Goal: Task Accomplishment & Management: Manage account settings

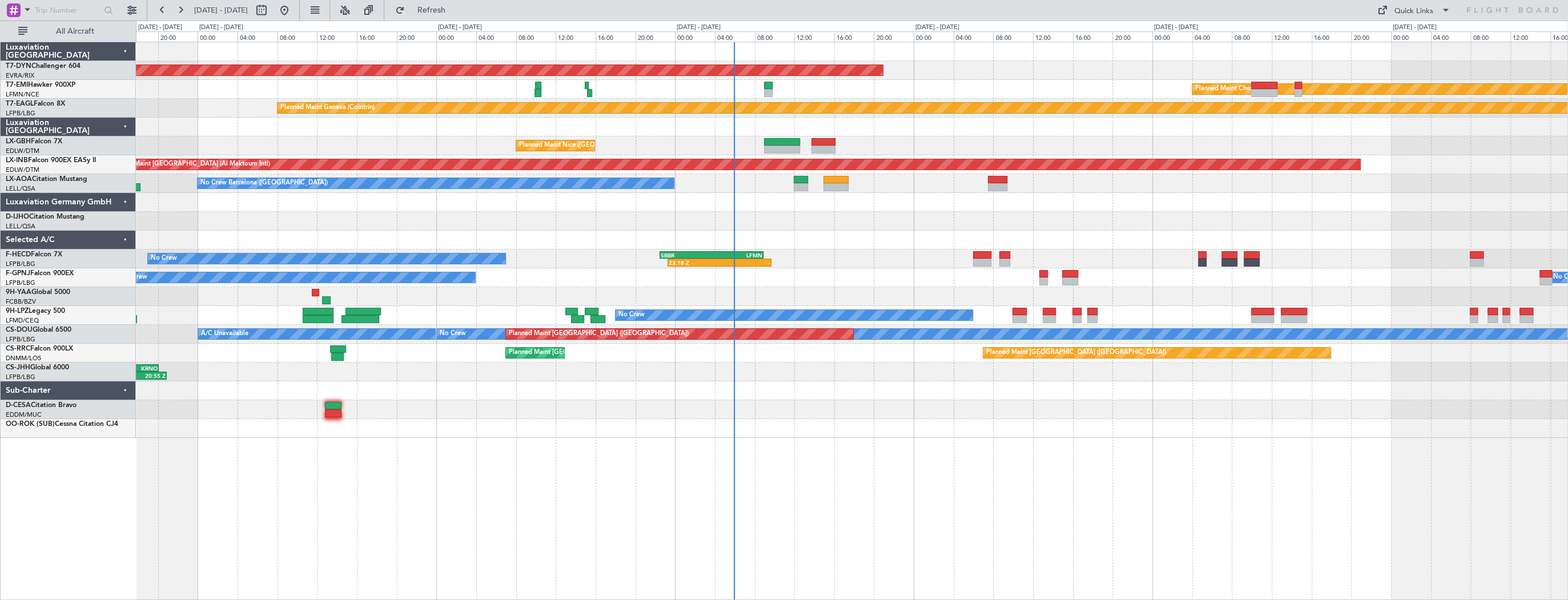
click at [747, 201] on div "AOG Maint Riga (Riga Intl) Planned Maint Chester Planned Maint Geneva (Cointrin…" at bounding box center [852, 240] width 1432 height 396
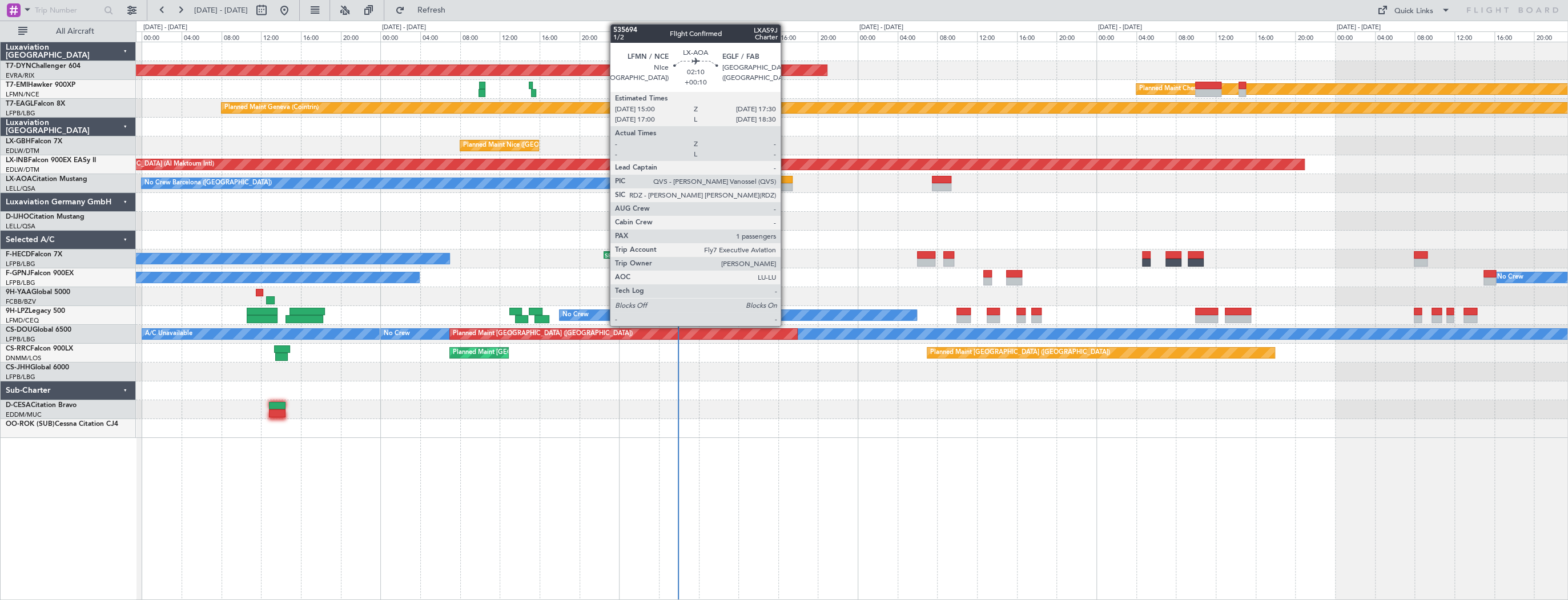
click at [786, 181] on div at bounding box center [780, 180] width 25 height 8
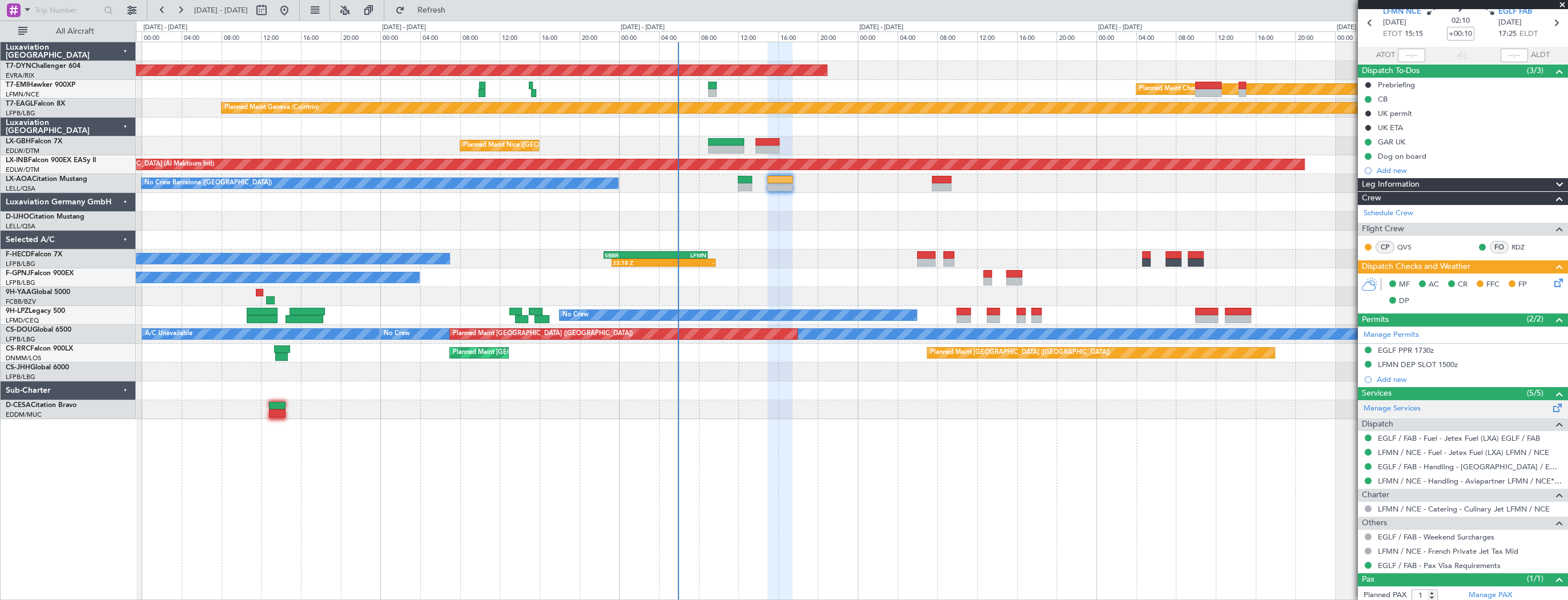
scroll to position [75, 0]
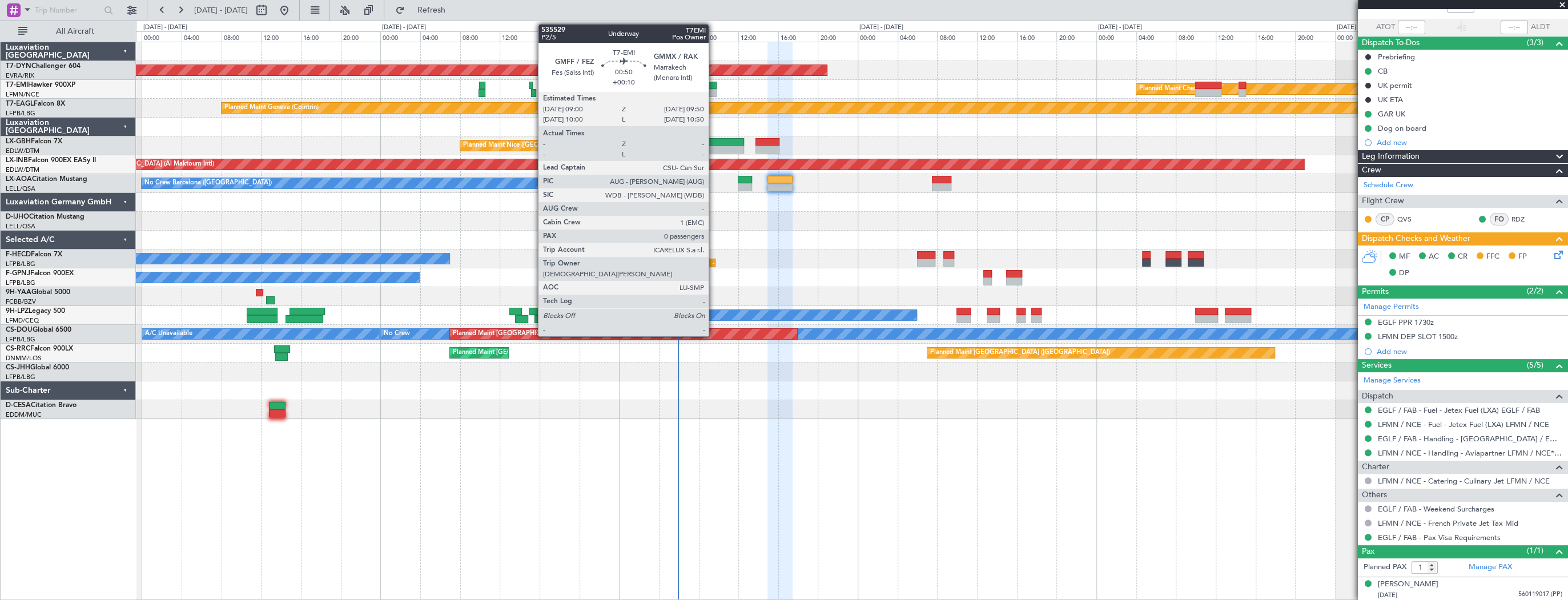
click at [714, 89] on div at bounding box center [712, 93] width 9 height 8
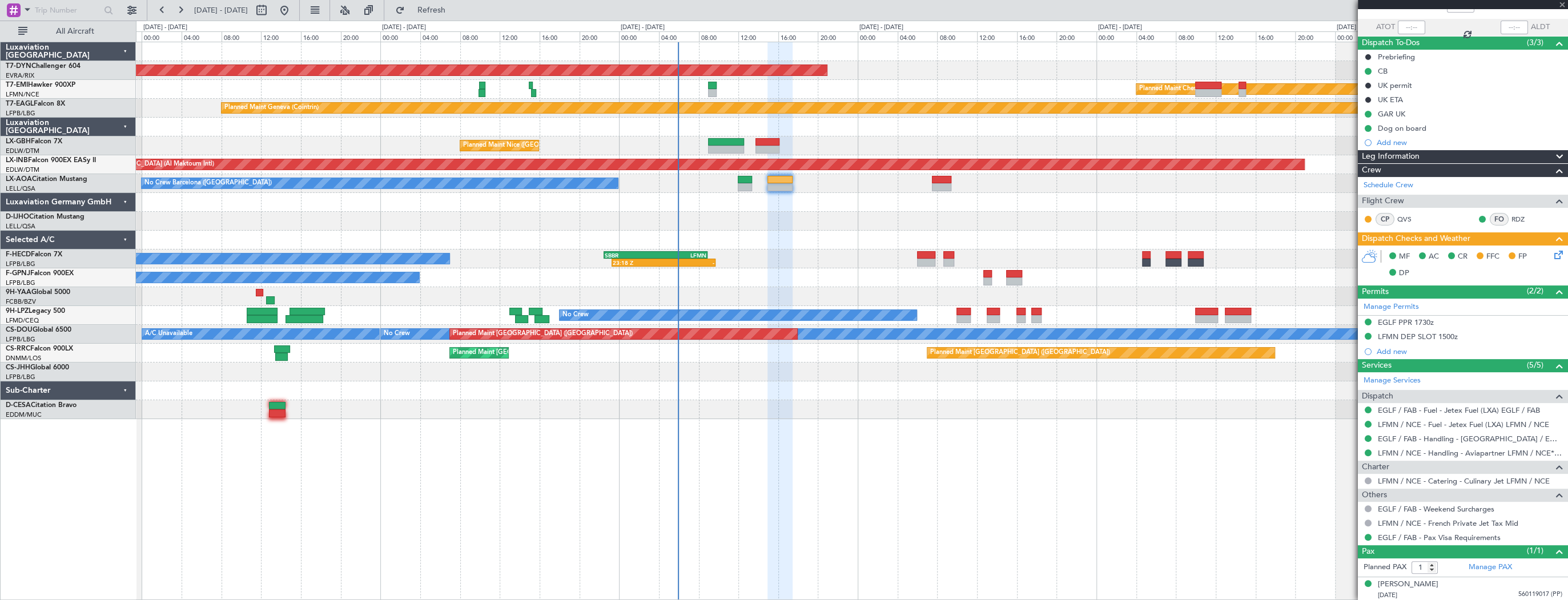
type input "0"
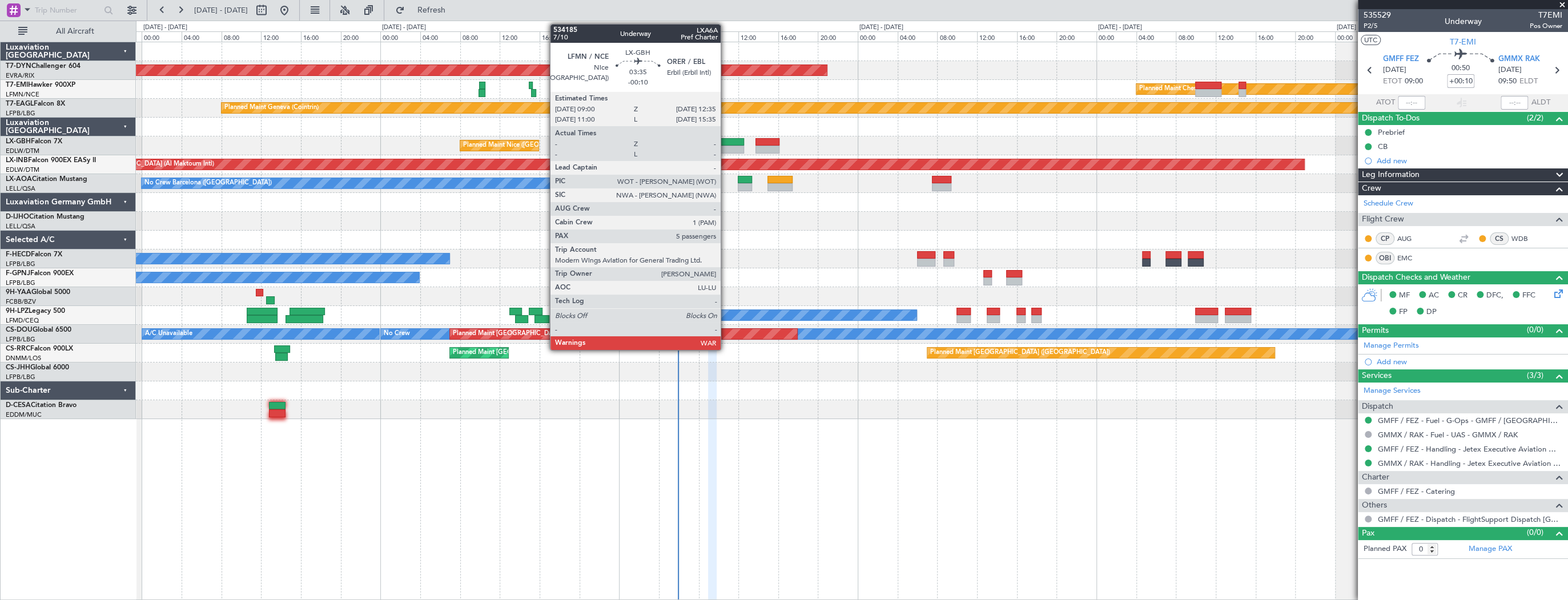
click at [726, 144] on div at bounding box center [726, 142] width 36 height 8
type input "-00:10"
type input "5"
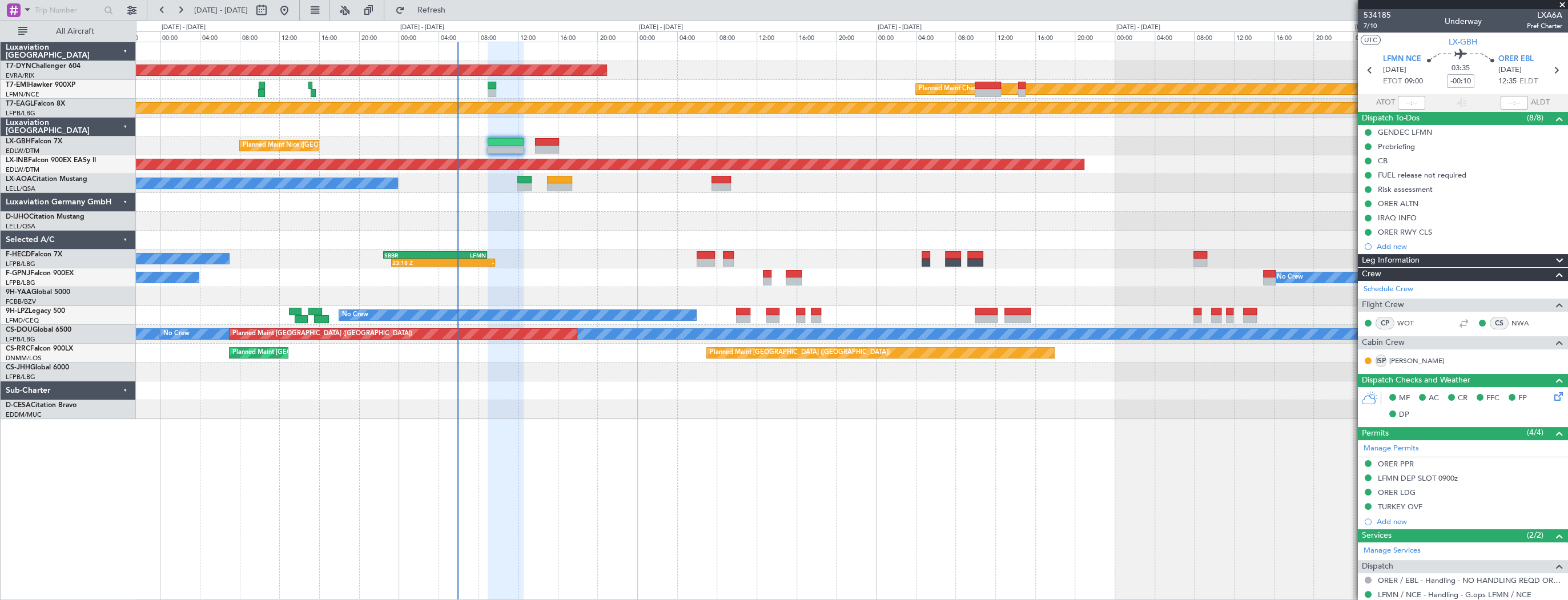
click at [855, 144] on div "Planned Maint Nice ([GEOGRAPHIC_DATA])" at bounding box center [852, 145] width 1432 height 19
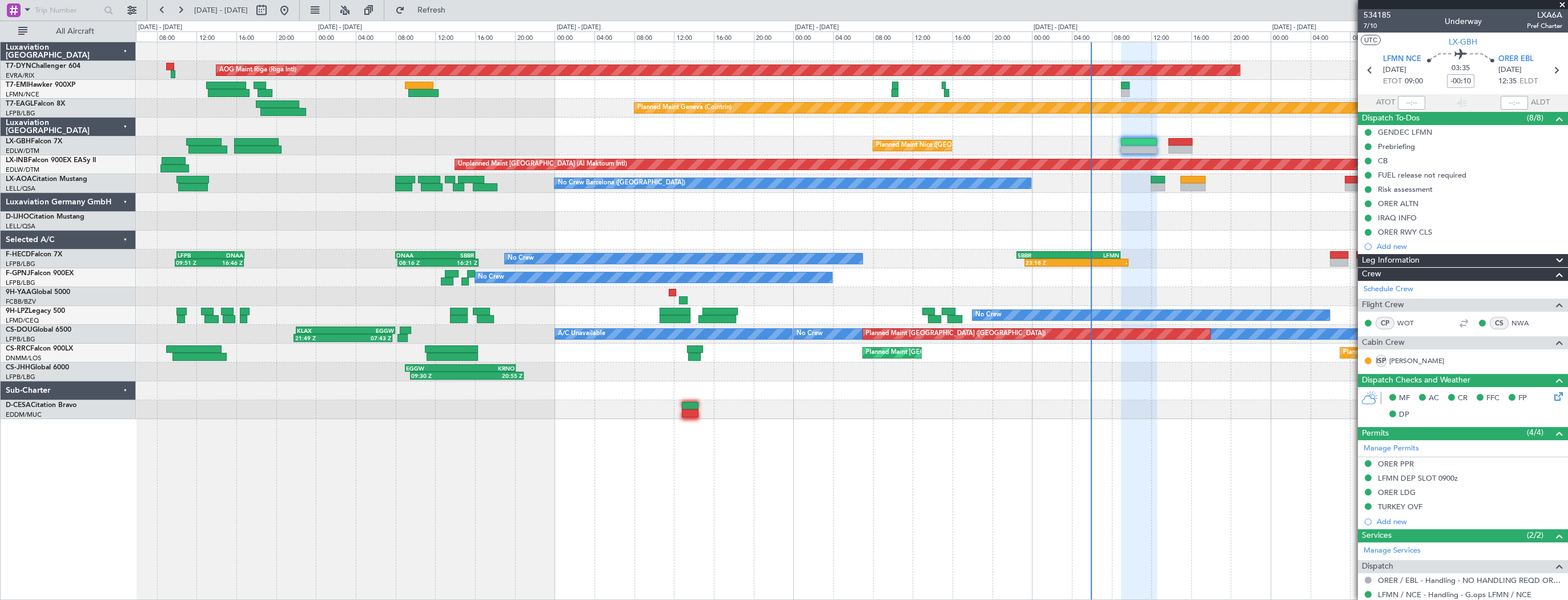
click at [1119, 275] on fb-app "24 Aug 2025 - 30 Aug 2025 Refresh Quick Links All Aircraft AOG Maint Riga (Riga…" at bounding box center [784, 304] width 1568 height 591
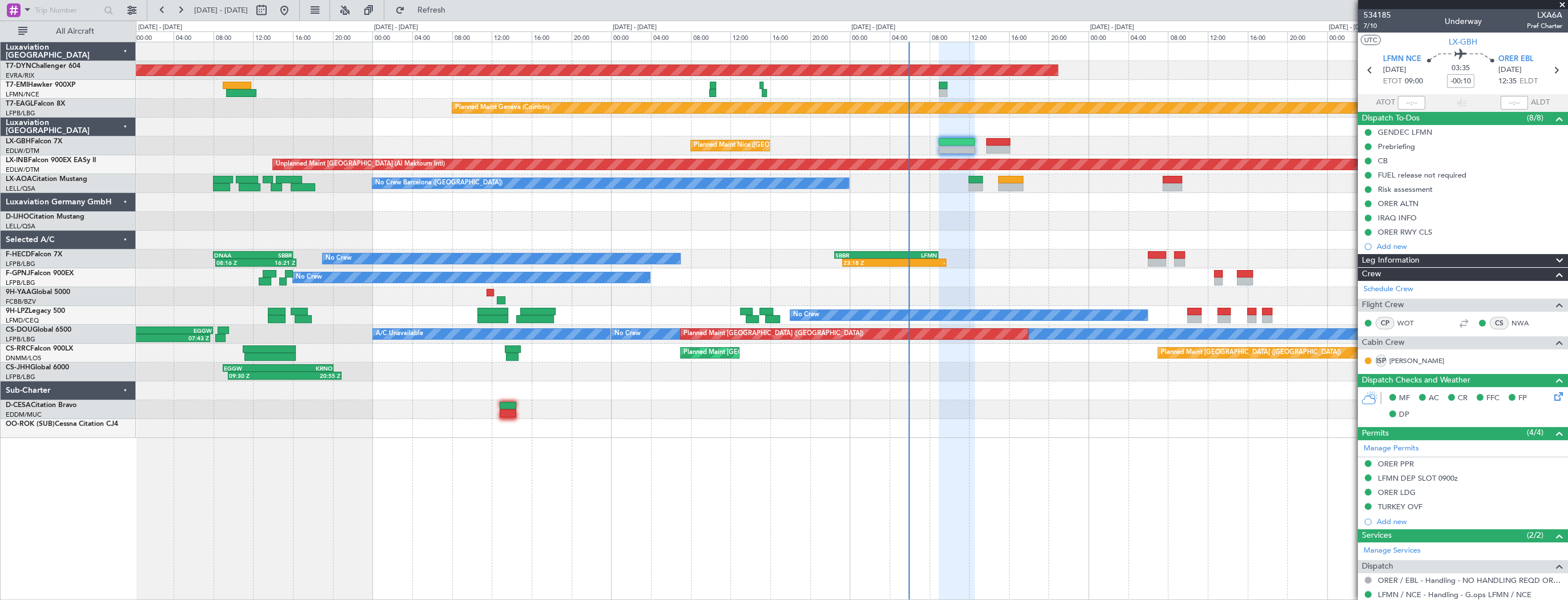
click at [187, 94] on div "AOG Maint Riga (Riga Intl) Planned Maint Basel-Mulhouse Planned Maint Chester P…" at bounding box center [852, 240] width 1432 height 396
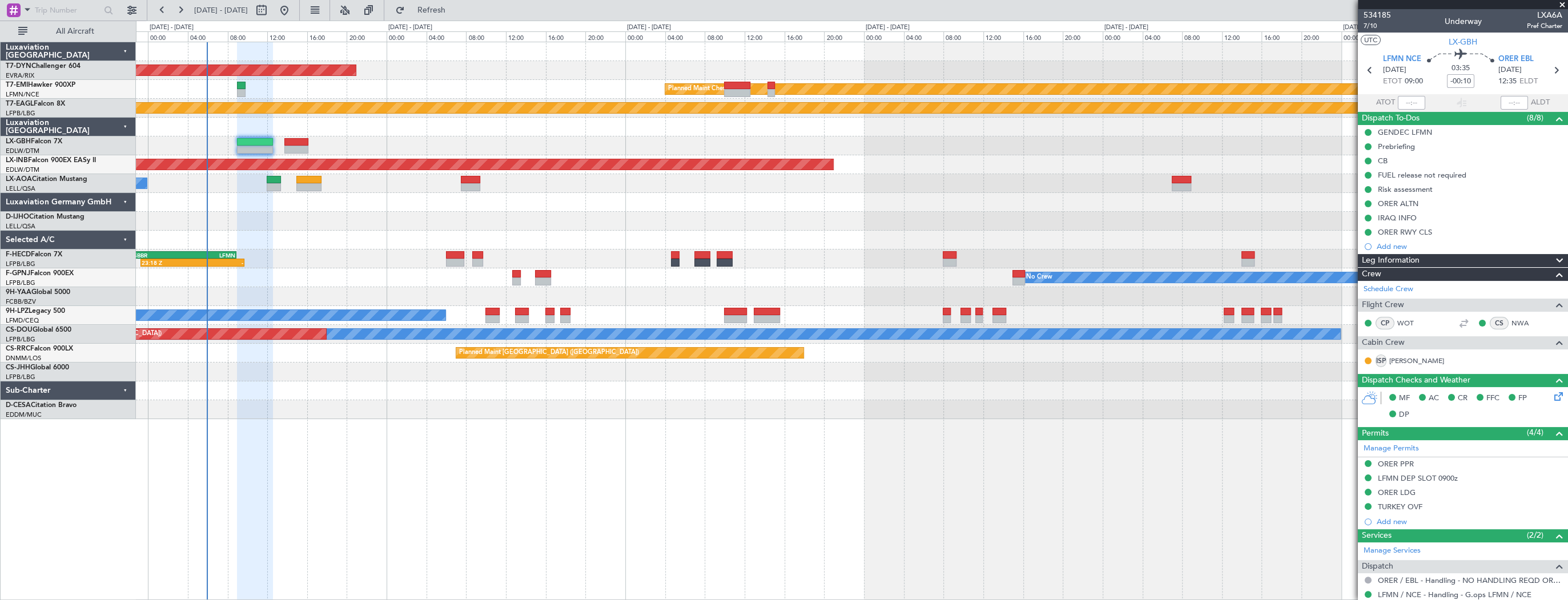
click at [370, 180] on div "AOG Maint Riga (Riga Intl) Planned Maint Chester Planned Maint Geneva (Cointrin…" at bounding box center [852, 231] width 1432 height 377
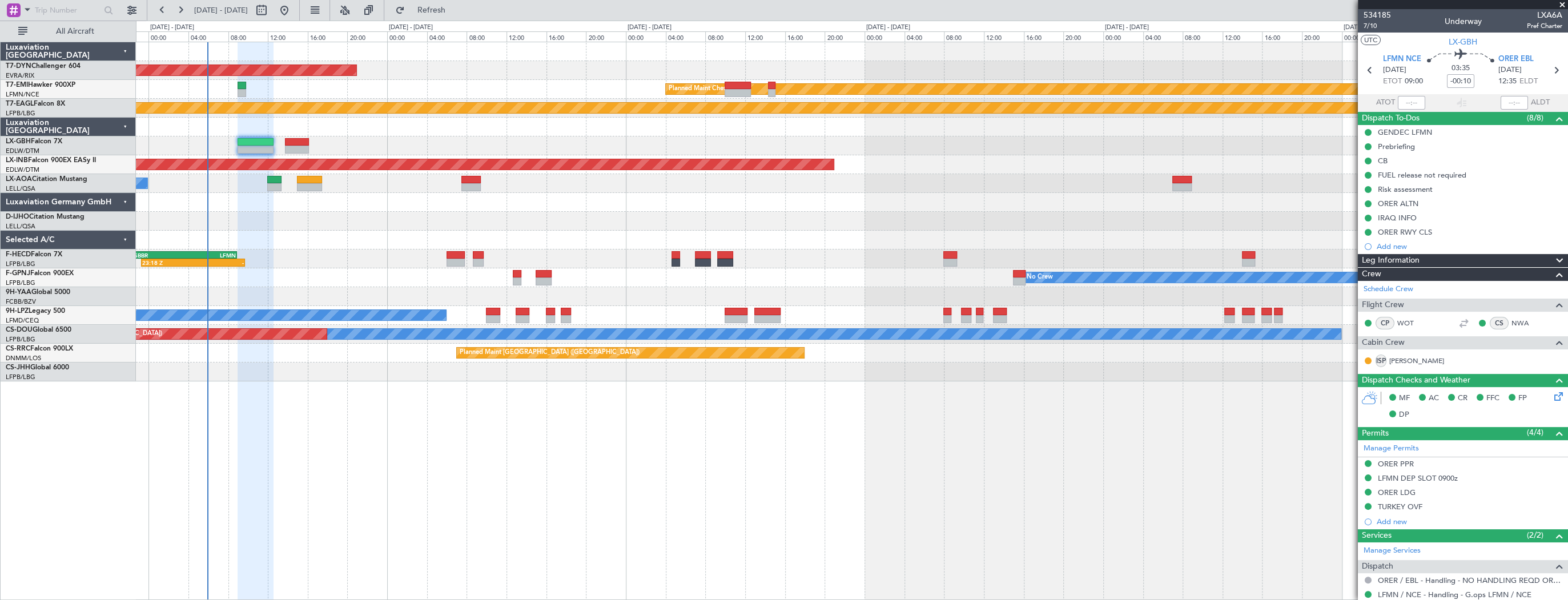
click at [279, 117] on div "AOG Maint Riga (Riga Intl) Planned Maint Chester Planned Maint Geneva (Cointrin…" at bounding box center [852, 212] width 1432 height 339
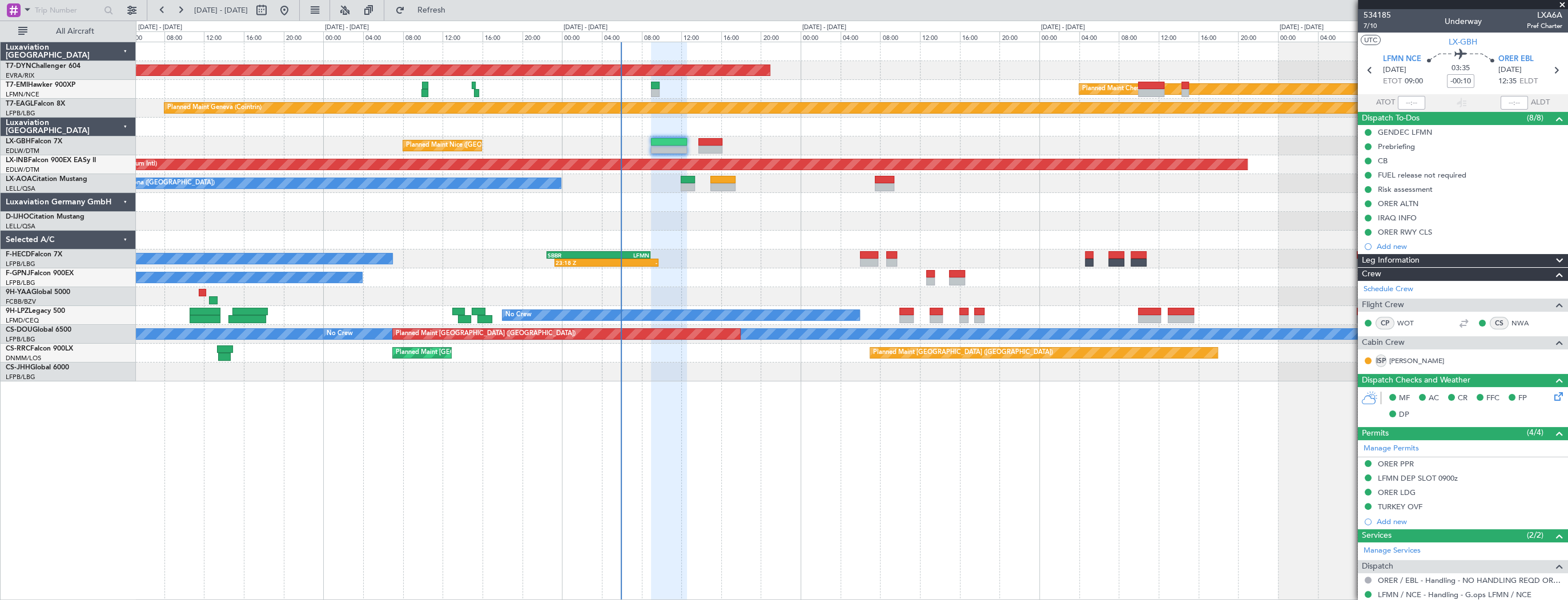
click at [947, 315] on div "AOG Maint Riga (Riga Intl) Planned Maint Chester Planned Maint Geneva (Cointrin…" at bounding box center [852, 212] width 1432 height 339
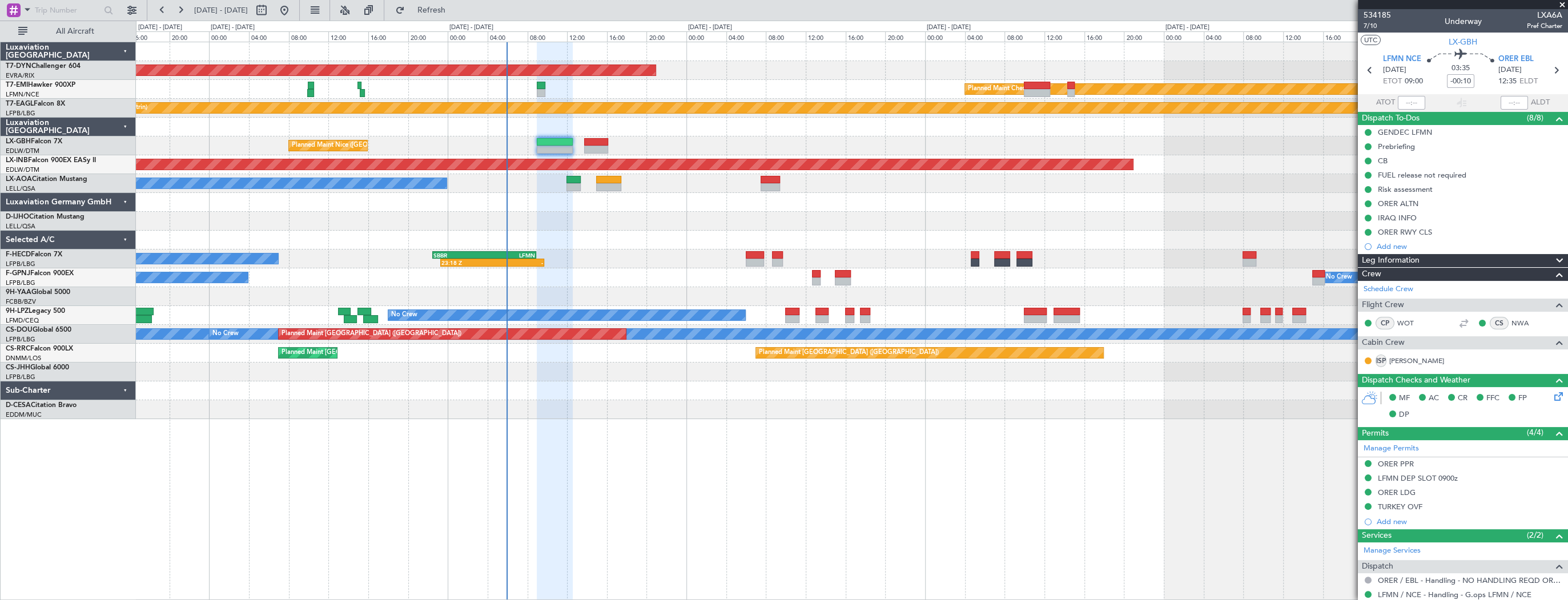
click at [575, 207] on div at bounding box center [852, 202] width 1432 height 19
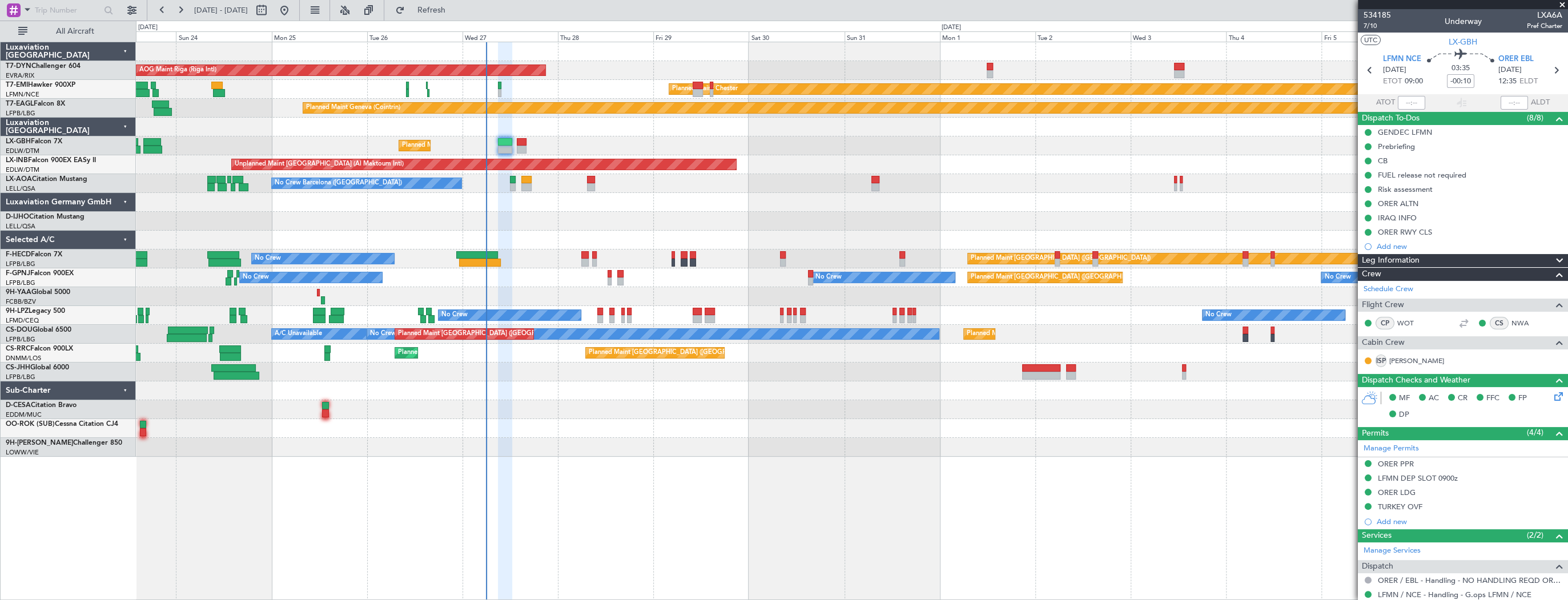
click at [567, 231] on div at bounding box center [852, 240] width 1432 height 19
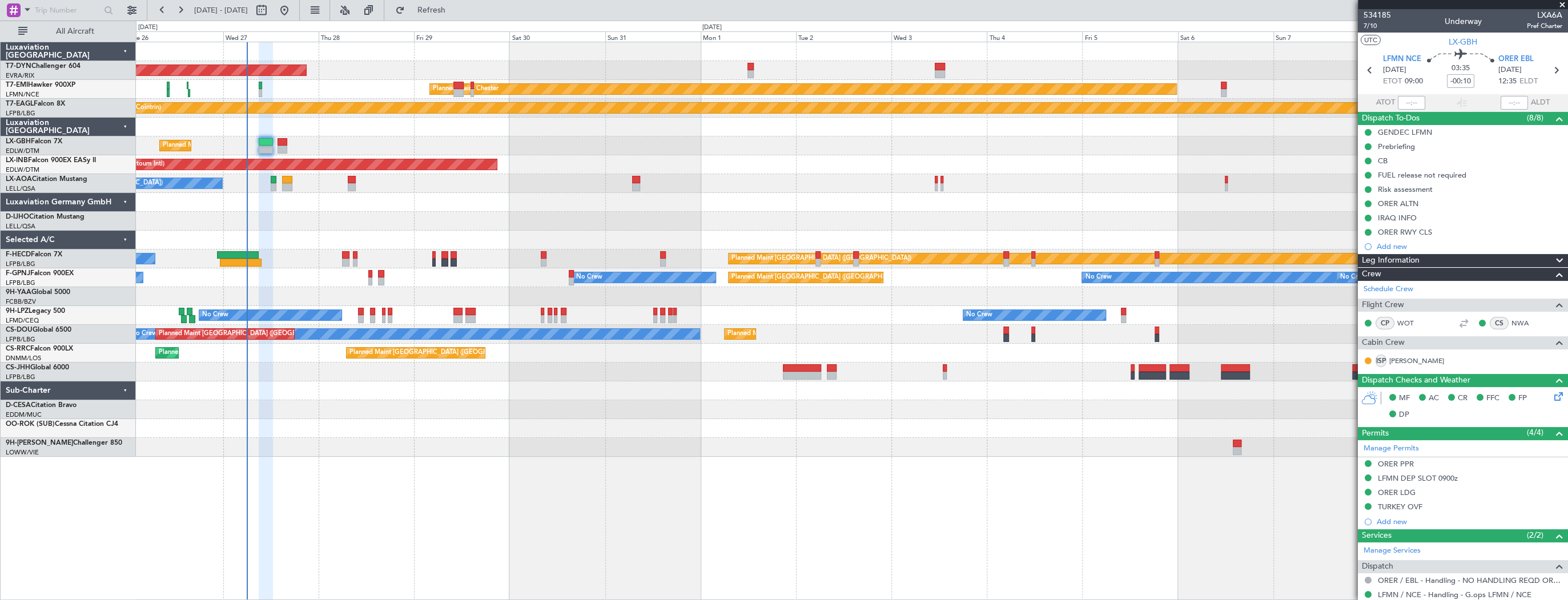
click at [332, 51] on div "AOG Maint Riga (Riga Intl) Planned Maint Basel-Mulhouse Planned Maint Chester P…" at bounding box center [852, 249] width 1432 height 414
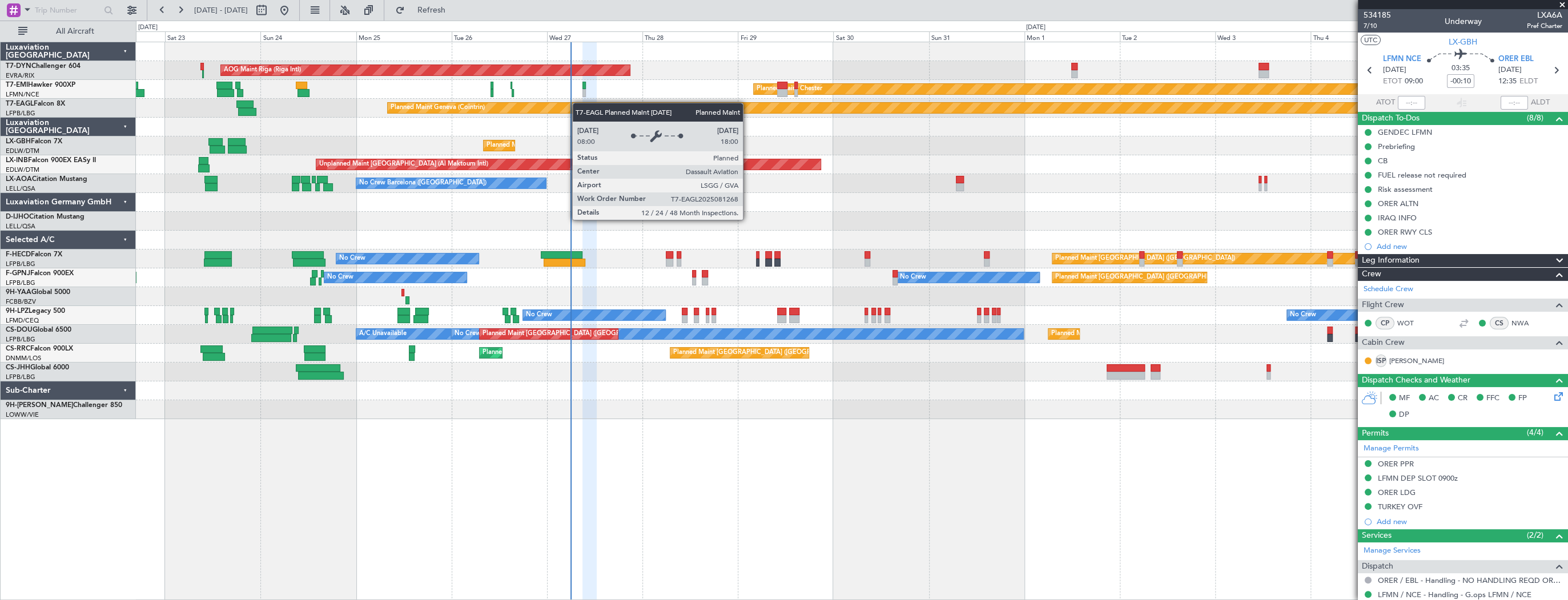
click at [1022, 113] on div "AOG Maint Riga (Riga Intl) Planned Maint Basel-Mulhouse Planned Maint Chester P…" at bounding box center [852, 231] width 1432 height 377
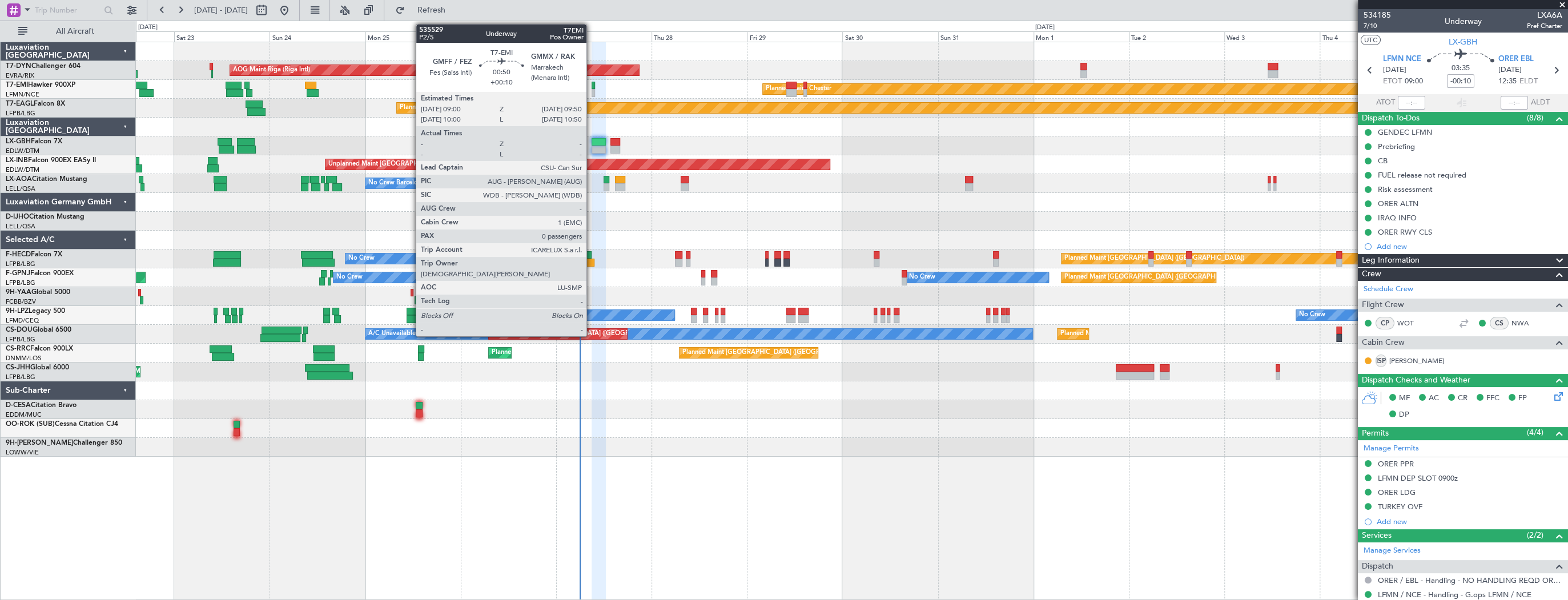
click at [592, 88] on div at bounding box center [594, 85] width 4 height 8
type input "+00:10"
type input "0"
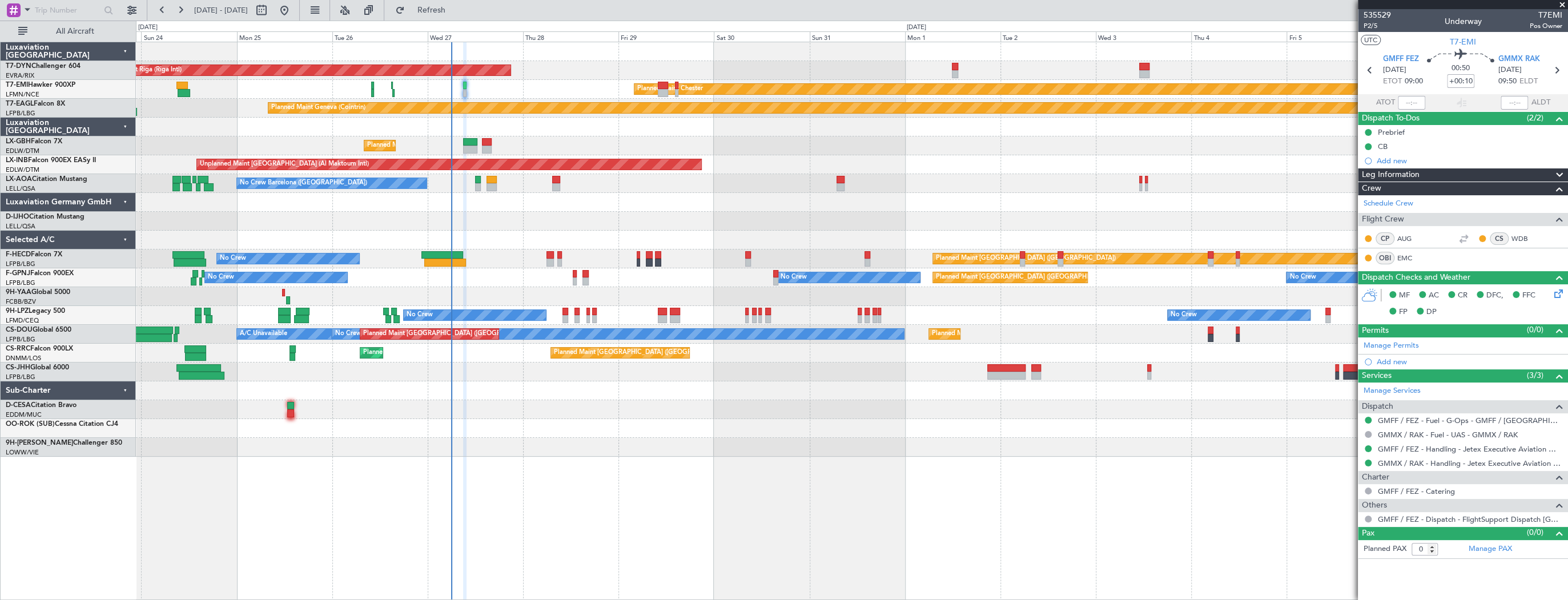
click at [601, 114] on div "AOG Maint Riga (Riga Intl) Planned Maint Basel-Mulhouse Planned Maint Chester P…" at bounding box center [852, 249] width 1432 height 414
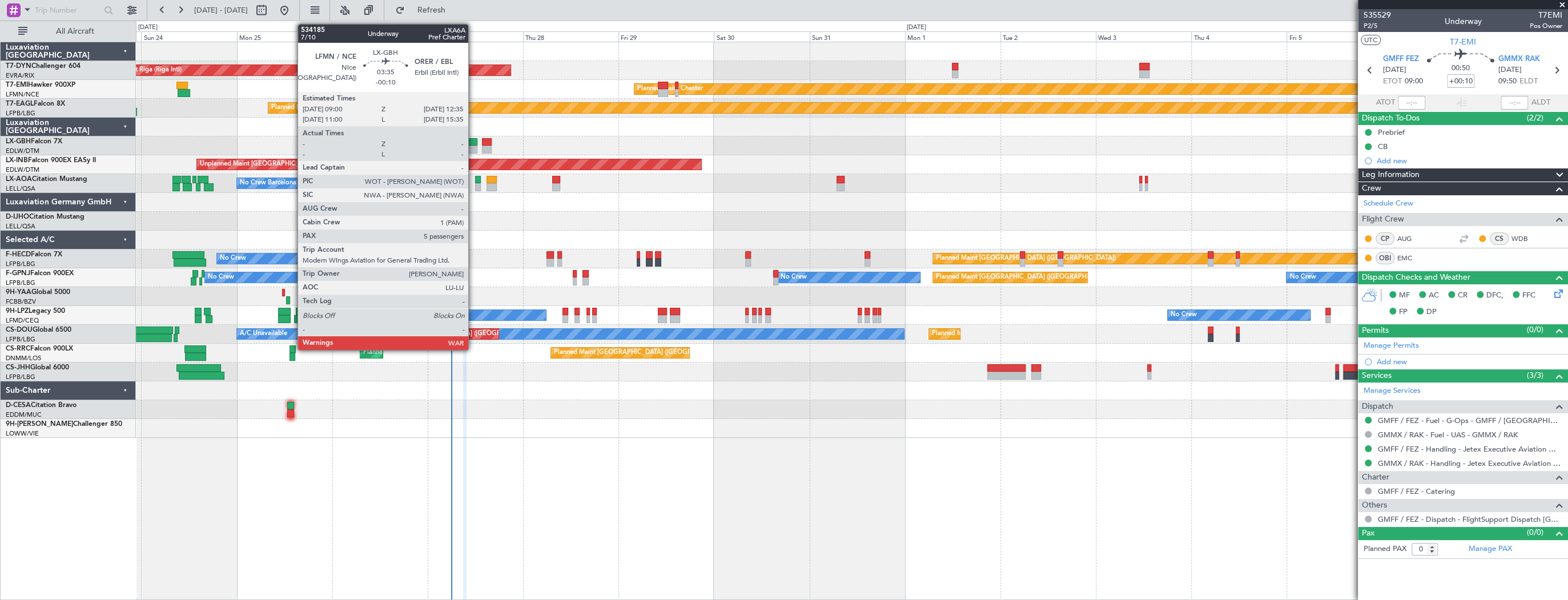
click at [473, 146] on div at bounding box center [470, 149] width 14 height 8
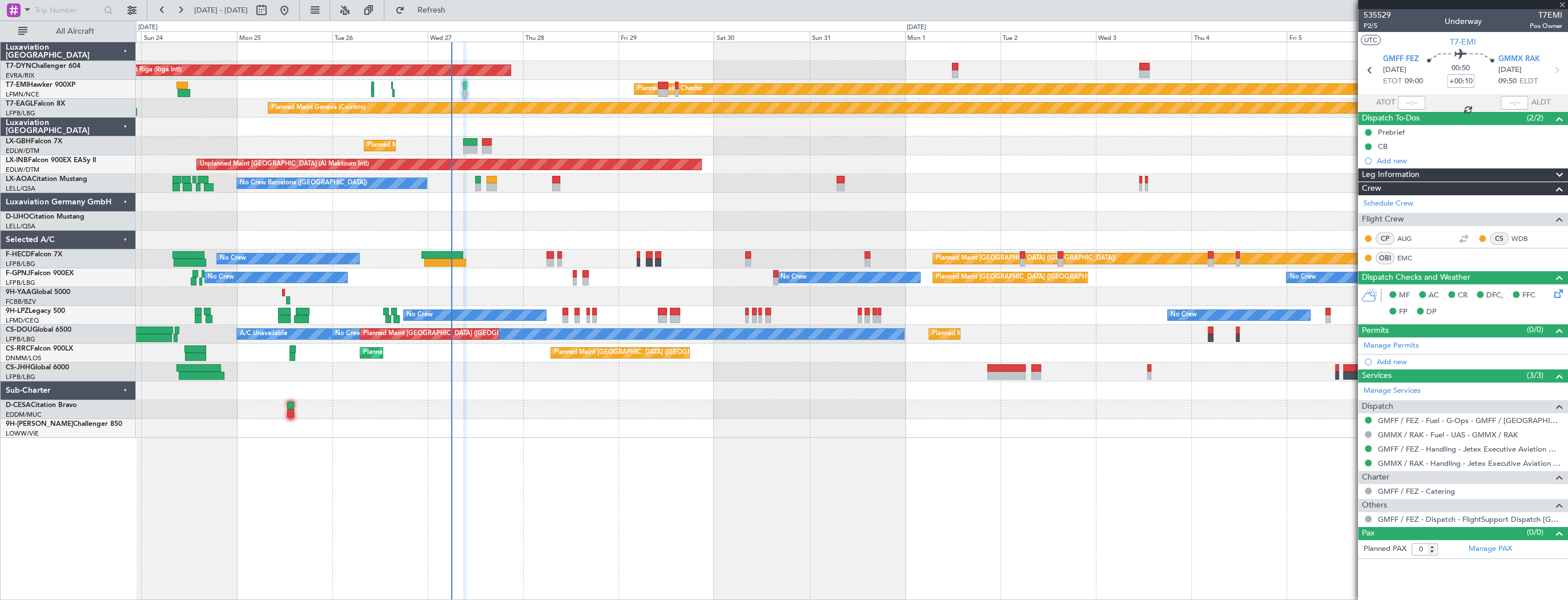
type input "-00:10"
type input "5"
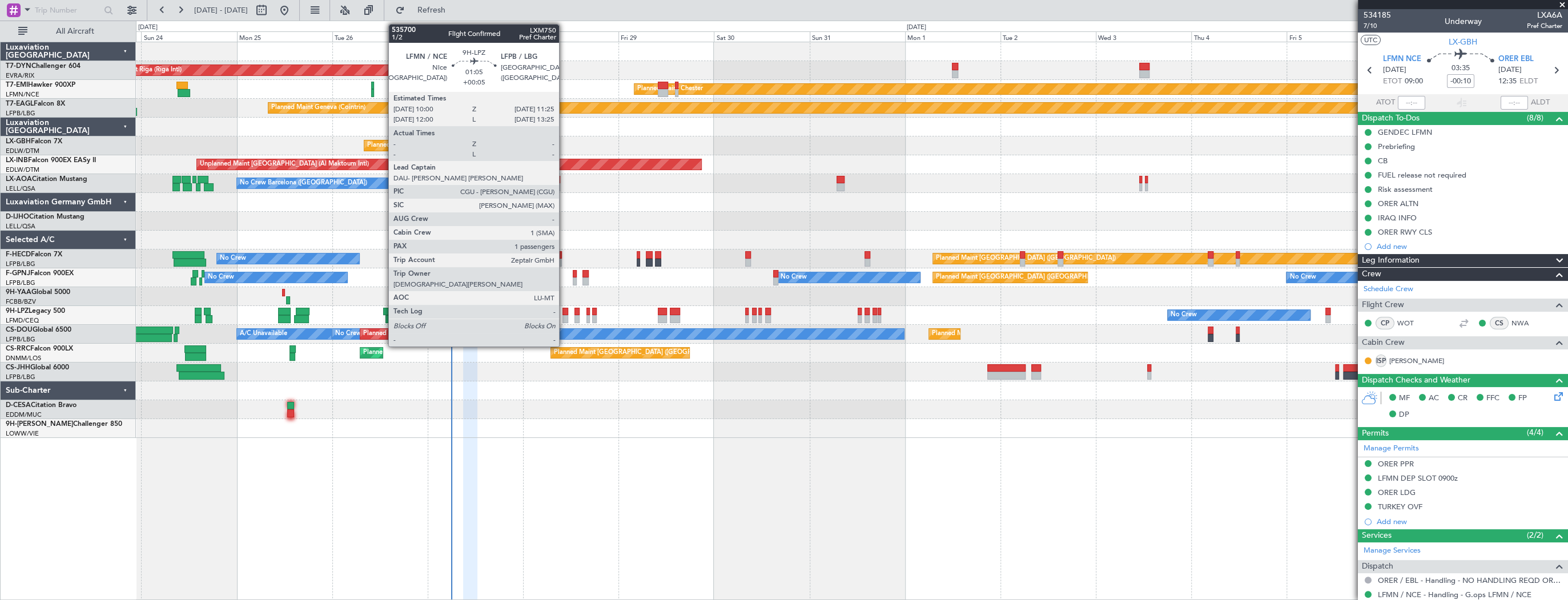
click at [564, 313] on div at bounding box center [565, 311] width 6 height 8
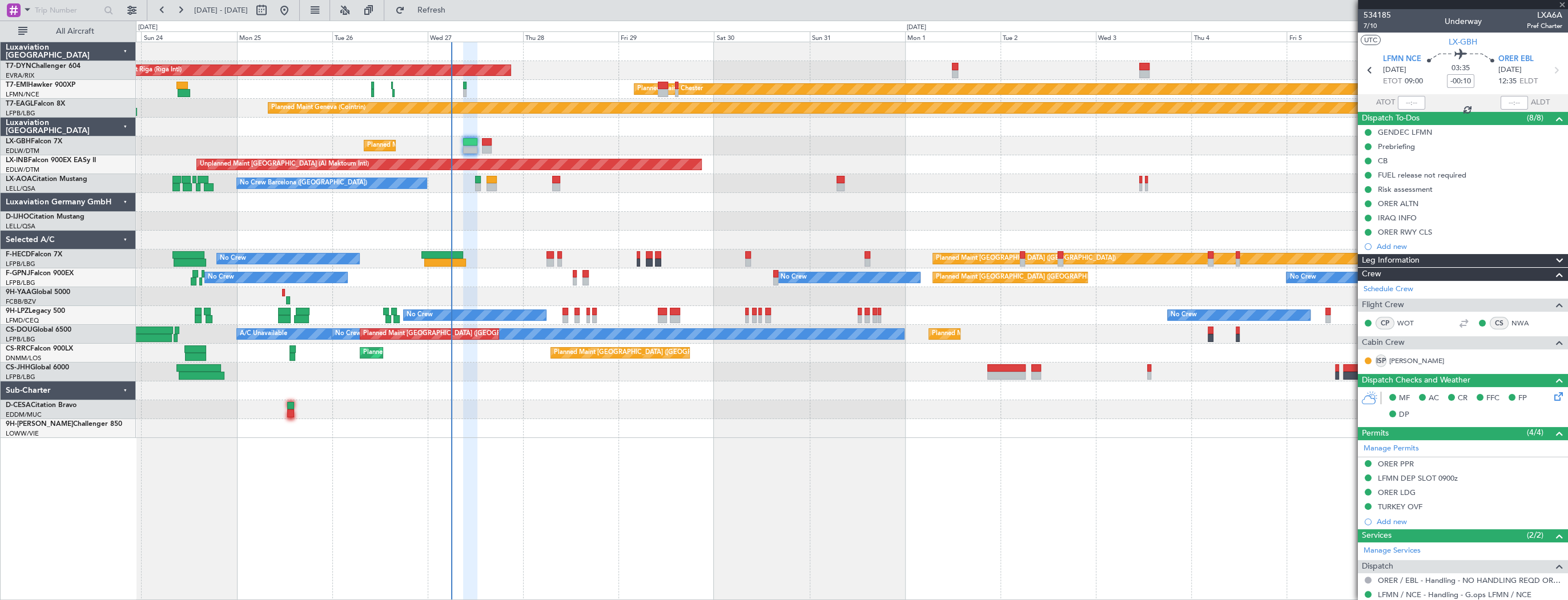
type input "+00:05"
type input "1"
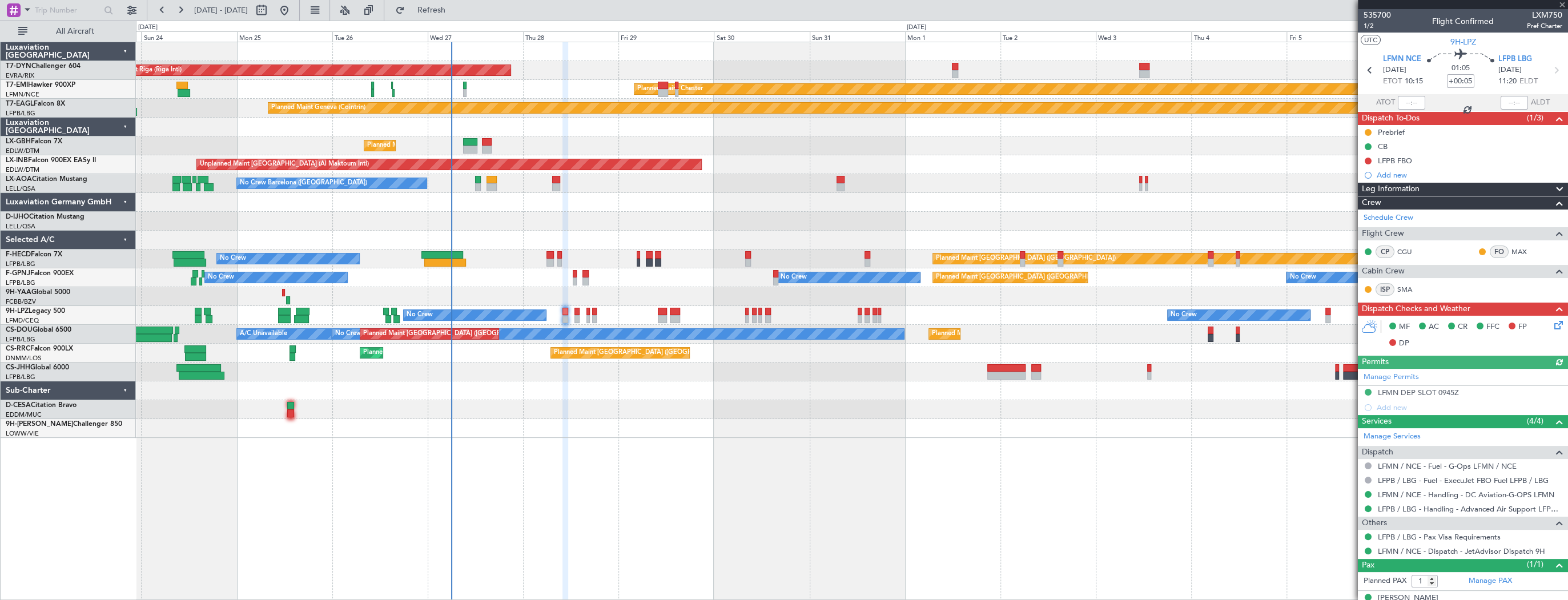
scroll to position [13, 0]
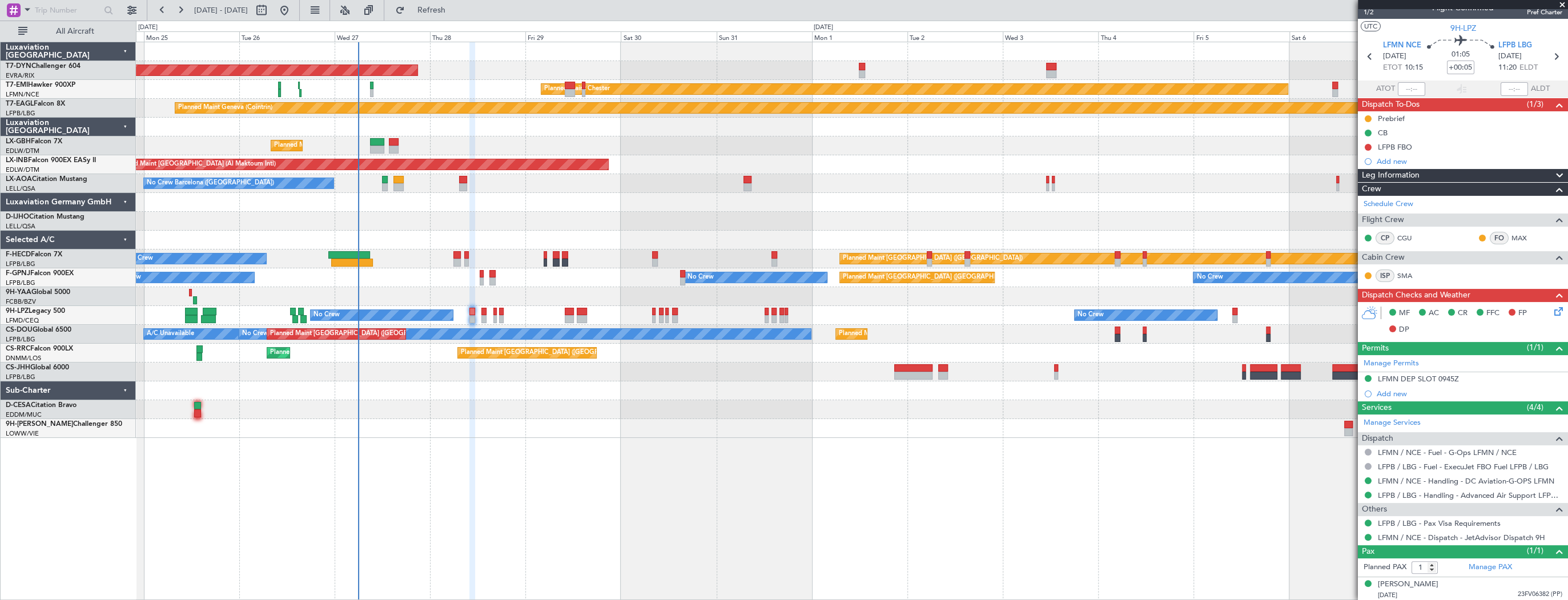
click at [538, 428] on div at bounding box center [852, 428] width 1432 height 19
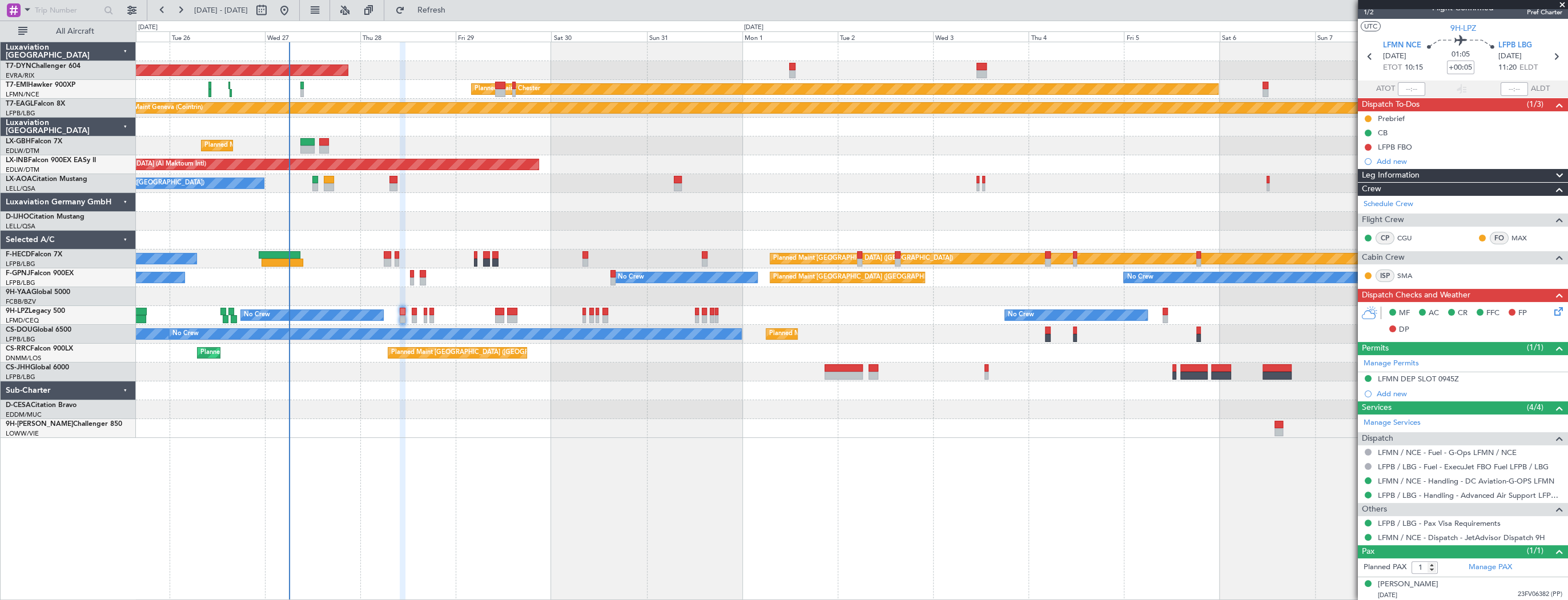
click at [381, 64] on div "AOG Maint Riga (Riga Intl) Planned Maint Basel-Mulhouse" at bounding box center [852, 71] width 1432 height 19
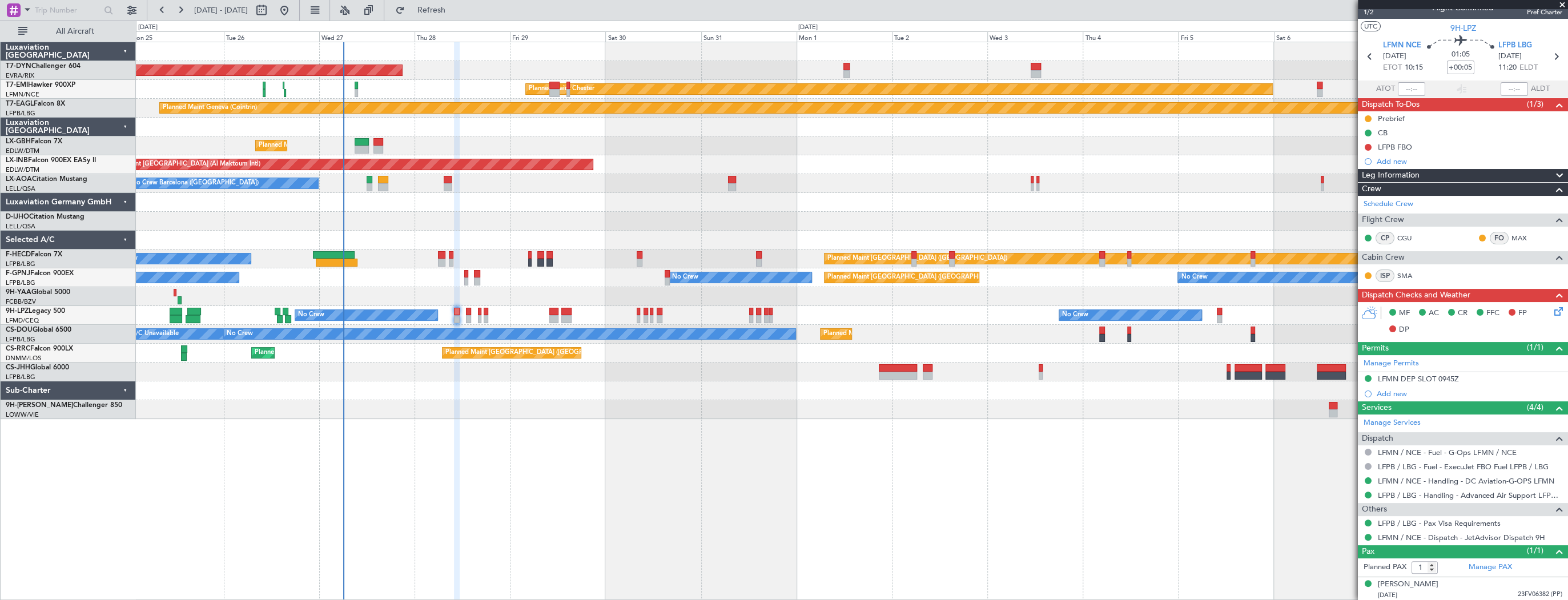
click at [458, 129] on div at bounding box center [852, 127] width 1432 height 19
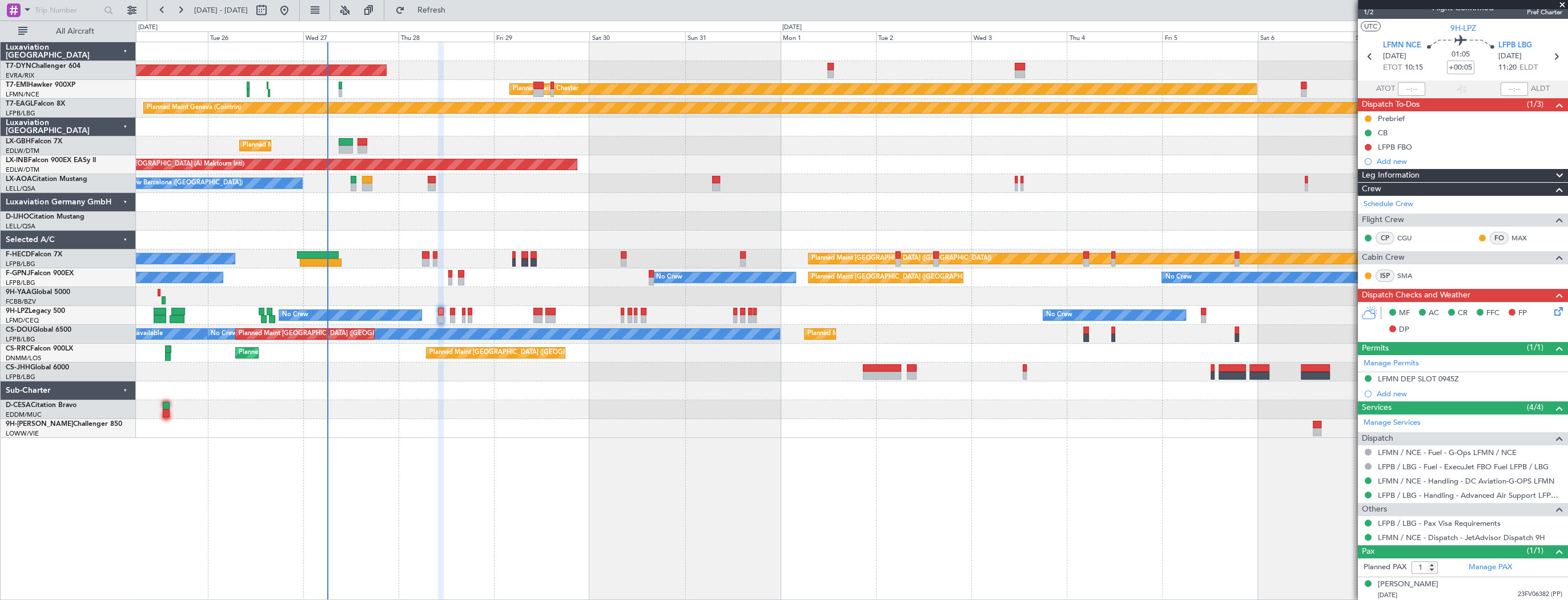
click at [462, 130] on div "AOG Maint Riga (Riga Intl) Planned Maint Basel-Mulhouse Planned Maint Chester P…" at bounding box center [852, 240] width 1432 height 396
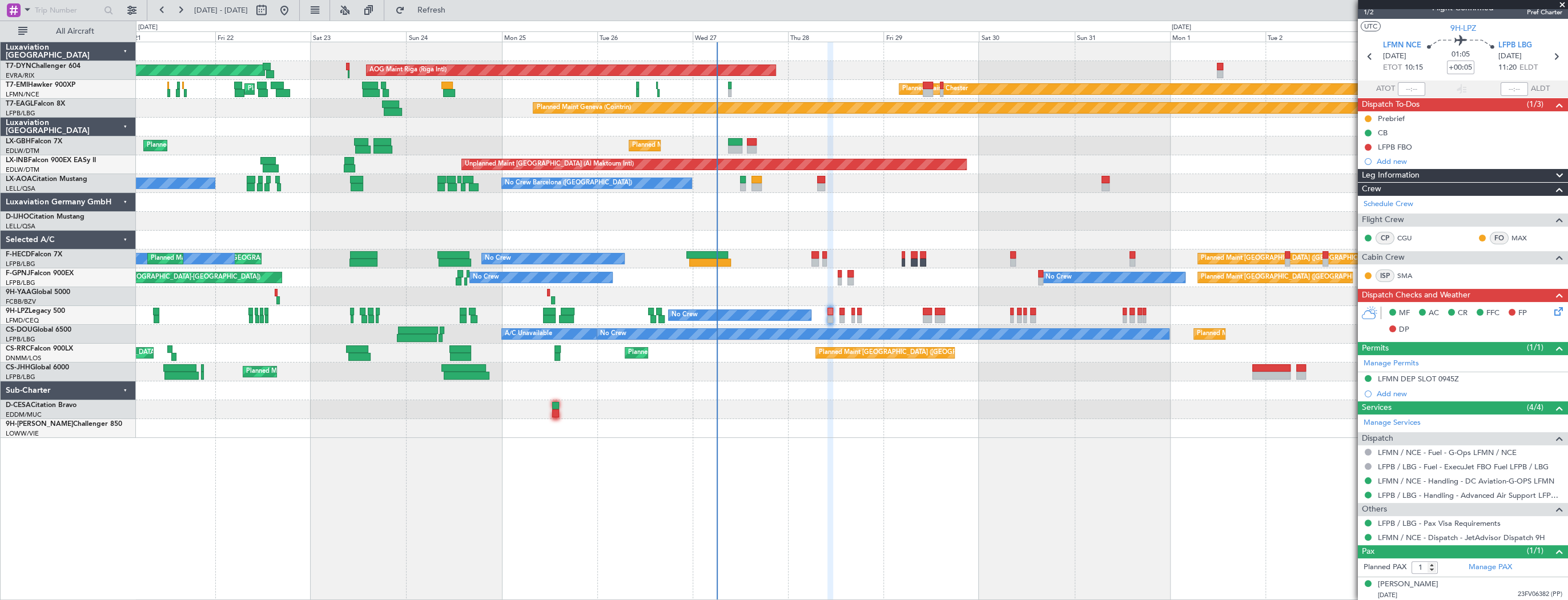
click at [819, 158] on div "AOG Maint Riga (Riga Intl) Planned Maint Basel-Mulhouse Planned Maint Chester P…" at bounding box center [852, 240] width 1432 height 396
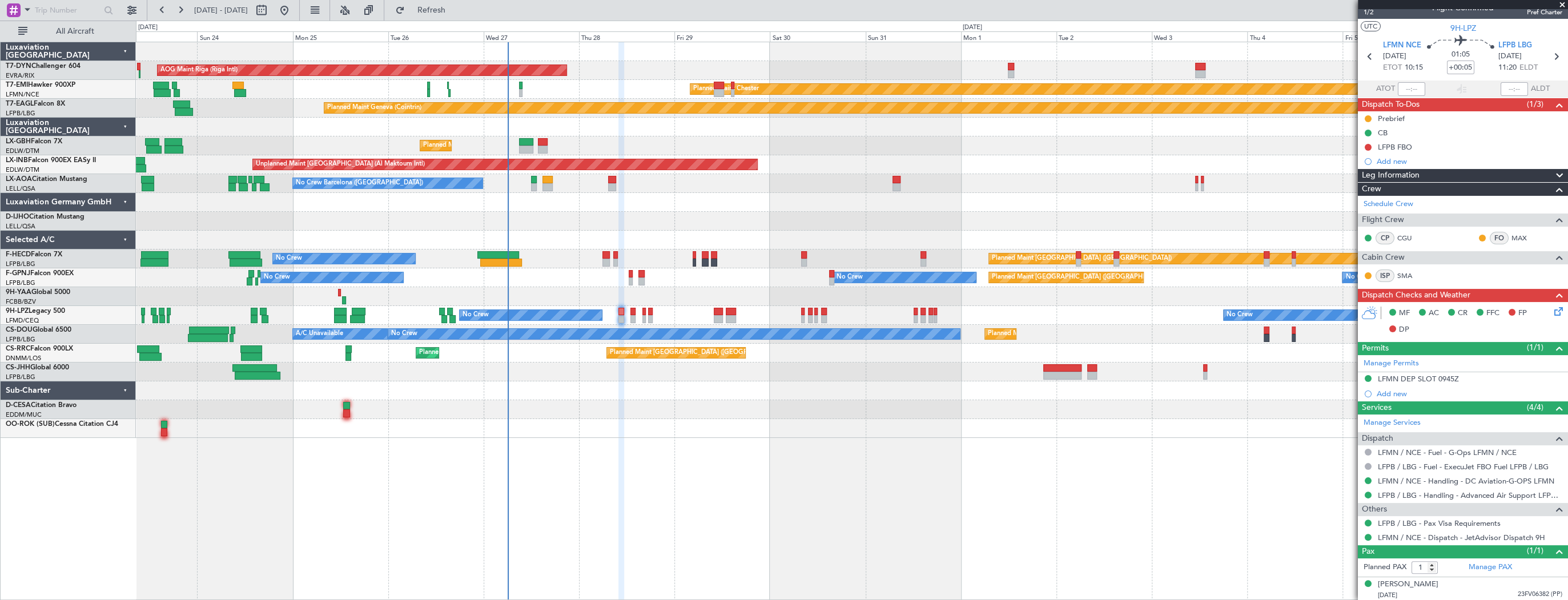
click at [258, 121] on div at bounding box center [852, 127] width 1432 height 19
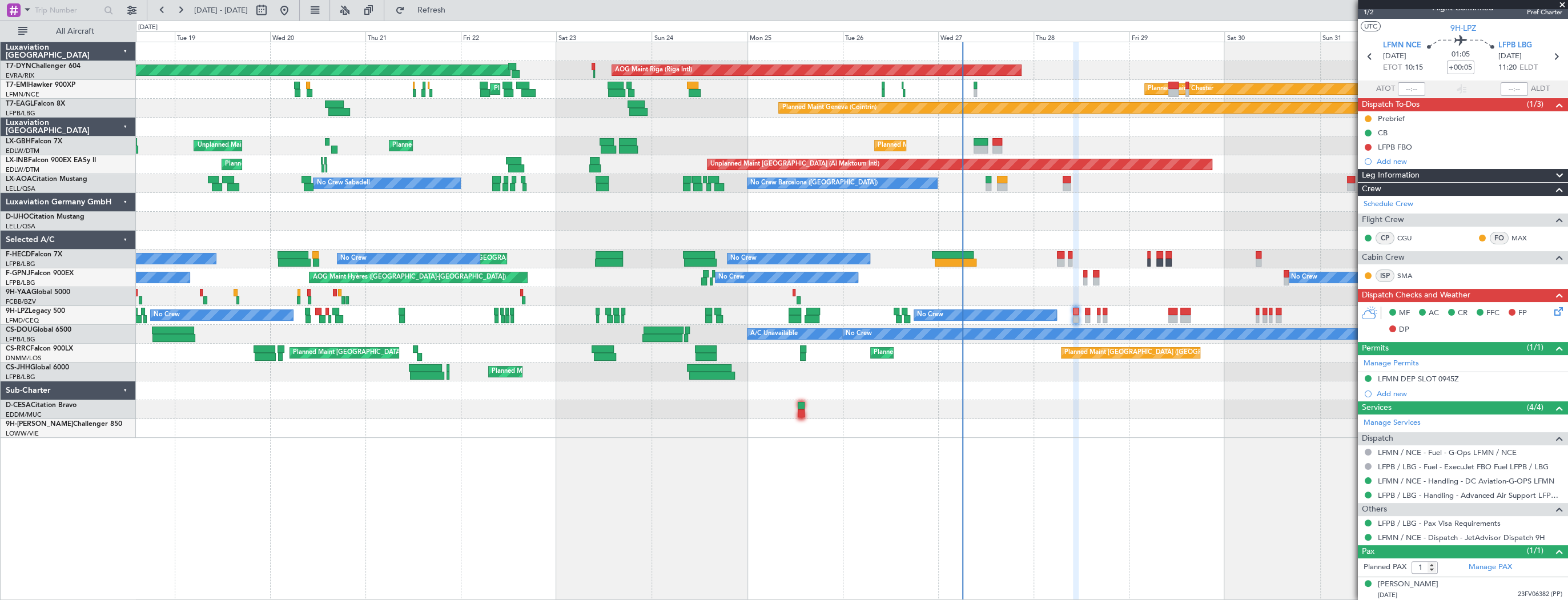
click at [1091, 204] on div "AOG Maint Riga (Riga Intl) Planned Maint Basel-Mulhouse Planned Maint Chester P…" at bounding box center [852, 240] width 1432 height 396
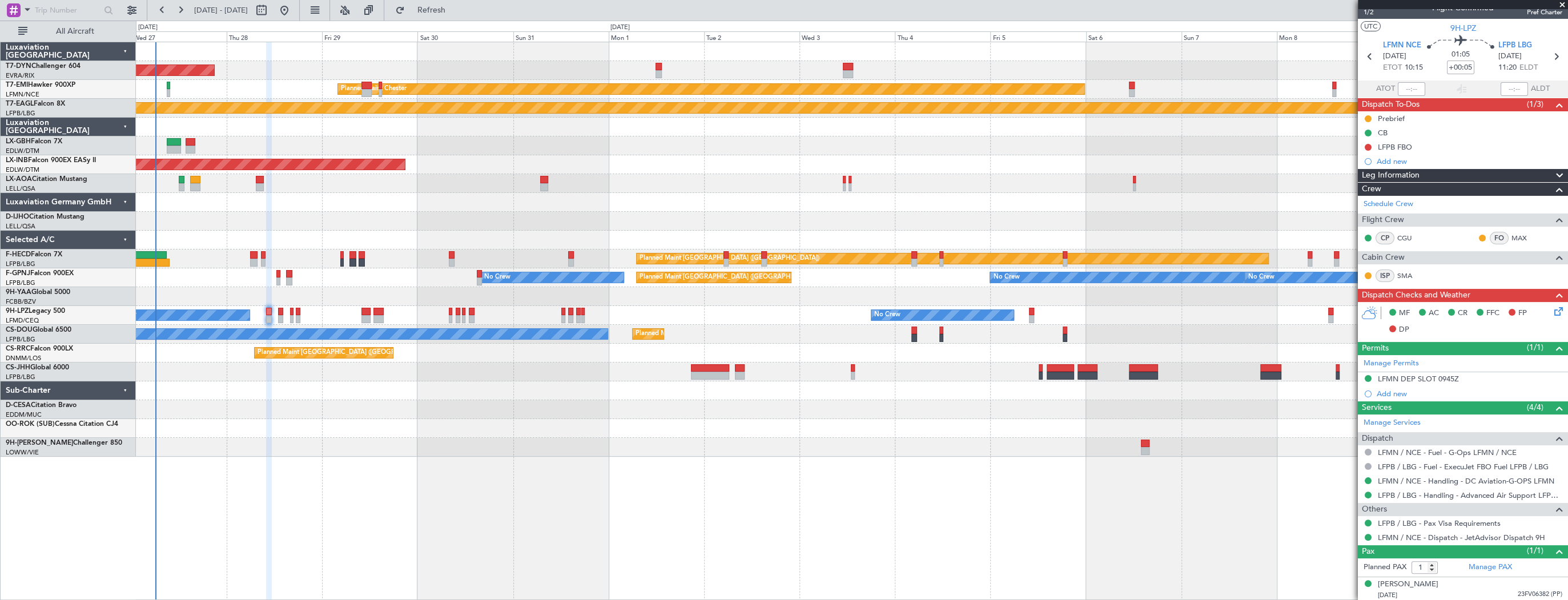
click at [233, 119] on div at bounding box center [852, 127] width 1432 height 19
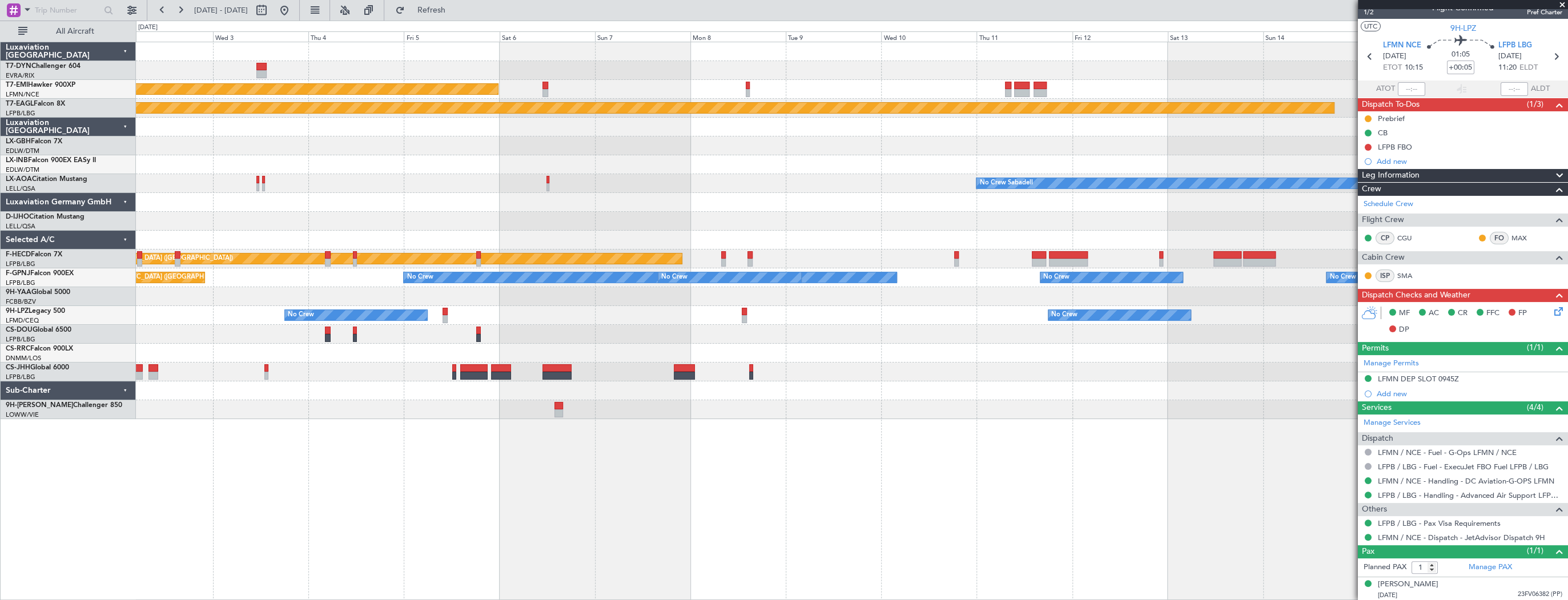
click at [33, 116] on div "Planned Maint Chester Planned Maint Geneva (Cointrin) Planned Maint Nurnberg Un…" at bounding box center [784, 310] width 1568 height 579
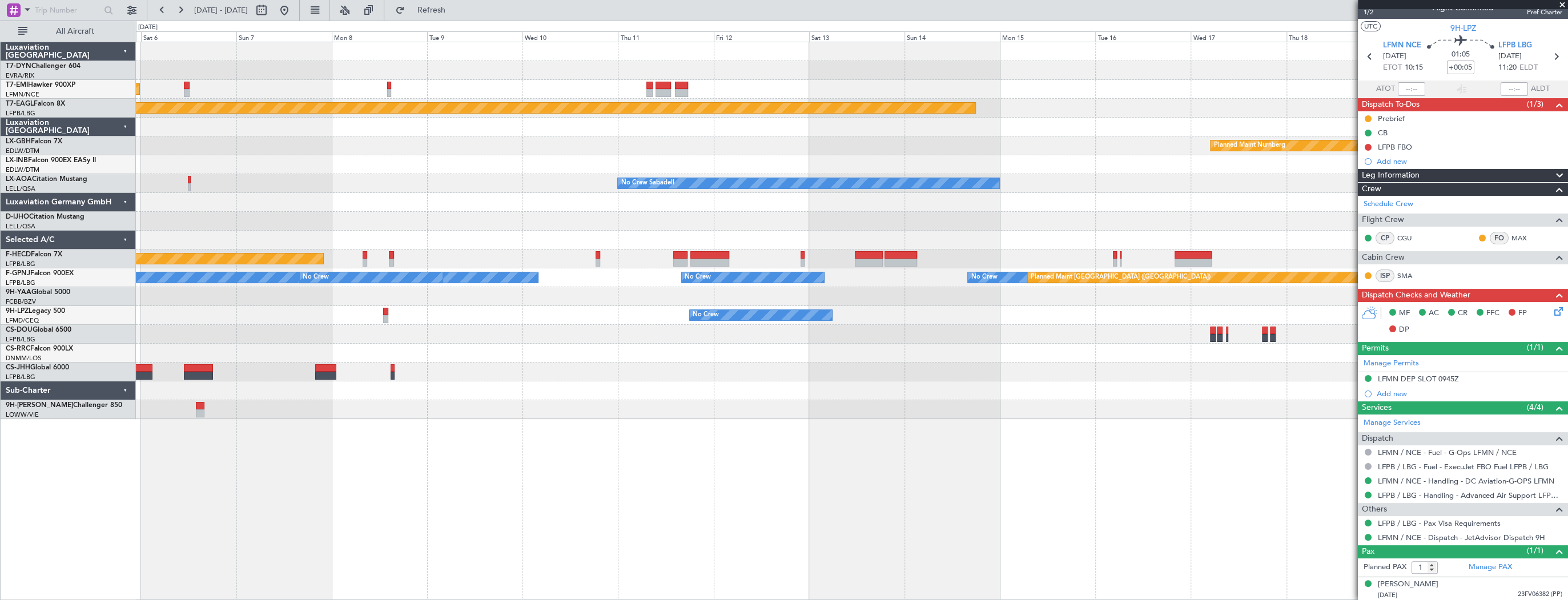
click at [182, 134] on div at bounding box center [852, 127] width 1432 height 19
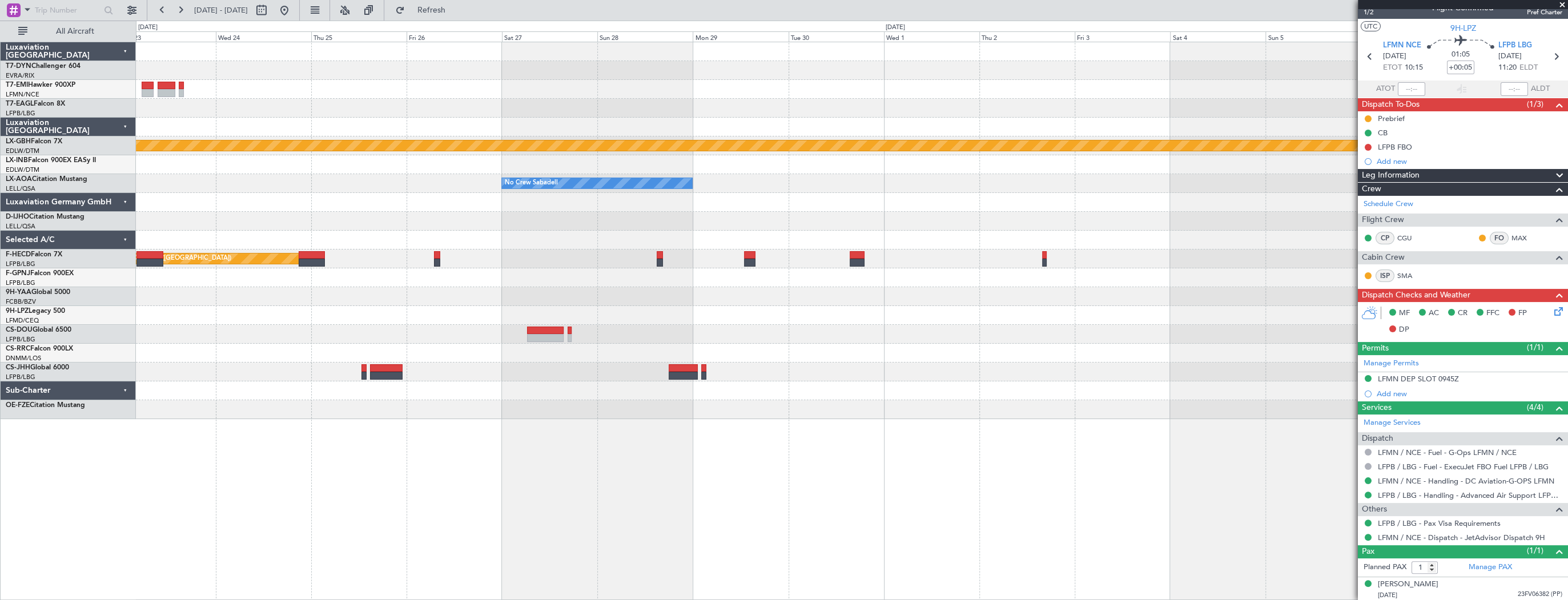
click at [165, 180] on div "No Crew Sabadell No Crew Sabadell" at bounding box center [852, 183] width 1432 height 19
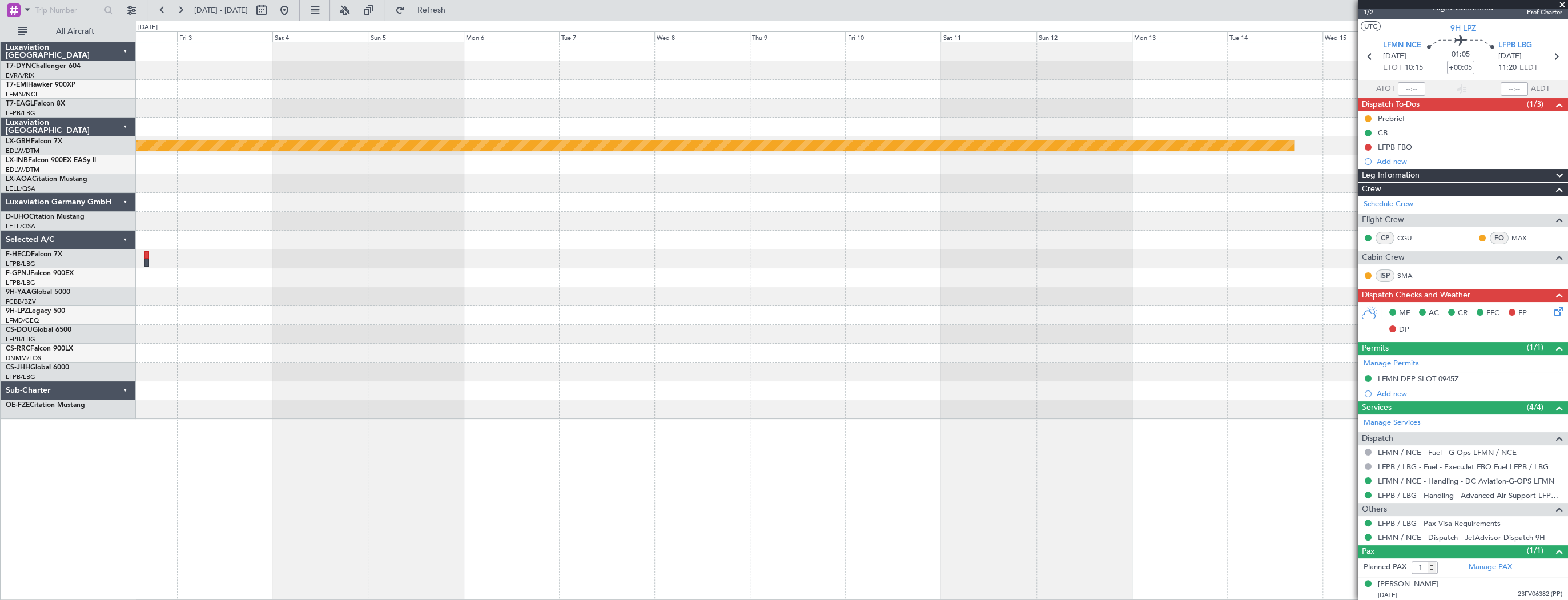
click at [987, 202] on div at bounding box center [852, 202] width 1432 height 19
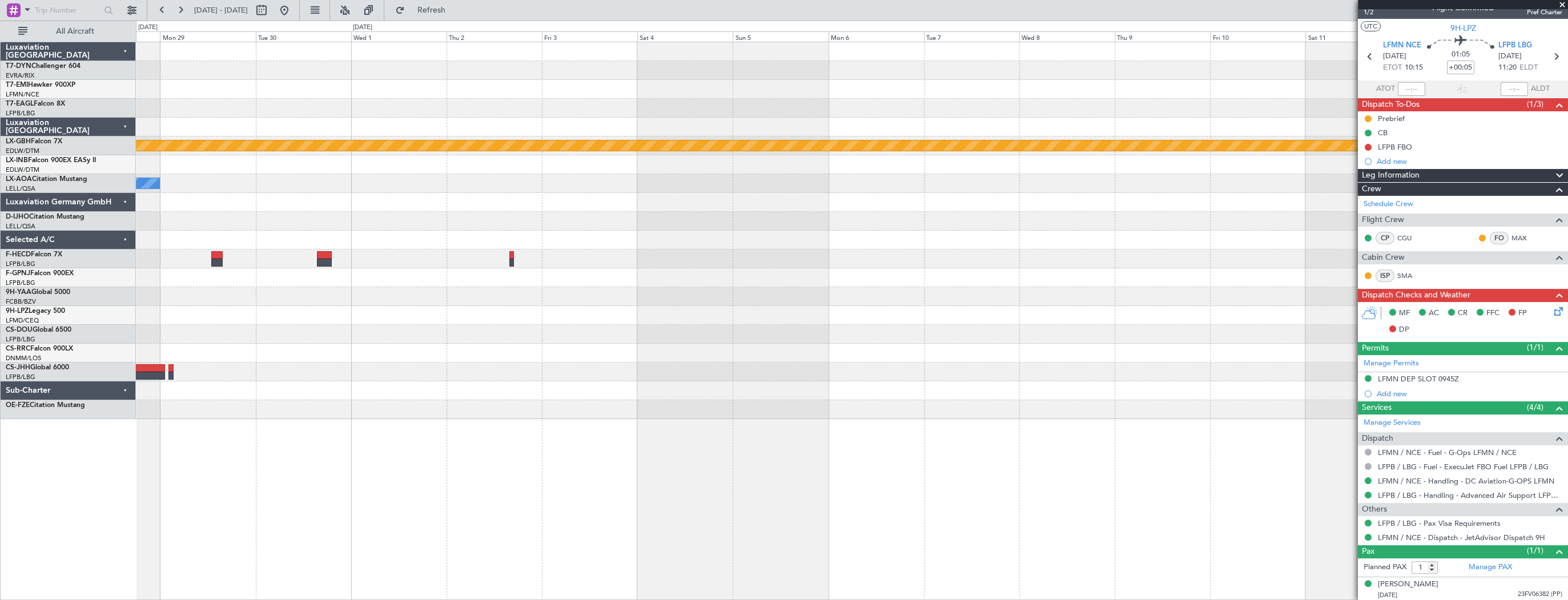
click at [1119, 256] on div "Planned Maint Nurnberg No Crew Sabadell" at bounding box center [852, 231] width 1432 height 377
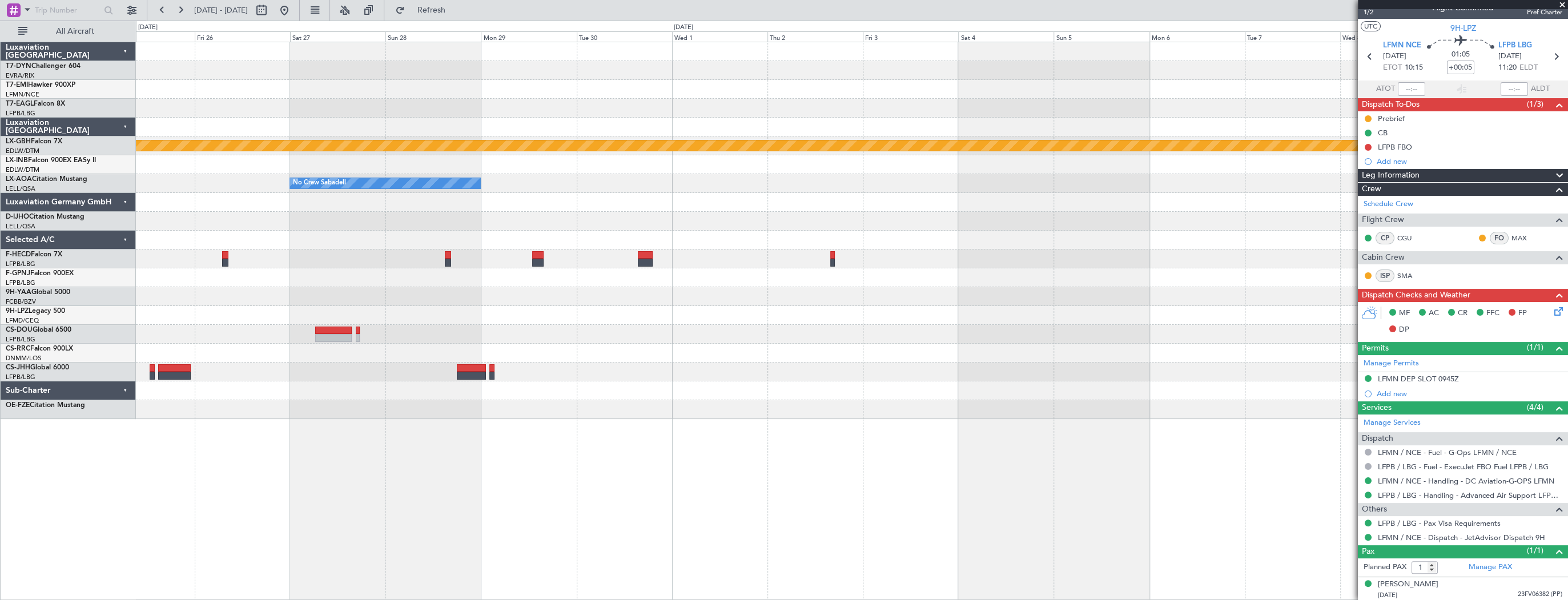
click at [1119, 225] on div "Planned Maint Nurnberg No Crew Sabadell No Crew Sabadell Planned Maint Paris (L…" at bounding box center [852, 231] width 1432 height 377
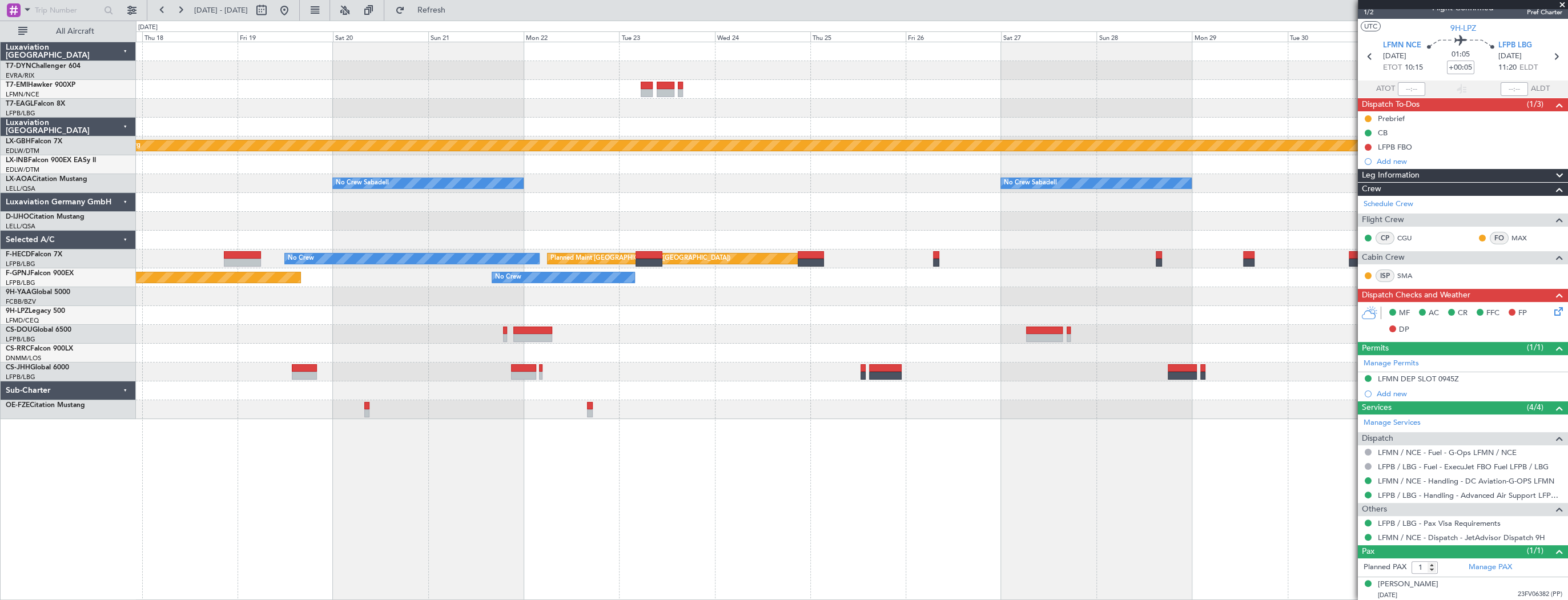
click at [281, 159] on div "Planned Maint Geneva (Cointrin) Planned Maint Nurnberg No Crew Sabadell No Crew…" at bounding box center [852, 231] width 1432 height 377
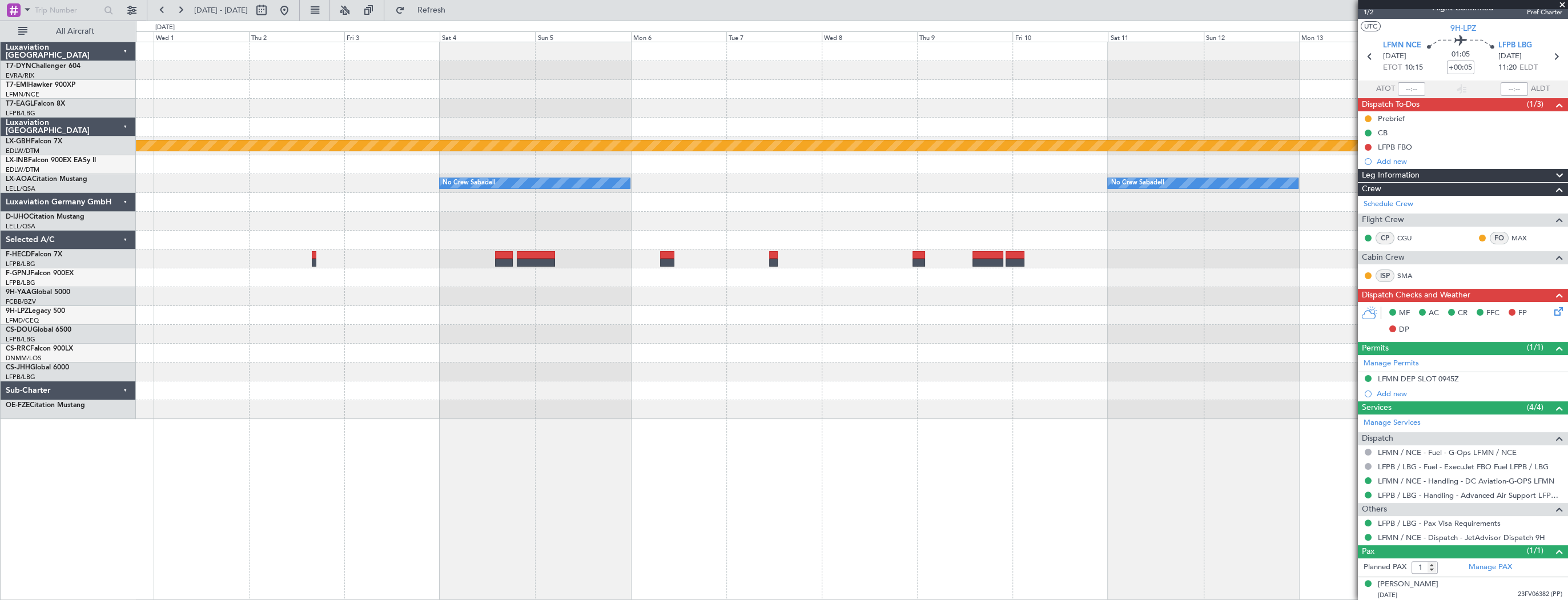
click at [180, 164] on div "Planned Maint Nurnberg No Crew Sabadell No Crew Sabadell No Crew Sabadell" at bounding box center [852, 231] width 1432 height 377
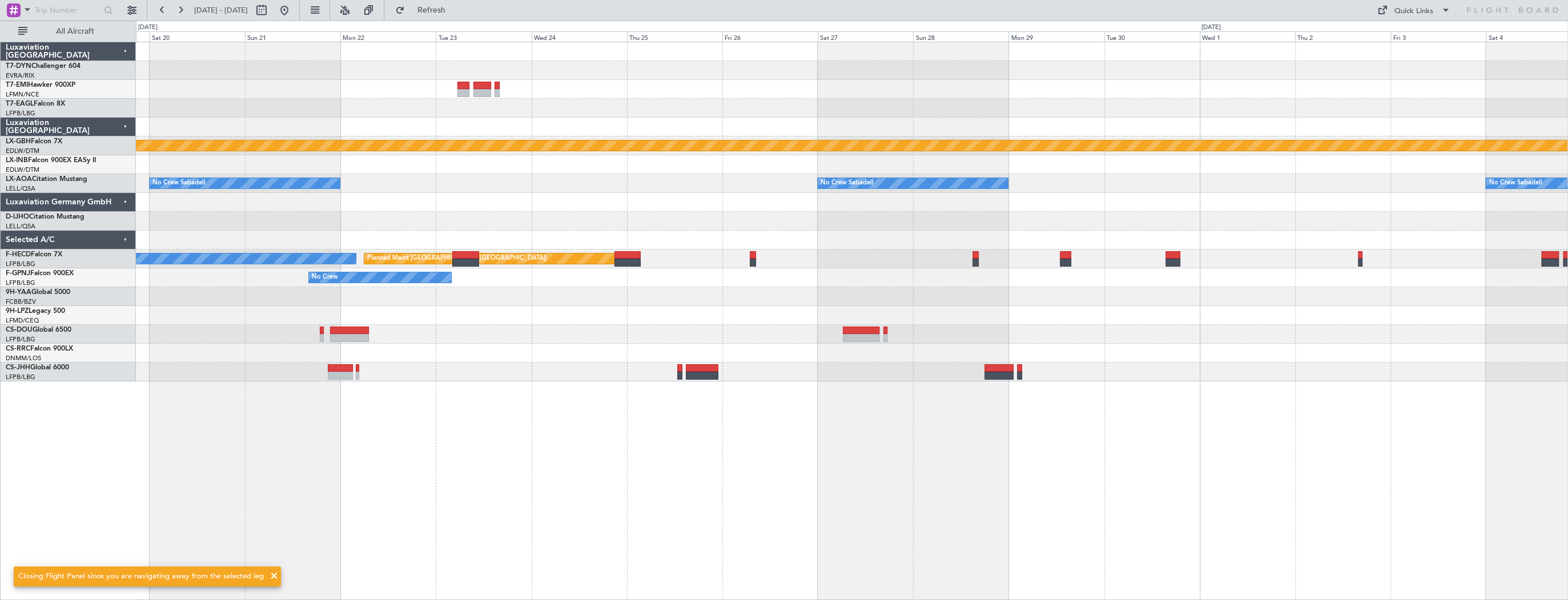
click at [888, 304] on div "Planned Maint Nurnberg No Crew Sabadell No Crew Sabadell No Crew Sabadell Plann…" at bounding box center [852, 212] width 1432 height 339
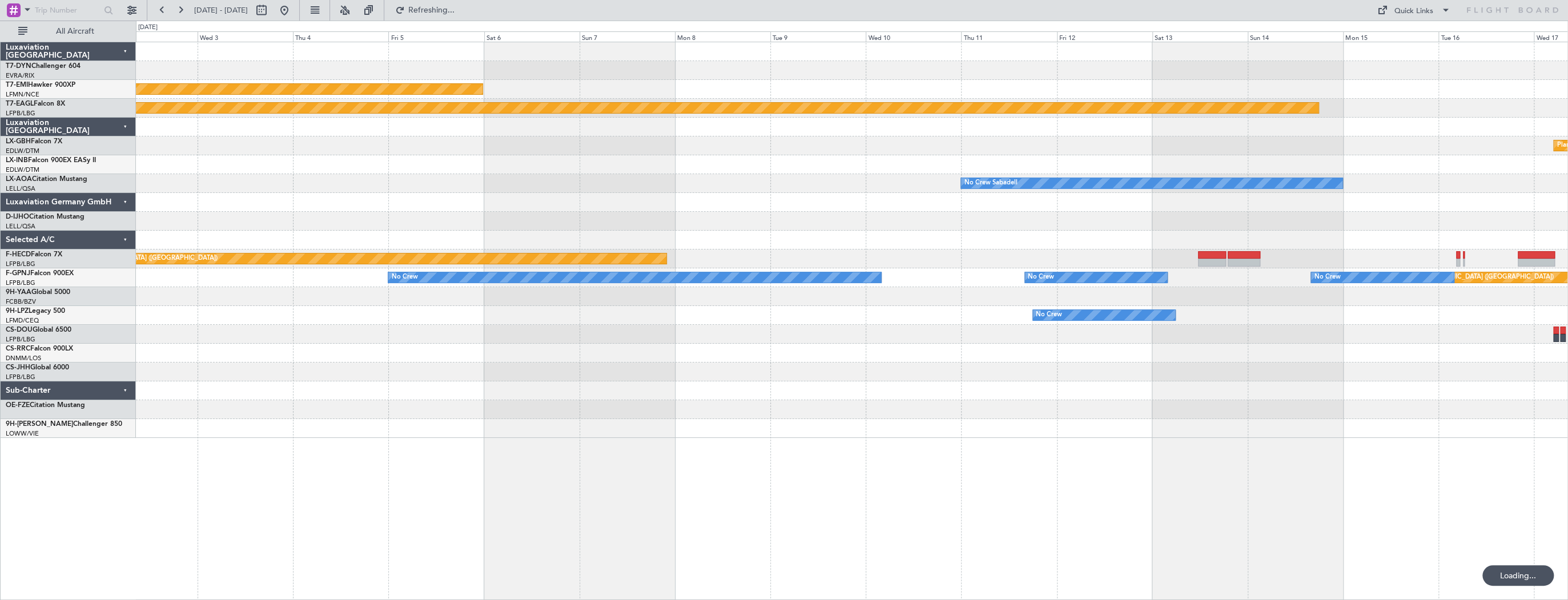
click at [954, 270] on div "Planned Maint Chester Planned Maint Geneva (Cointrin) Planned Maint Nurnberg Un…" at bounding box center [852, 231] width 1432 height 377
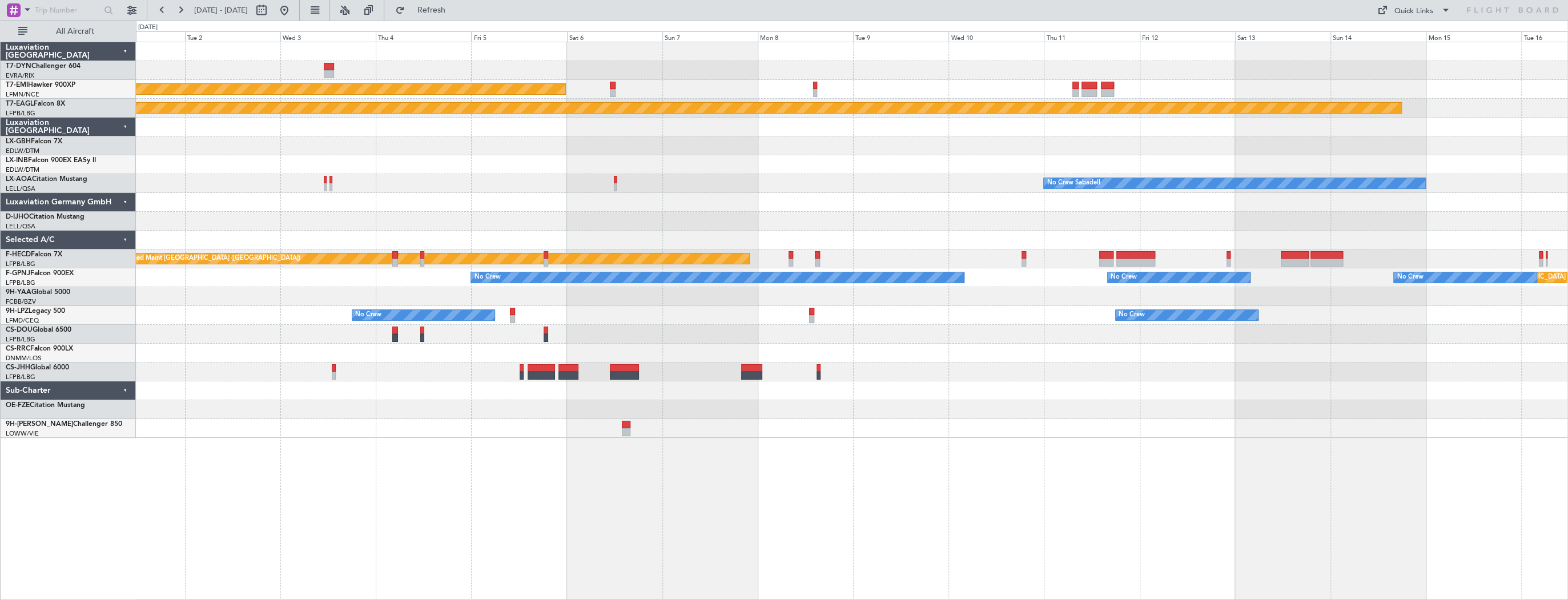
click at [905, 202] on div "Planned Maint Chester Planned Maint Geneva (Cointrin) Planned Maint Nurnberg Un…" at bounding box center [852, 240] width 1432 height 396
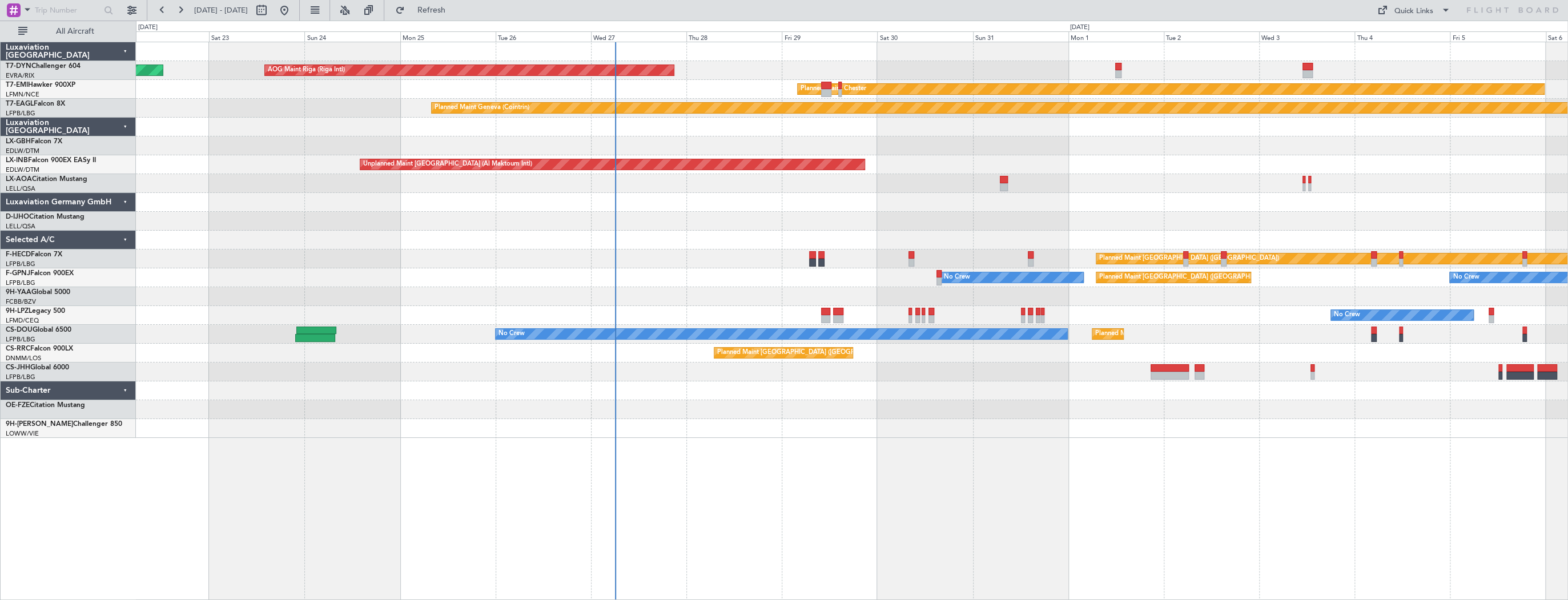
click at [896, 221] on div "AOG Maint Riga (Riga Intl) Planned Maint Basel-Mulhouse Planned Maint Chester P…" at bounding box center [852, 240] width 1432 height 396
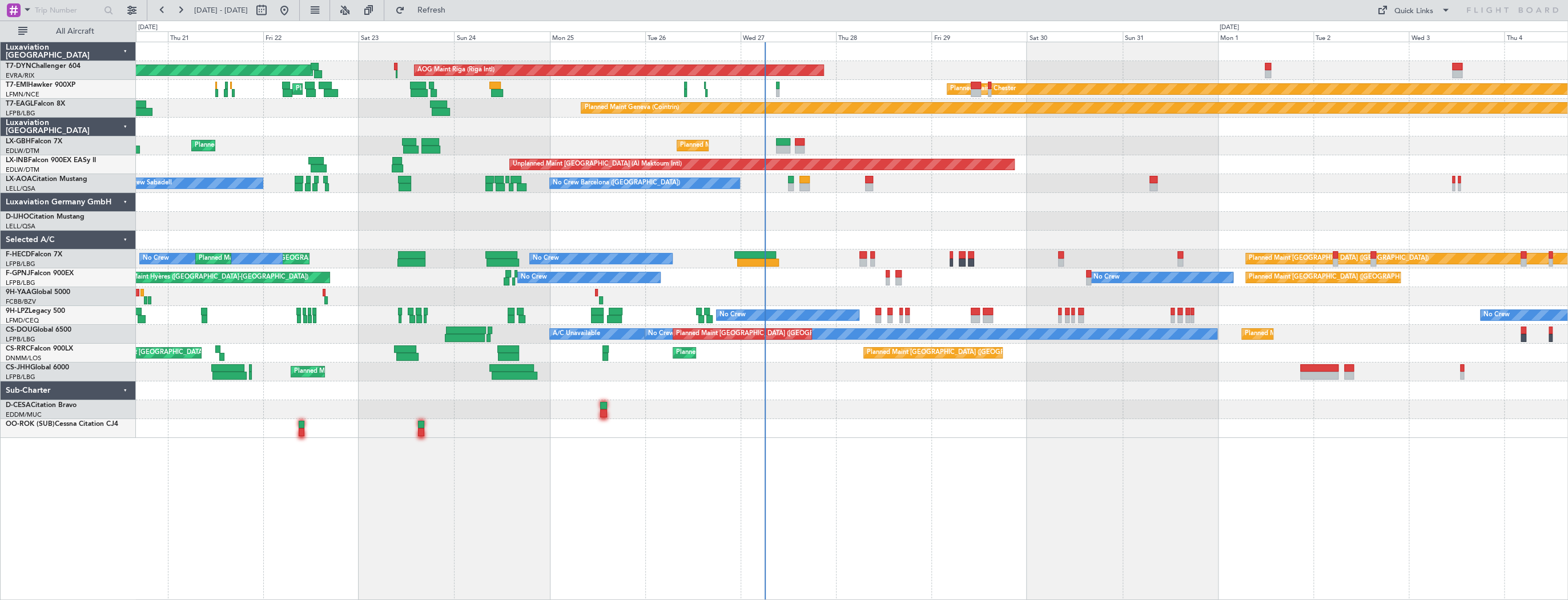
click at [481, 236] on div at bounding box center [852, 240] width 1432 height 19
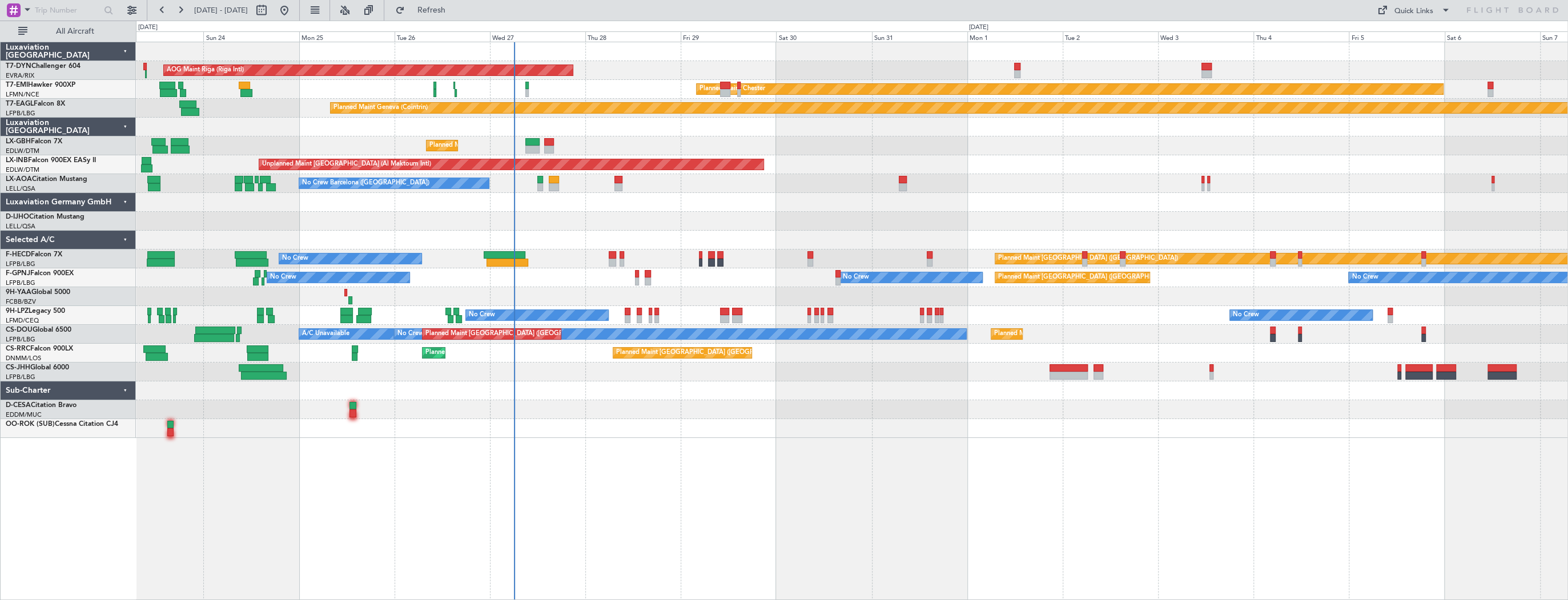
click at [609, 158] on div "AOG Maint Riga (Riga Intl) Planned Maint Basel-Mulhouse Planned Maint Chester P…" at bounding box center [852, 240] width 1432 height 396
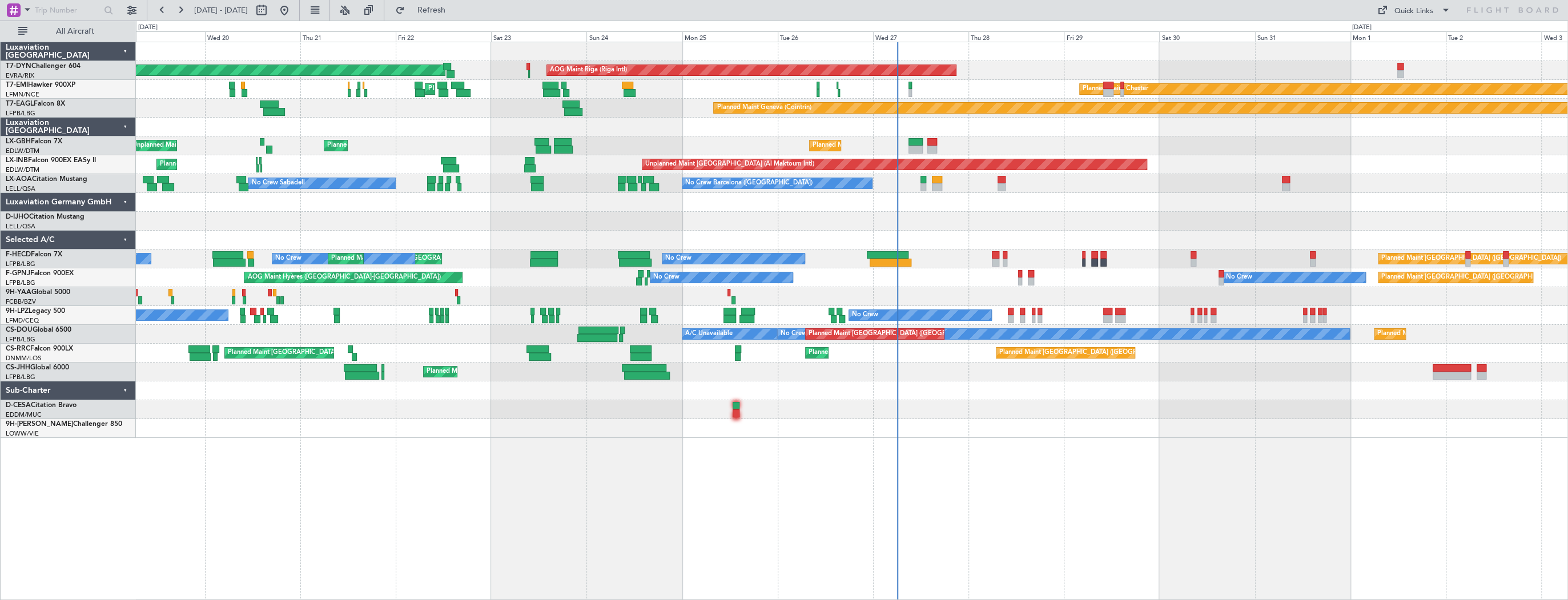
click at [836, 217] on div "AOG Maint Riga (Riga Intl) Planned Maint Basel-Mulhouse Planned Maint Chester P…" at bounding box center [852, 240] width 1432 height 396
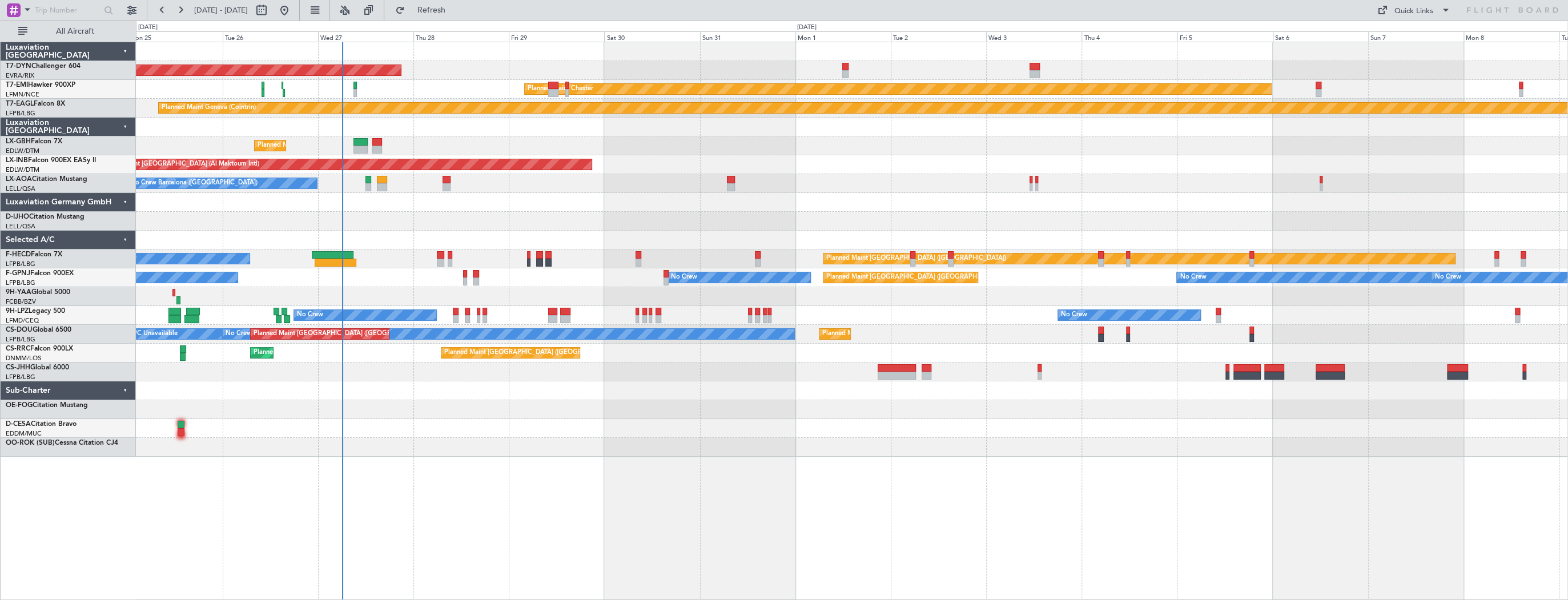
click at [424, 122] on div "AOG Maint Riga (Riga Intl) Planned Maint Basel-Mulhouse Planned Maint Chester P…" at bounding box center [852, 249] width 1432 height 414
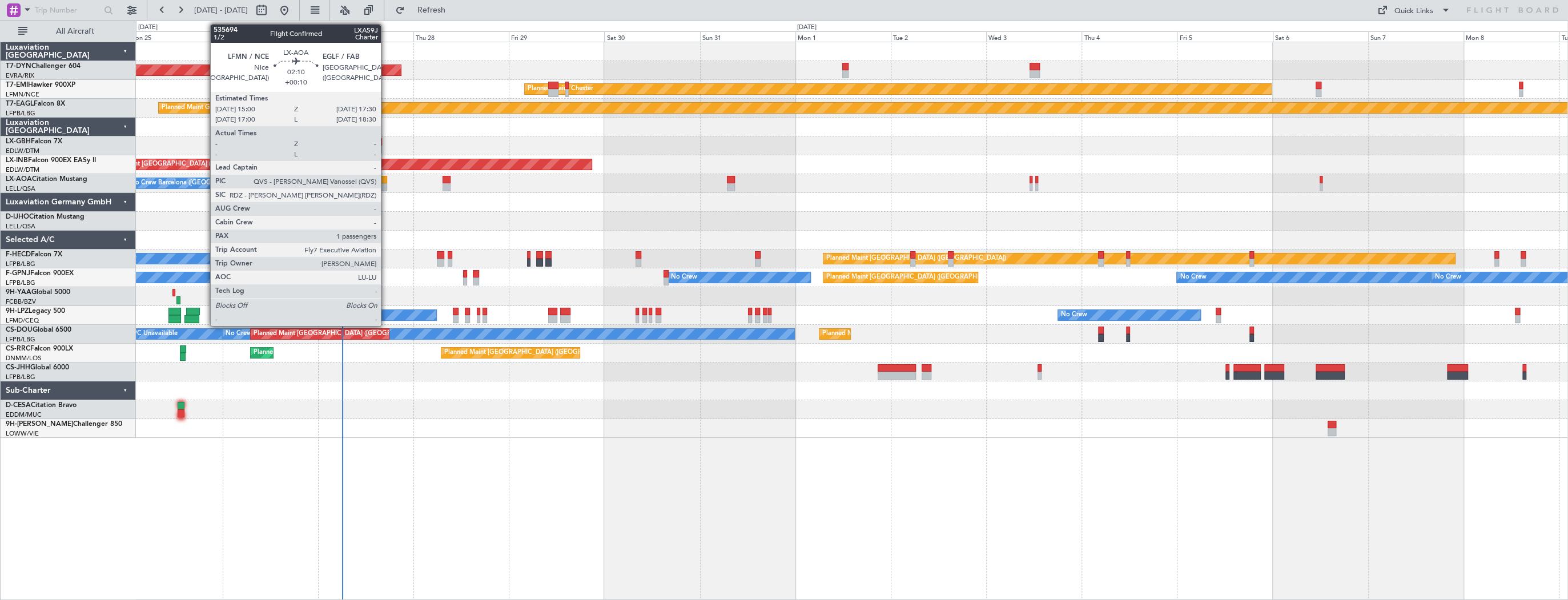
click at [386, 187] on div at bounding box center [382, 187] width 10 height 8
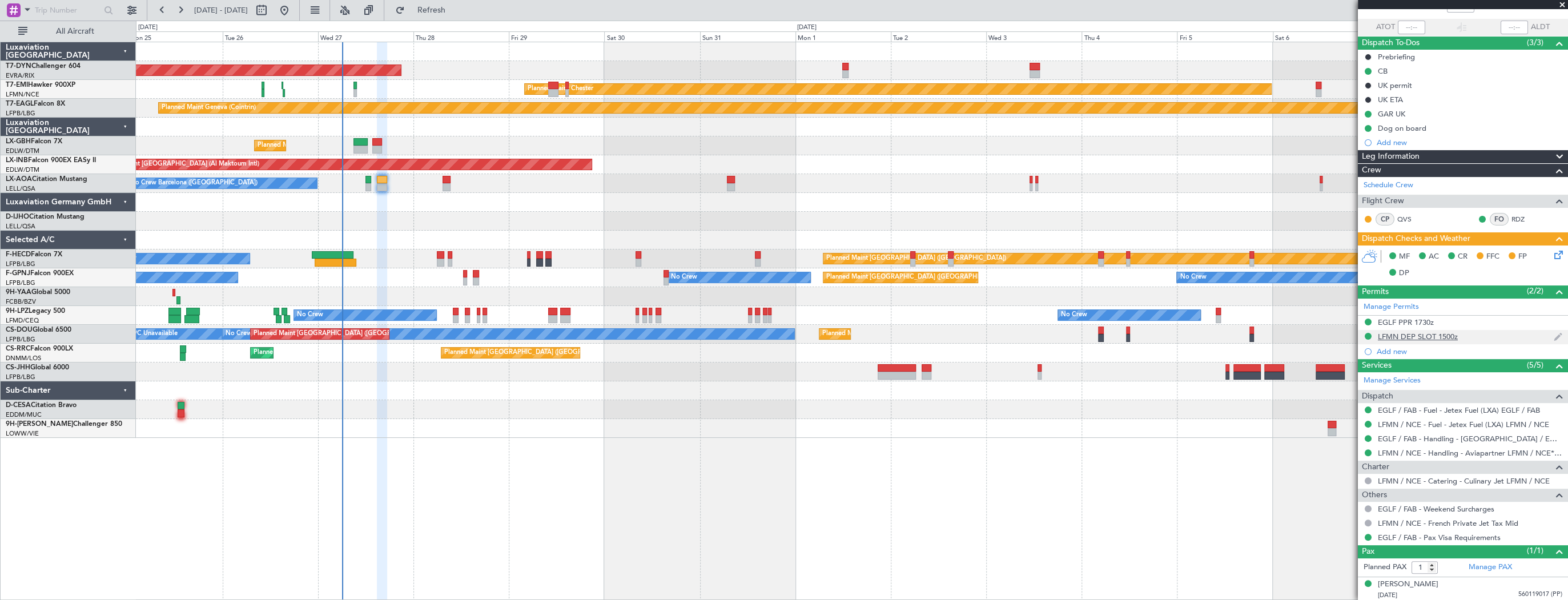
scroll to position [0, 0]
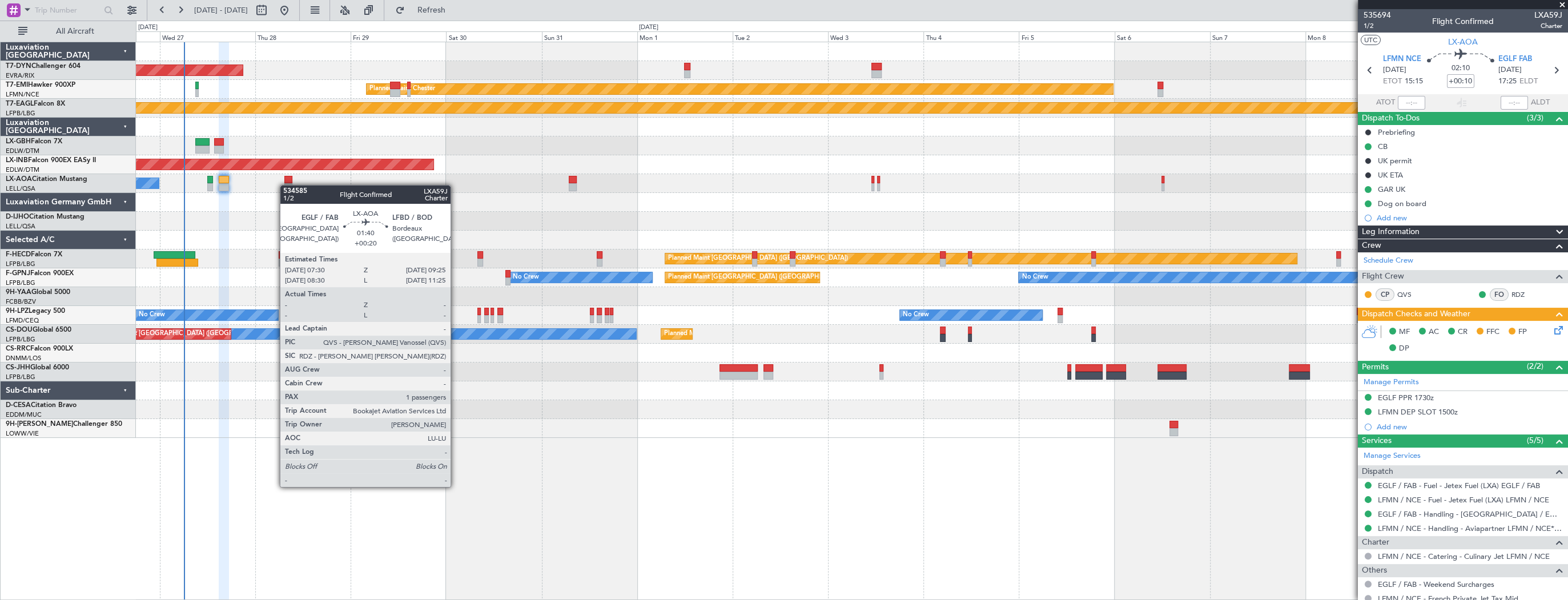
click at [285, 185] on div "AOG Maint Riga (Riga Intl) Planned Maint Chester Planned Maint Geneva (Cointrin…" at bounding box center [852, 240] width 1432 height 396
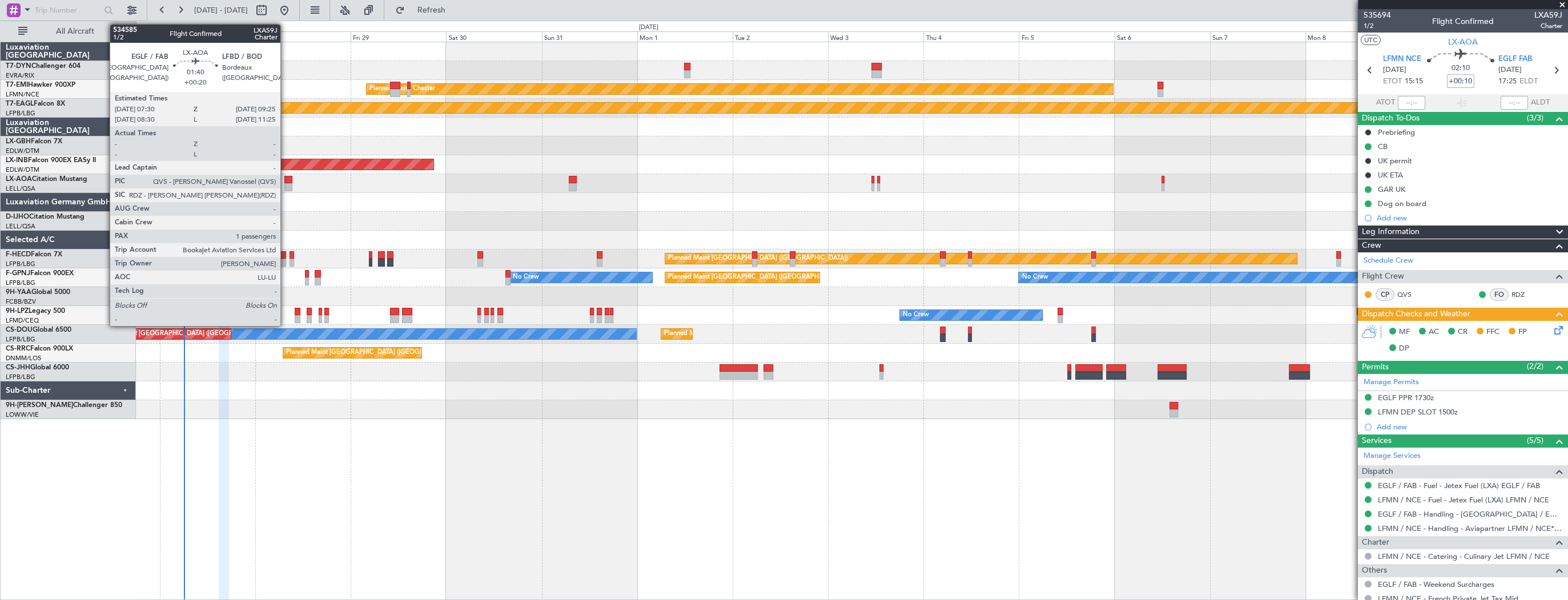
click at [285, 185] on div at bounding box center [288, 187] width 8 height 8
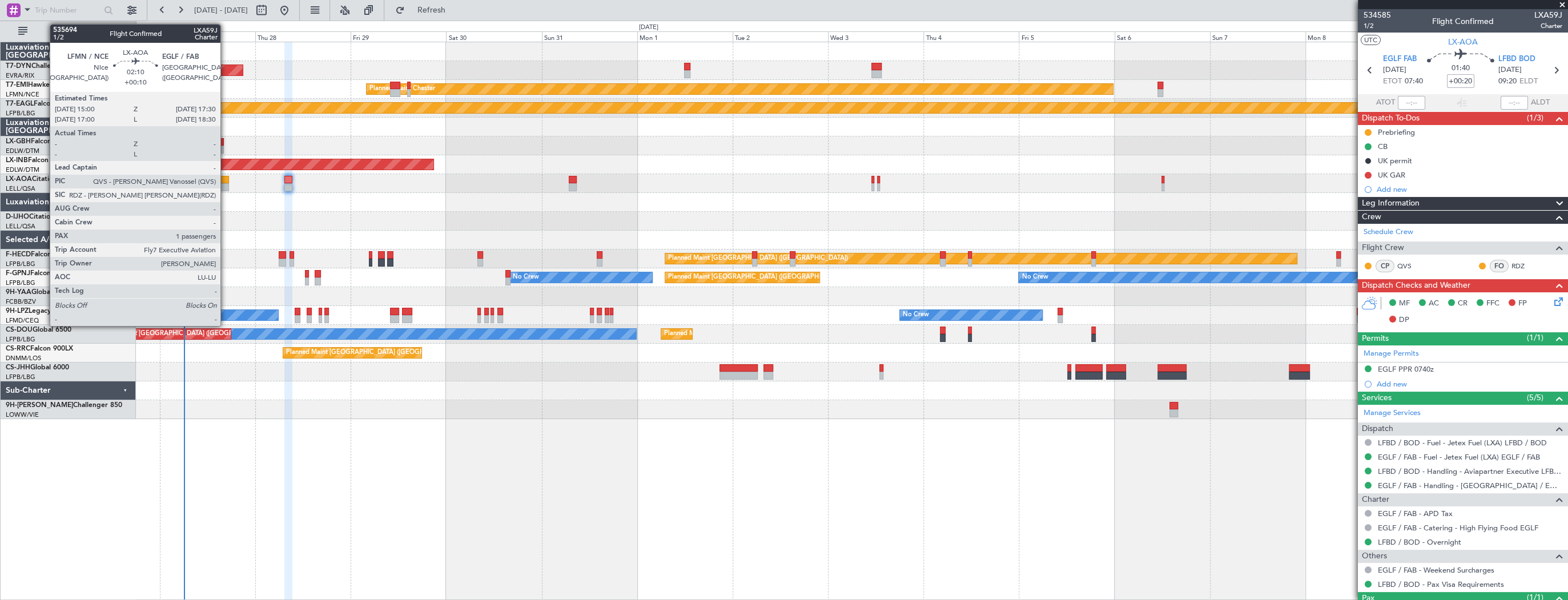
click at [225, 183] on div at bounding box center [223, 187] width 10 height 8
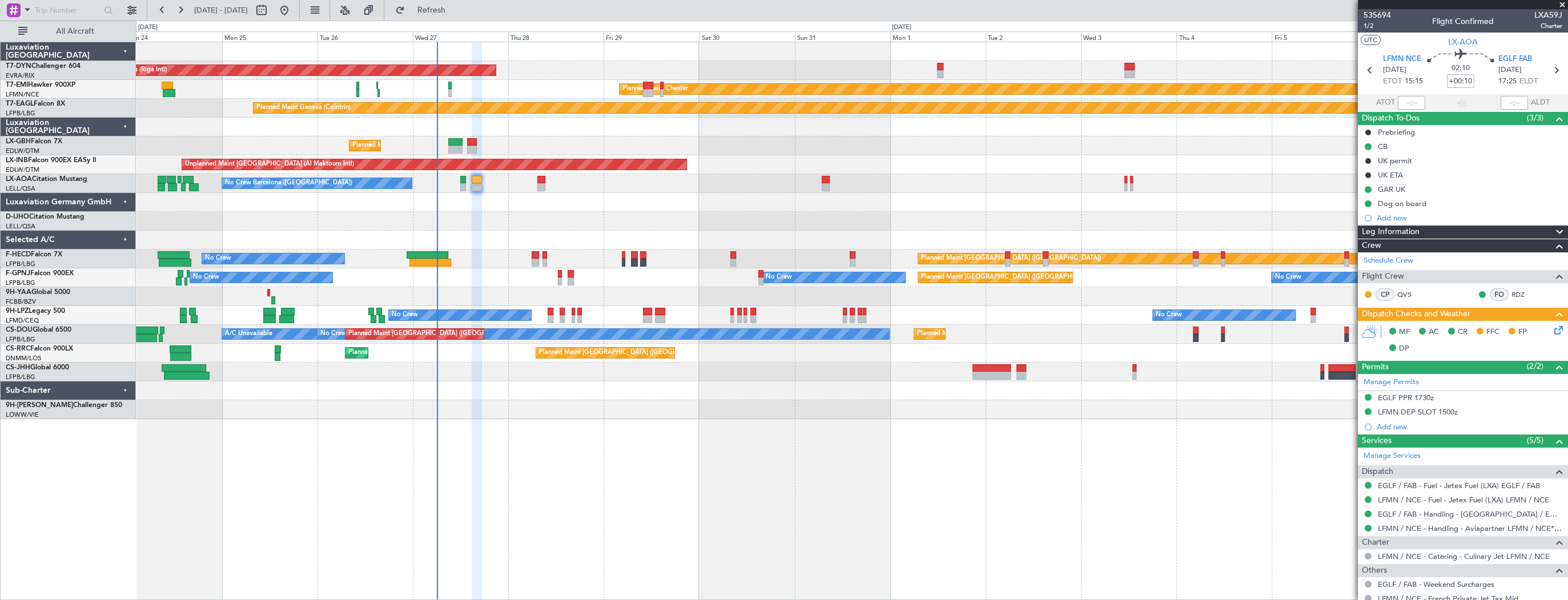
click at [729, 225] on div at bounding box center [852, 221] width 1432 height 19
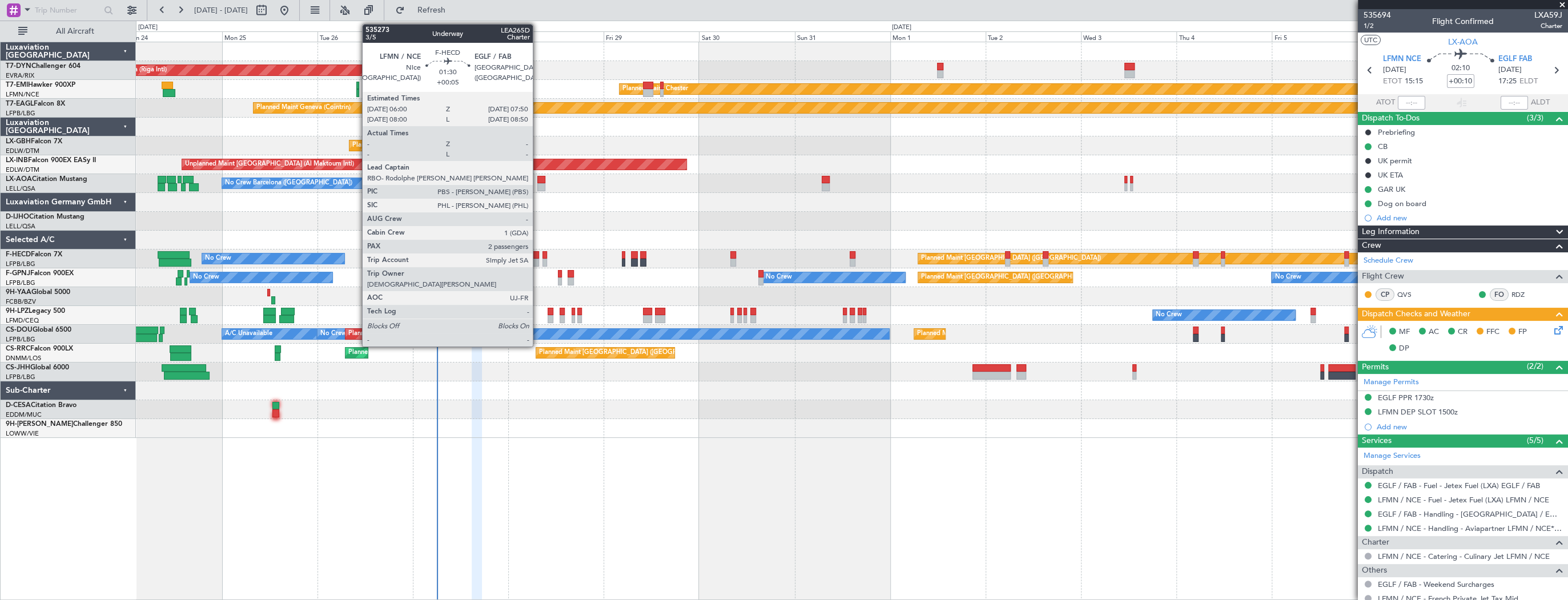
click at [538, 253] on div at bounding box center [535, 255] width 7 height 8
type input "+00:05"
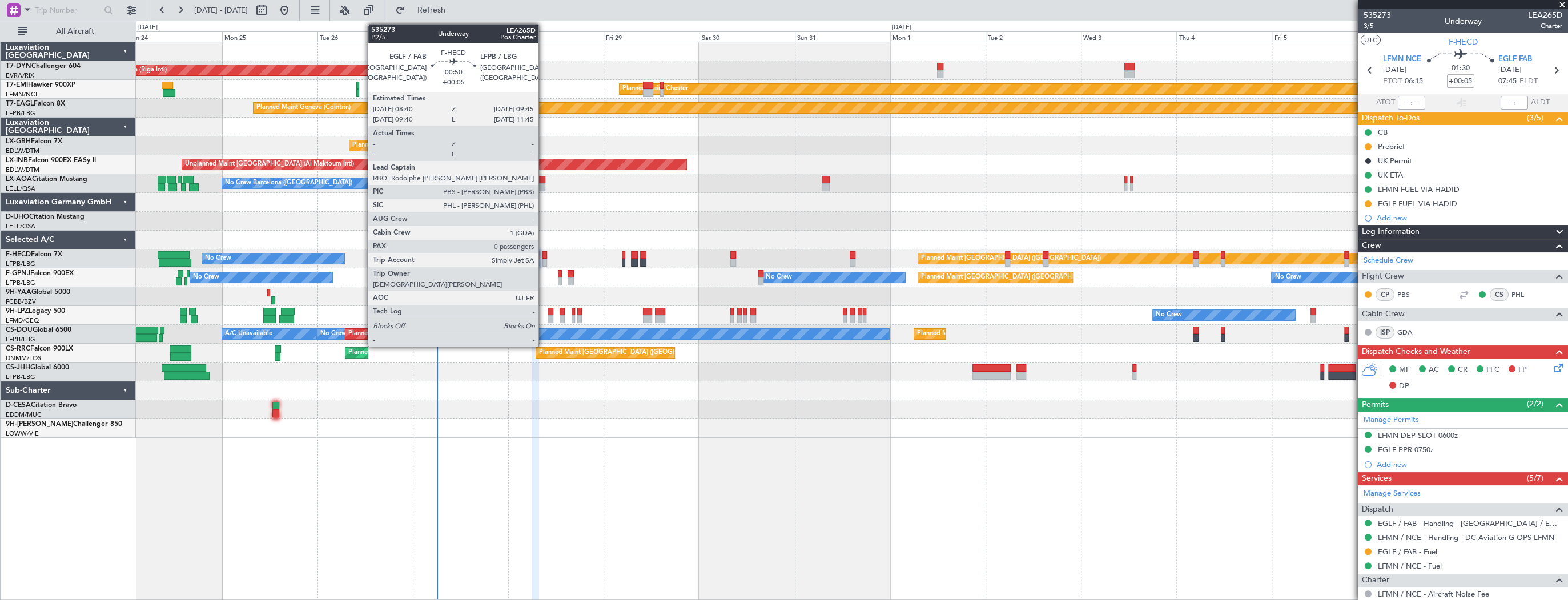
click at [544, 258] on div at bounding box center [545, 255] width 4 height 8
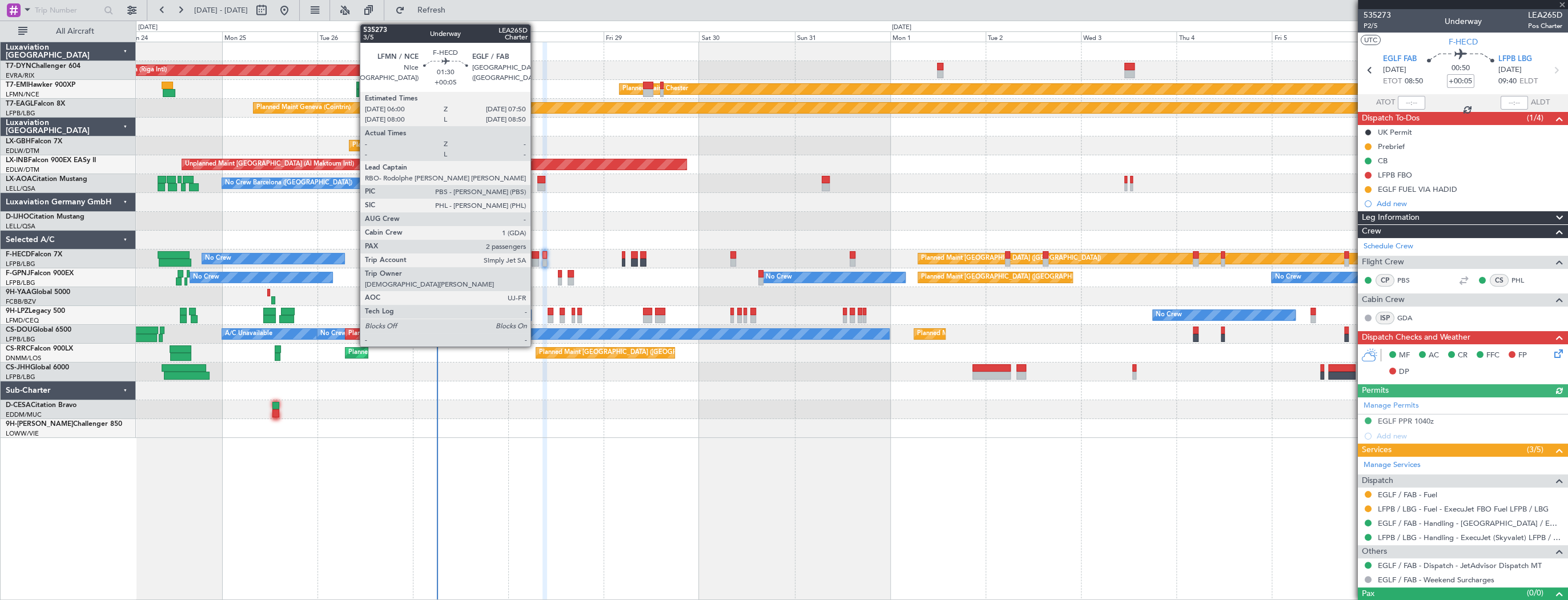
click at [536, 256] on div at bounding box center [535, 255] width 7 height 8
type input "2"
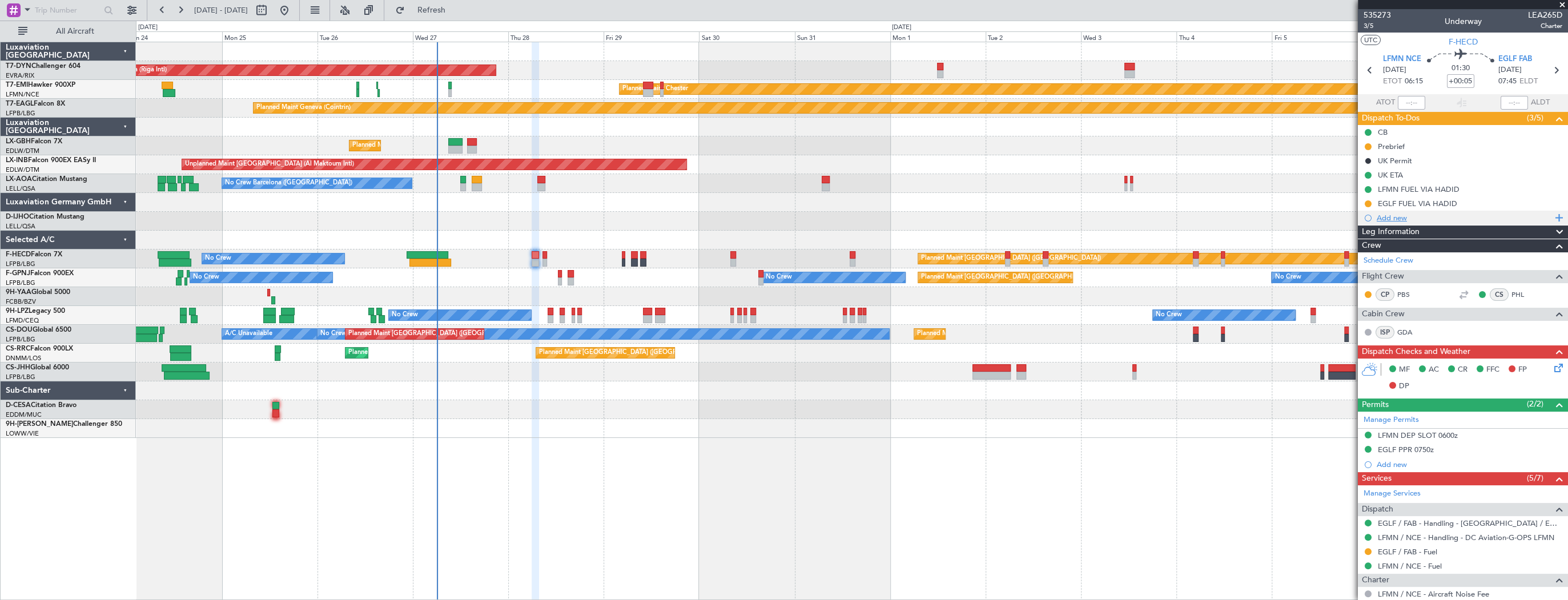
click at [1119, 217] on div "Add new" at bounding box center [1465, 218] width 176 height 10
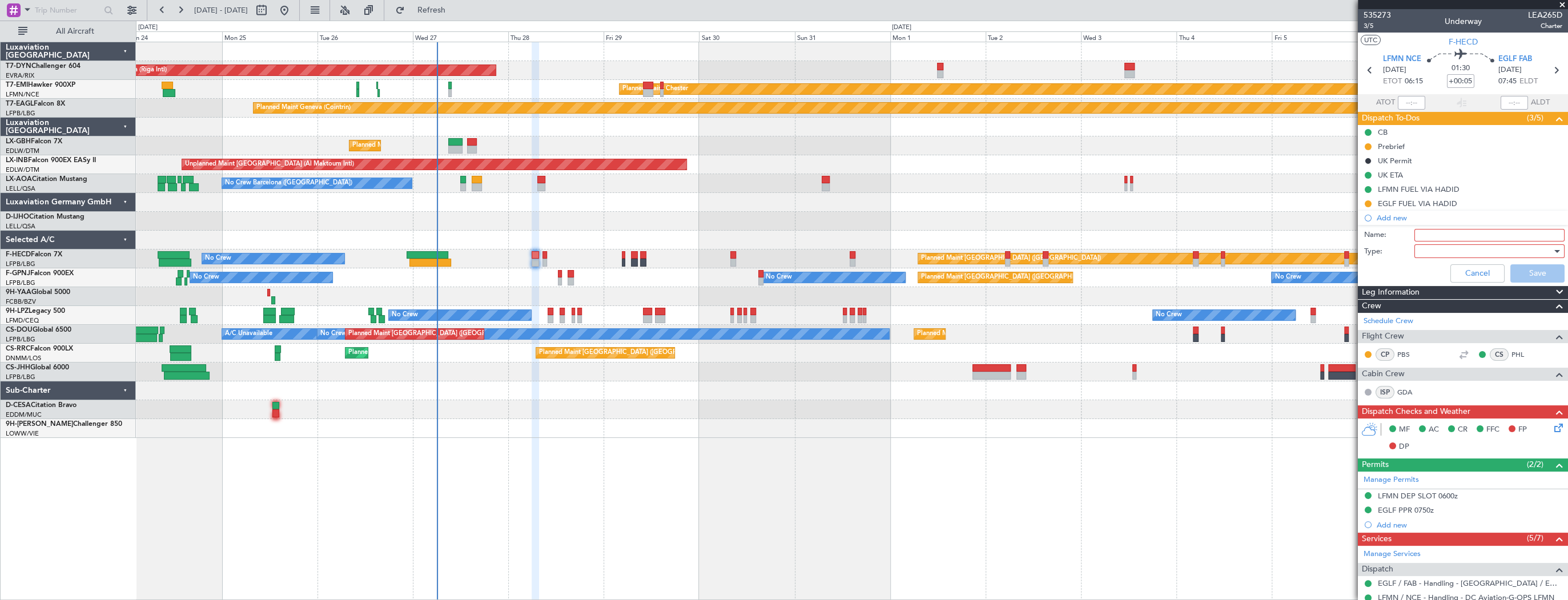
click at [1119, 235] on input "Name:" at bounding box center [1489, 235] width 150 height 12
type input "UK GAR"
click at [1119, 249] on div at bounding box center [1486, 251] width 133 height 17
click at [1119, 270] on span "Generic" at bounding box center [1485, 274] width 135 height 17
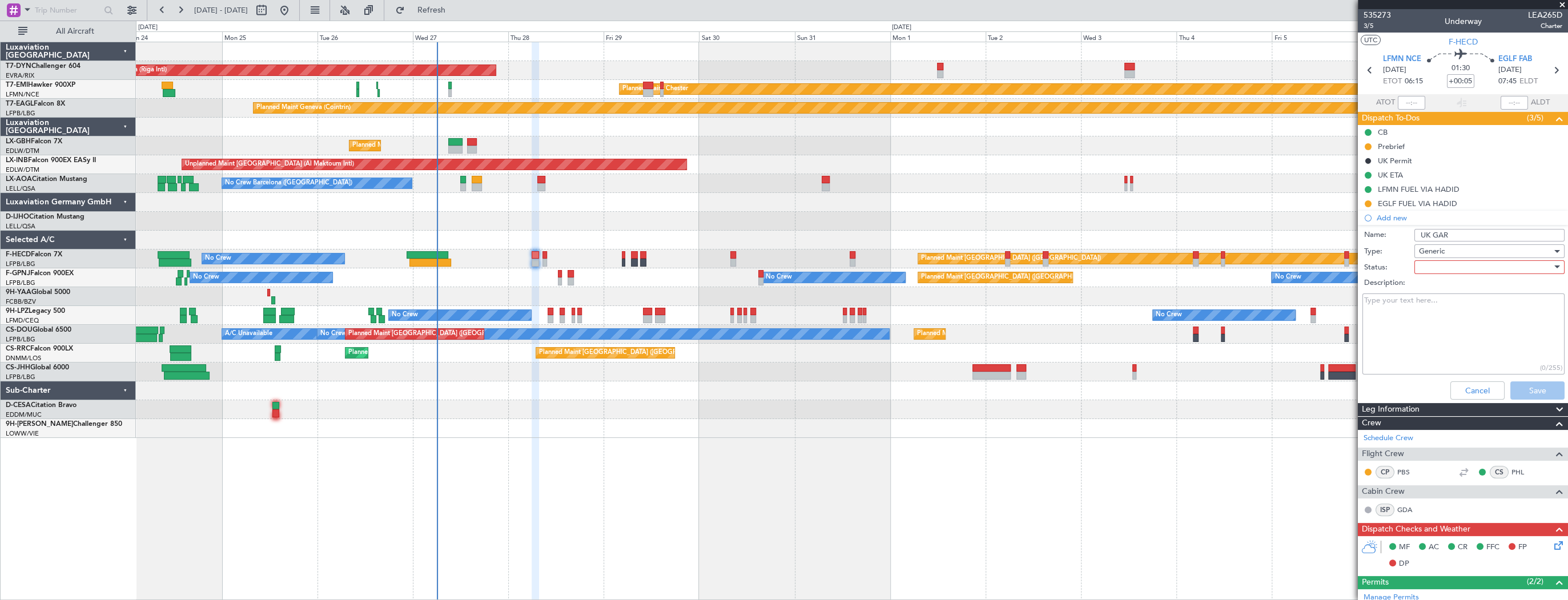
click at [1119, 271] on div at bounding box center [1486, 267] width 133 height 17
click at [1119, 287] on span "Not Started" at bounding box center [1485, 290] width 135 height 17
click at [1119, 389] on button "Save" at bounding box center [1537, 390] width 54 height 18
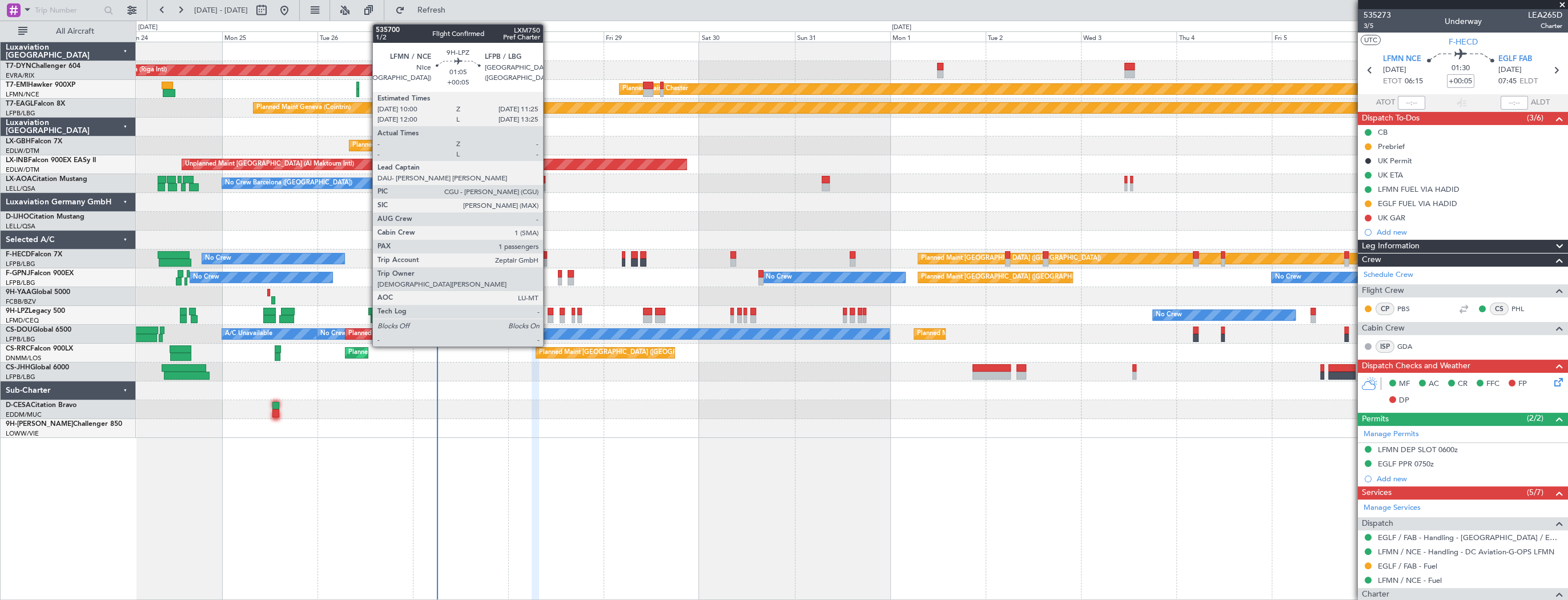
click at [548, 310] on div at bounding box center [550, 311] width 6 height 8
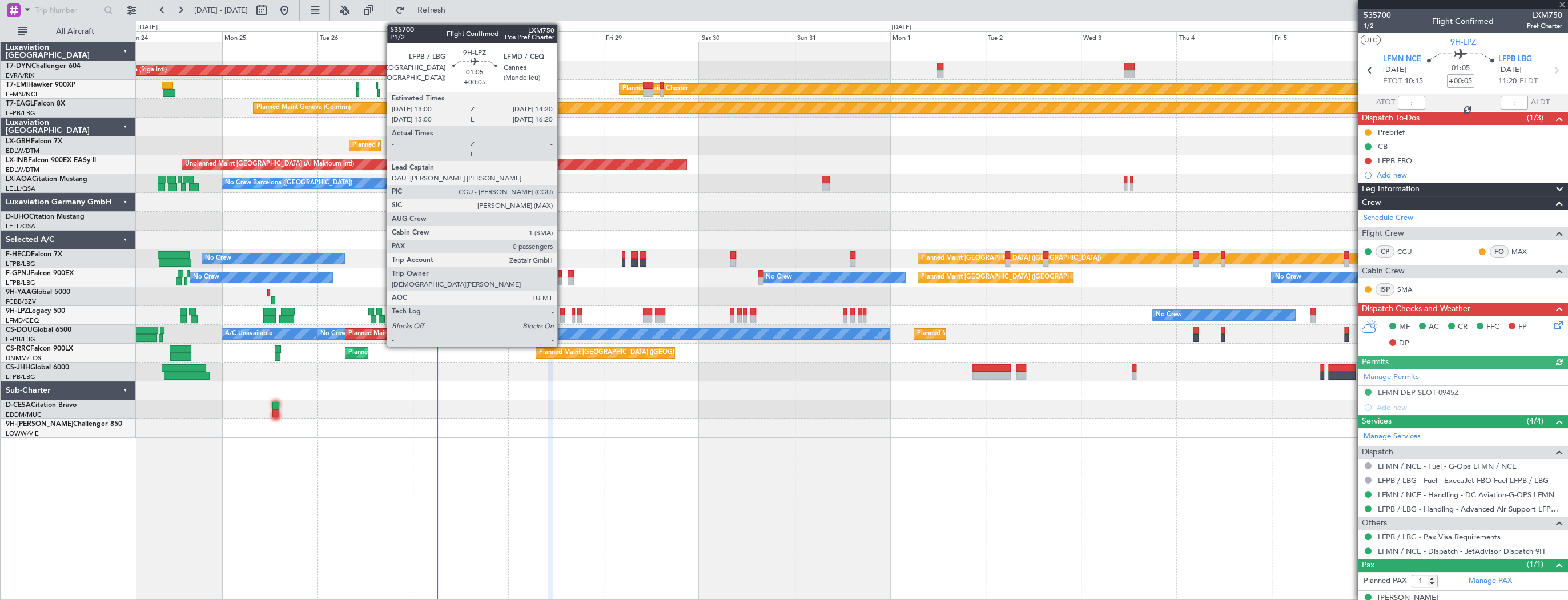
click at [562, 313] on div at bounding box center [562, 311] width 6 height 8
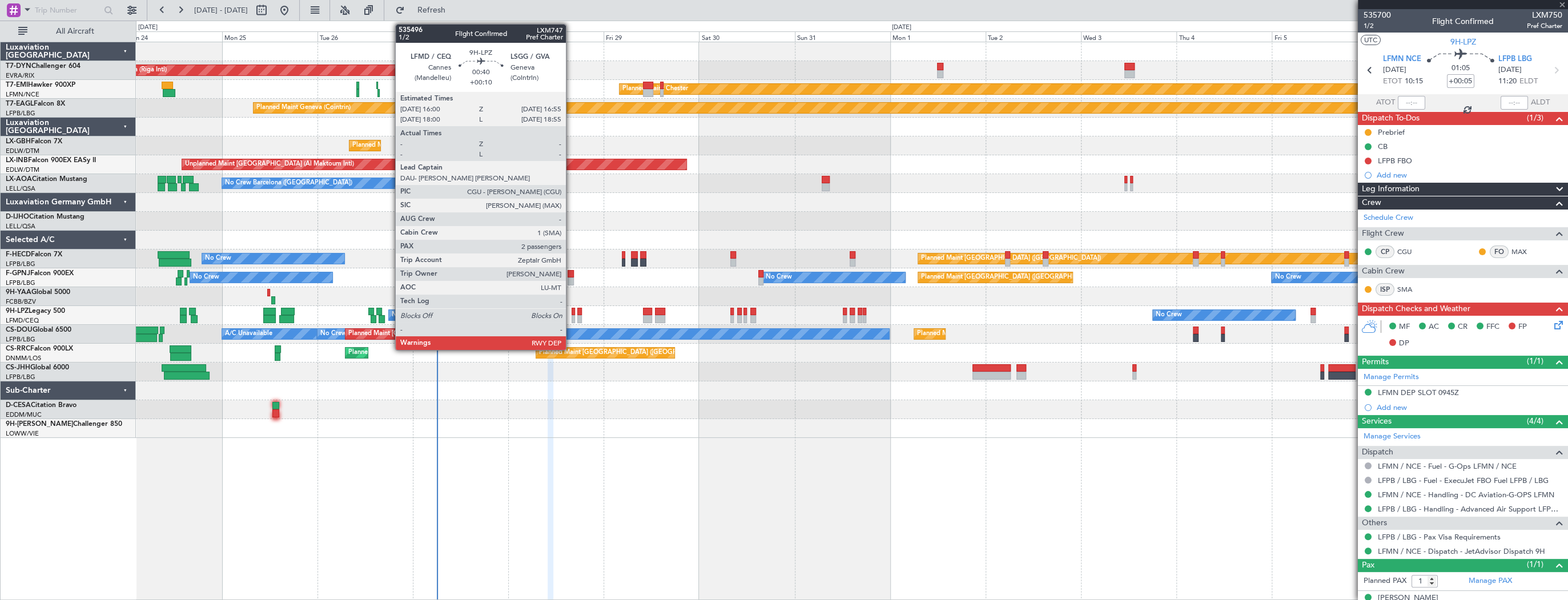
type input "0"
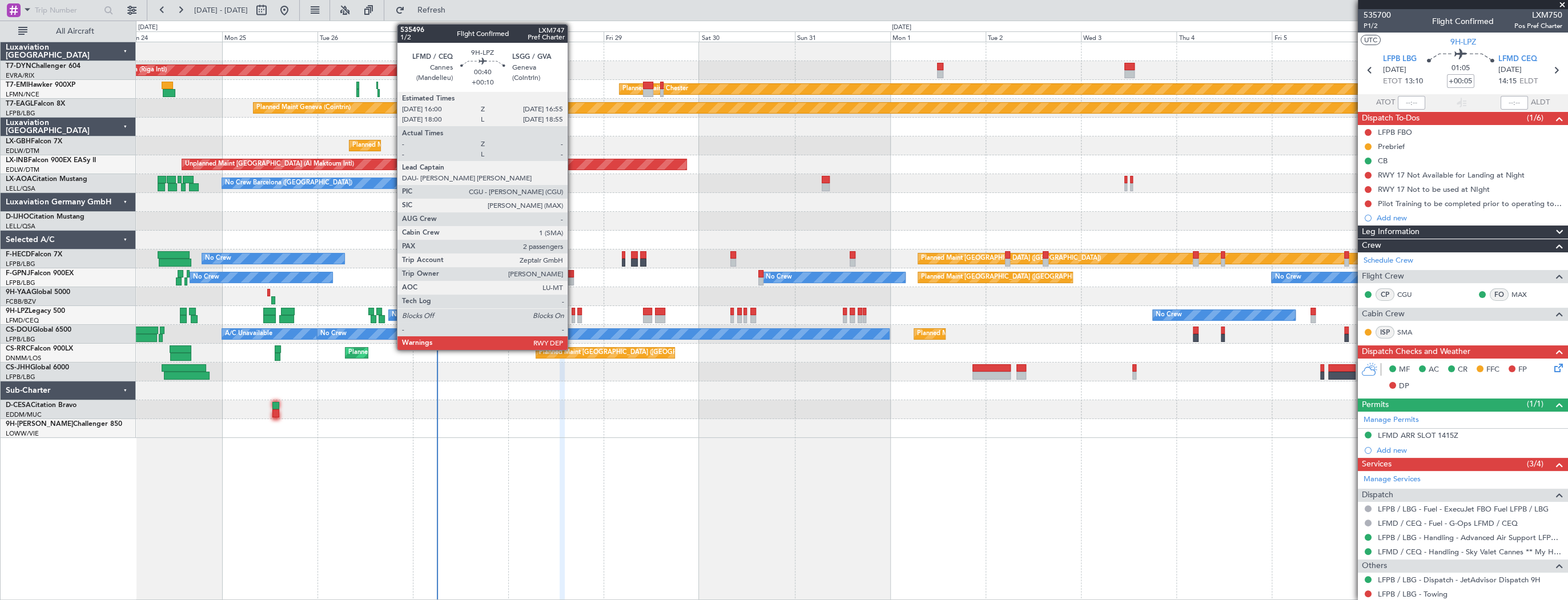
click at [573, 310] on div at bounding box center [573, 311] width 4 height 8
type input "+00:10"
type input "2"
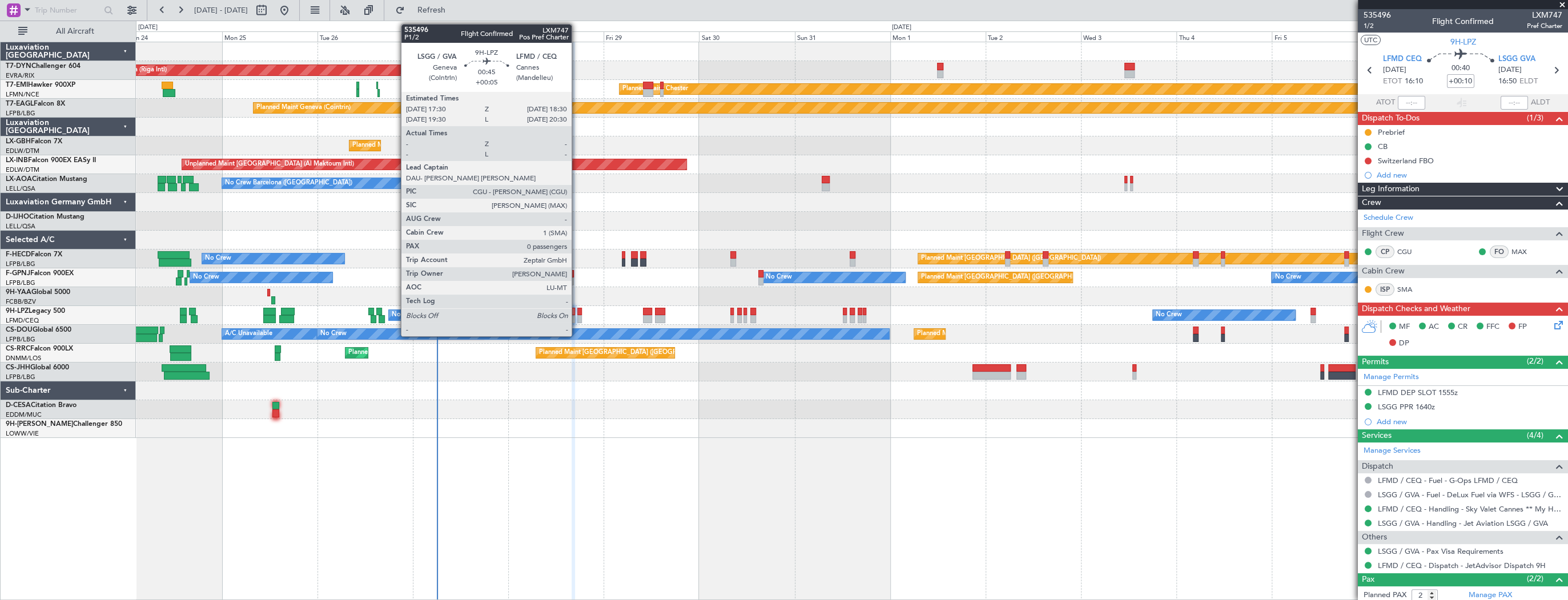
click at [577, 313] on div at bounding box center [579, 311] width 4 height 8
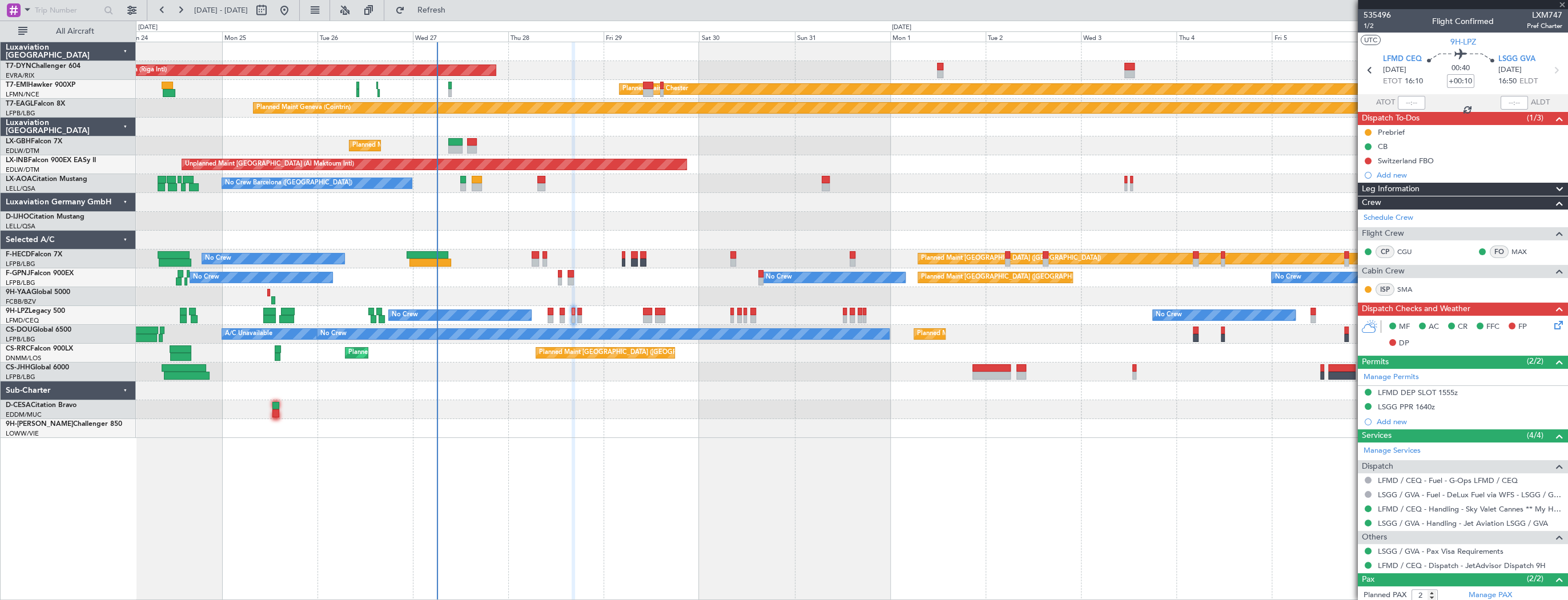
type input "+00:05"
type input "0"
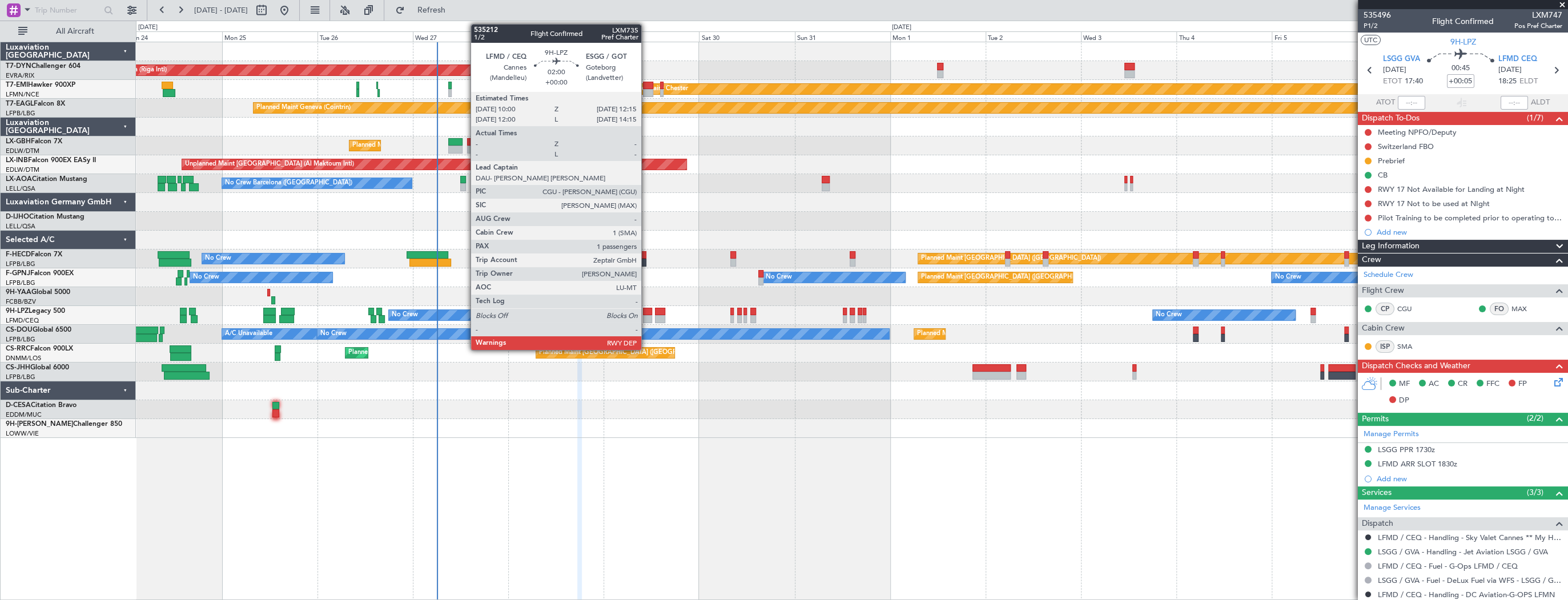
click at [646, 314] on div at bounding box center [647, 311] width 9 height 8
type input "1"
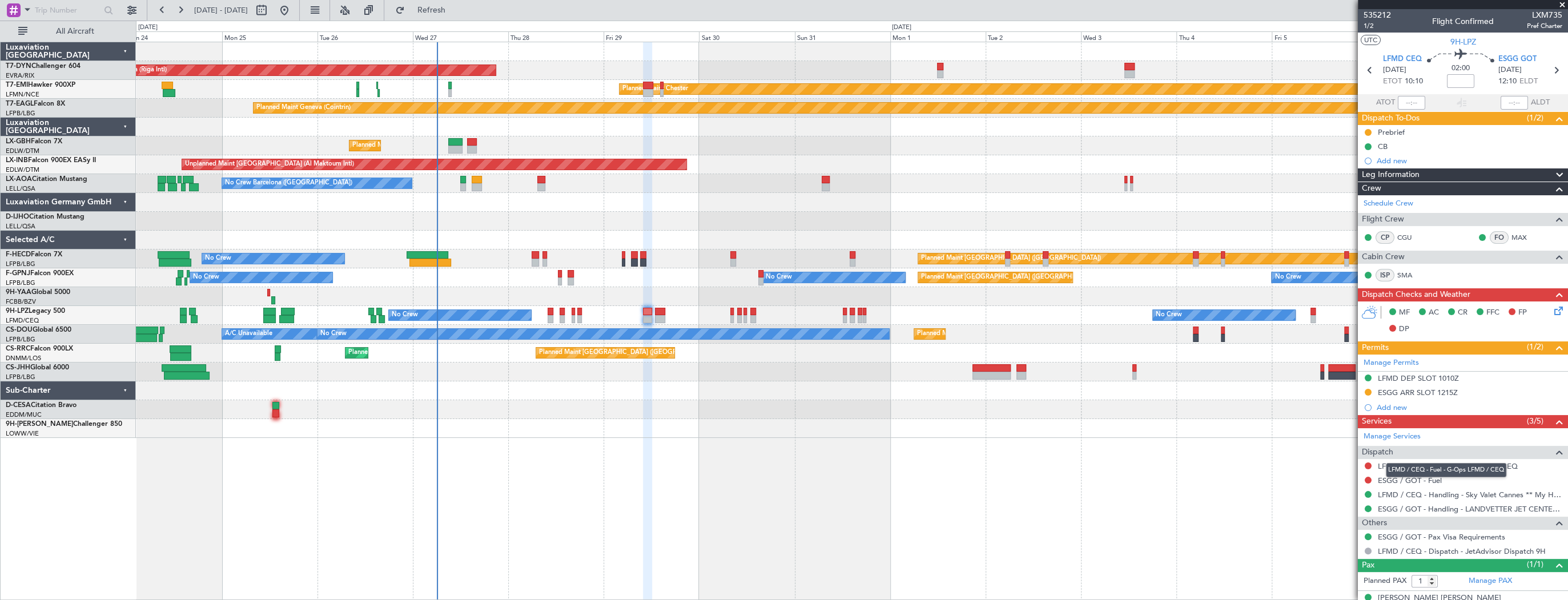
scroll to position [13, 0]
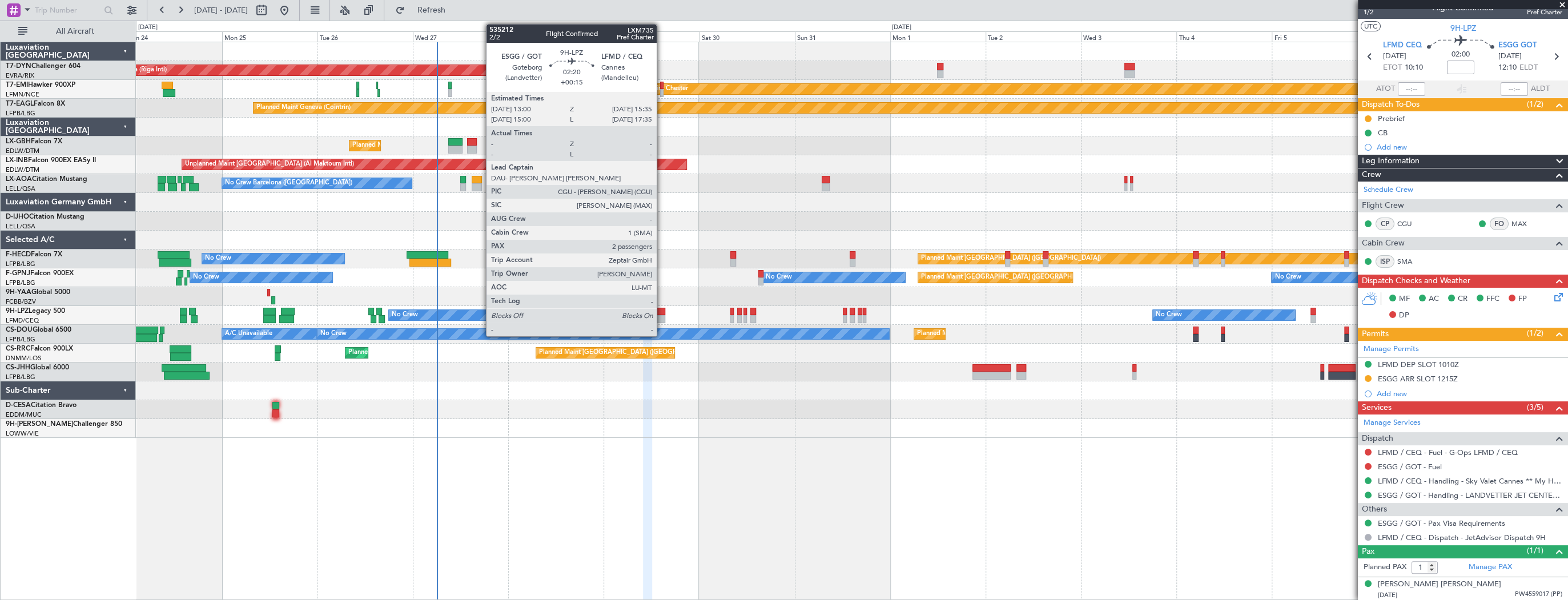
click at [662, 315] on div at bounding box center [660, 318] width 10 height 8
type input "+00:15"
type input "2"
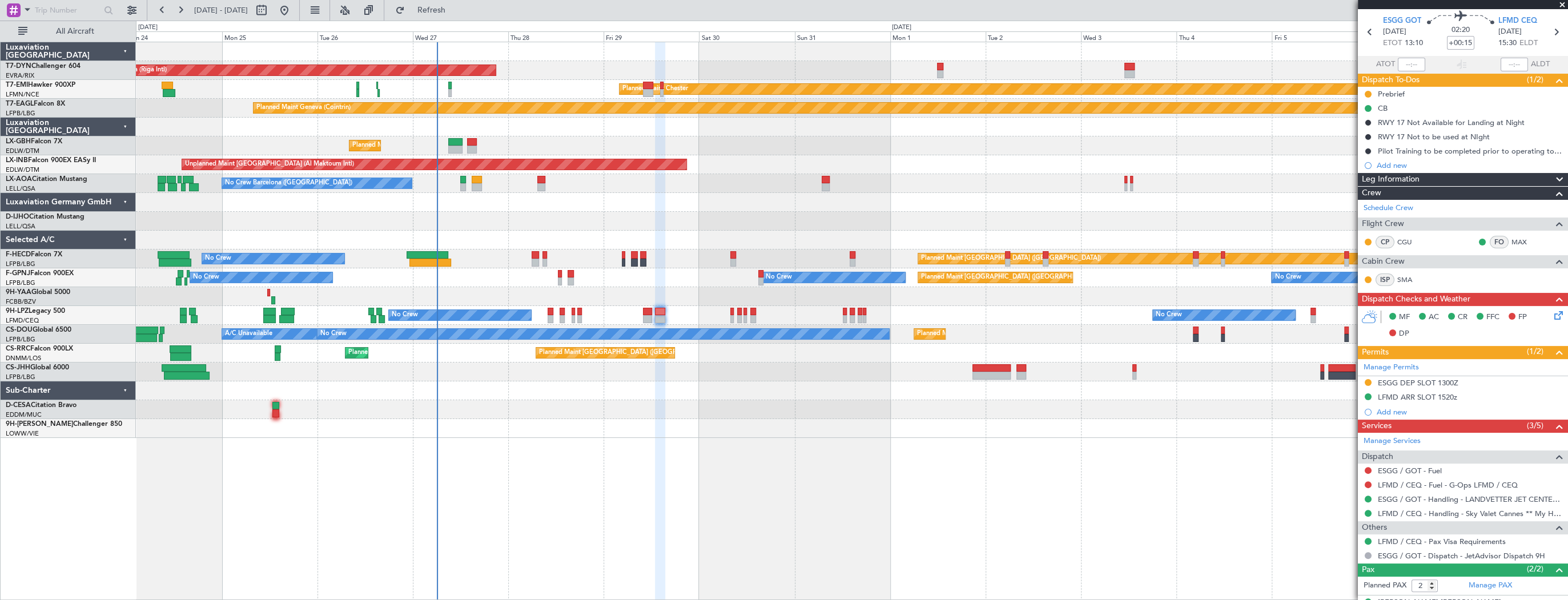
scroll to position [0, 0]
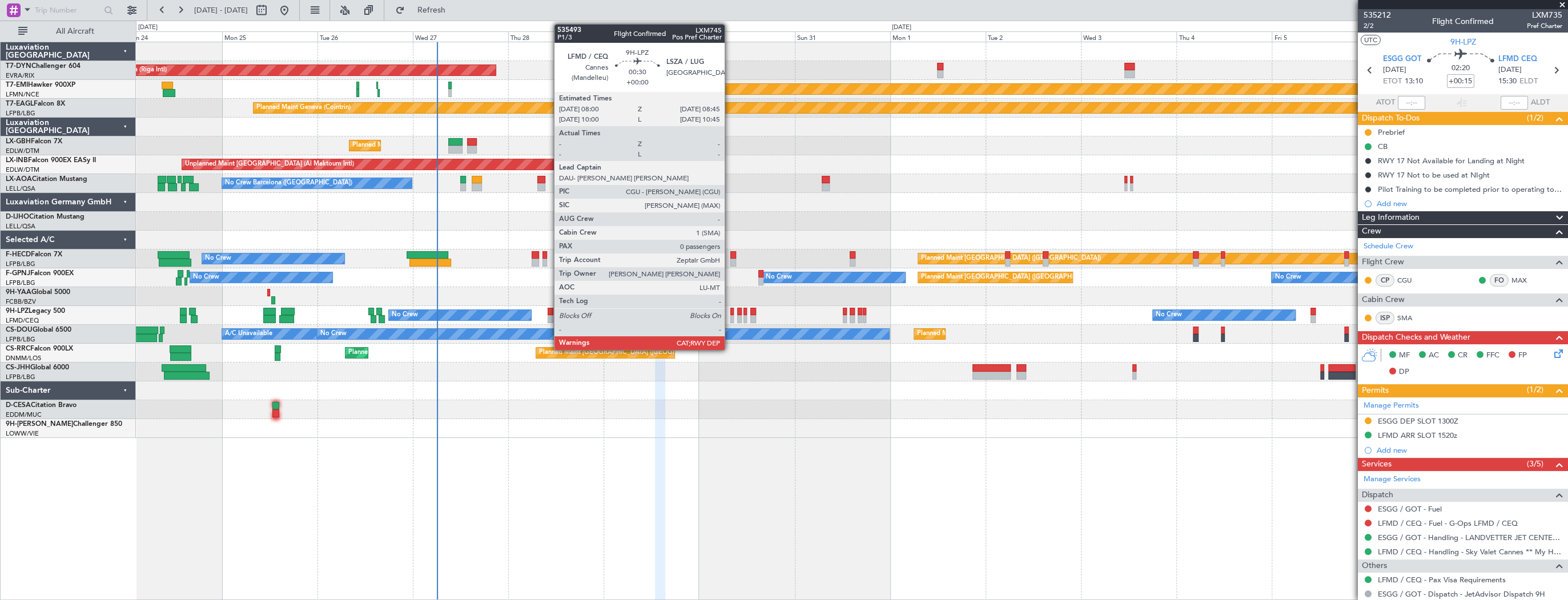
click at [731, 314] on div at bounding box center [732, 311] width 4 height 8
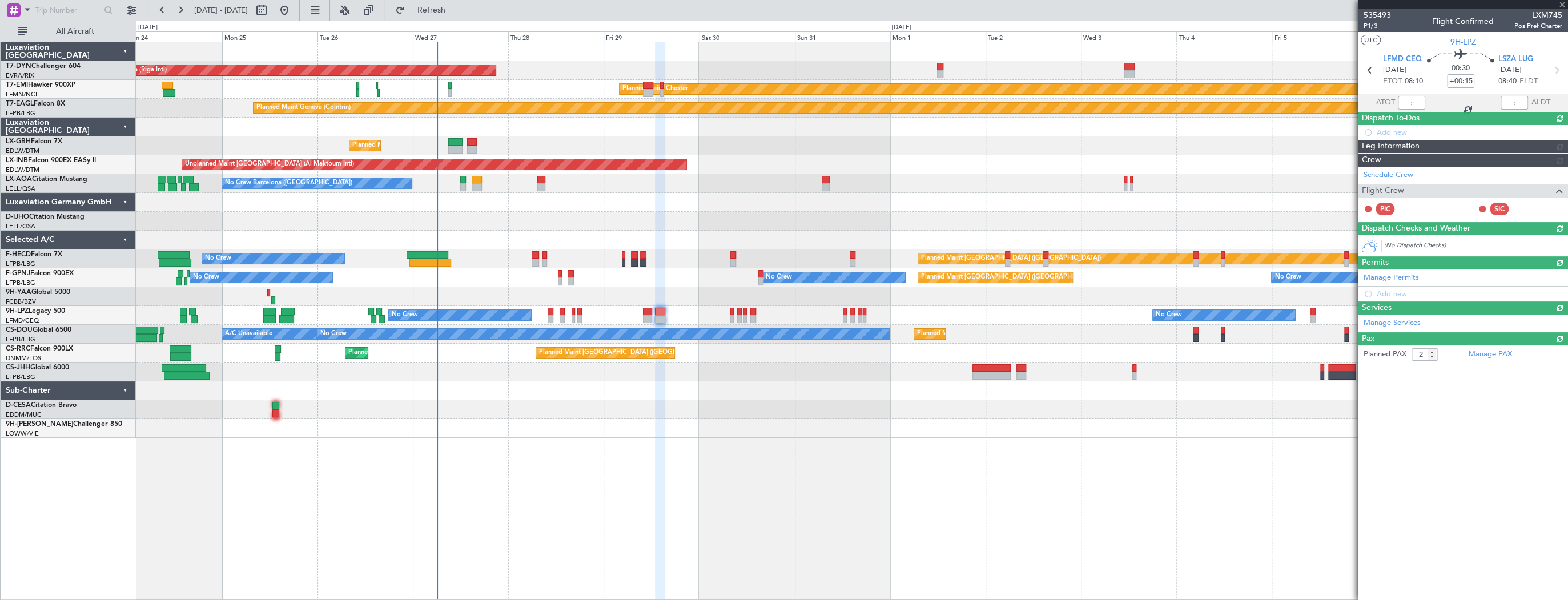
type input "0"
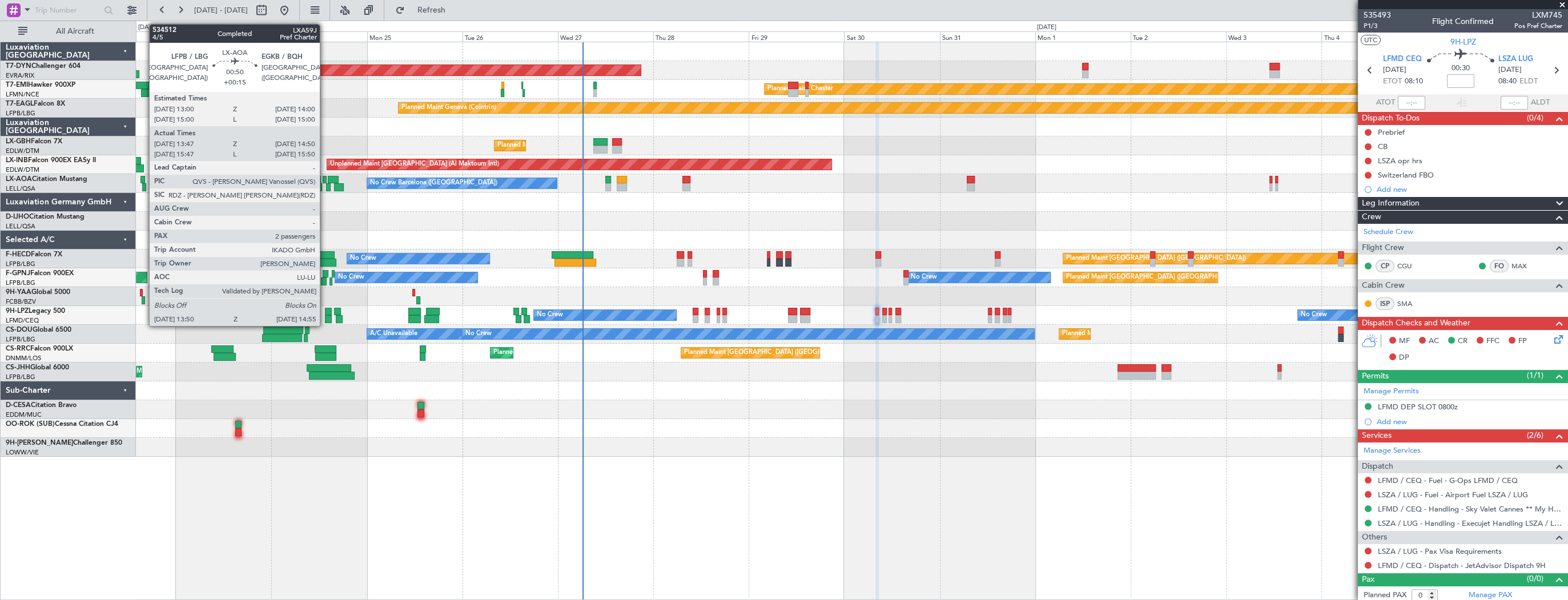
click at [325, 180] on div at bounding box center [325, 180] width 4 height 8
type input "+00:15"
type input "13:57"
type input "14:50"
type input "2"
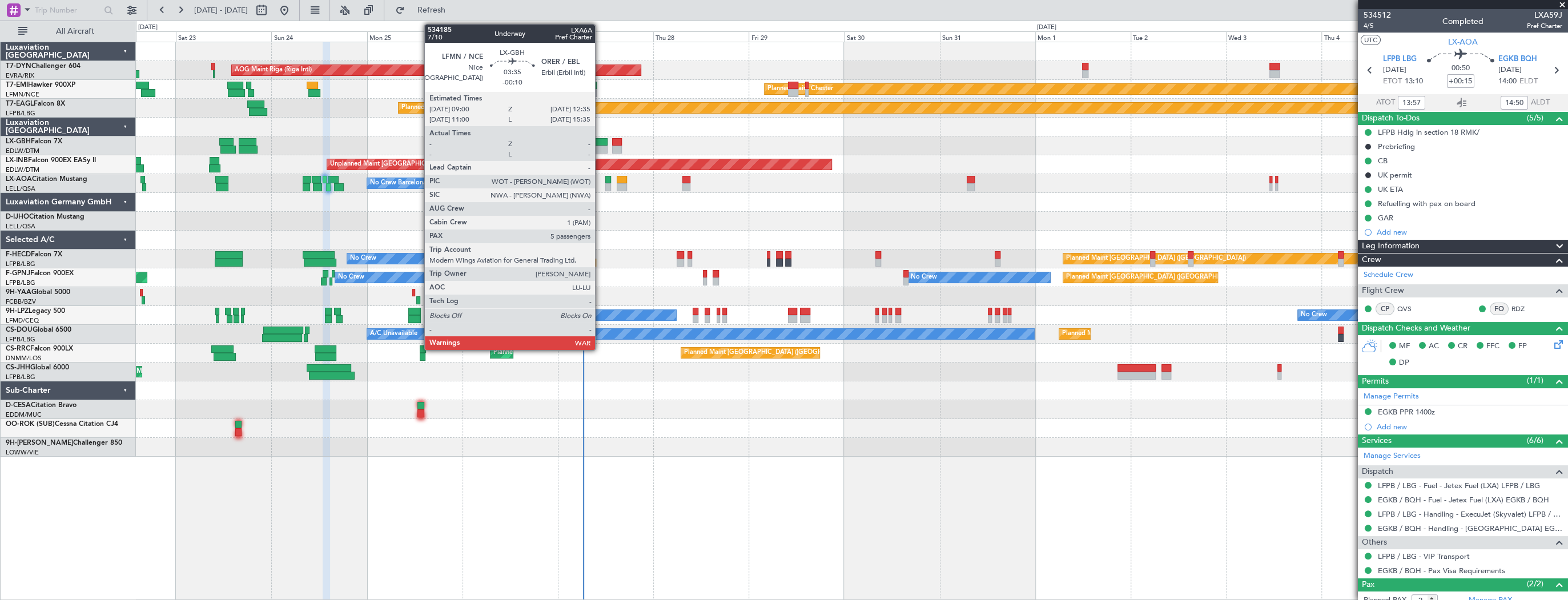
click at [599, 142] on div at bounding box center [600, 142] width 14 height 8
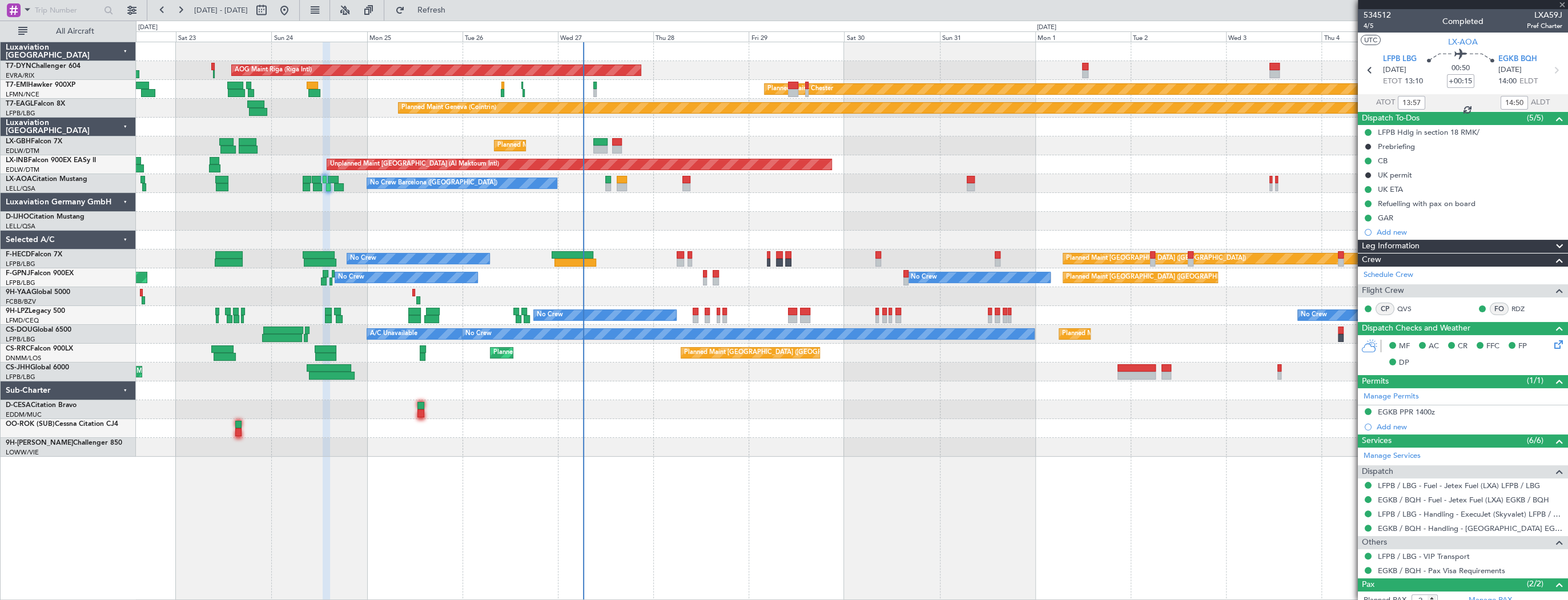
type input "-00:10"
type input "5"
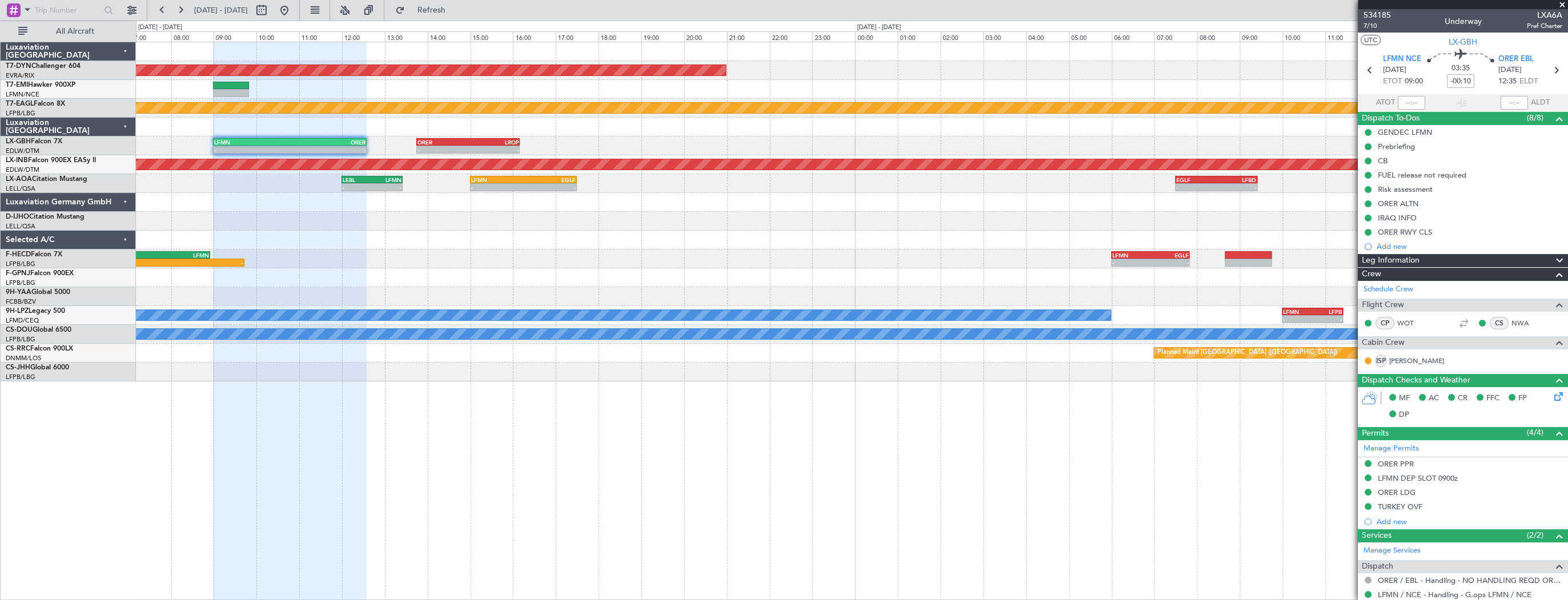
click at [368, 127] on div "AOG Maint Riga (Riga Intl) Planned Maint Geneva (Cointrin) - - LFMN 09:00 Z ORE…" at bounding box center [852, 212] width 1432 height 339
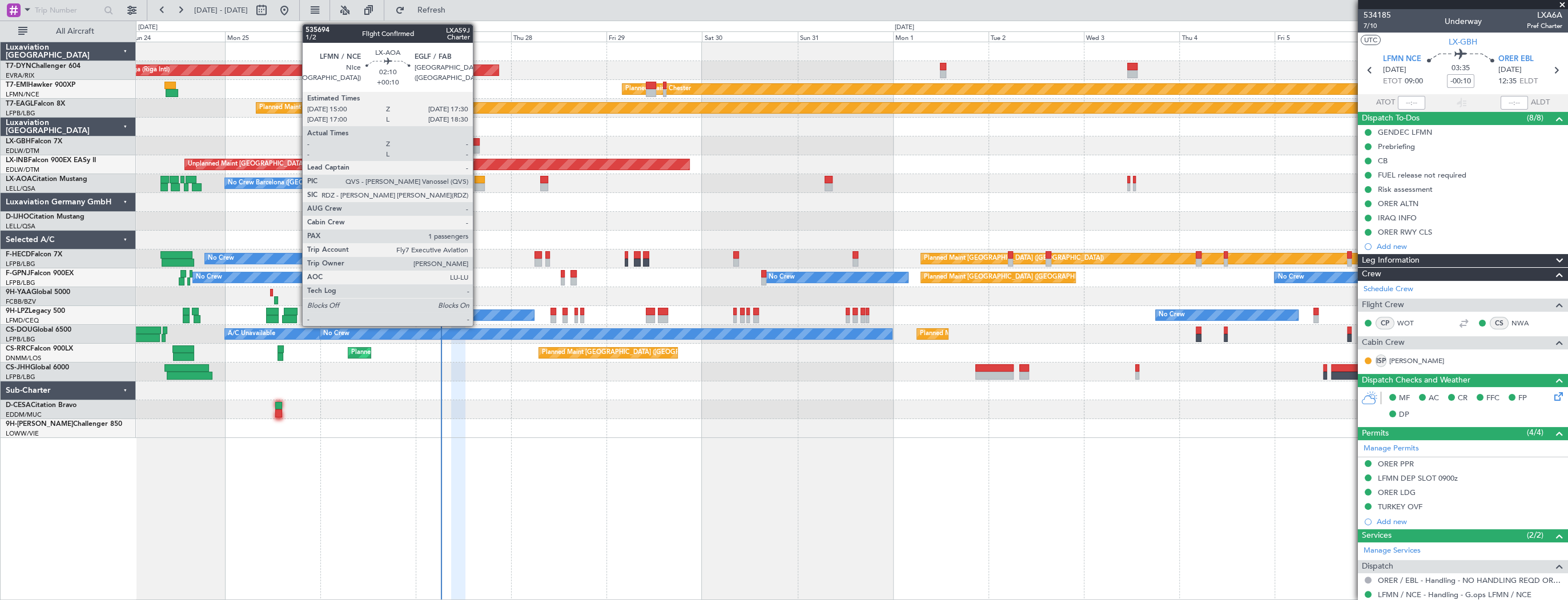
click at [478, 183] on div at bounding box center [479, 187] width 10 height 8
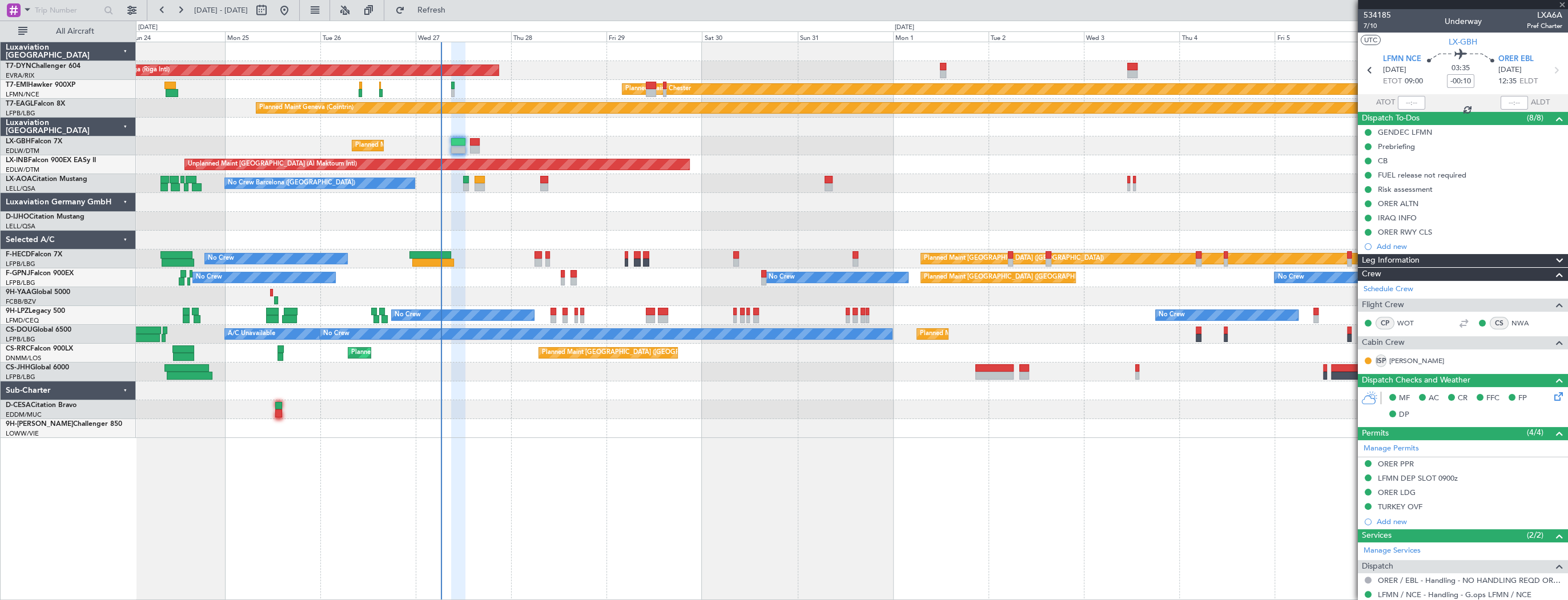
type input "+00:10"
type input "1"
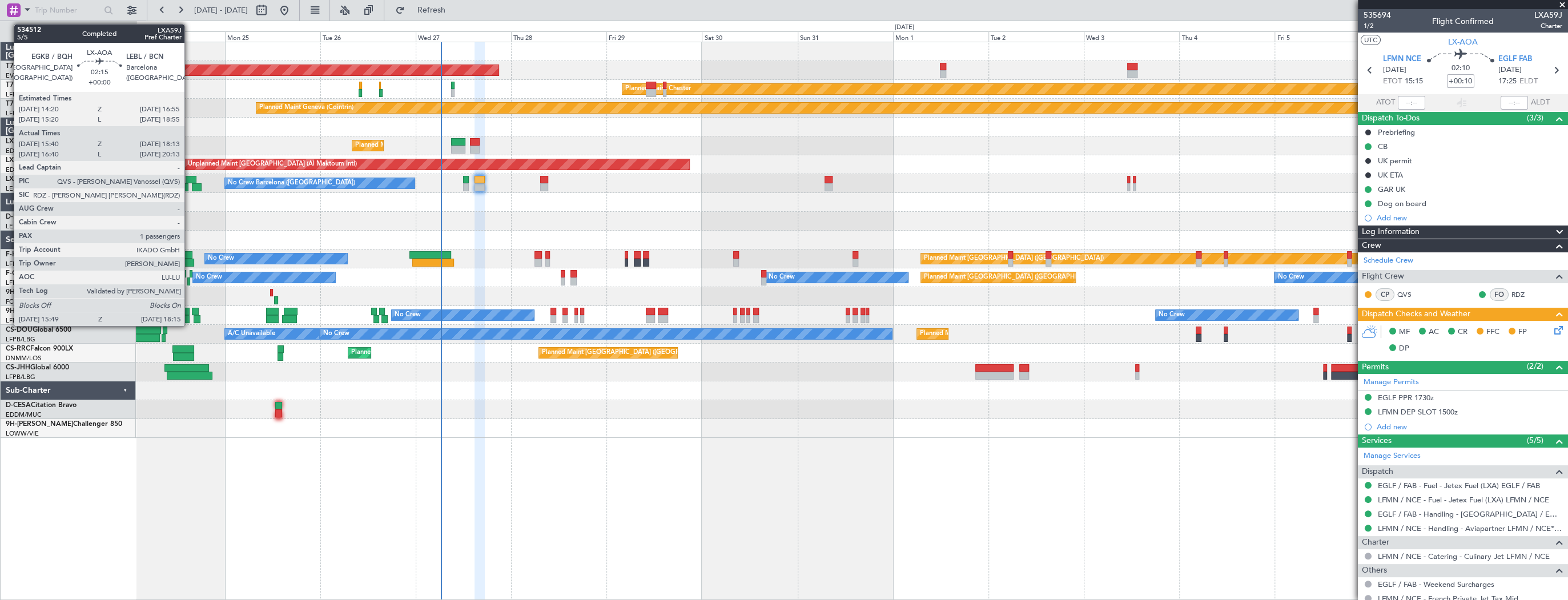
click at [190, 176] on div at bounding box center [190, 180] width 10 height 8
type input "15:50"
type input "18:03"
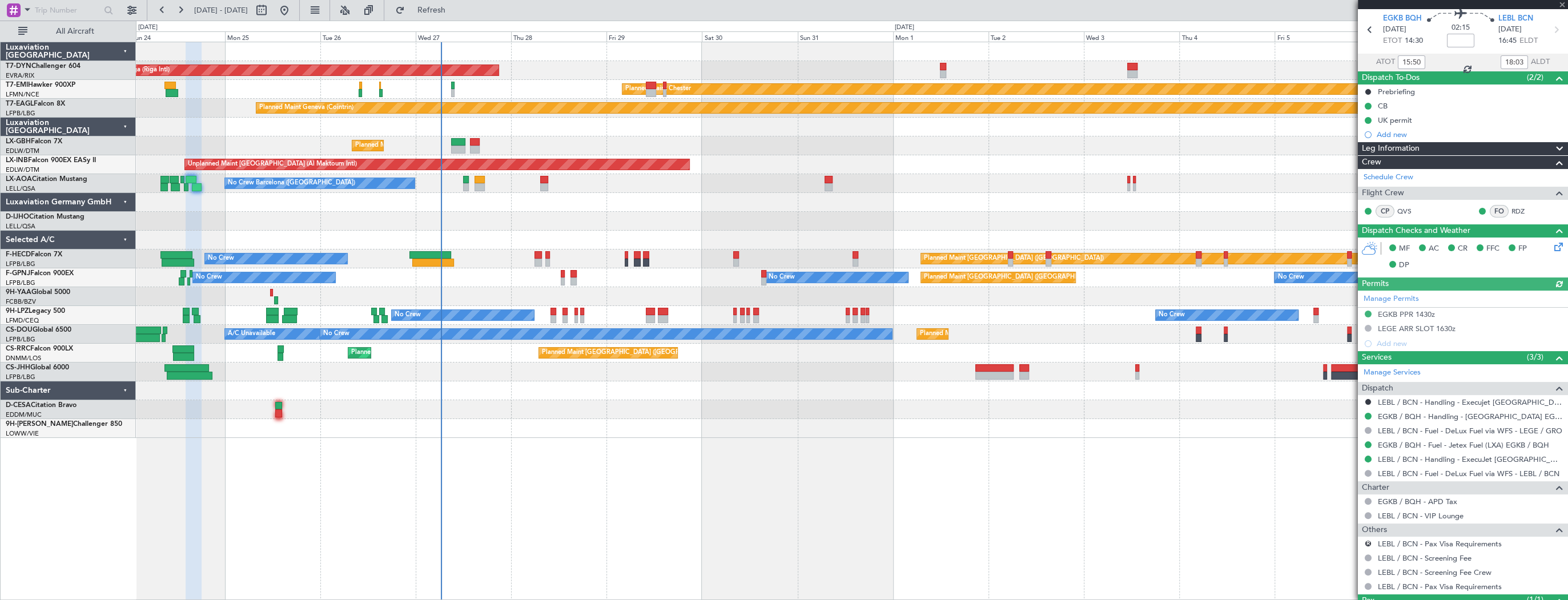
scroll to position [90, 0]
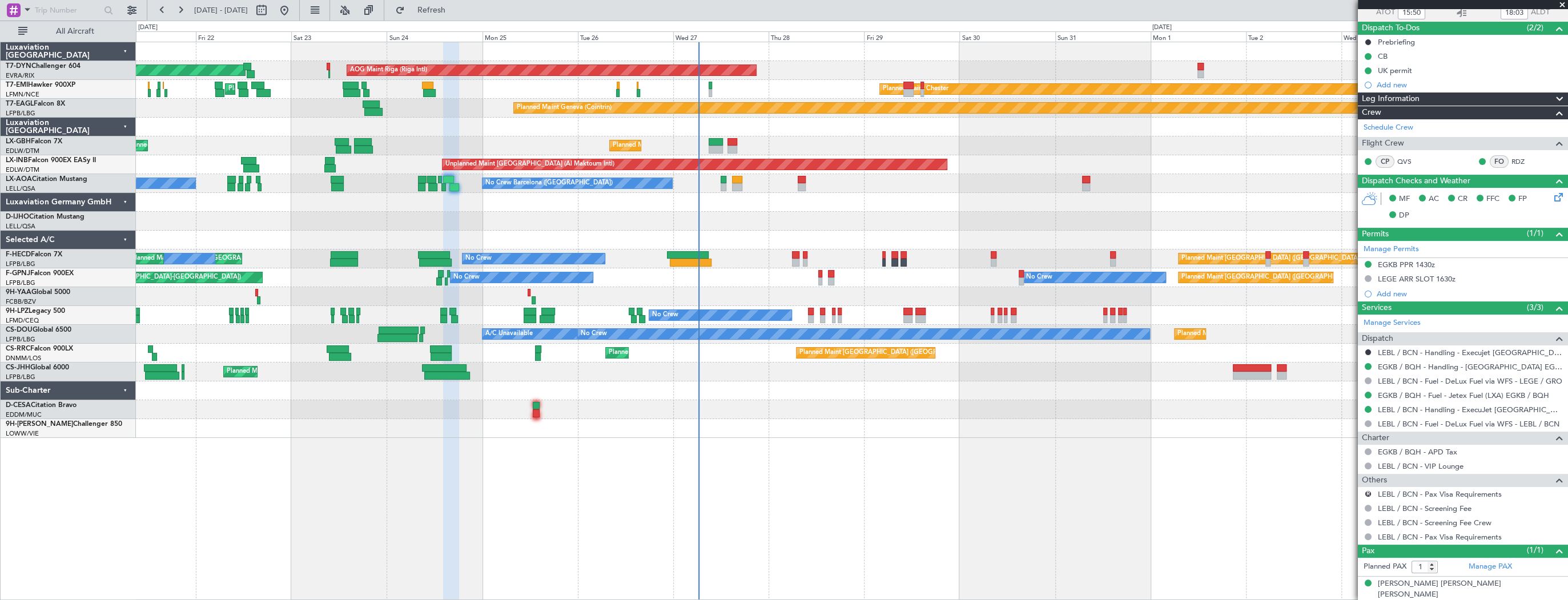
click at [562, 223] on div at bounding box center [852, 221] width 1432 height 19
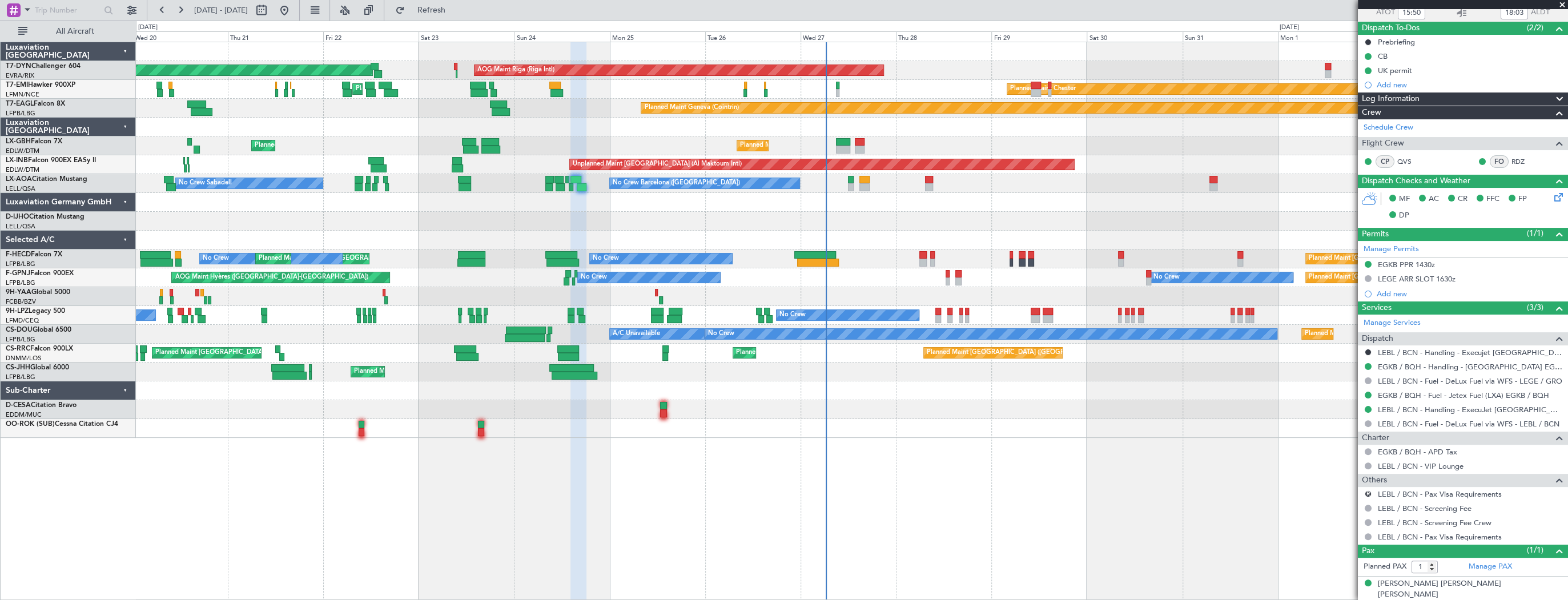
click at [580, 228] on div at bounding box center [852, 221] width 1432 height 19
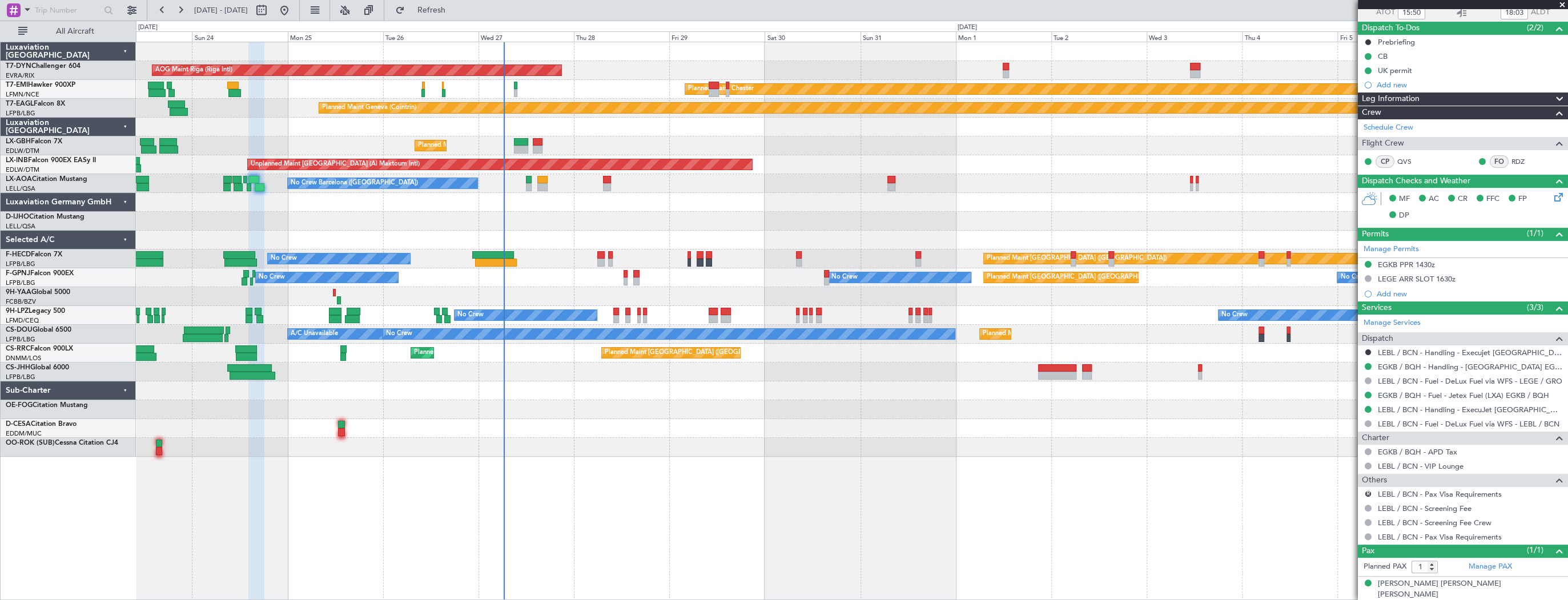
click at [660, 208] on div "AOG Maint Riga (Riga Intl) Planned Maint Basel-Mulhouse Planned Maint Chester P…" at bounding box center [852, 249] width 1432 height 414
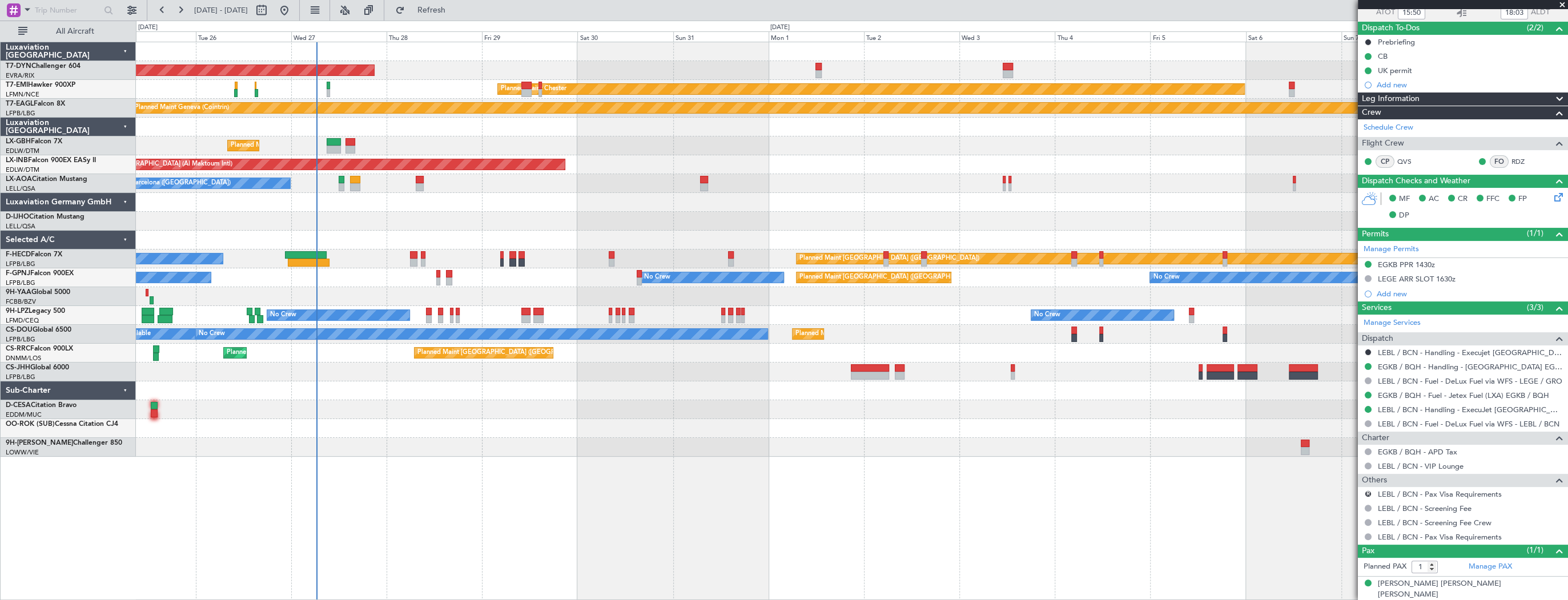
click at [613, 183] on div "AOG Maint Riga (Riga Intl) Planned Maint Basel-Mulhouse Planned Maint Chester P…" at bounding box center [852, 249] width 1432 height 414
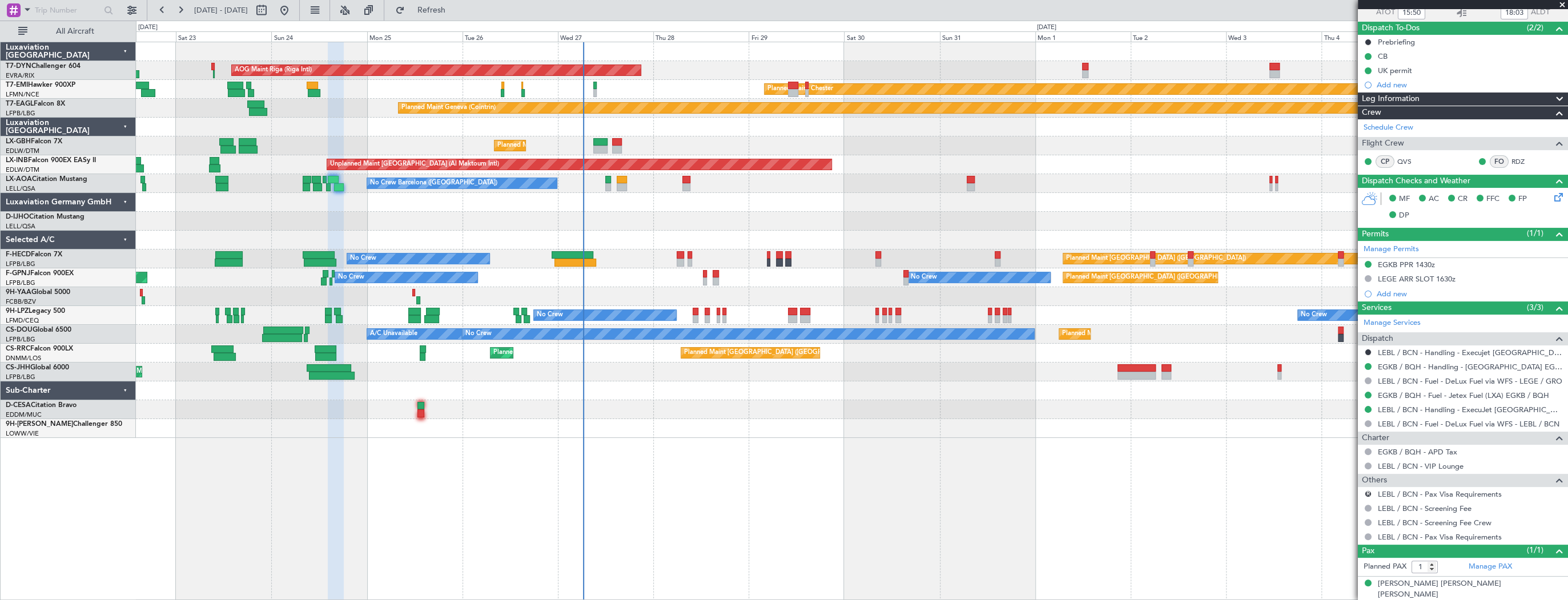
click at [547, 232] on div at bounding box center [852, 240] width 1432 height 19
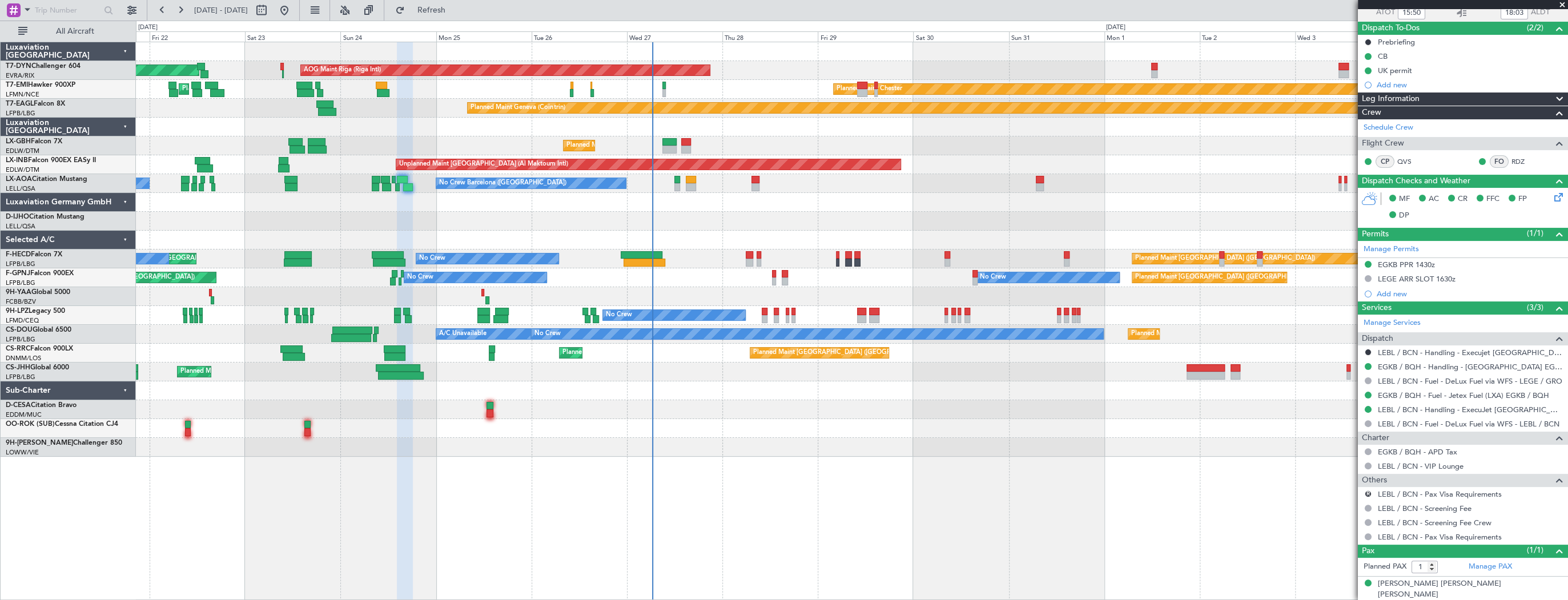
click at [532, 212] on div at bounding box center [852, 221] width 1432 height 19
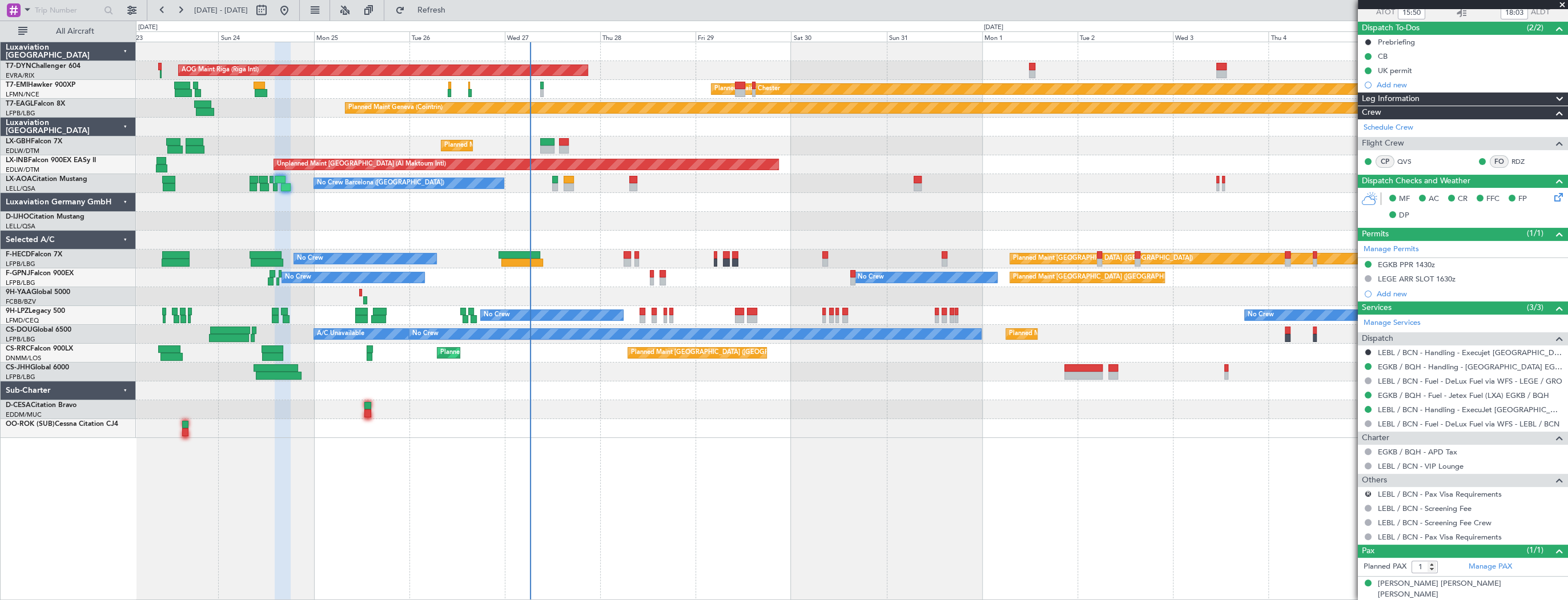
click at [422, 215] on div at bounding box center [852, 221] width 1432 height 19
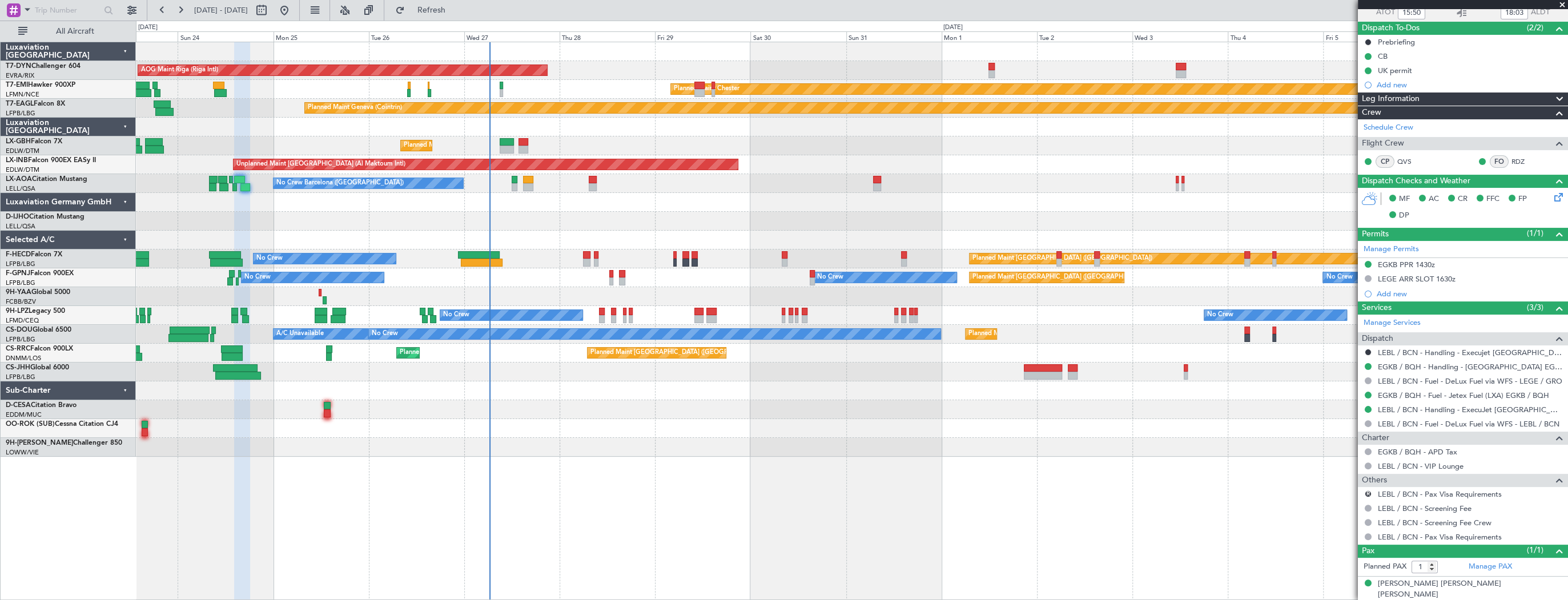
click at [402, 209] on div at bounding box center [852, 202] width 1432 height 19
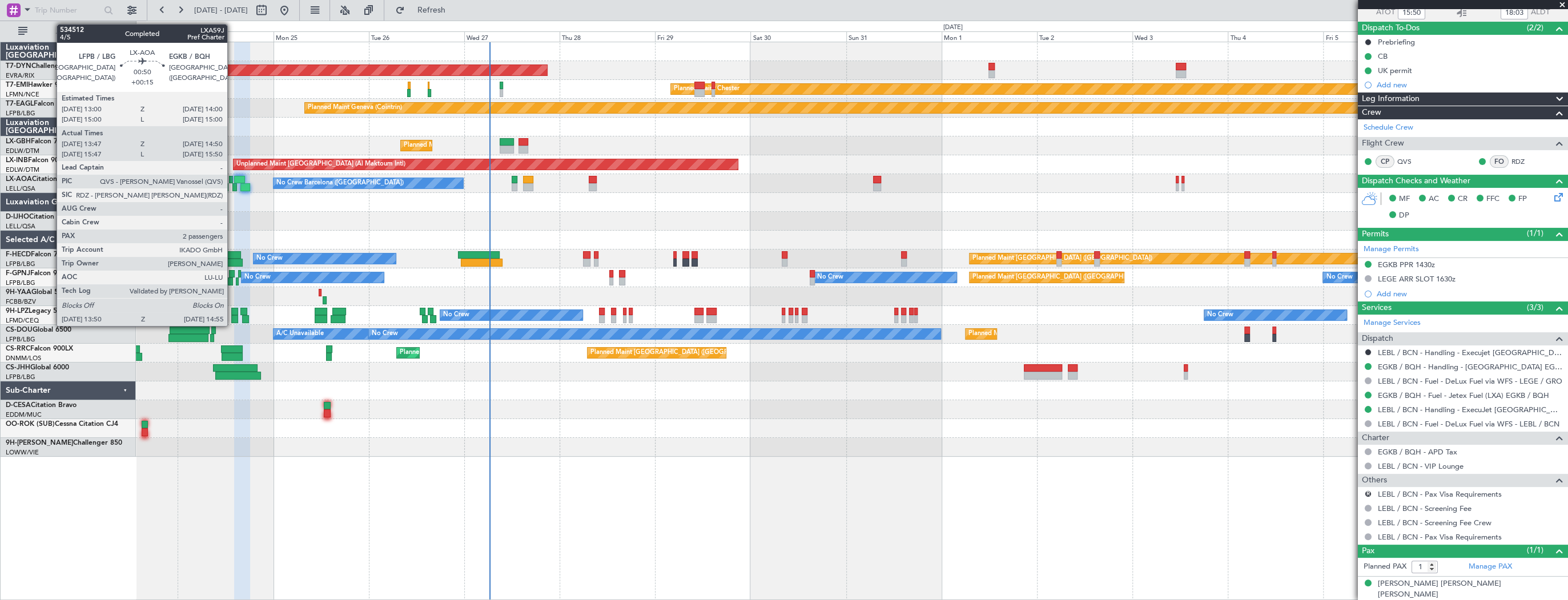
click at [233, 182] on div at bounding box center [231, 180] width 4 height 8
type input "+00:15"
type input "13:57"
type input "14:50"
type input "2"
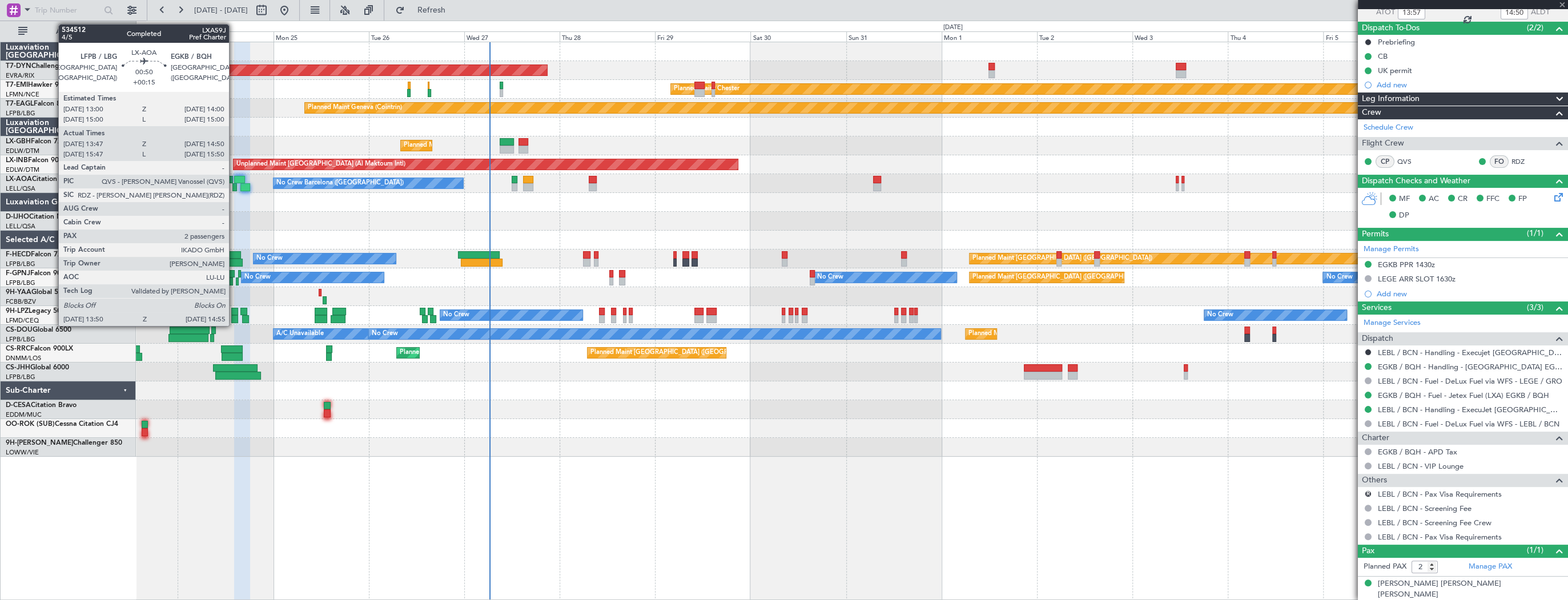
scroll to position [0, 0]
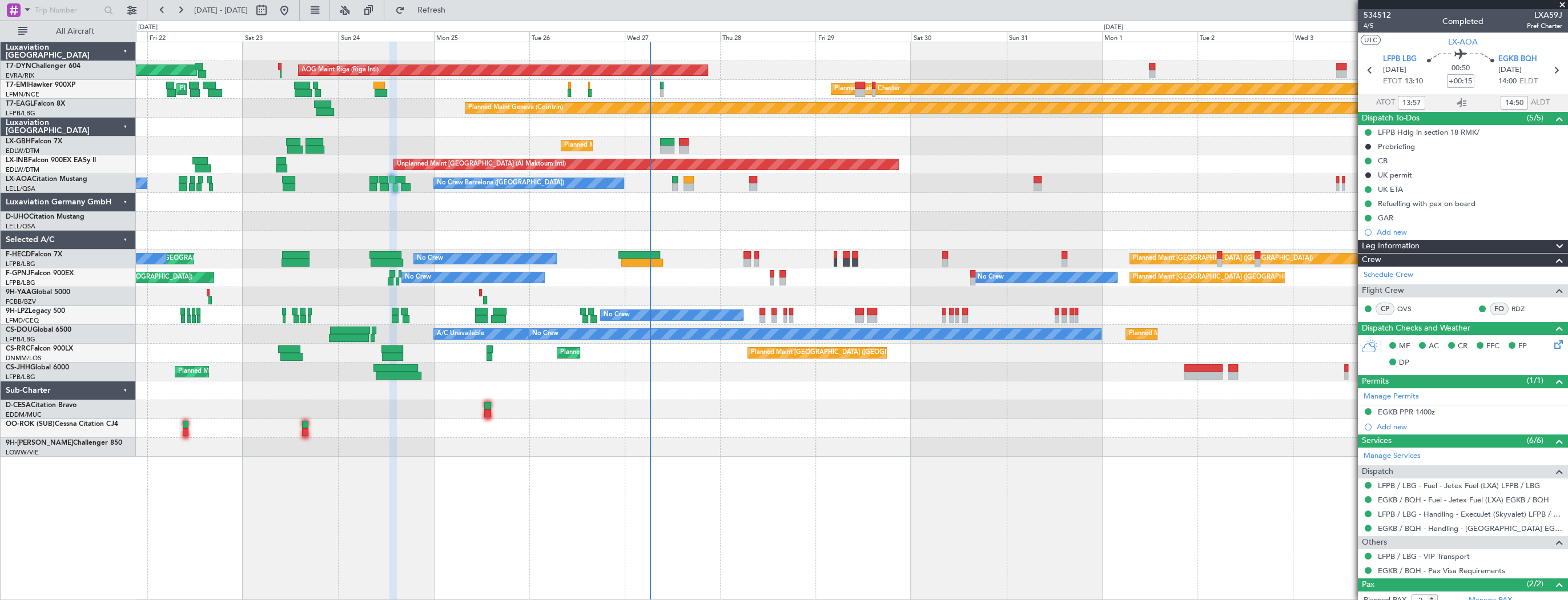
click at [843, 246] on div "AOG Maint Riga (Riga Intl) Planned Maint Basel-Mulhouse Planned Maint Chester P…" at bounding box center [852, 249] width 1432 height 414
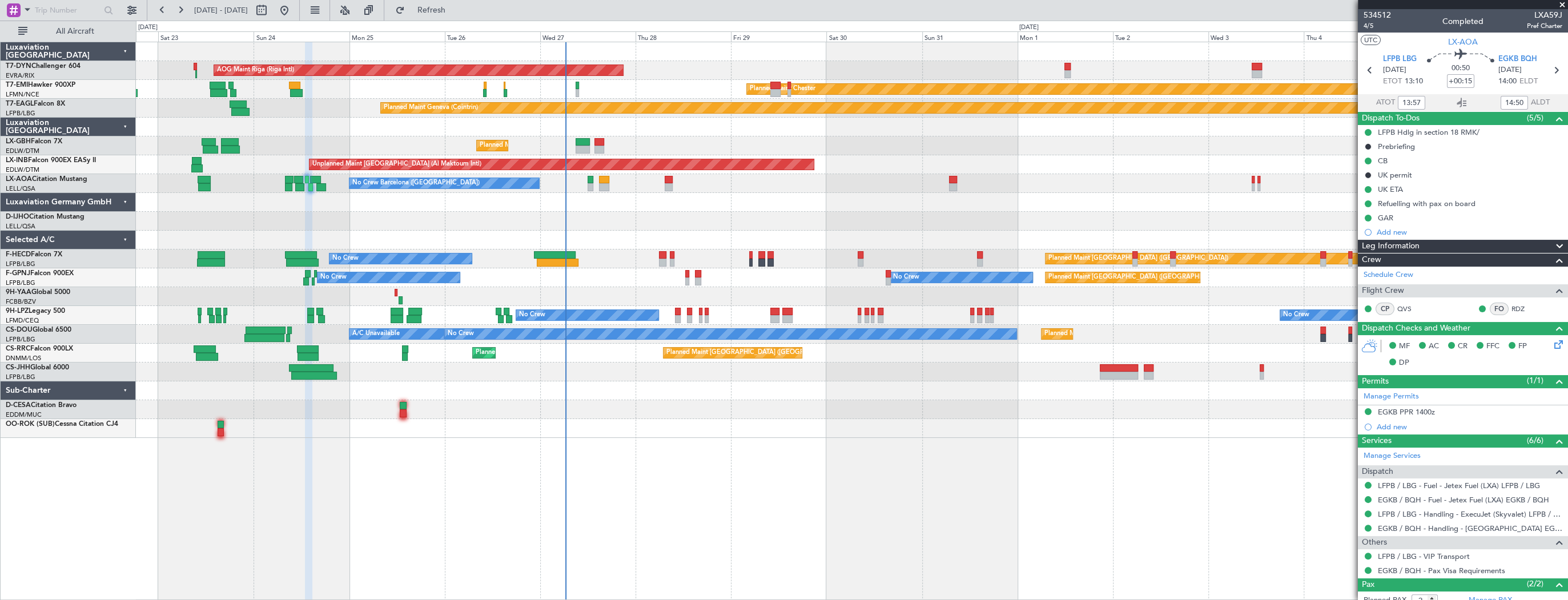
click at [654, 209] on div "AOG Maint Riga (Riga Intl) Planned Maint Basel-Mulhouse Planned Maint Chester P…" at bounding box center [852, 240] width 1432 height 396
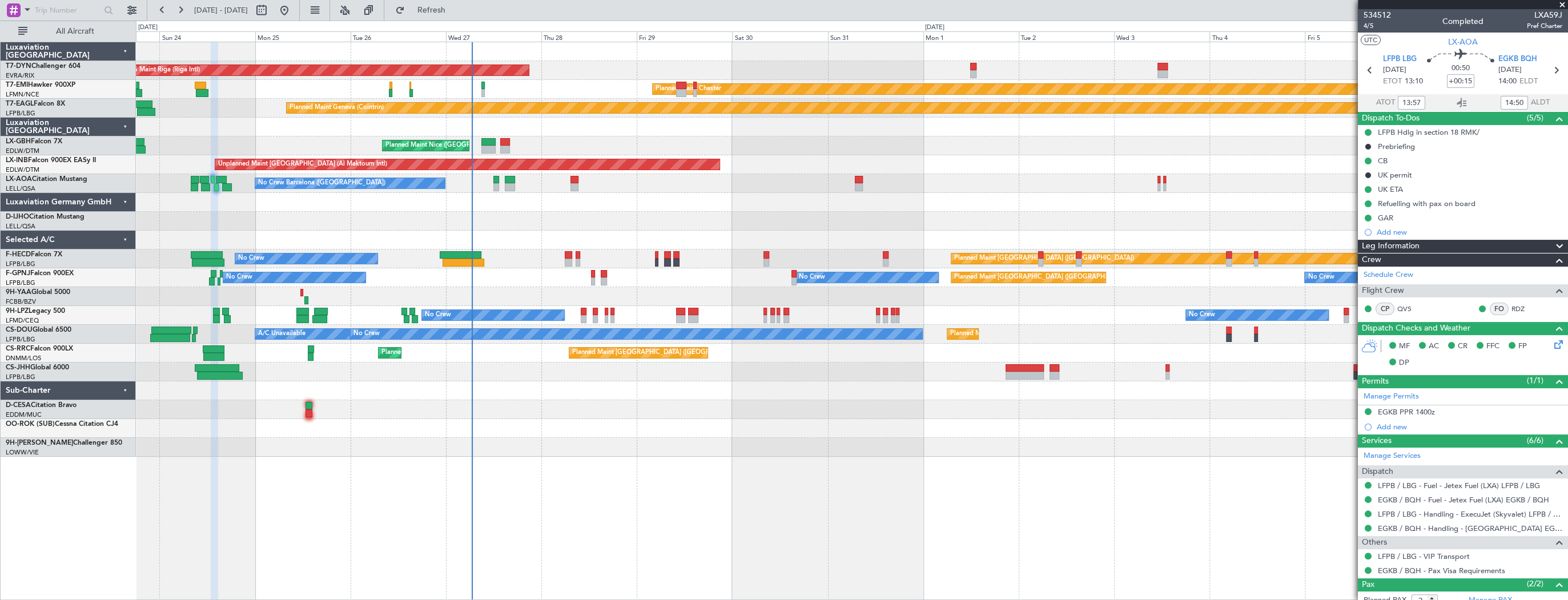
click at [580, 136] on div "Planned Maint Nice ([GEOGRAPHIC_DATA]) [GEOGRAPHIC_DATA] ([GEOGRAPHIC_DATA])" at bounding box center [852, 145] width 1432 height 19
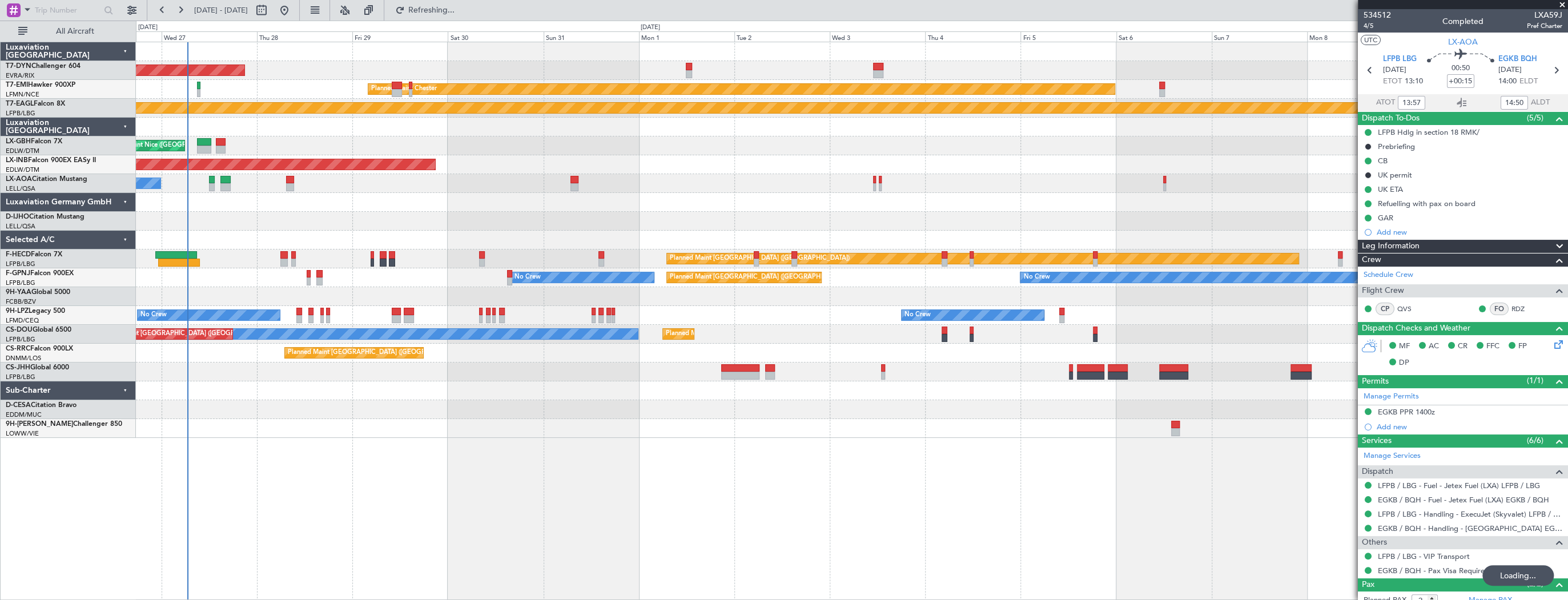
click at [342, 427] on div "AOG Maint Riga (Riga Intl) Planned Maint Chester Planned Maint Geneva (Cointrin…" at bounding box center [852, 321] width 1432 height 558
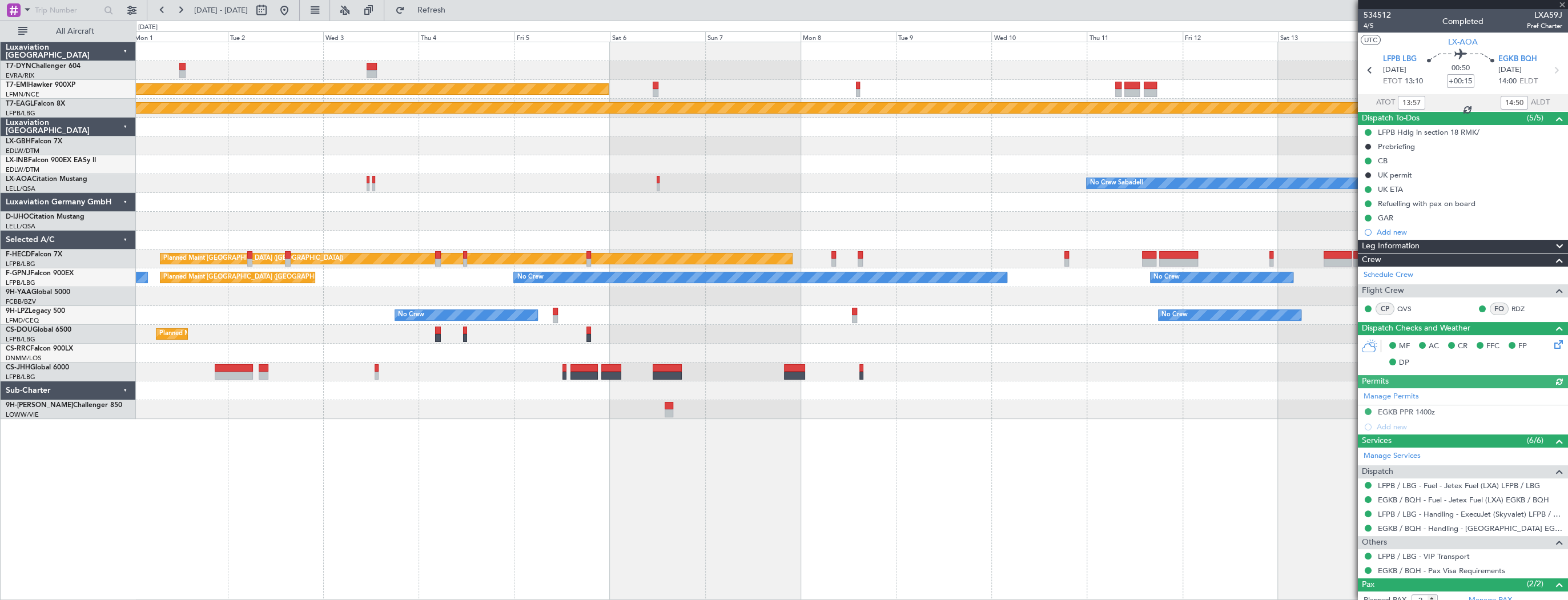
click at [216, 415] on div "Planned Maint Chester Planned Maint Geneva (Cointrin) Planned Maint Nurnberg Un…" at bounding box center [852, 321] width 1432 height 558
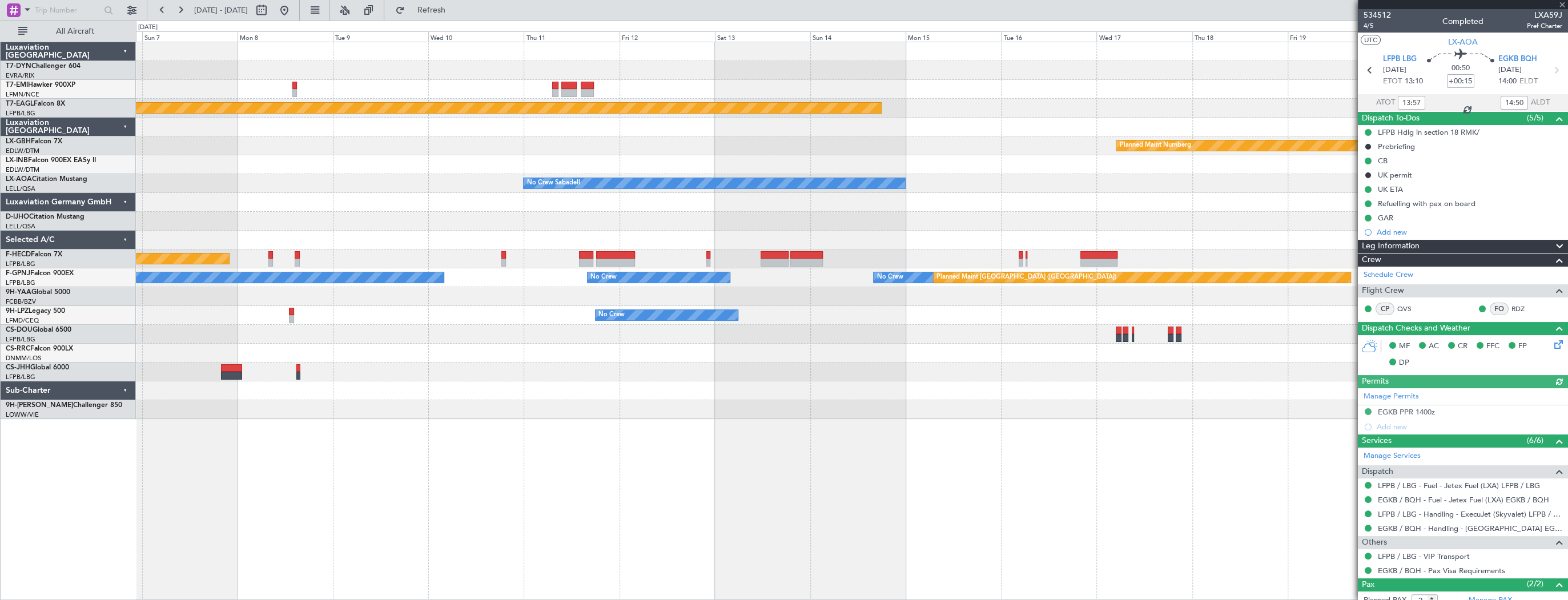
click at [247, 452] on div "Planned Maint Chester Planned Maint Geneva (Cointrin) Planned Maint Nurnberg No…" at bounding box center [852, 321] width 1432 height 558
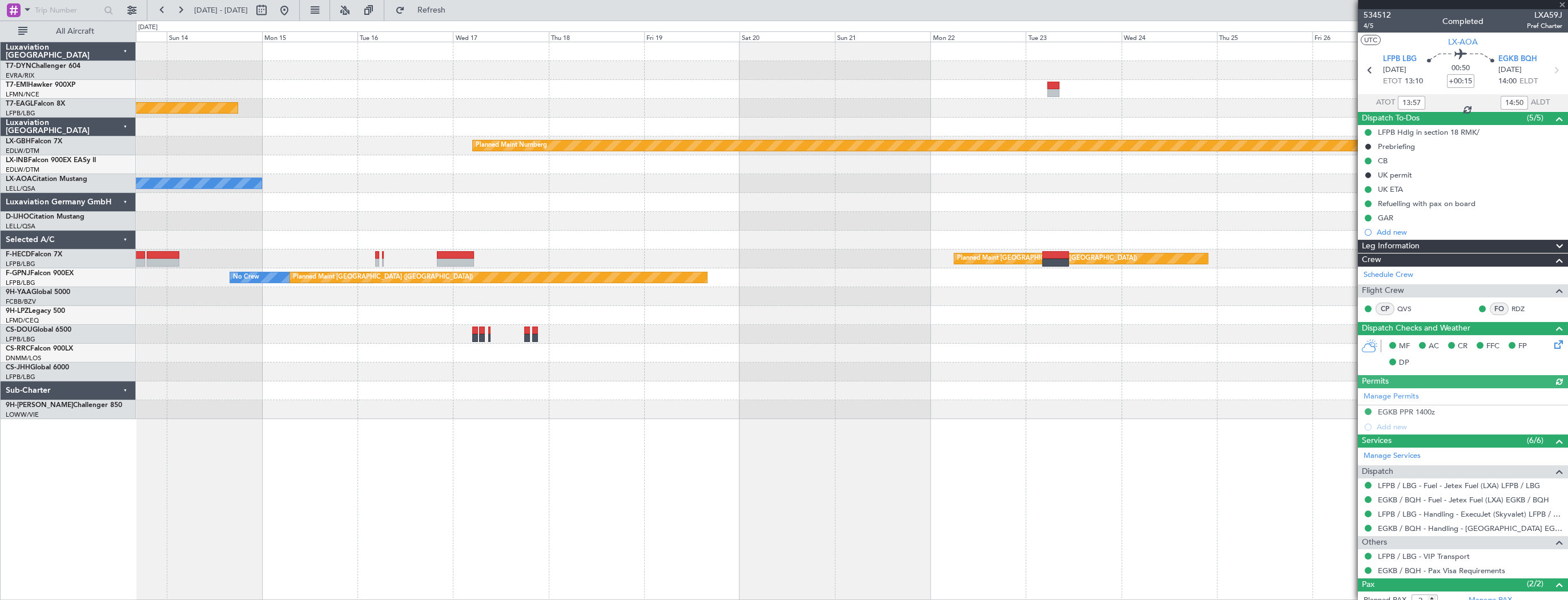
click at [144, 442] on div "Planned Maint Geneva (Cointrin) Planned Maint Nurnberg No Crew Sabadell No Crew…" at bounding box center [852, 321] width 1432 height 558
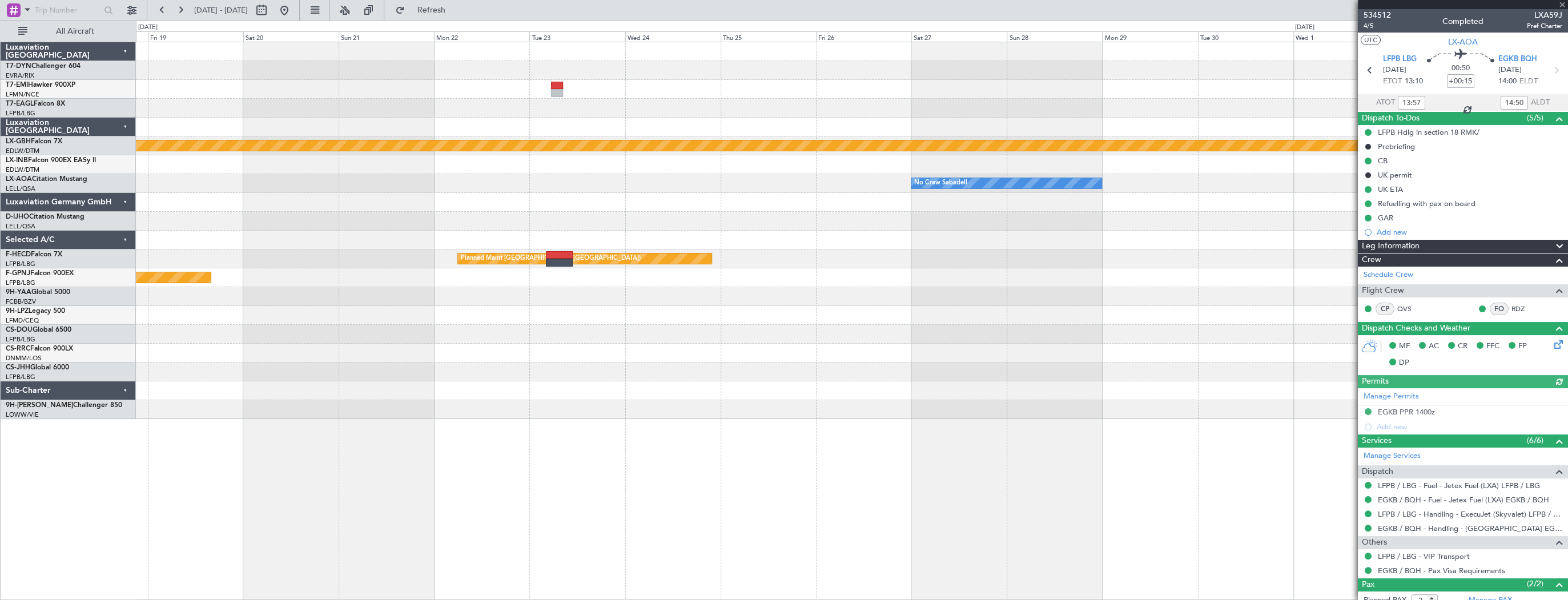
click at [101, 415] on div "Planned Maint Nurnberg No Crew Sabadell Planned Maint Paris (Le Bourget) Planne…" at bounding box center [784, 310] width 1568 height 579
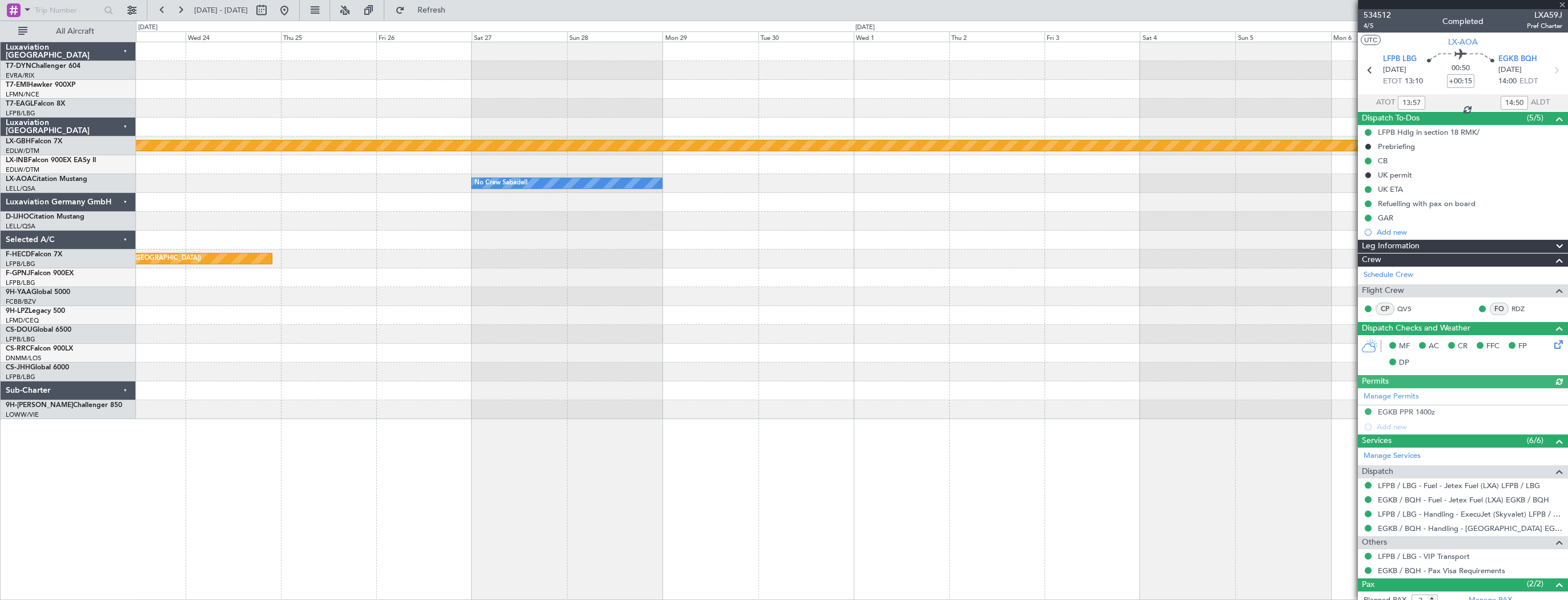
click at [212, 416] on div "Planned Maint Nurnberg No Crew Sabadell Planned Maint Paris (Le Bourget)" at bounding box center [852, 321] width 1432 height 558
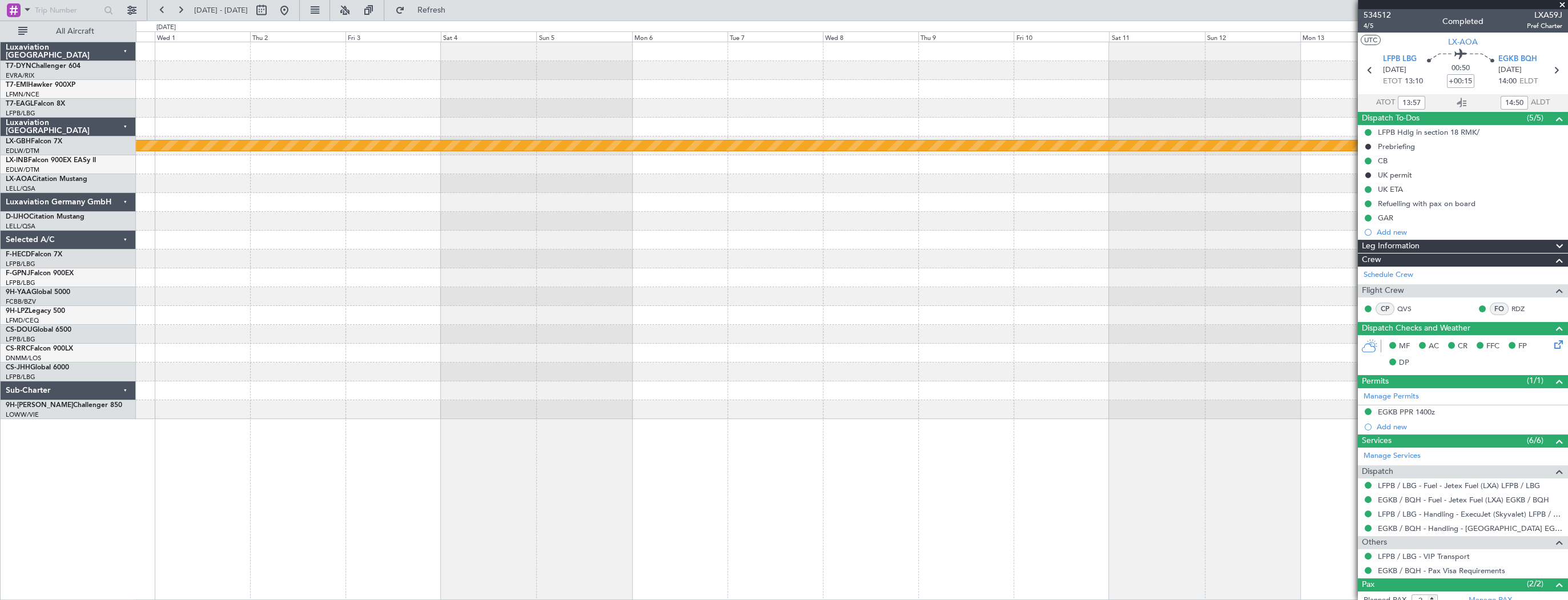
click at [144, 406] on div "Planned Maint Nurnberg No Crew Sabadell" at bounding box center [852, 321] width 1432 height 558
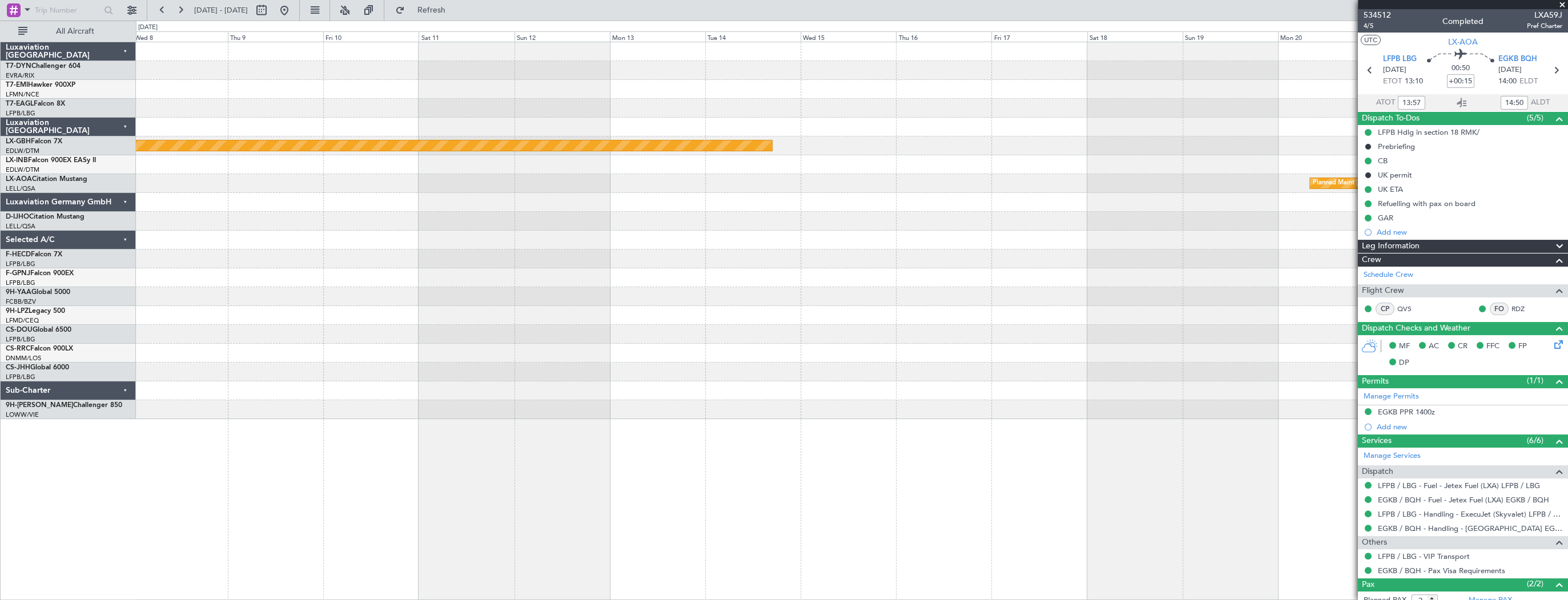
click at [184, 398] on div "Planned Maint Nurnberg Planned Maint Monchengladbach" at bounding box center [852, 321] width 1432 height 558
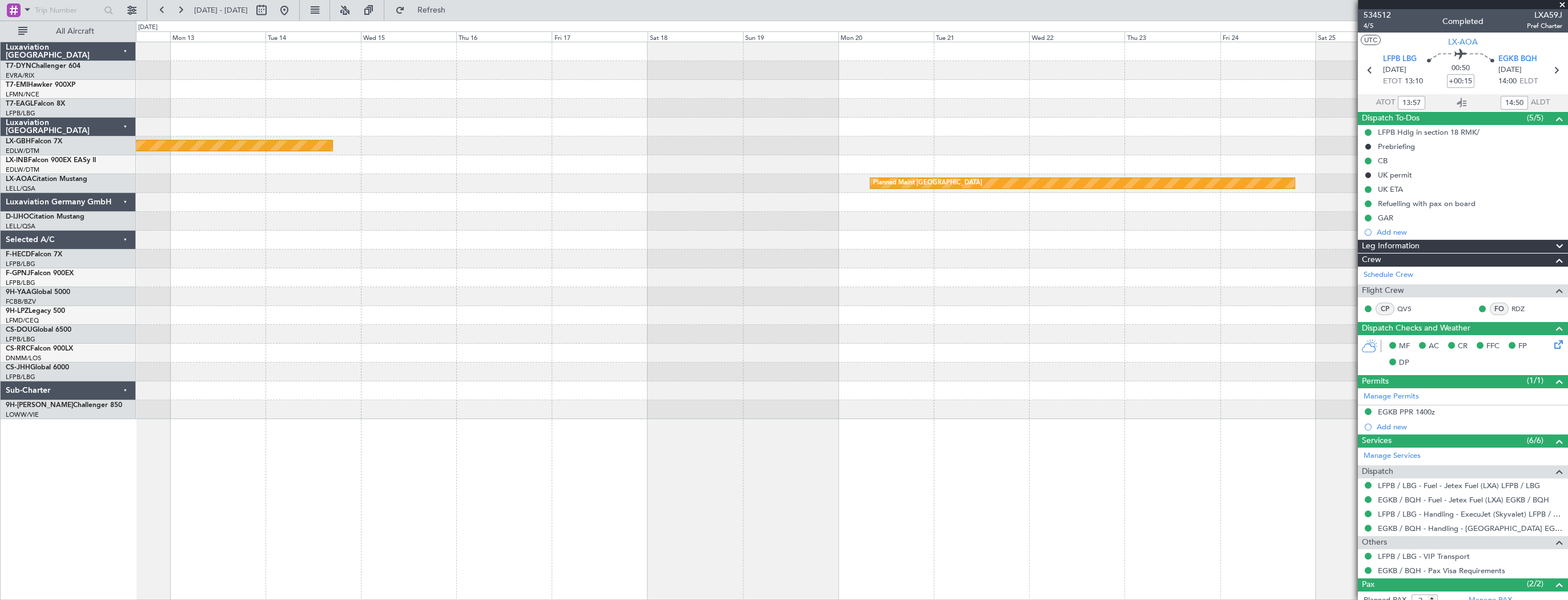
click at [63, 372] on div "Planned Maint Nurnberg Planned Maint Monchengladbach Luxaviation San Marino T7-…" at bounding box center [784, 310] width 1568 height 579
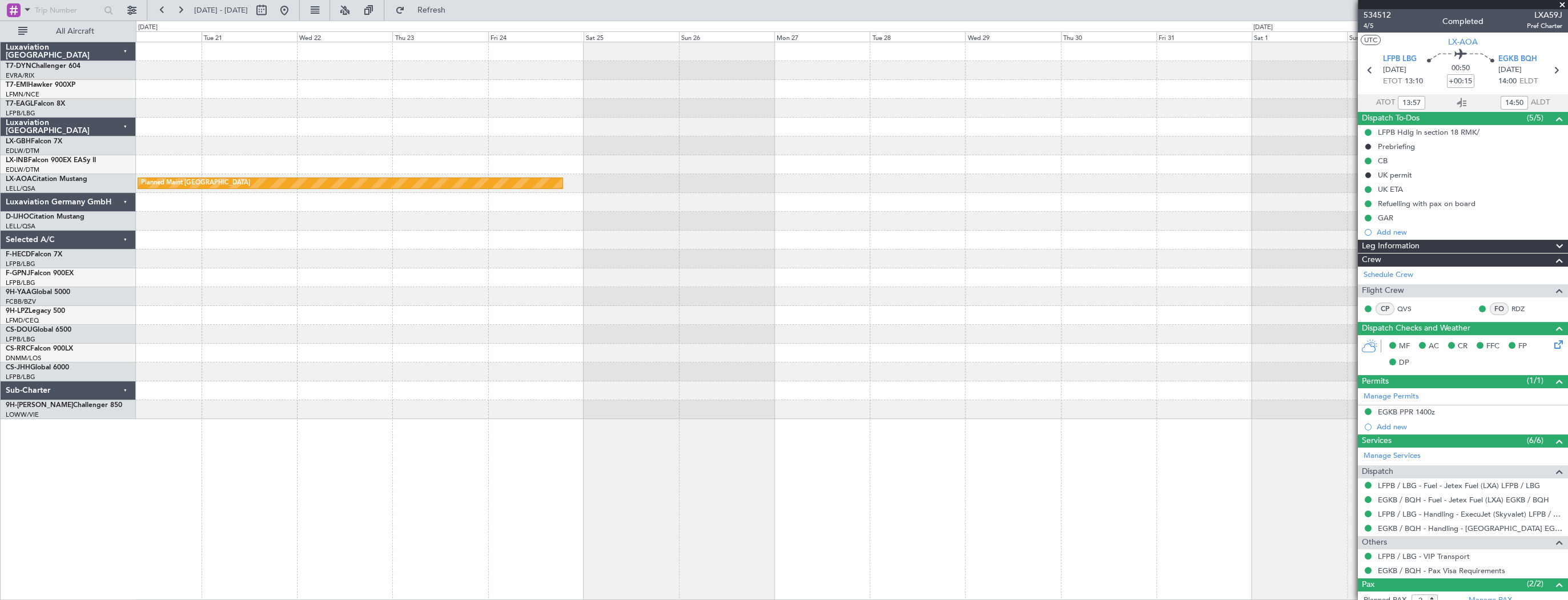
click at [93, 373] on div "Planned Maint Monchengladbach Luxaviation San Marino T7-DYN Challenger 604 EVRA…" at bounding box center [784, 310] width 1568 height 579
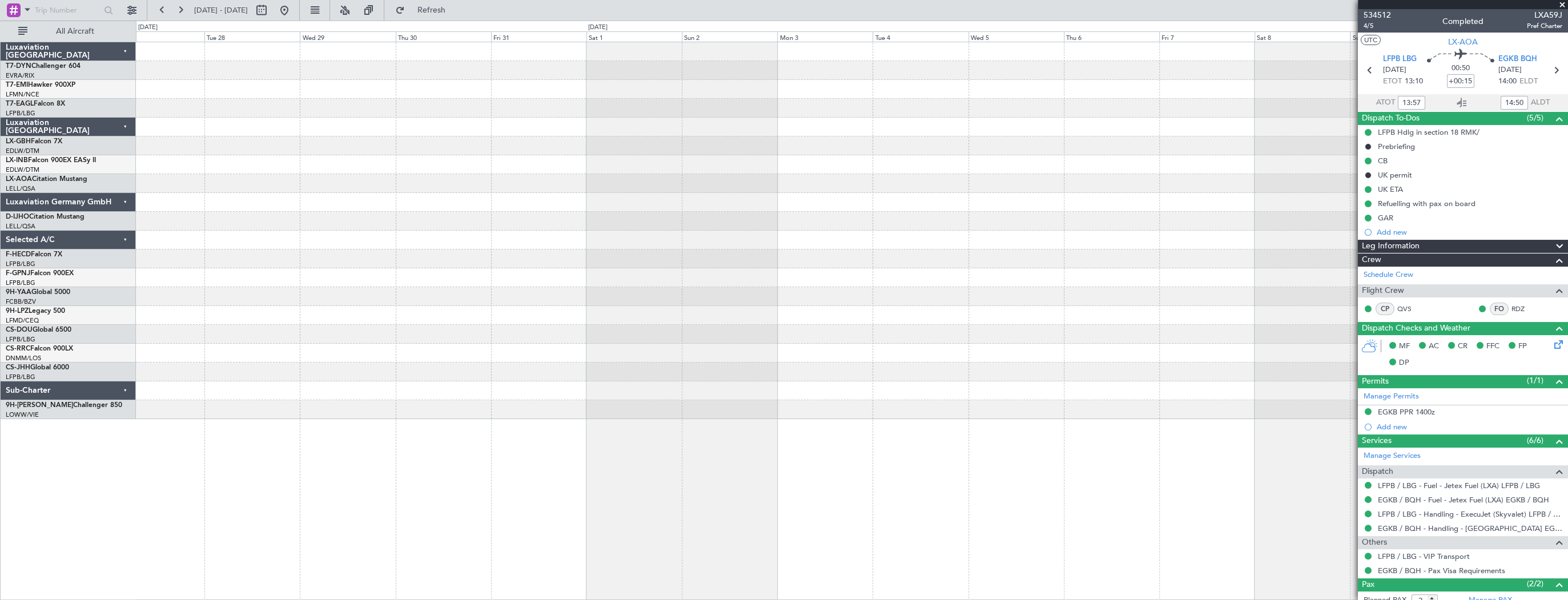
click at [44, 342] on div "Planned Maint Monchengladbach Luxaviation San Marino T7-DYN Challenger 604 EVRA…" at bounding box center [784, 310] width 1568 height 579
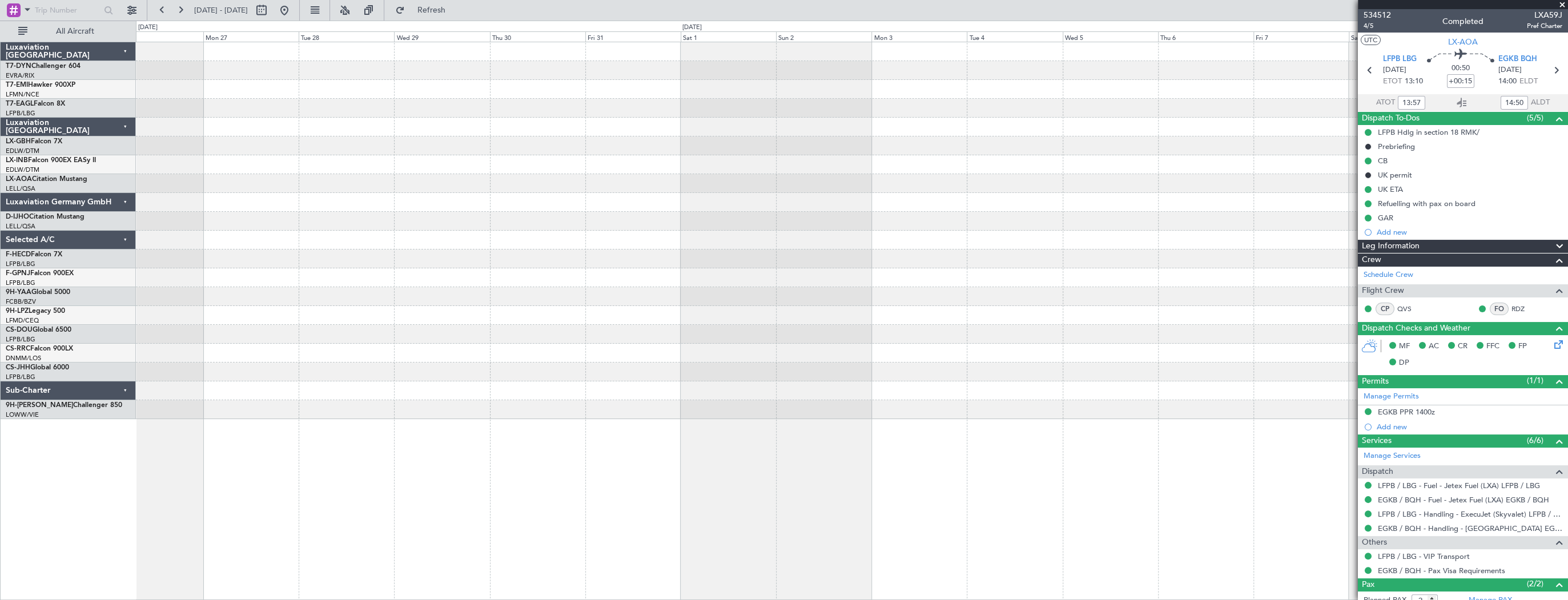
click at [1147, 445] on div "Planned Maint Monchengladbach" at bounding box center [852, 321] width 1432 height 558
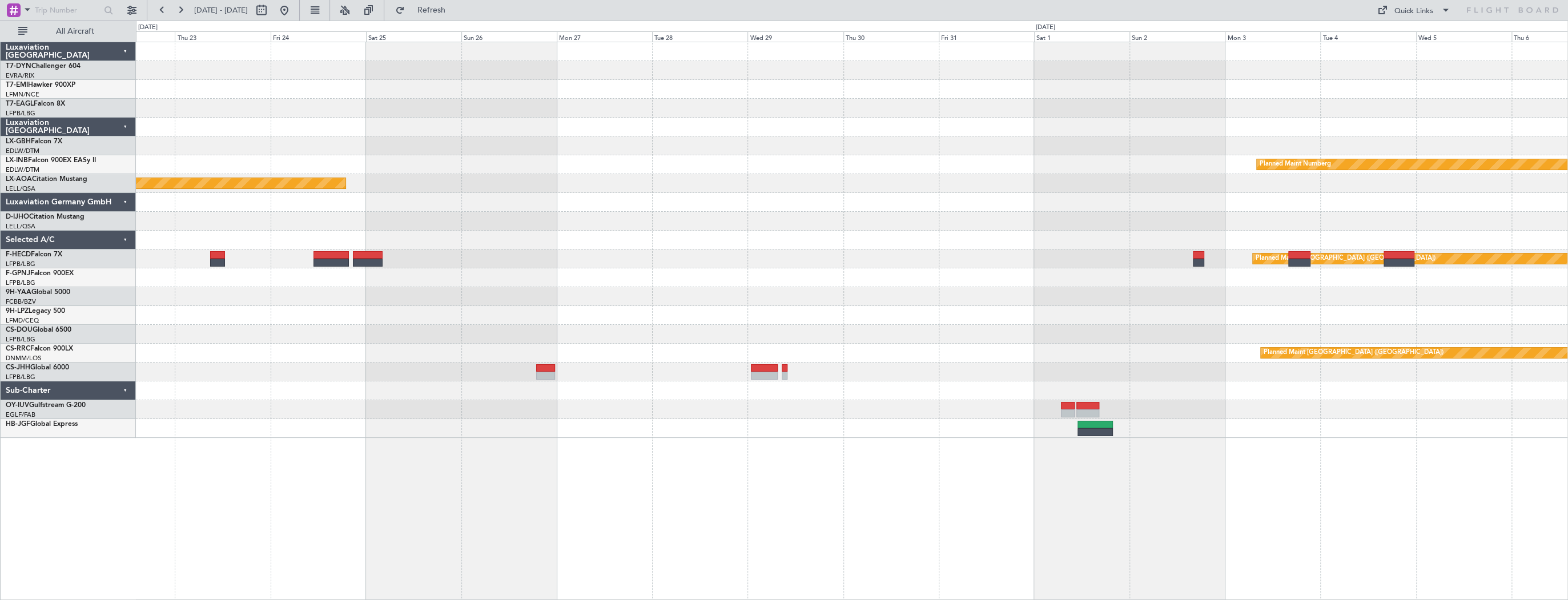
click at [1098, 291] on div "Planned Maint Nurnberg Planned Maint Monchengladbach Planned Maint Paris (Le Bo…" at bounding box center [852, 240] width 1432 height 396
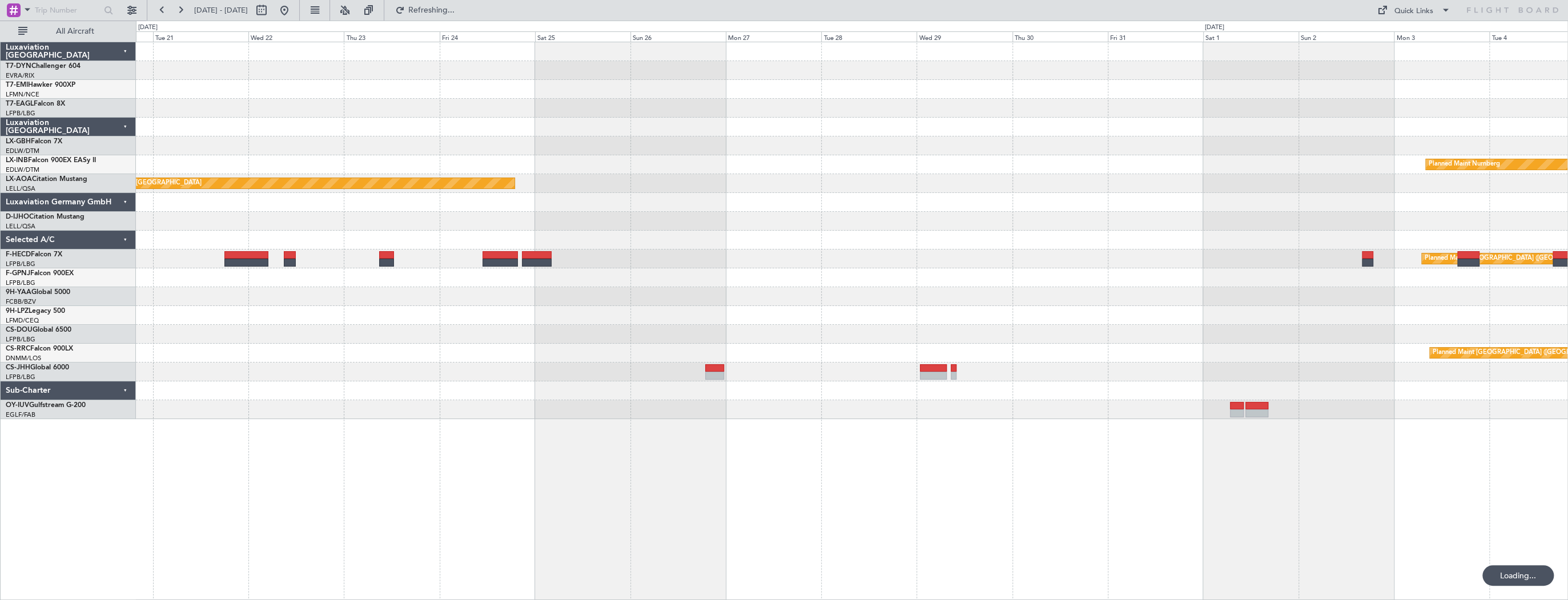
click at [268, 349] on div "Planned Maint Nurnberg Planned Maint Monchengladbach Planned Maint Paris (Le Bo…" at bounding box center [852, 231] width 1432 height 377
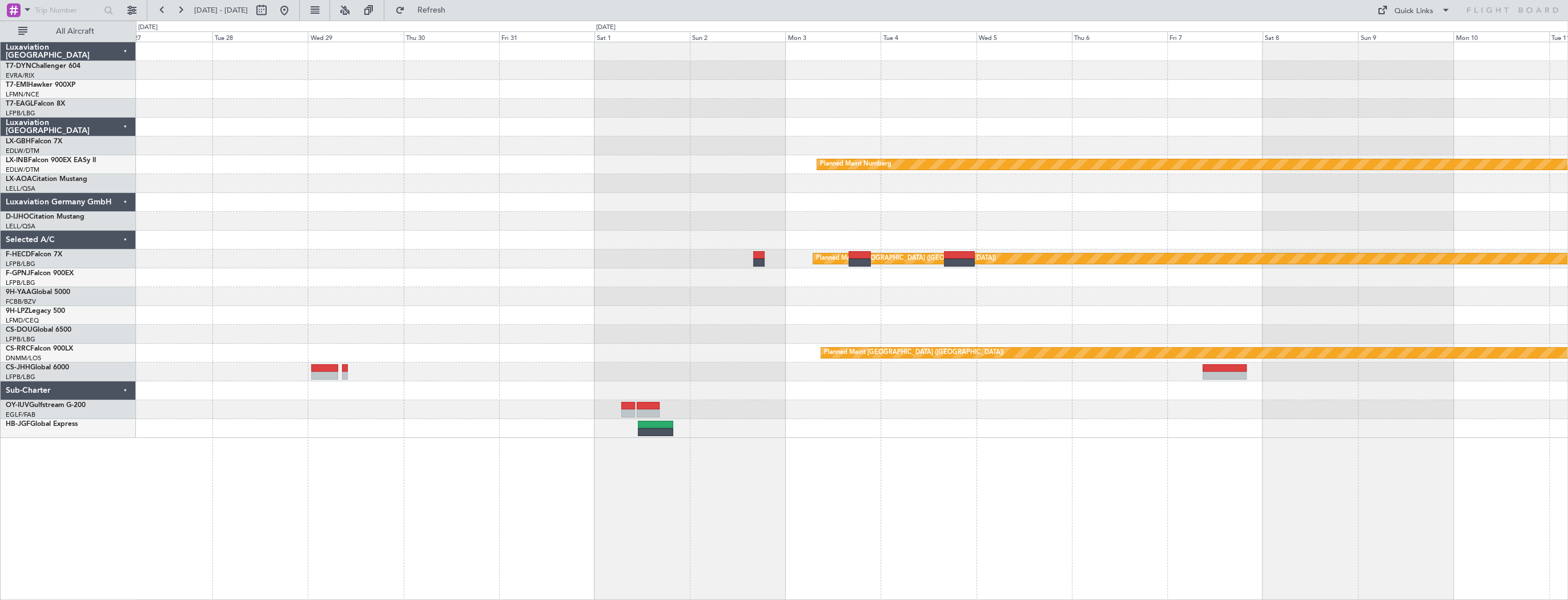
click at [233, 406] on div "Planned Maint Nurnberg Planned Maint Monchengladbach Planned Maint Paris (Le Bo…" at bounding box center [852, 321] width 1432 height 558
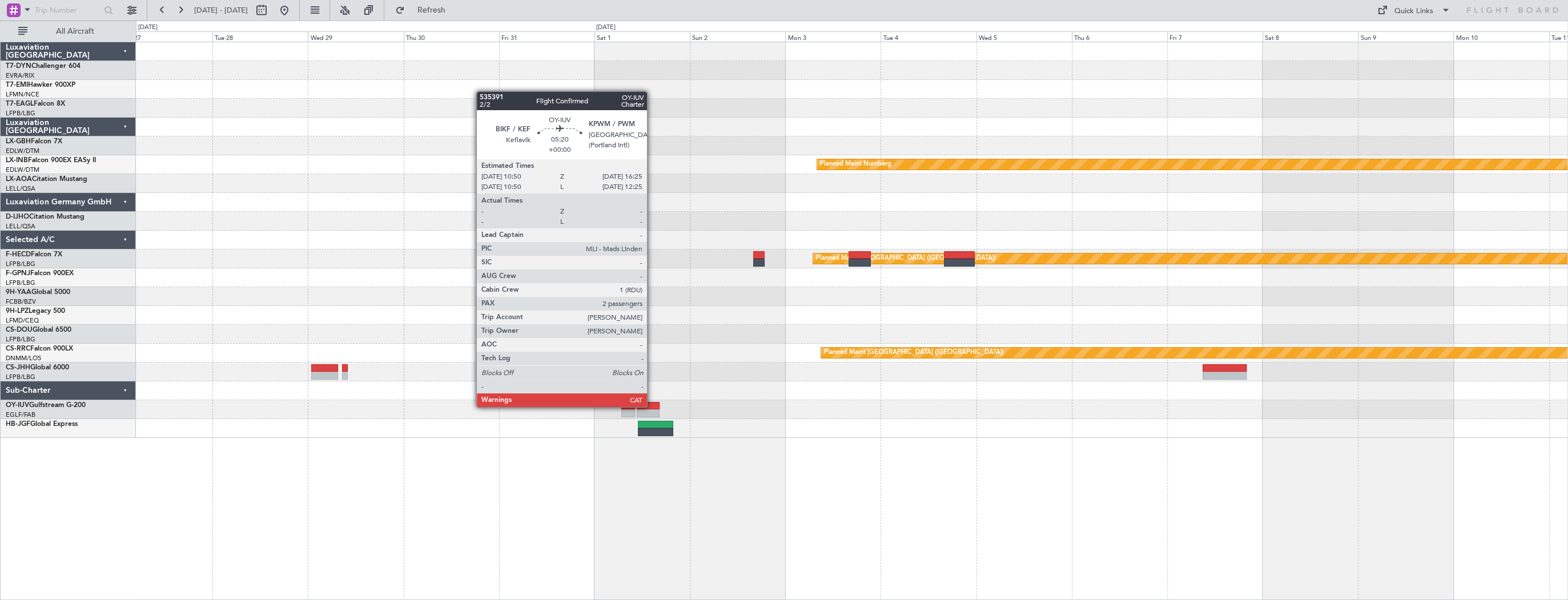
click at [652, 406] on div at bounding box center [648, 406] width 22 height 8
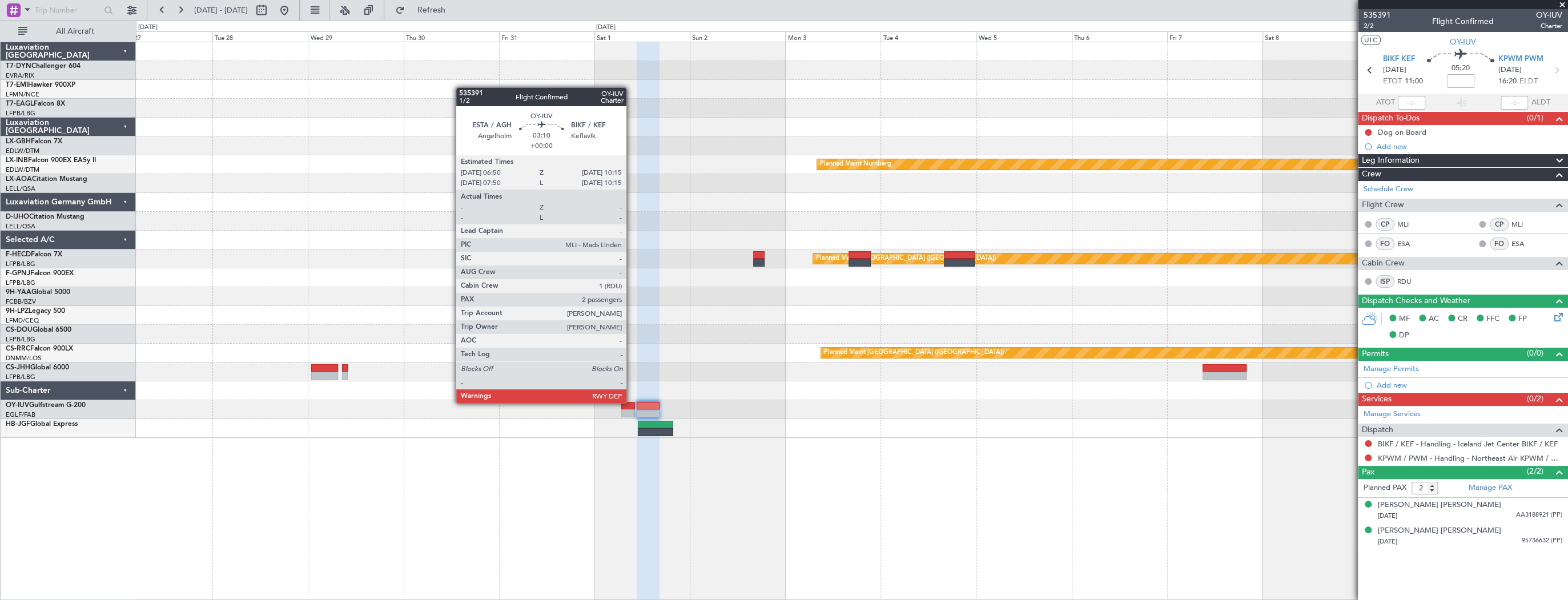
click at [632, 402] on div at bounding box center [628, 406] width 14 height 8
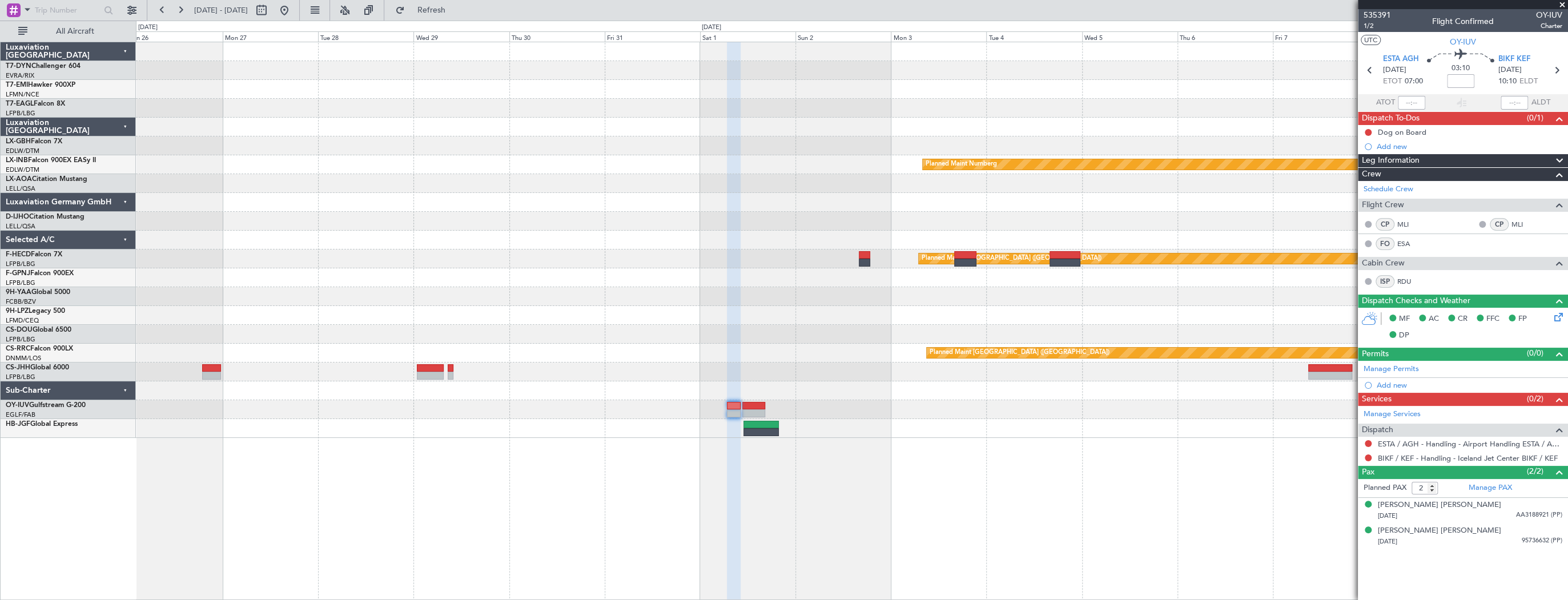
click at [972, 270] on div "Planned Maint Nurnberg Planned Maint Monchengladbach Planned Maint Paris (Le Bo…" at bounding box center [852, 240] width 1432 height 396
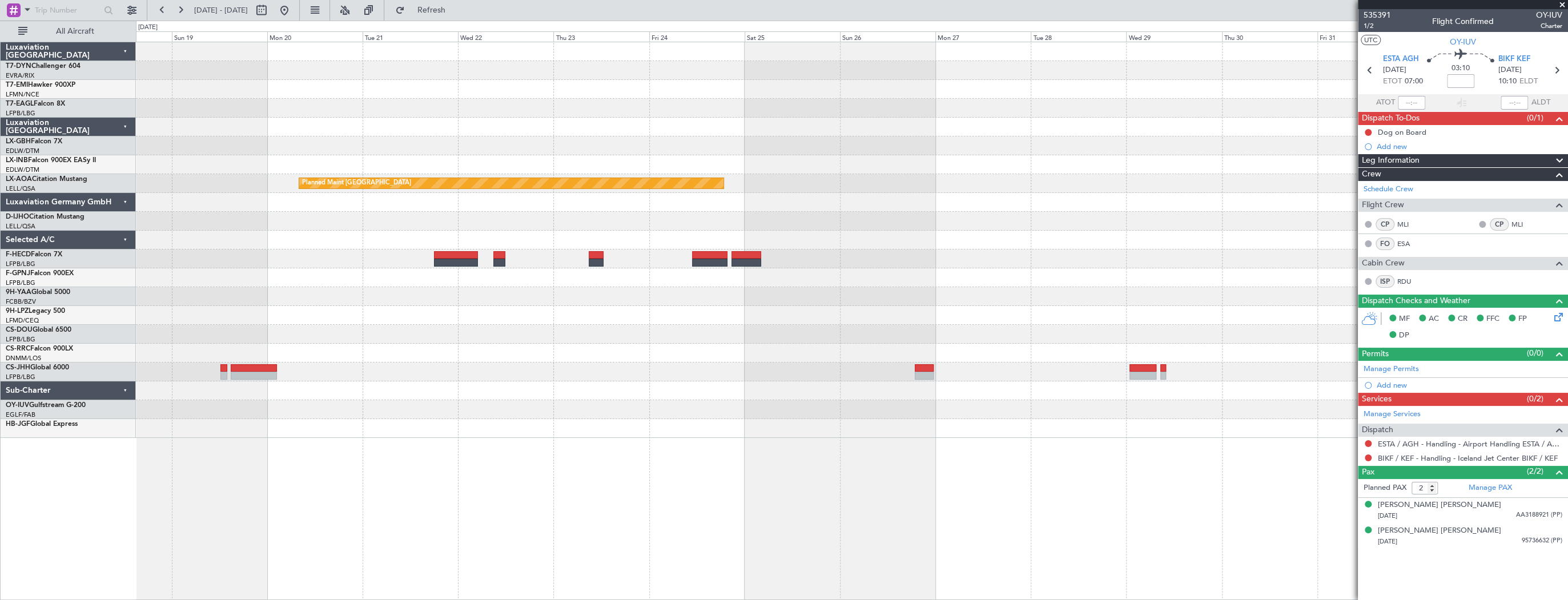
click at [1076, 250] on div "Planned Maint Nurnberg Planned Maint Monchengladbach Planned Maint Paris (Le Bo…" at bounding box center [852, 240] width 1432 height 396
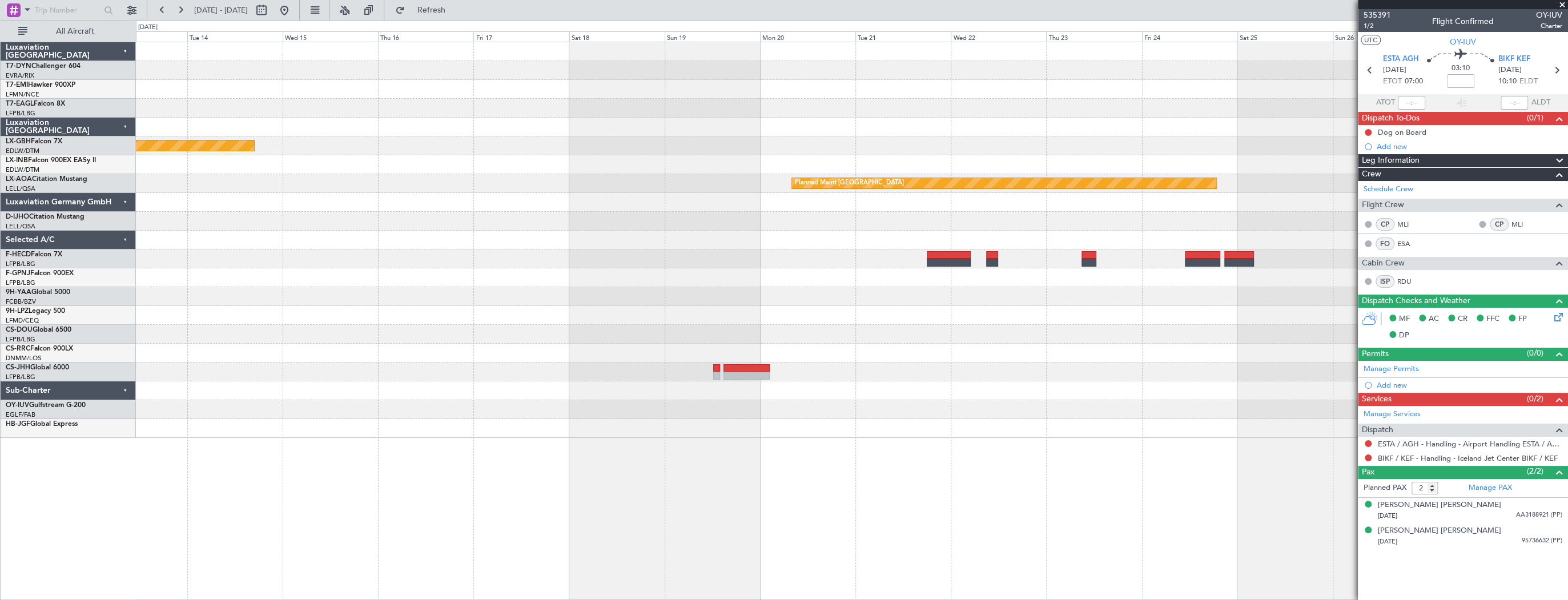
click at [1120, 279] on div "Planned Maint Nurnberg Planned Maint Monchengladbach No Crew Sabadell" at bounding box center [852, 240] width 1432 height 396
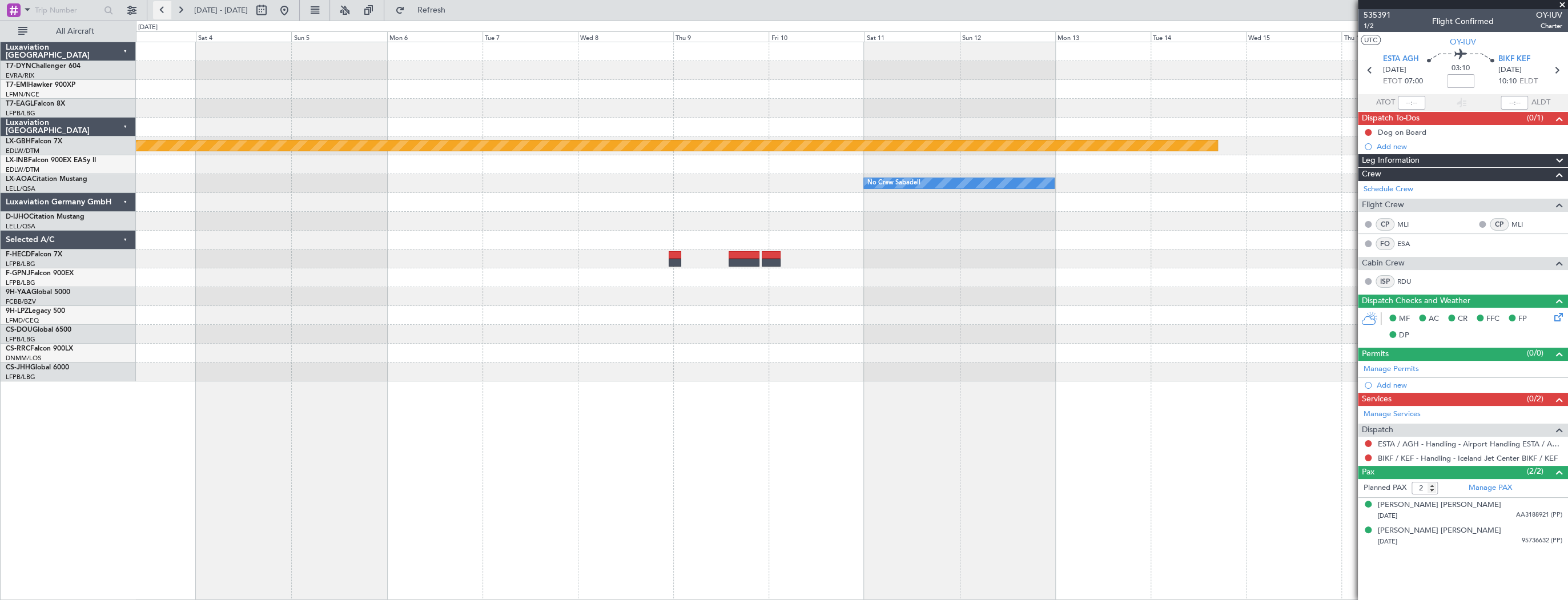
click at [160, 12] on button at bounding box center [162, 10] width 18 height 18
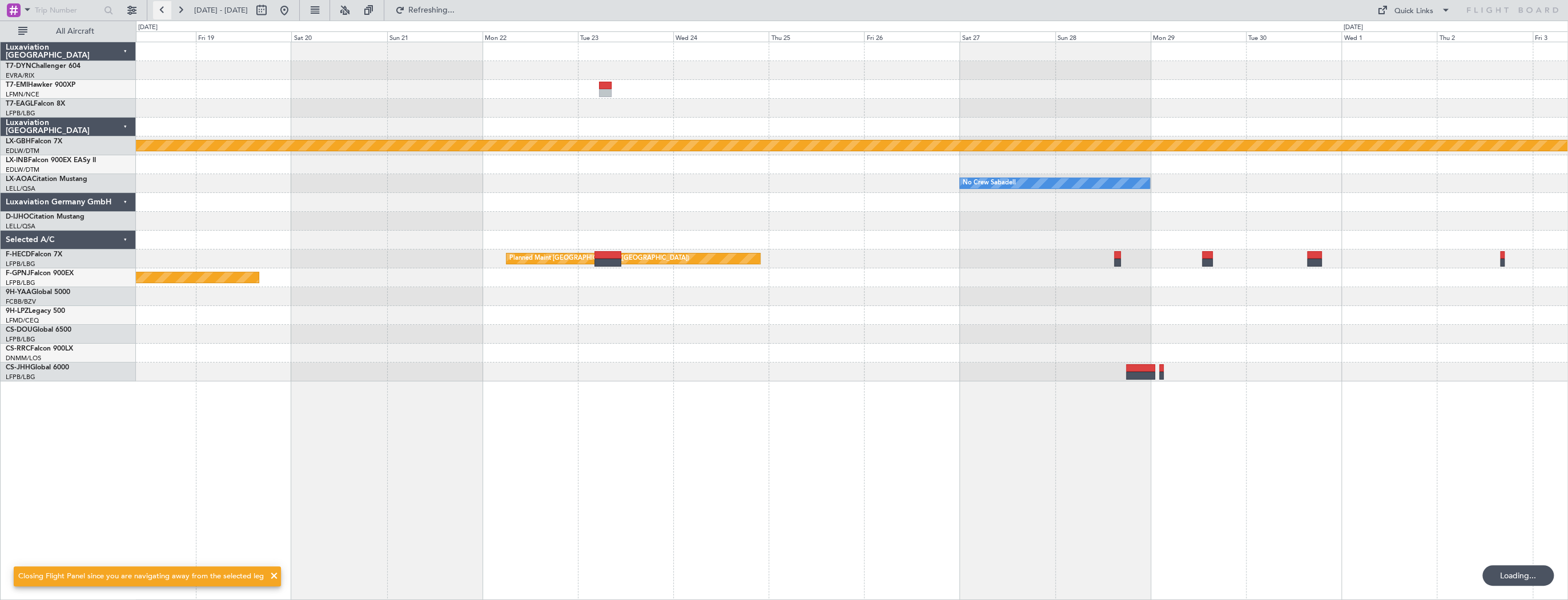
click at [160, 12] on button at bounding box center [162, 10] width 18 height 18
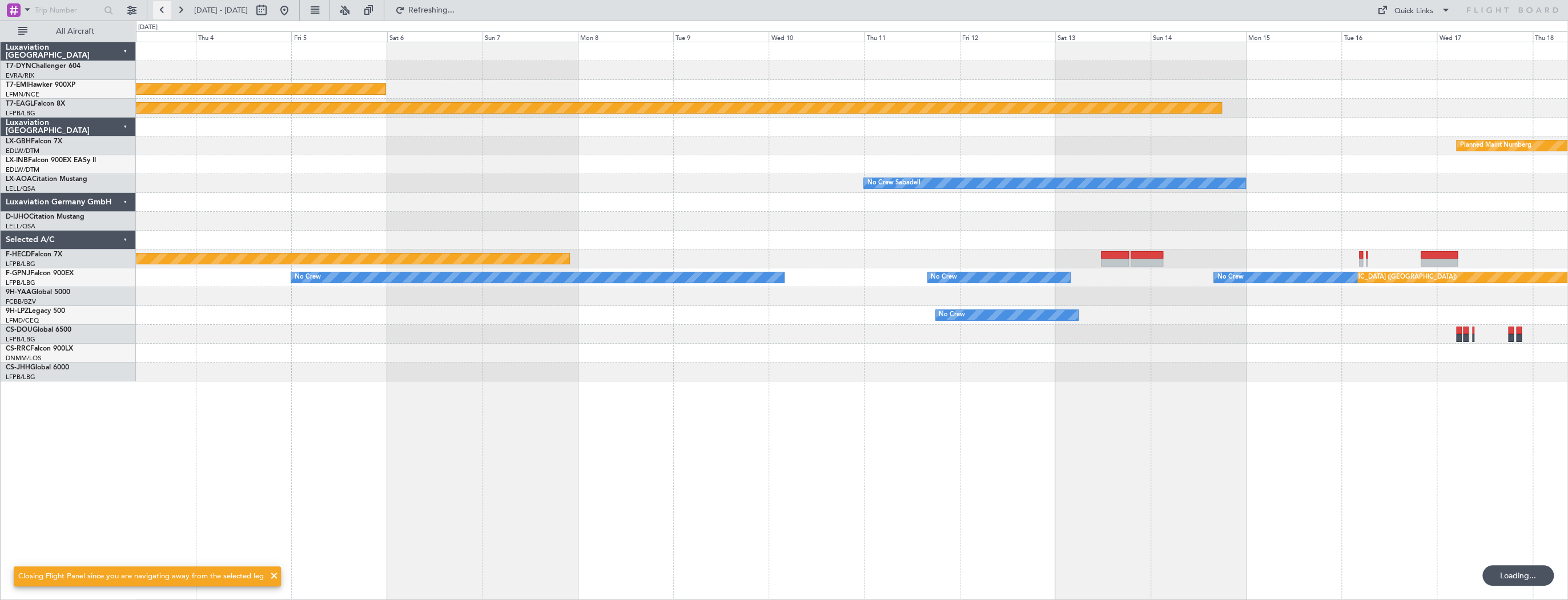
click at [160, 12] on button at bounding box center [162, 10] width 18 height 18
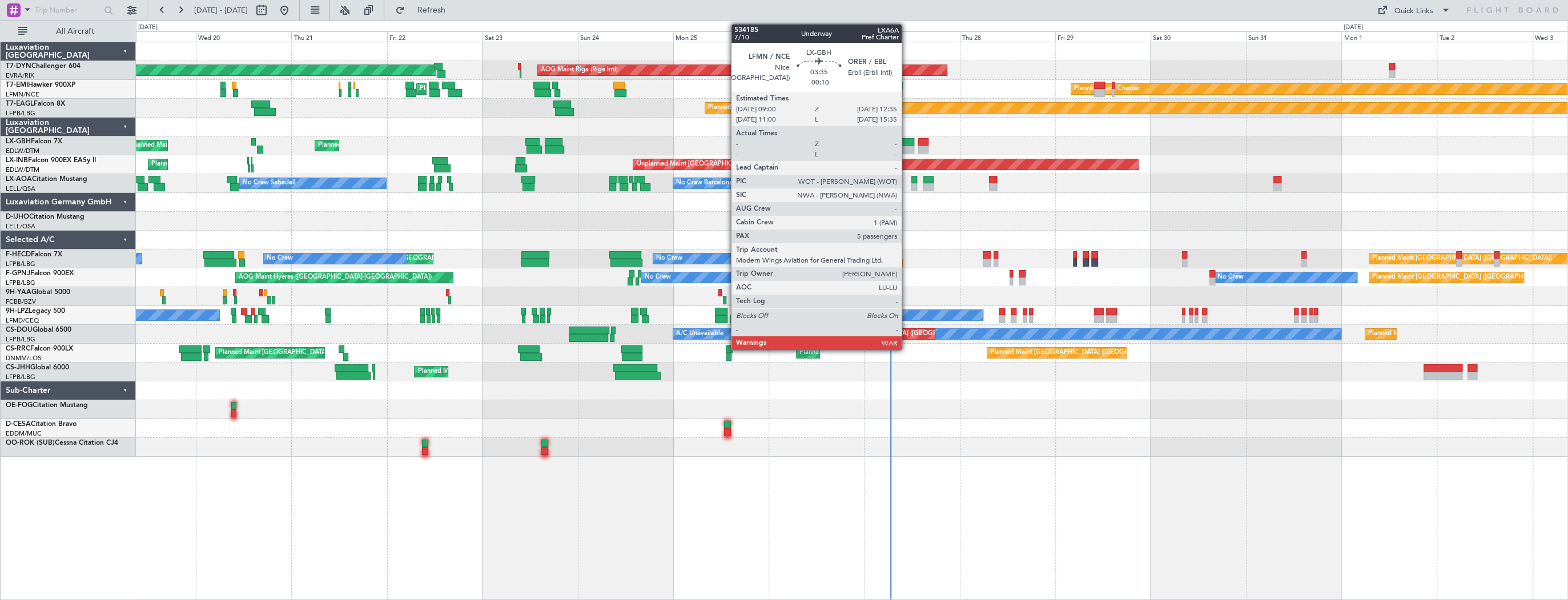
click at [907, 144] on div at bounding box center [906, 142] width 14 height 8
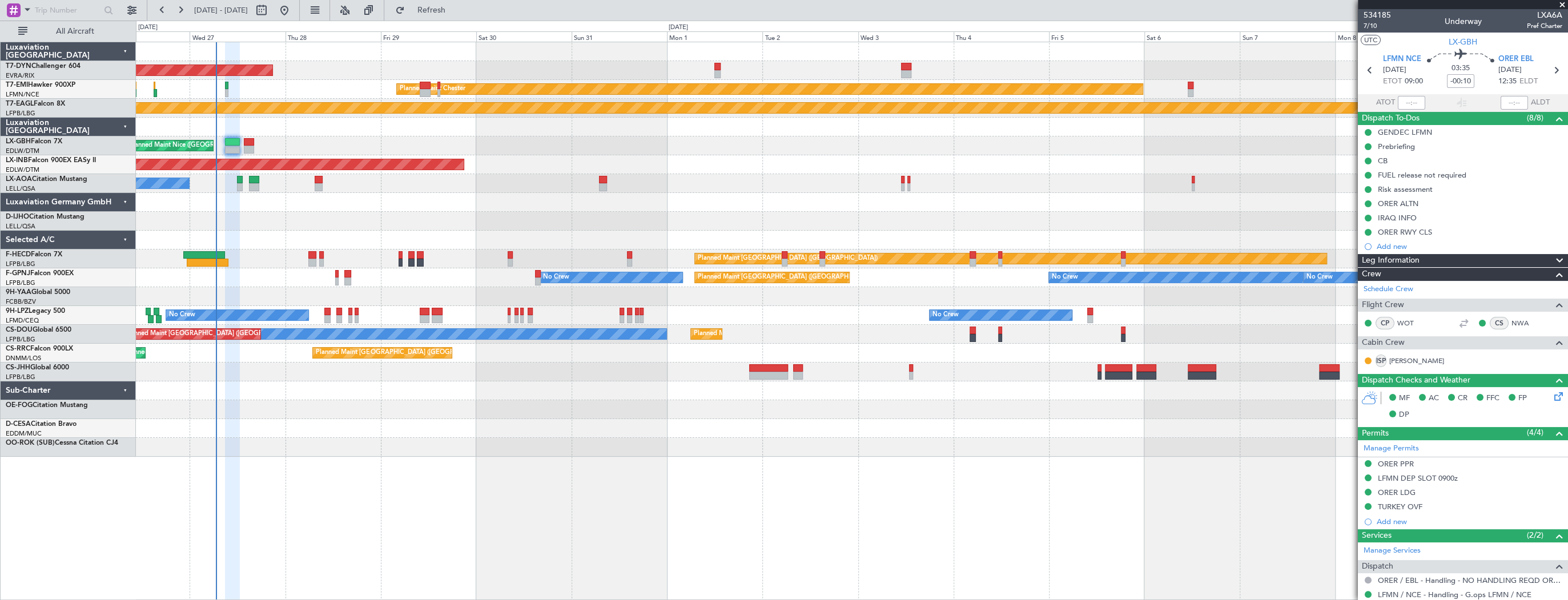
click at [459, 173] on div "AOG Maint Riga (Riga Intl) Planned Maint Chester Planned Maint Geneva (Cointrin…" at bounding box center [852, 249] width 1432 height 414
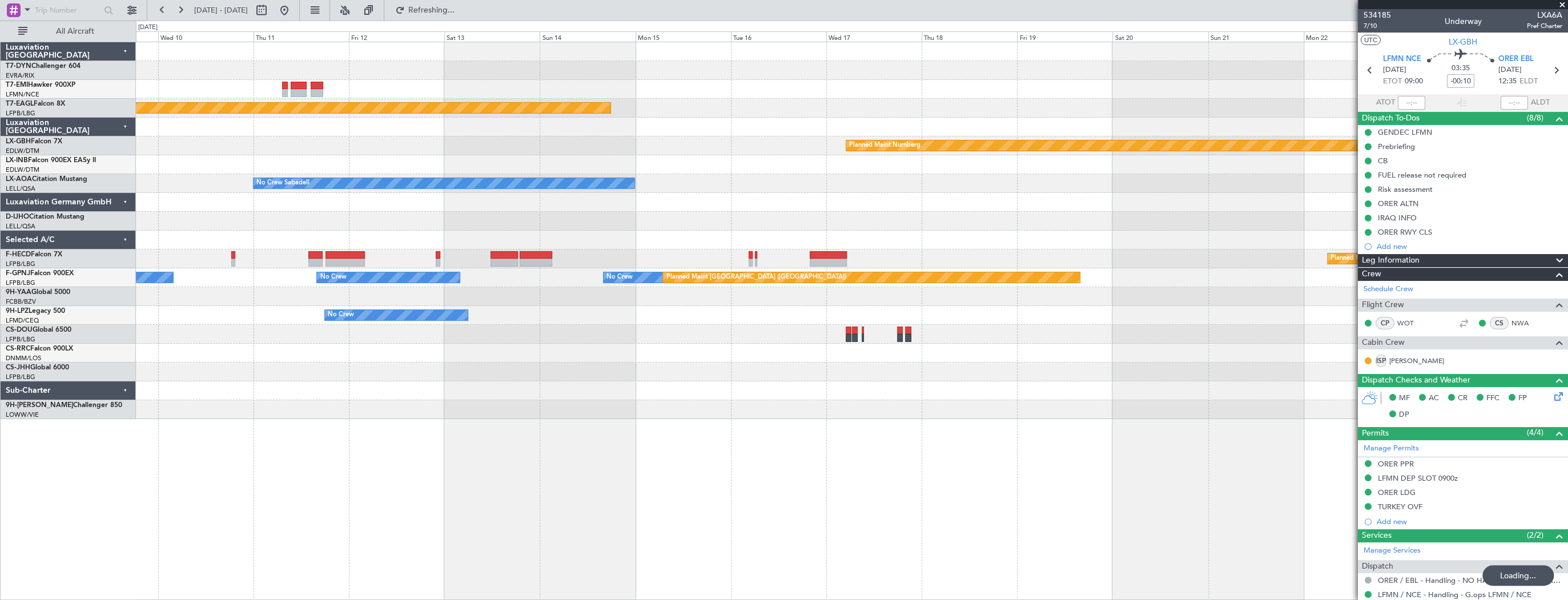
click at [135, 157] on div "Planned Maint Geneva (Cointrin) Planned Maint Nurnberg No Crew Sabadell No Crew…" at bounding box center [784, 310] width 1568 height 579
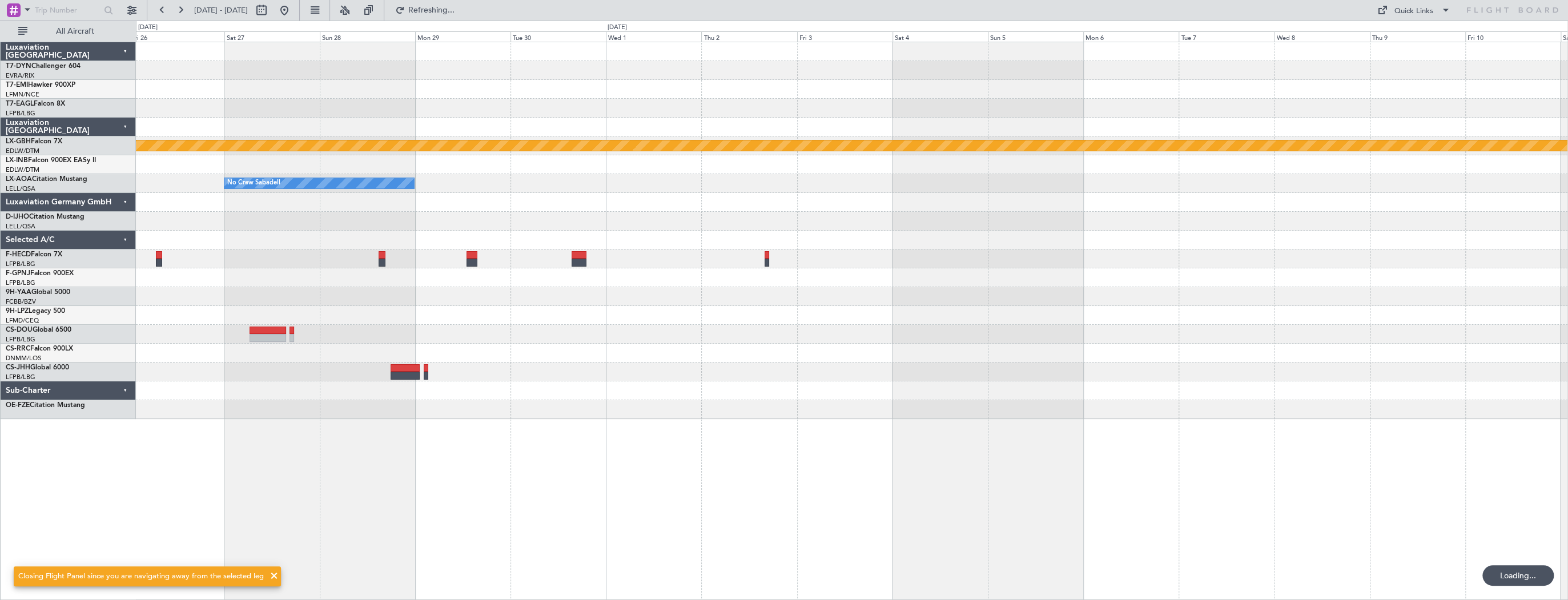
click at [110, 150] on div "Planned Maint Nurnberg No Crew Sabadell Planned Maint Paris (Le Bourget) No Cre…" at bounding box center [784, 310] width 1568 height 579
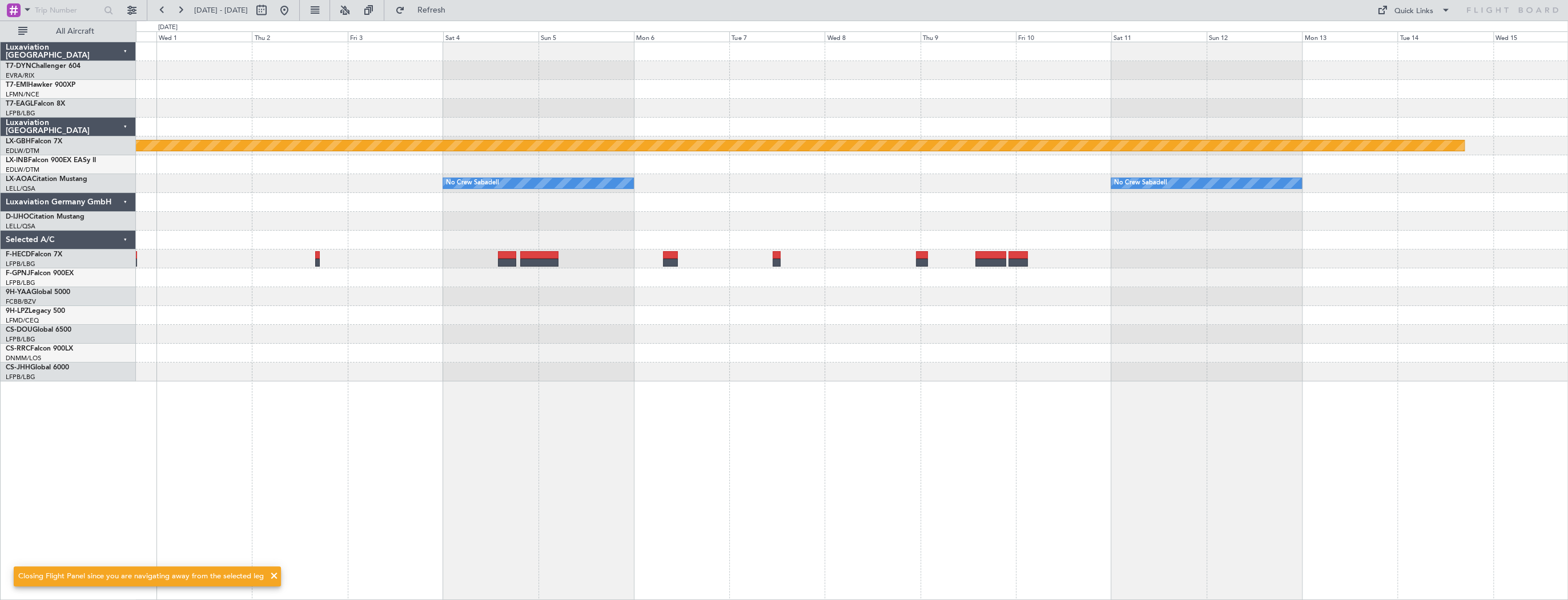
click at [394, 459] on div "Planned Maint Nurnberg No Crew Sabadell No Crew Sabadell No Crew Sabadell" at bounding box center [852, 321] width 1432 height 558
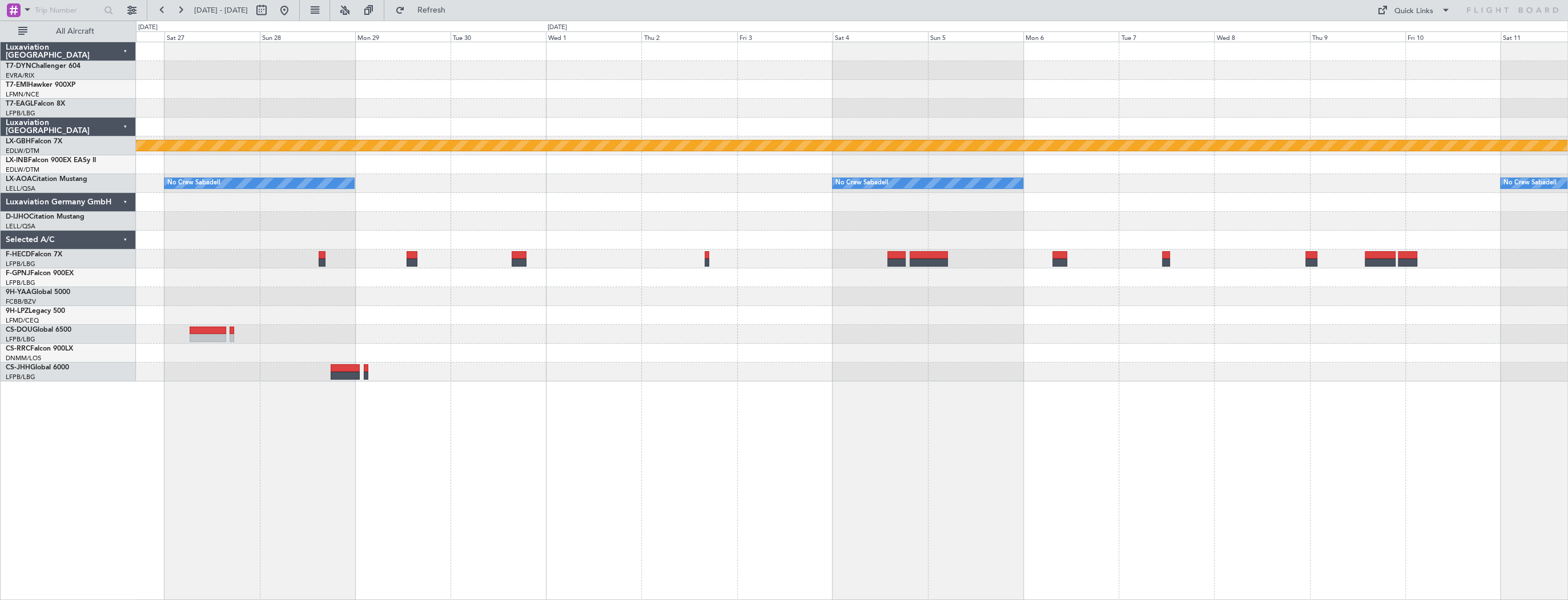
click at [263, 326] on div "Planned Maint Nurnberg No Crew Sabadell No Crew Sabadell No Crew Sabadell Plann…" at bounding box center [852, 321] width 1432 height 558
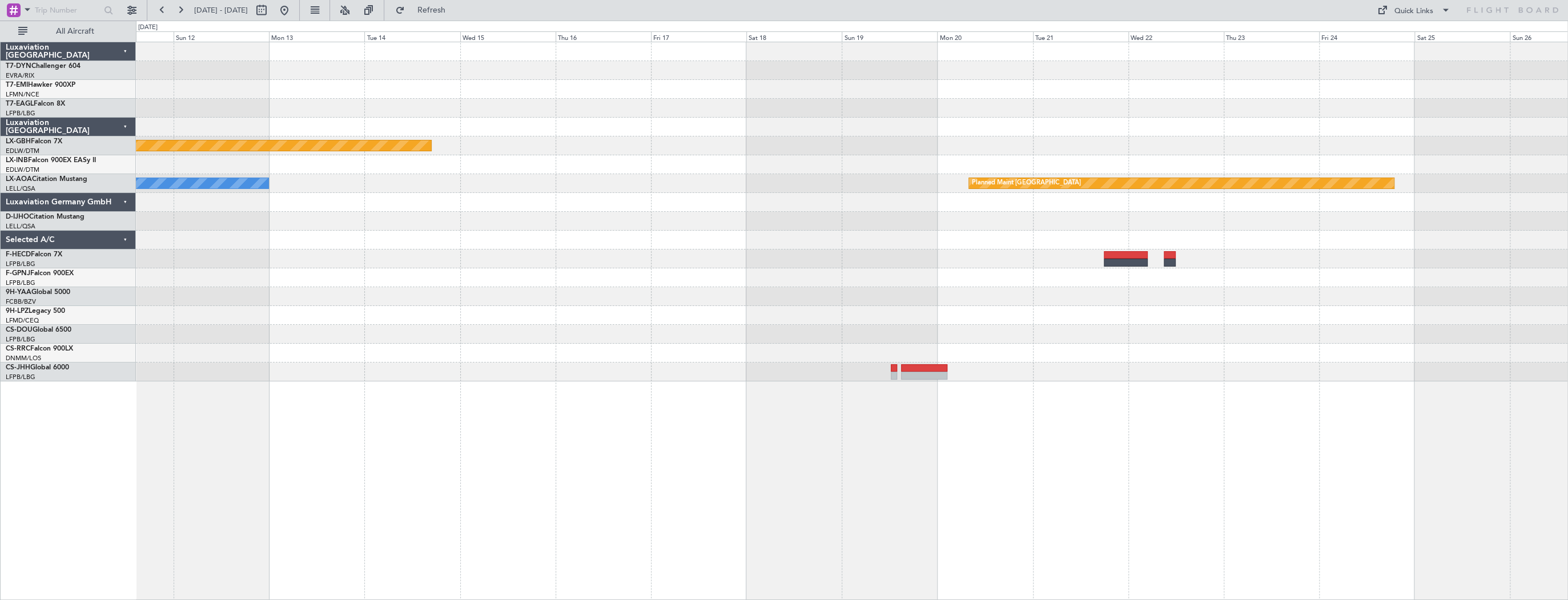
click at [229, 379] on div at bounding box center [852, 372] width 1432 height 19
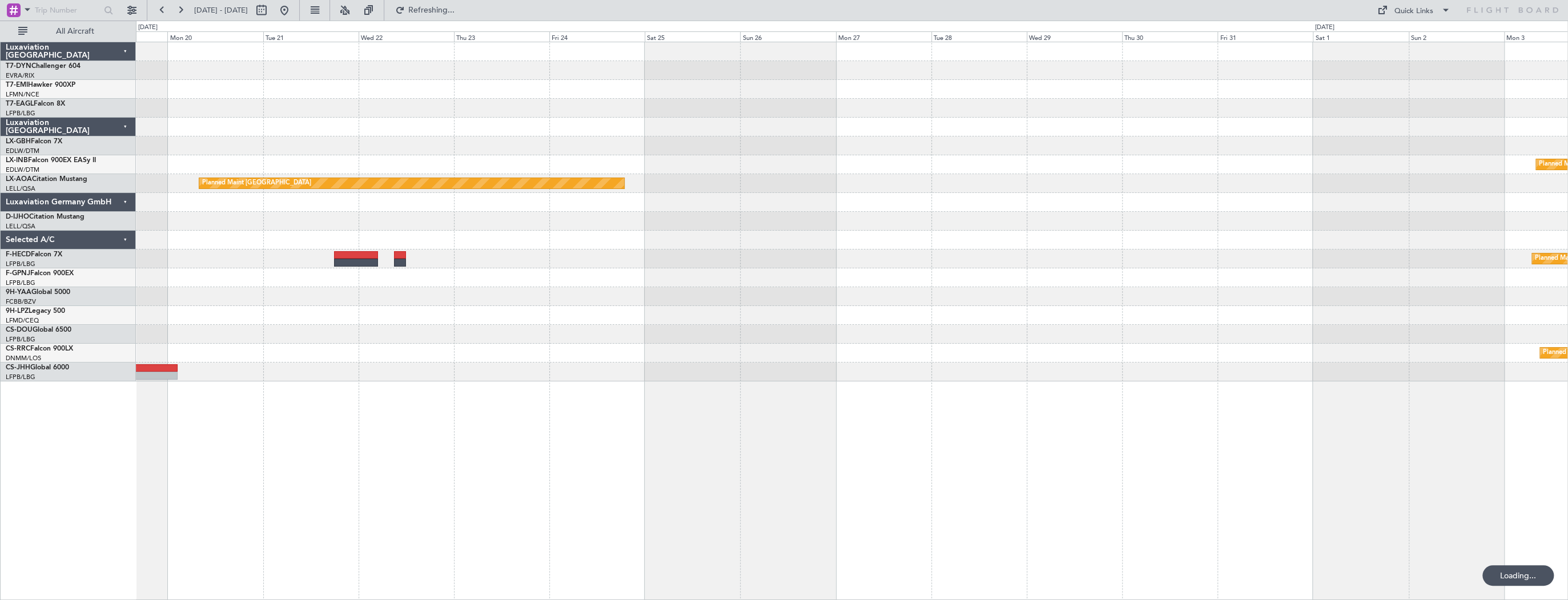
click at [528, 437] on div "Planned Maint Nurnberg Planned Maint Monchengladbach Planned Maint Paris (Le Bo…" at bounding box center [852, 321] width 1432 height 558
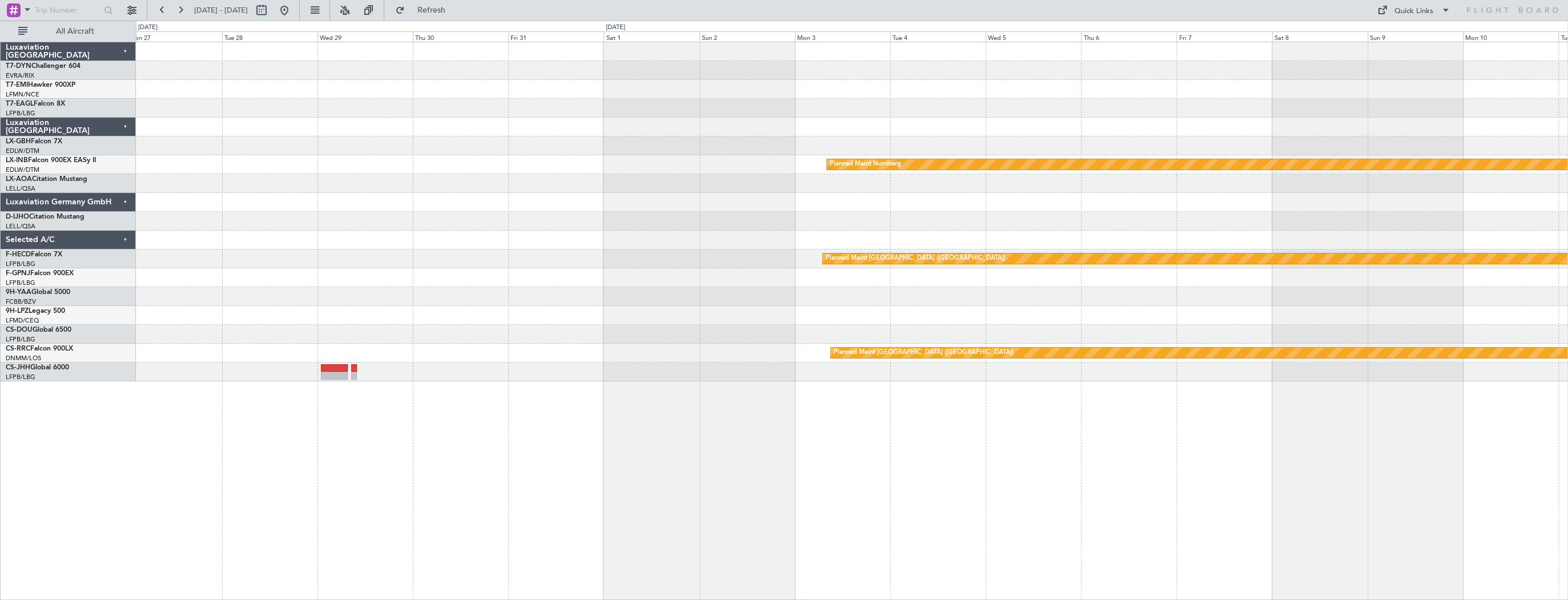
click at [414, 388] on div "Planned Maint Nurnberg Planned Maint Monchengladbach Planned Maint Paris (Le Bo…" at bounding box center [852, 321] width 1432 height 558
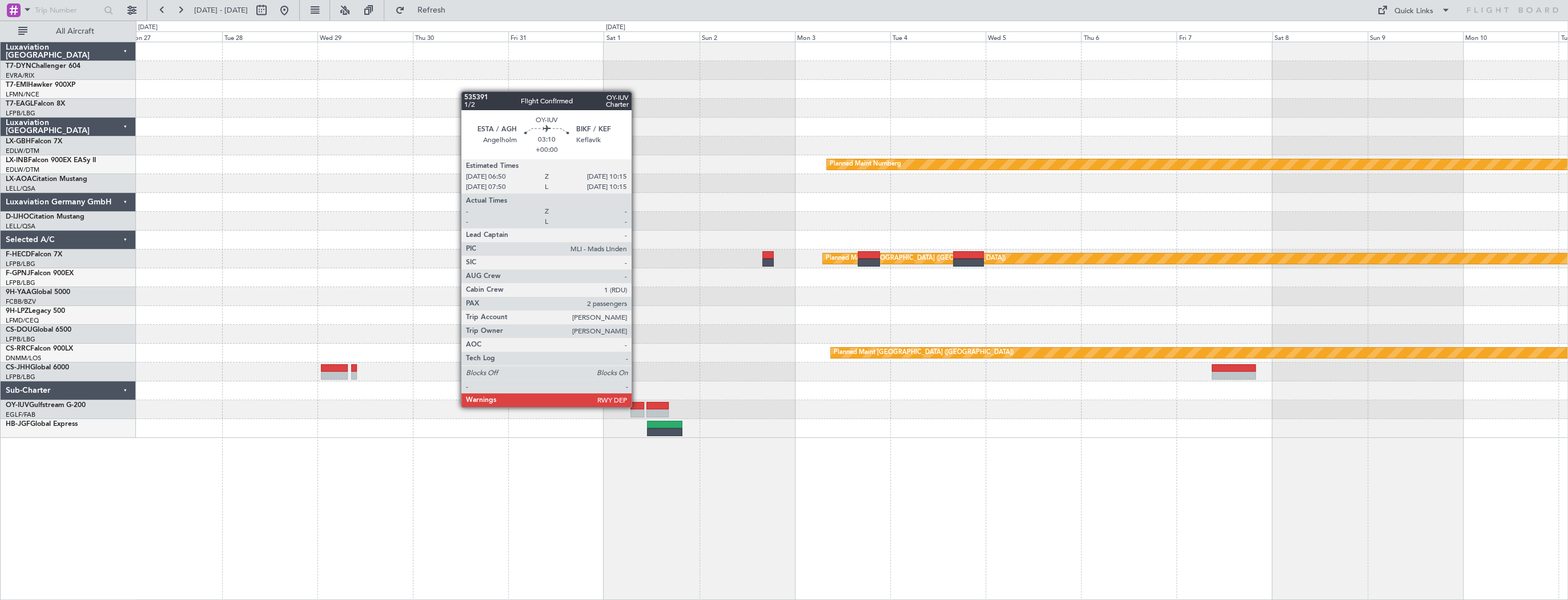
click at [637, 406] on div at bounding box center [637, 406] width 14 height 8
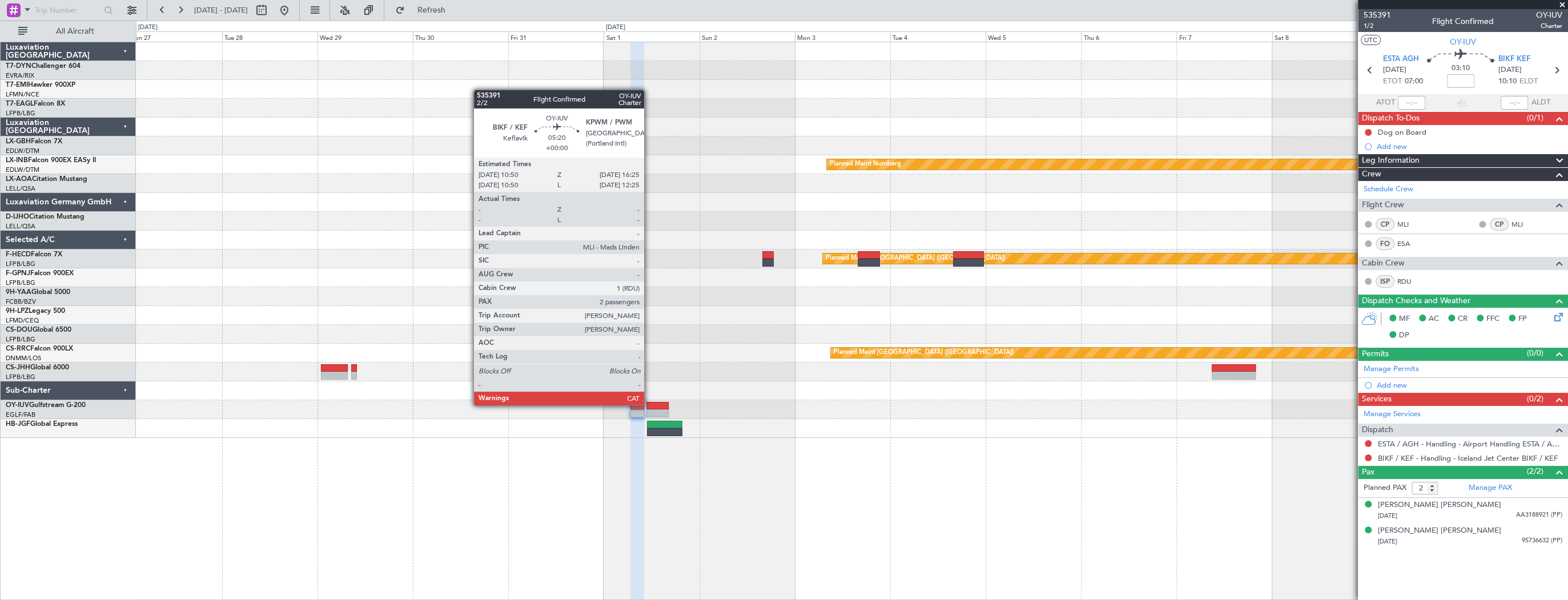
click at [650, 404] on div at bounding box center [658, 406] width 22 height 8
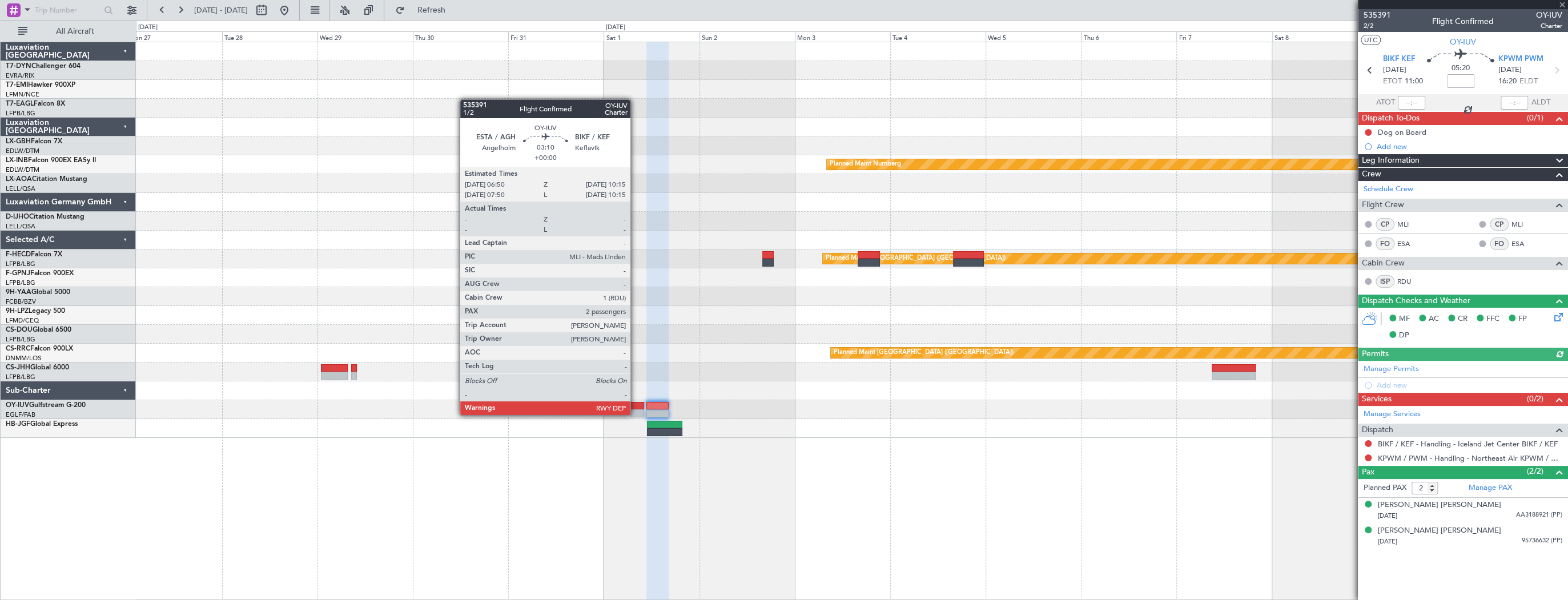
click at [635, 413] on div at bounding box center [637, 413] width 14 height 8
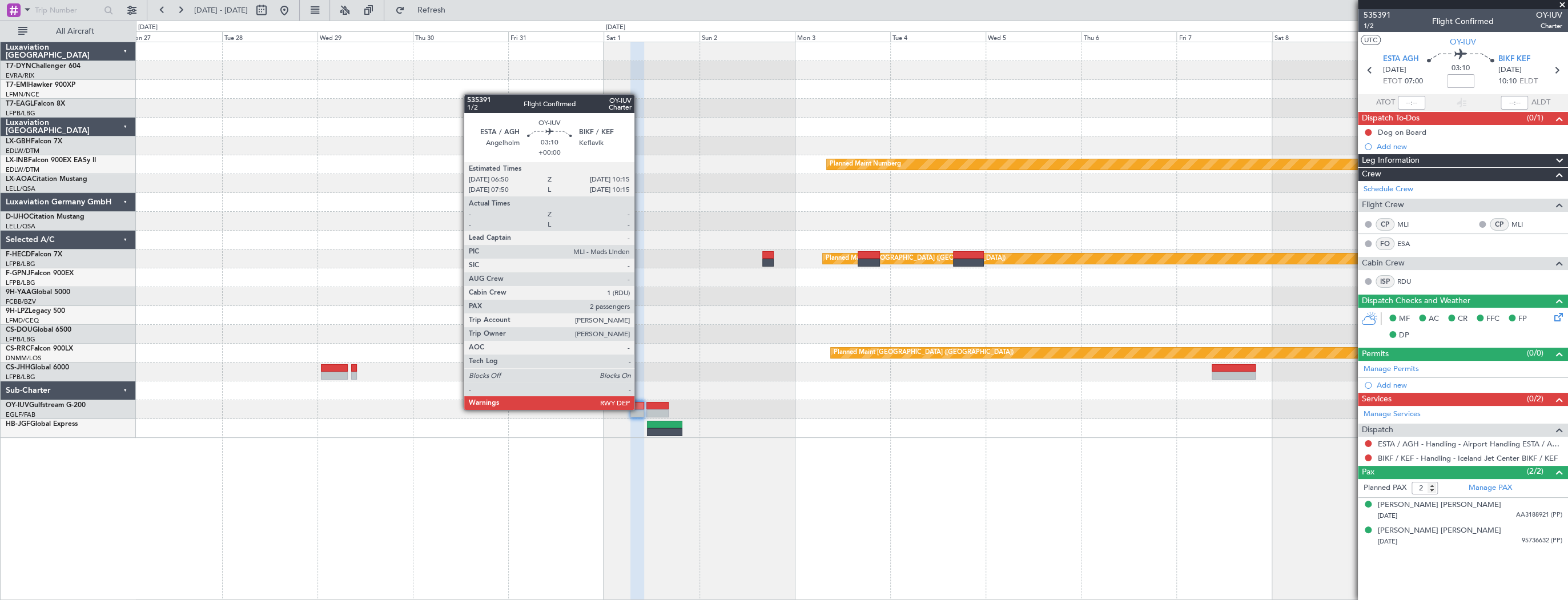
click at [640, 409] on div at bounding box center [637, 413] width 14 height 8
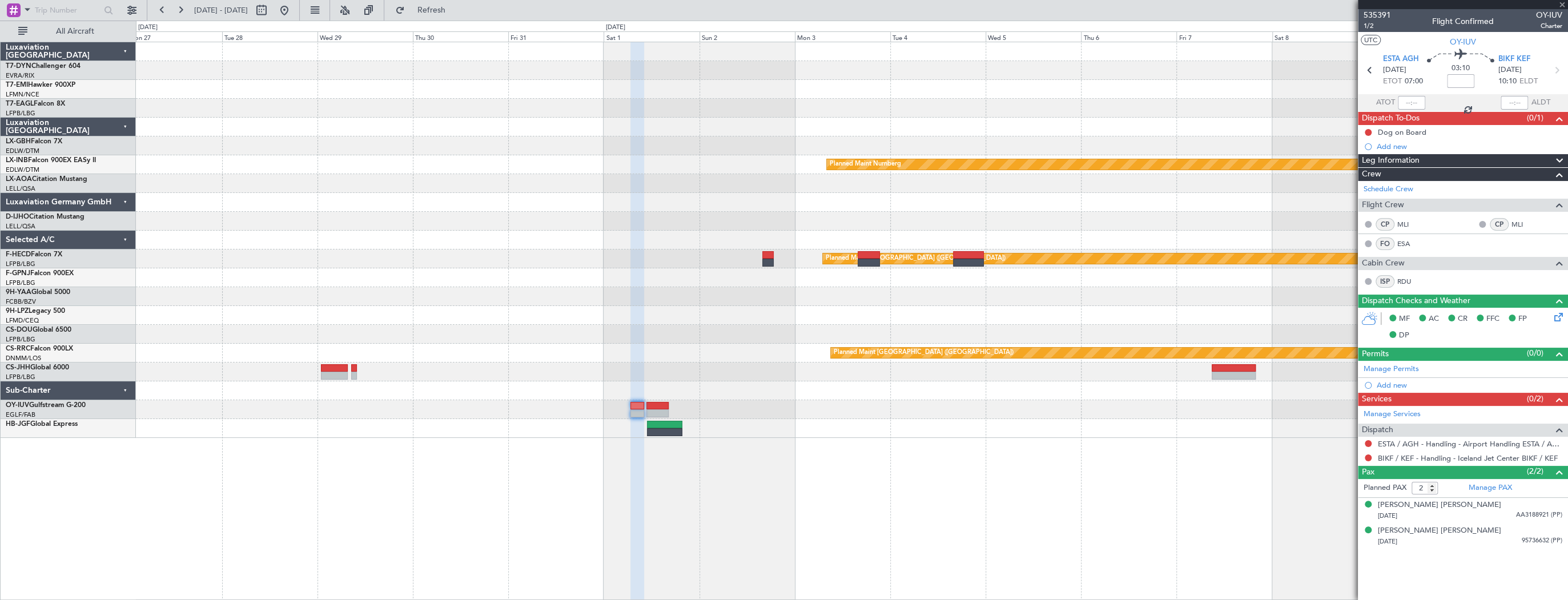
click at [665, 404] on div at bounding box center [658, 406] width 22 height 8
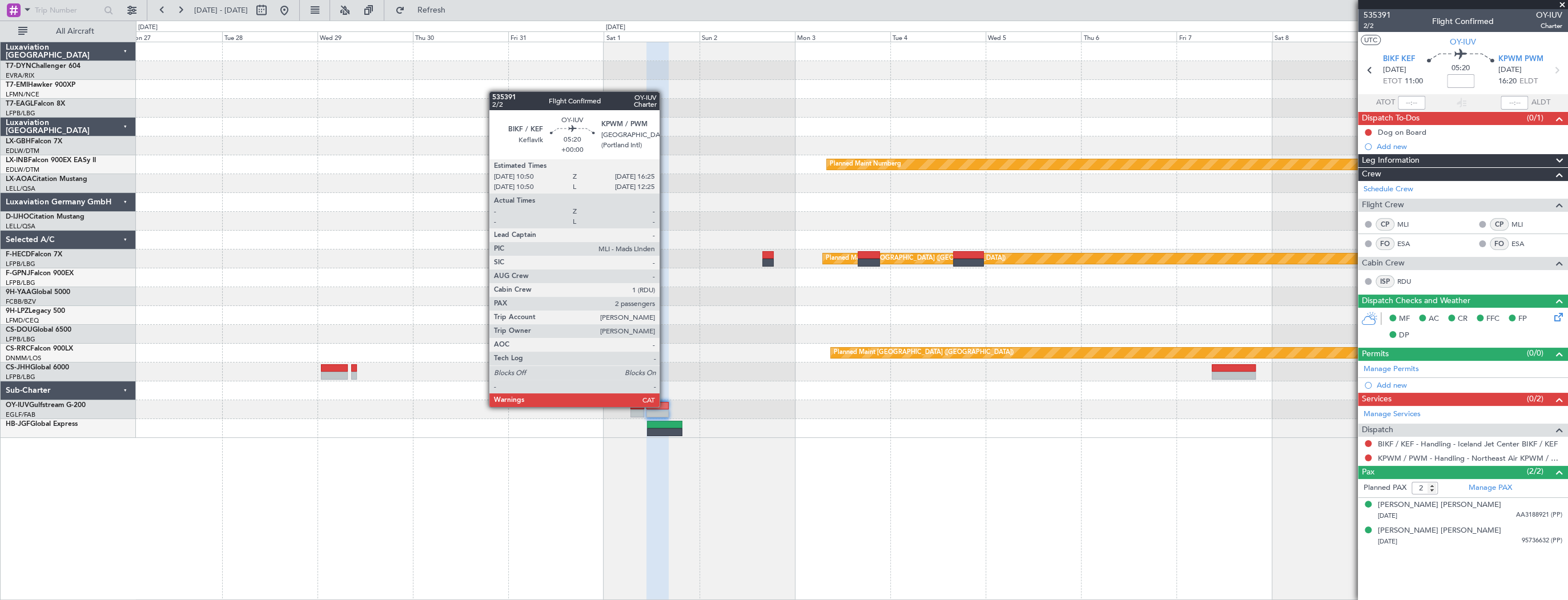
click at [665, 406] on div at bounding box center [658, 406] width 22 height 8
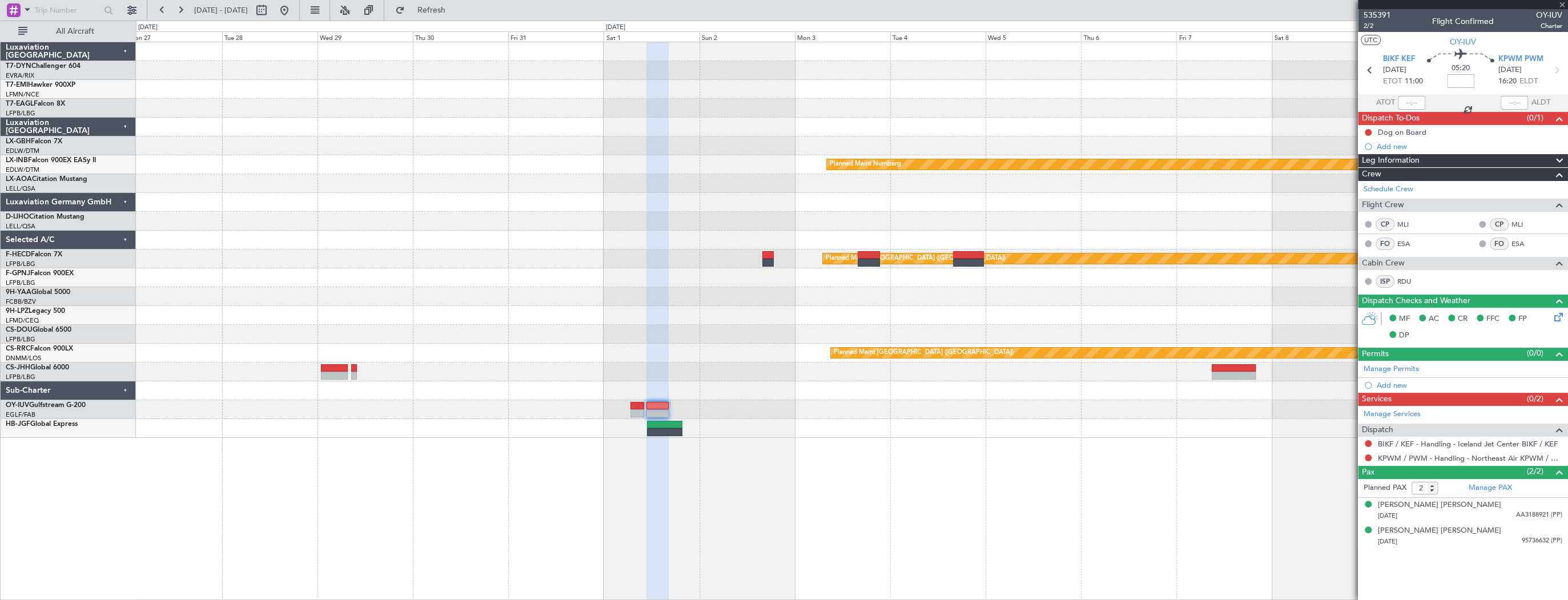
click at [641, 409] on div at bounding box center [637, 413] width 14 height 8
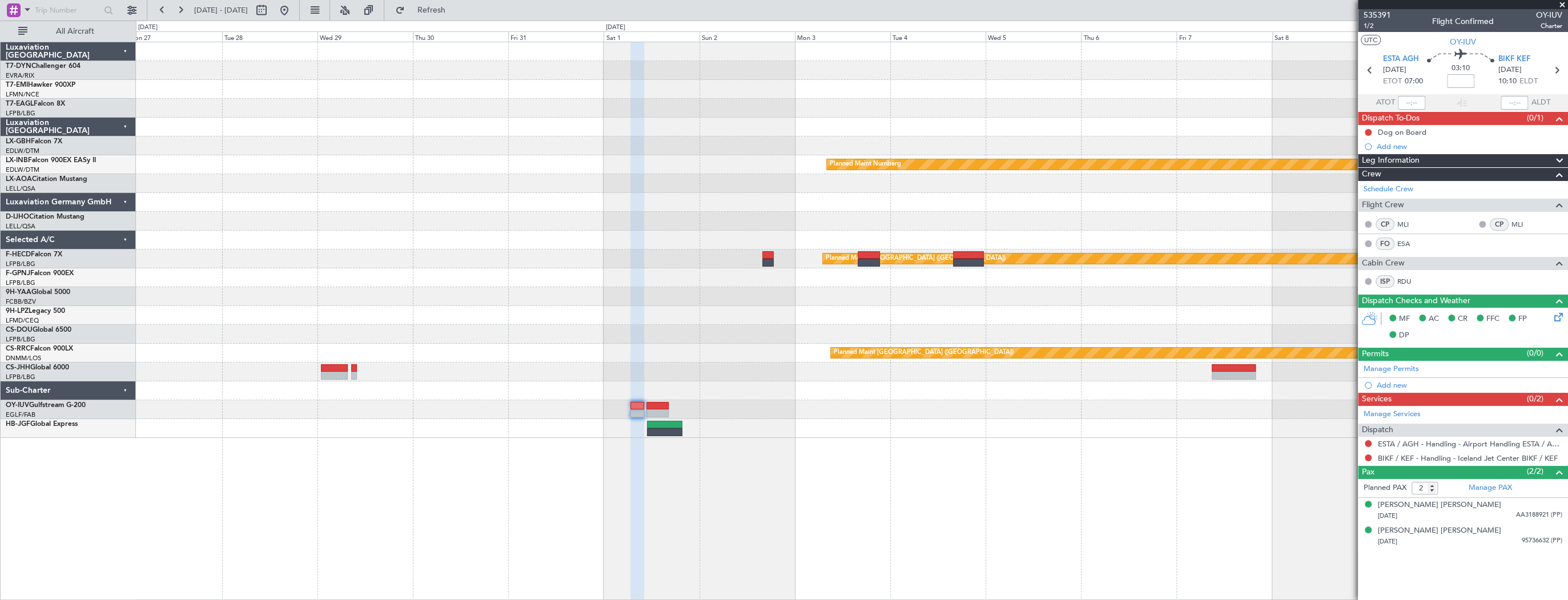
click at [811, 275] on div "Planned Maint Nurnberg Planned Maint Monchengladbach Planned Maint Paris (Le Bo…" at bounding box center [852, 240] width 1432 height 396
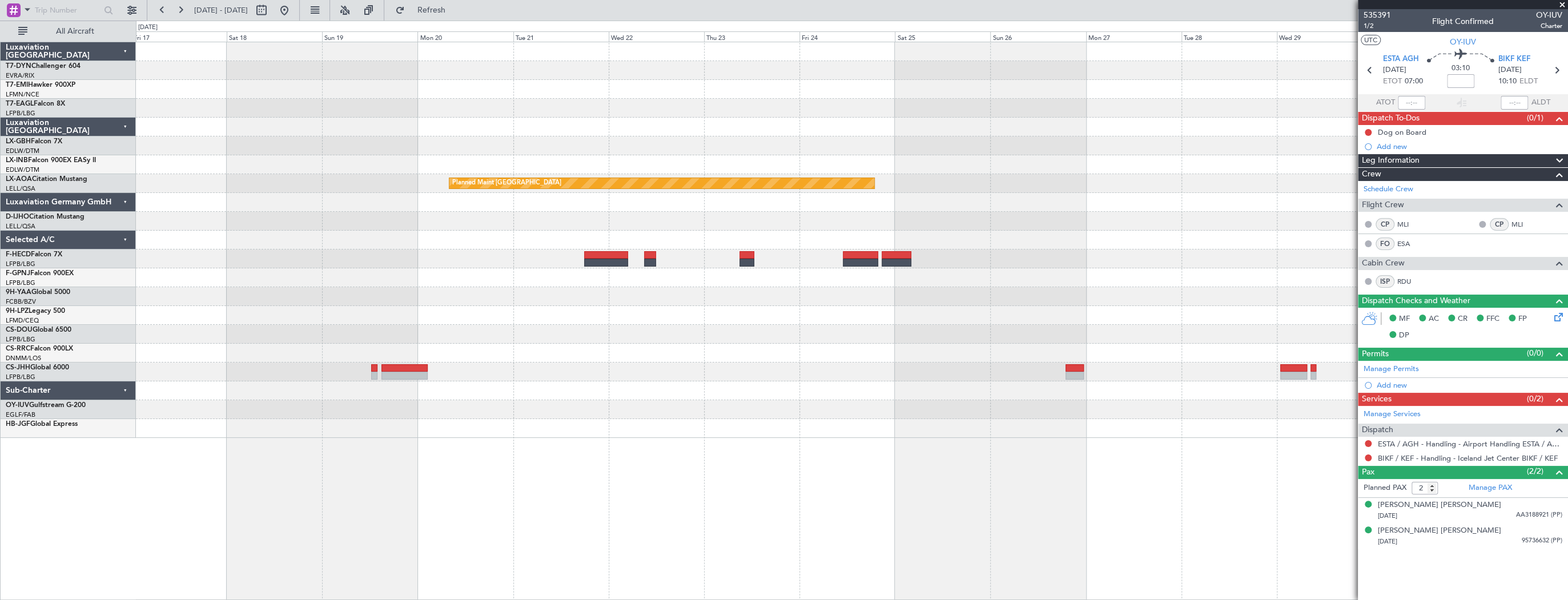
click at [921, 239] on div "Planned Maint Nurnberg Planned Maint Nurnberg Planned Maint Monchengladbach Pla…" at bounding box center [852, 240] width 1432 height 396
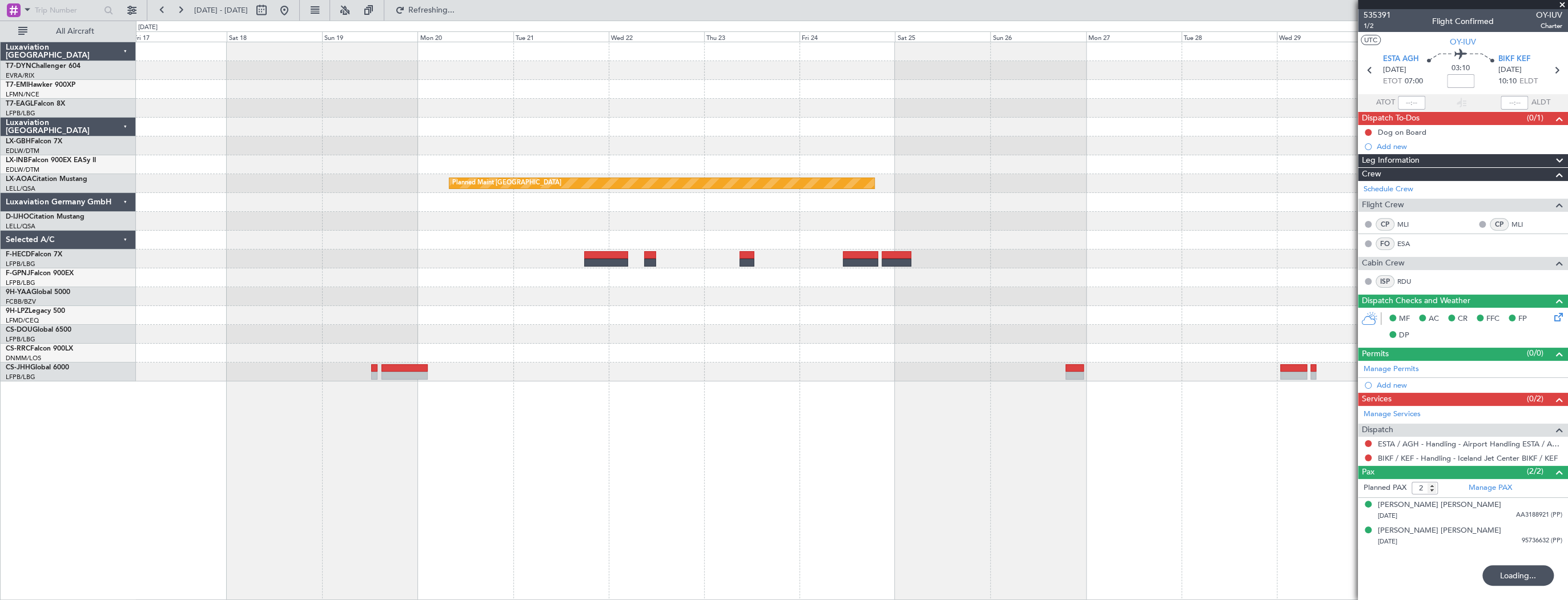
click at [912, 118] on div "Planned Maint Nurnberg Planned Maint Nurnberg Planned Maint Monchengladbach Pla…" at bounding box center [852, 212] width 1432 height 339
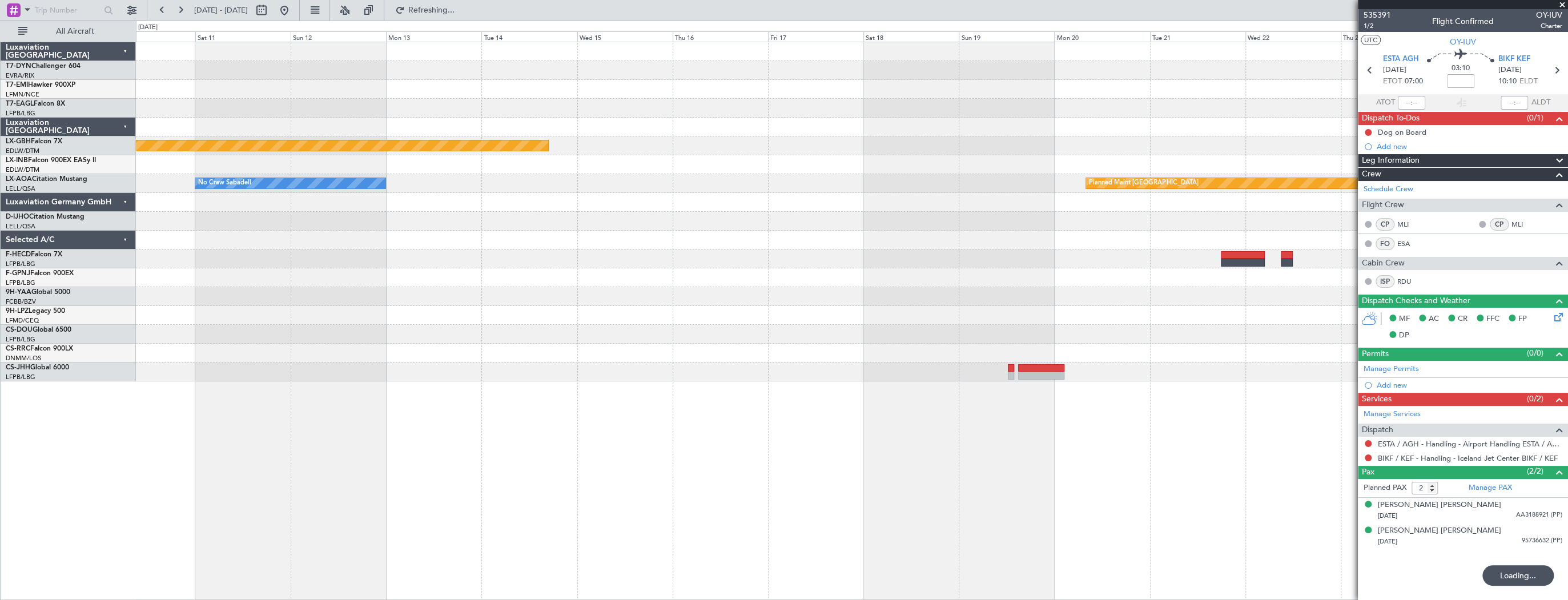
click at [1058, 160] on div "Planned Maint Nurnberg Planned Maint Monchengladbach No Crew Sabadell" at bounding box center [852, 212] width 1432 height 339
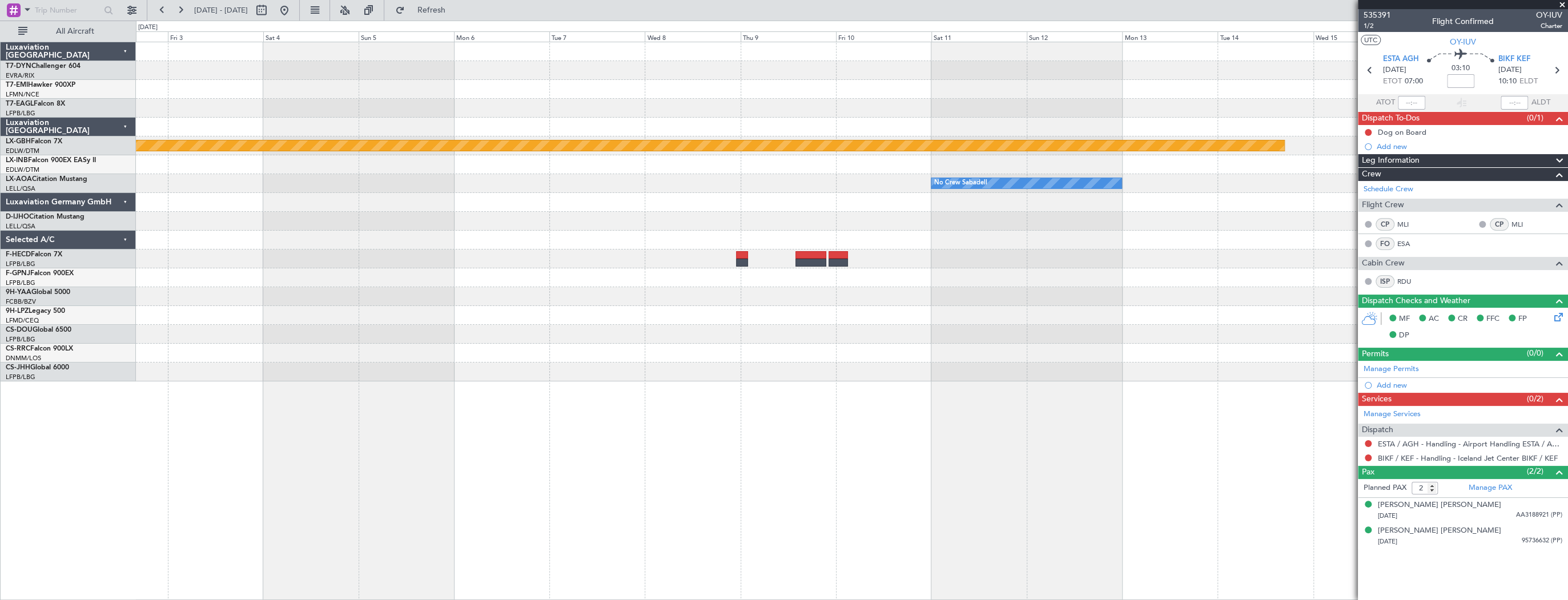
click at [1128, 158] on div "Planned Maint Nurnberg No Crew Sabadell Planned Maint Monchengladbach No Crew S…" at bounding box center [852, 212] width 1432 height 339
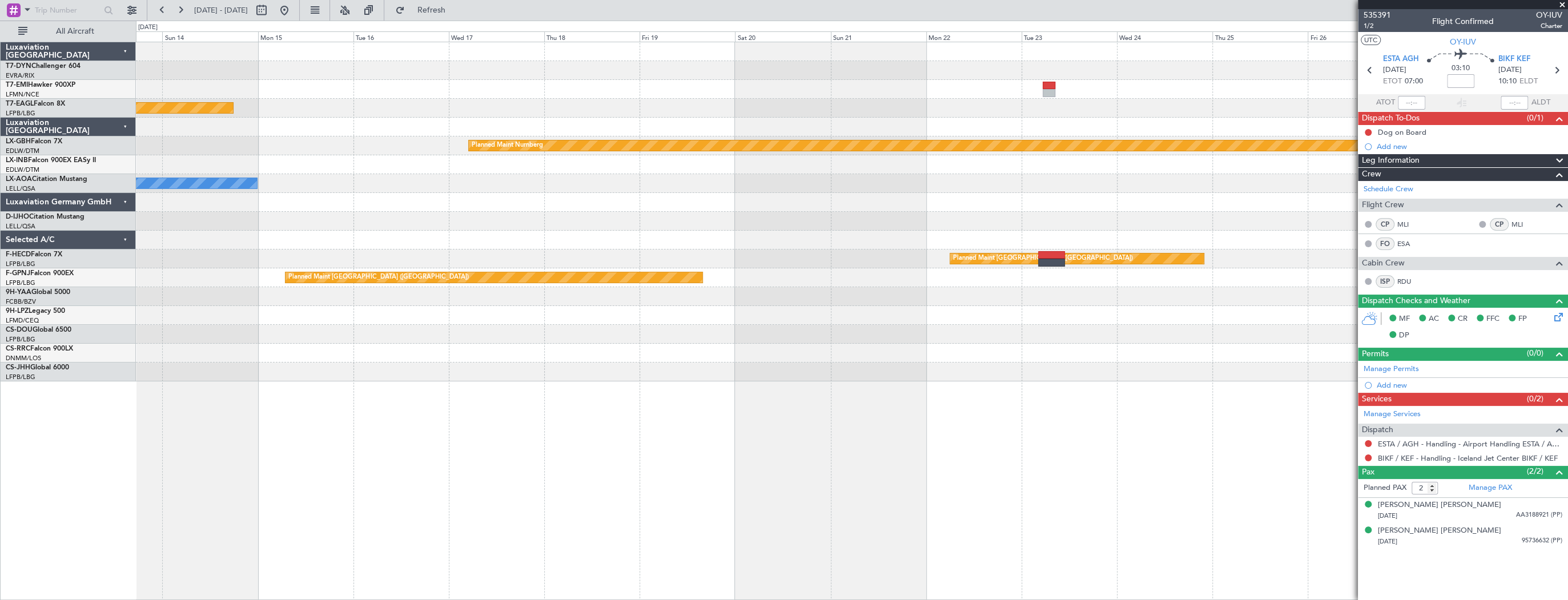
click at [1112, 144] on div "Planned Maint Geneva (Cointrin) Planned Maint Nurnberg No Crew Sabadell No Crew…" at bounding box center [852, 212] width 1432 height 339
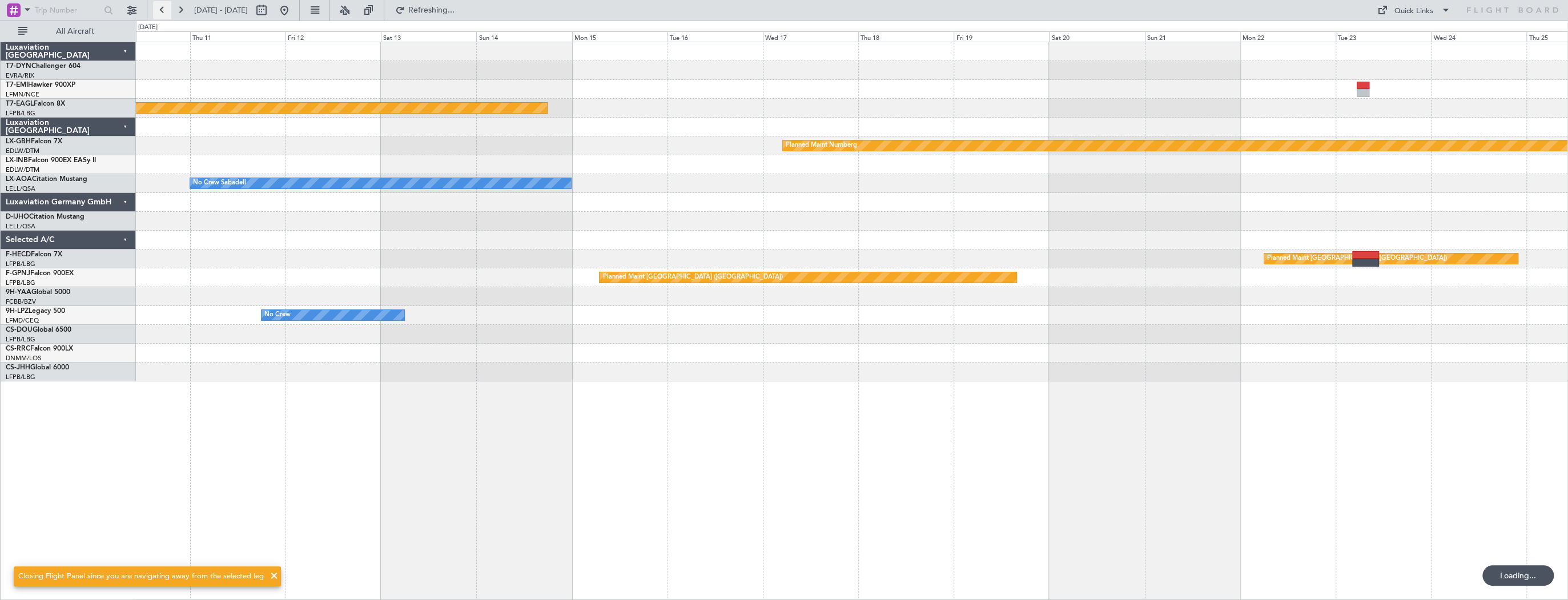
click at [161, 9] on button at bounding box center [162, 10] width 18 height 18
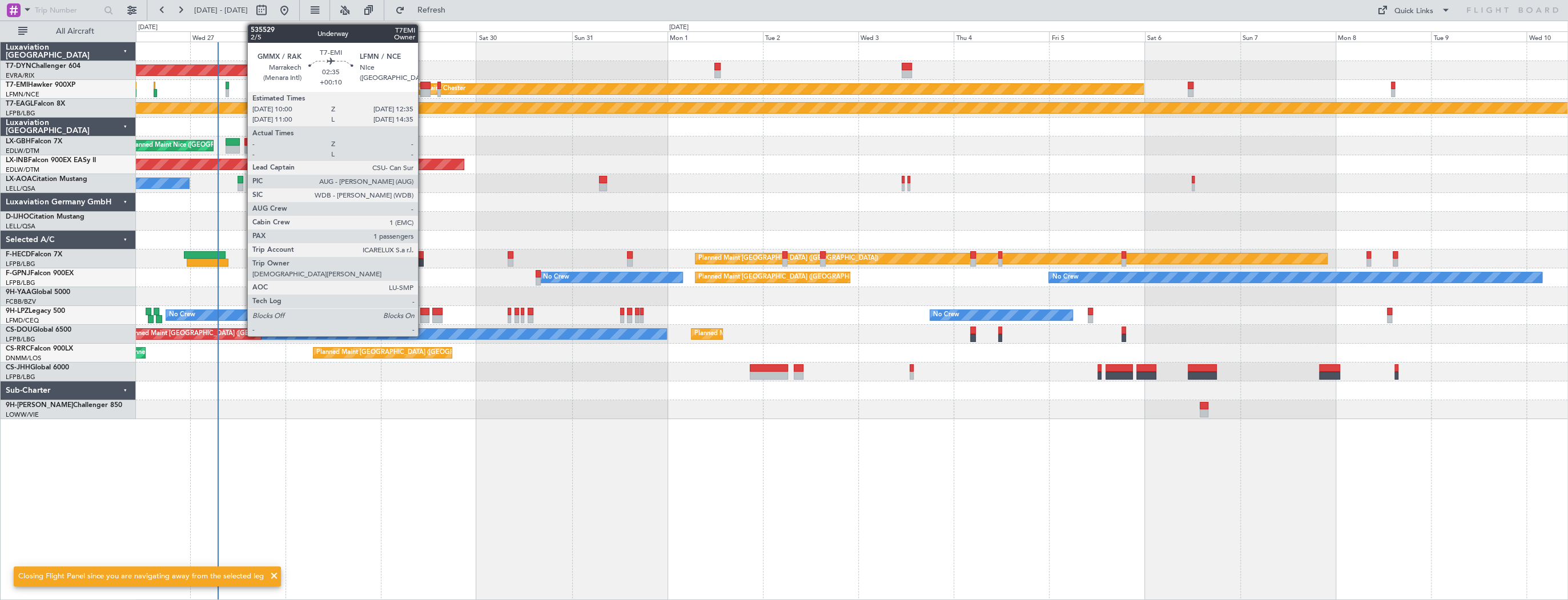
click at [423, 87] on div at bounding box center [425, 85] width 10 height 8
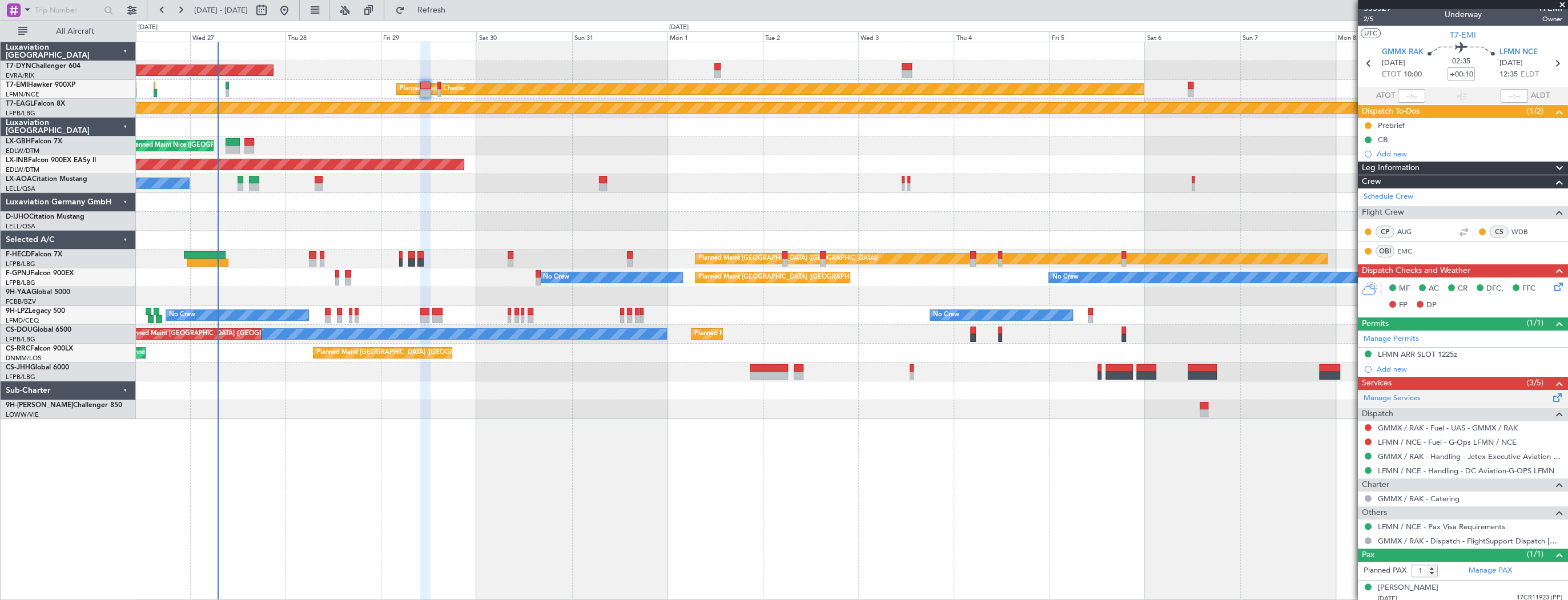
scroll to position [11, 0]
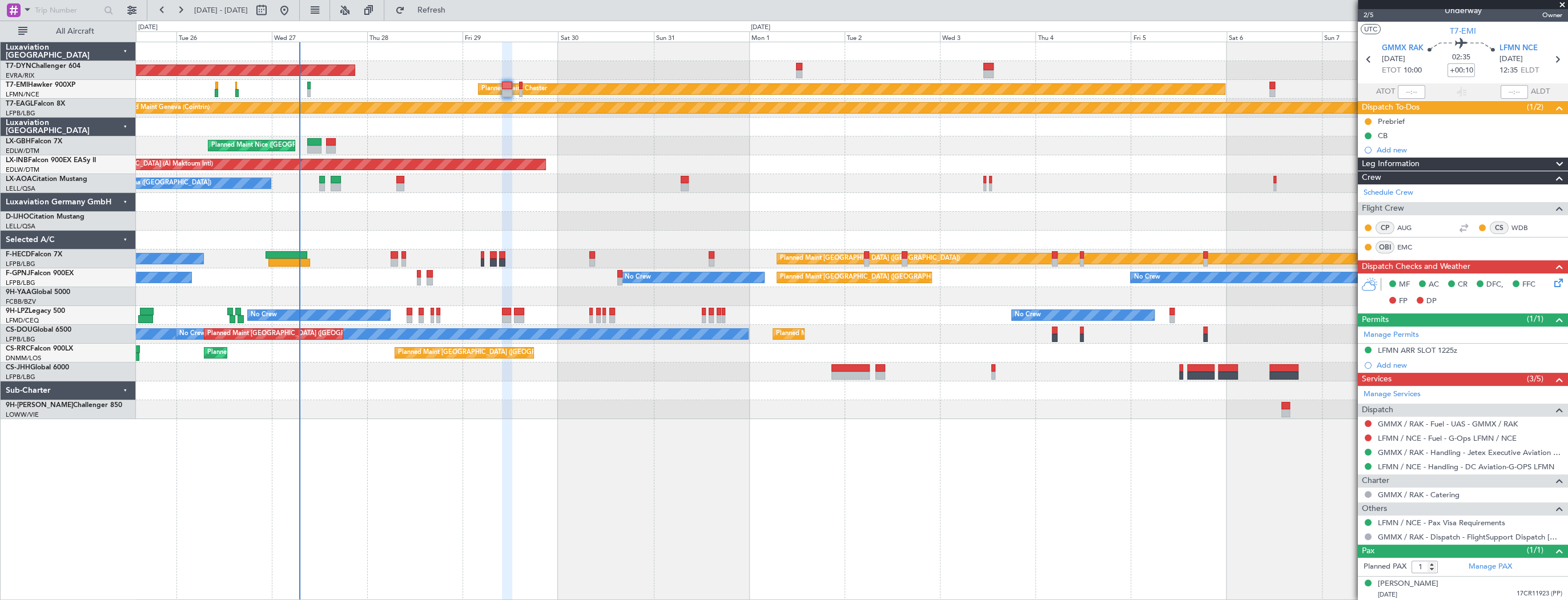
click at [492, 153] on div "Planned Maint Nice ([GEOGRAPHIC_DATA])" at bounding box center [852, 145] width 1432 height 19
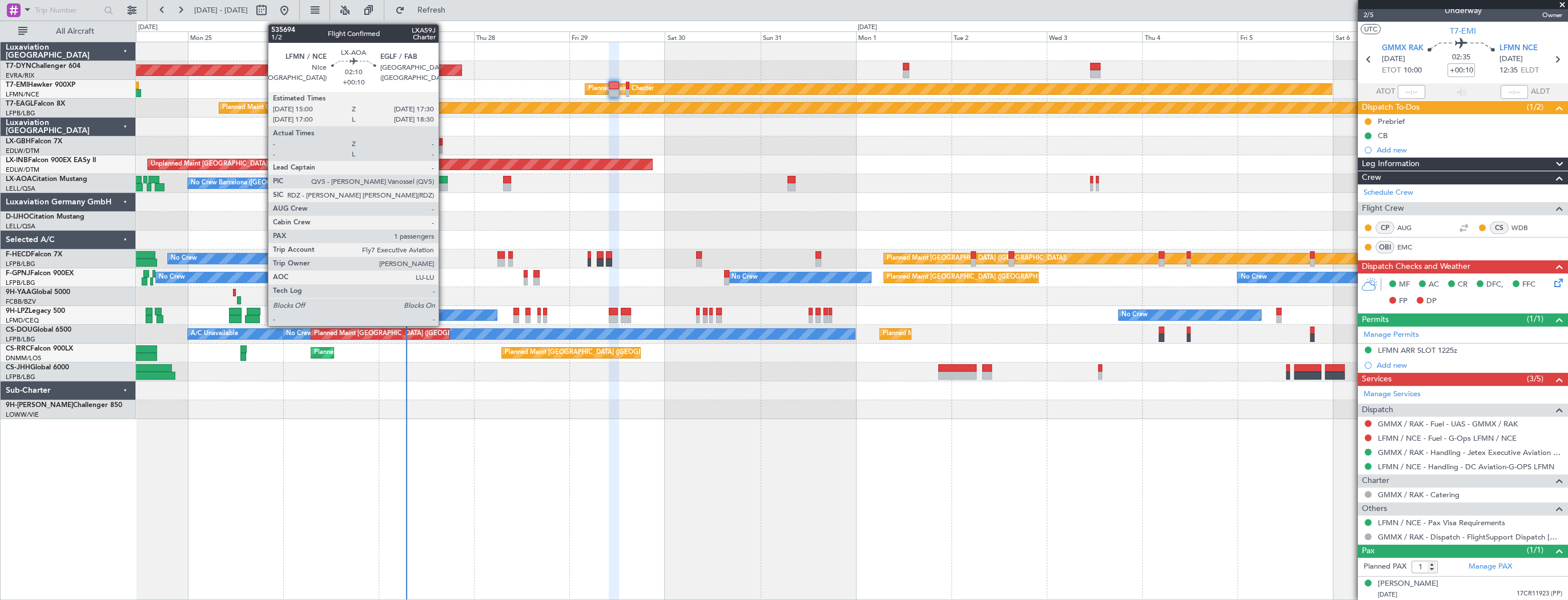
click at [444, 180] on div at bounding box center [443, 180] width 10 height 8
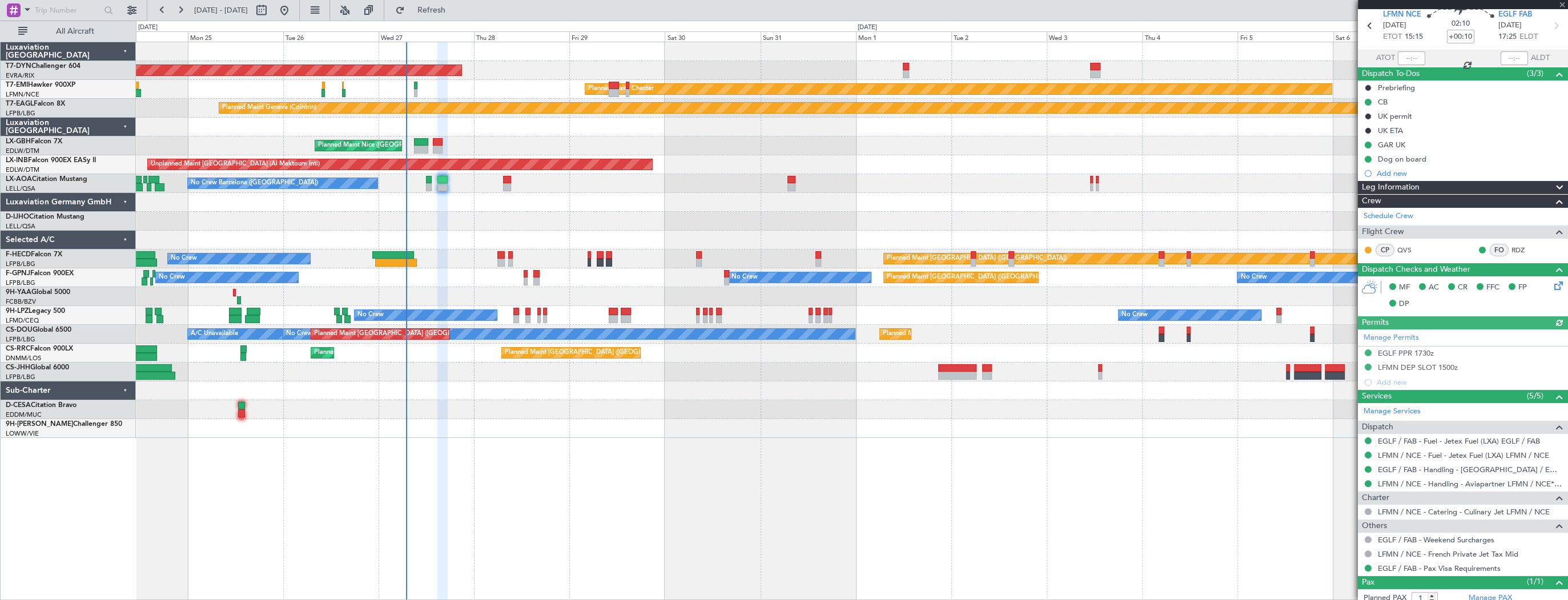
scroll to position [75, 0]
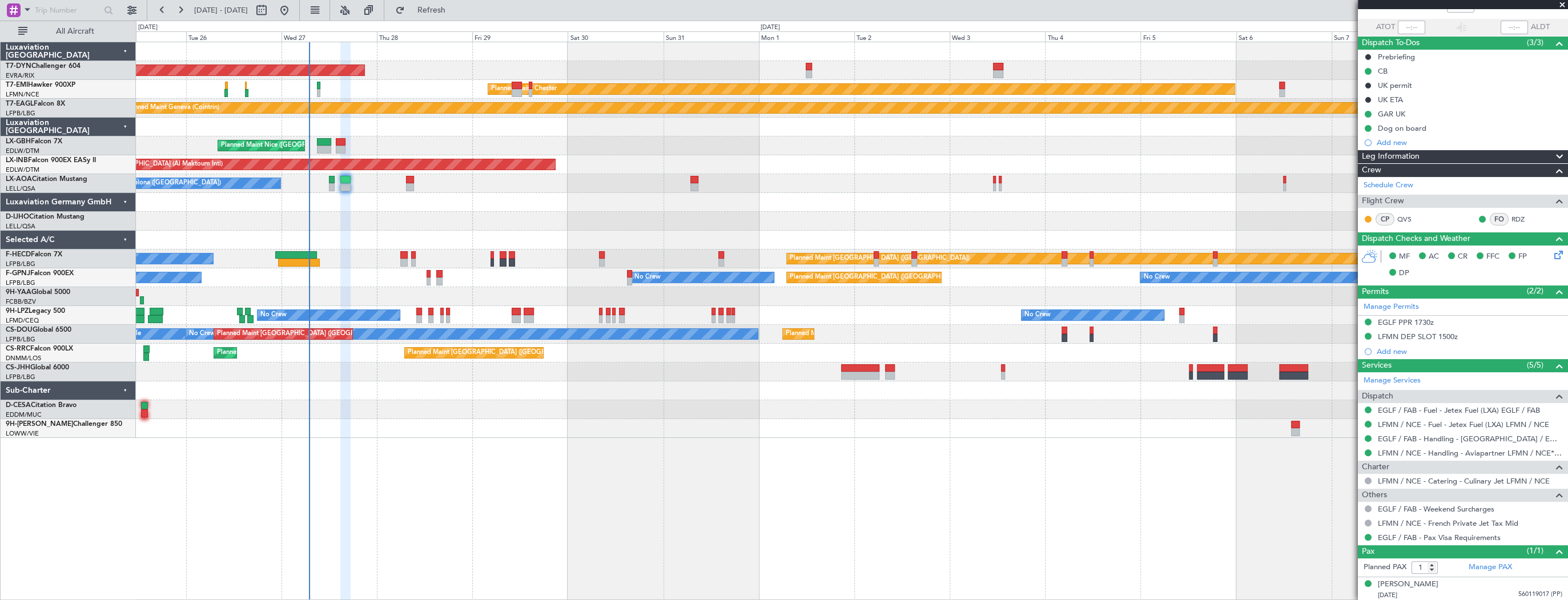
click at [621, 460] on div "AOG Maint Riga (Riga Intl) Planned Maint Basel-Mulhouse Planned Maint Chester P…" at bounding box center [852, 321] width 1432 height 558
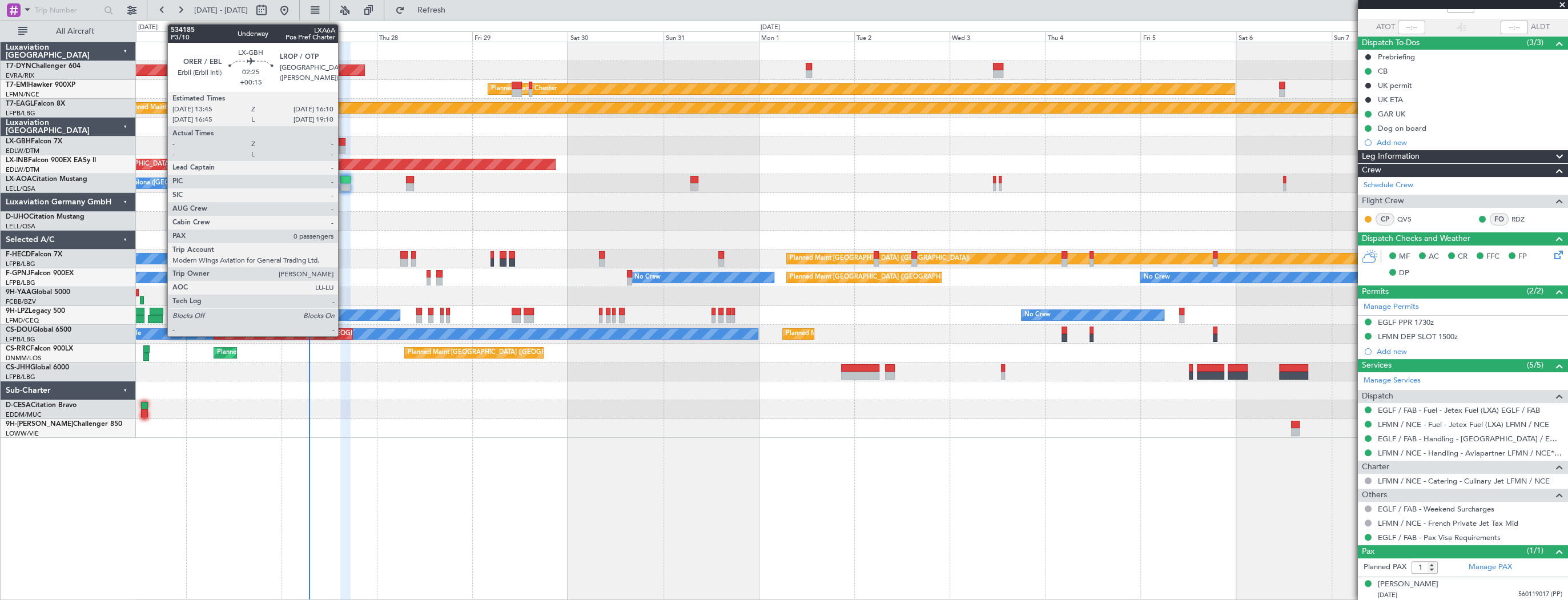
click at [343, 142] on div at bounding box center [341, 142] width 10 height 8
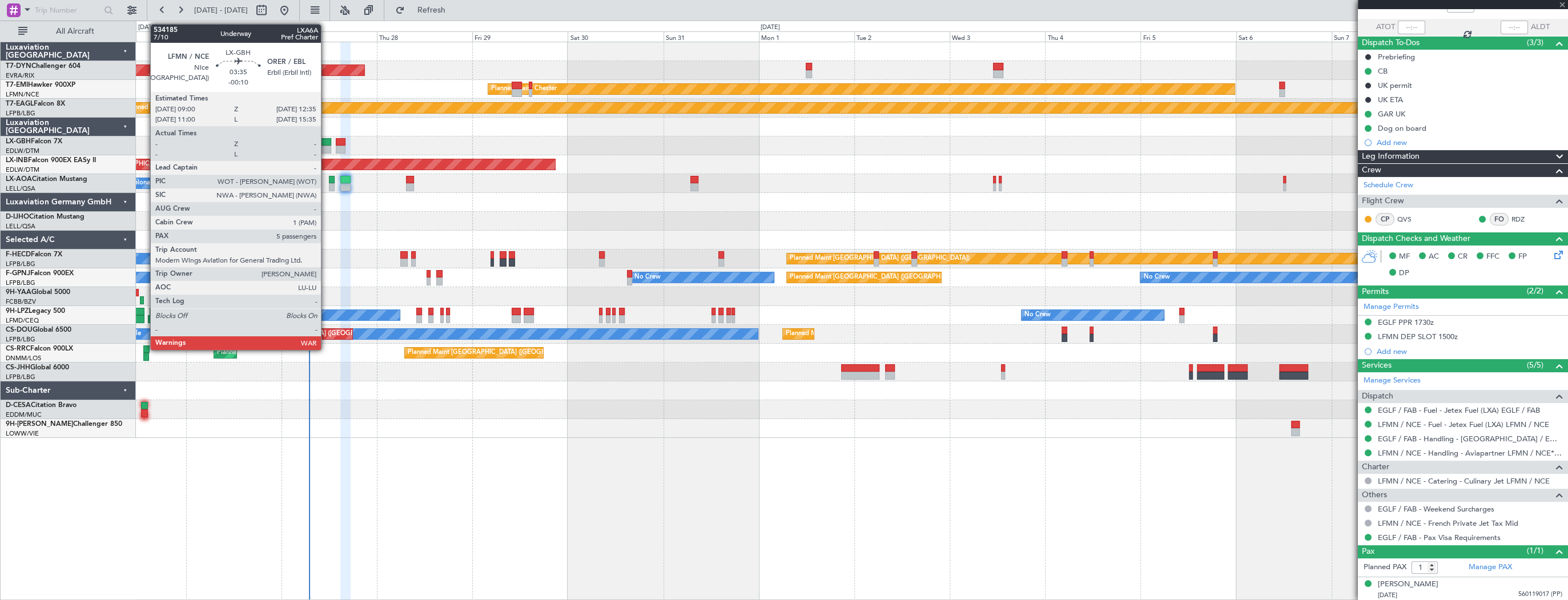
type input "+00:15"
type input "0"
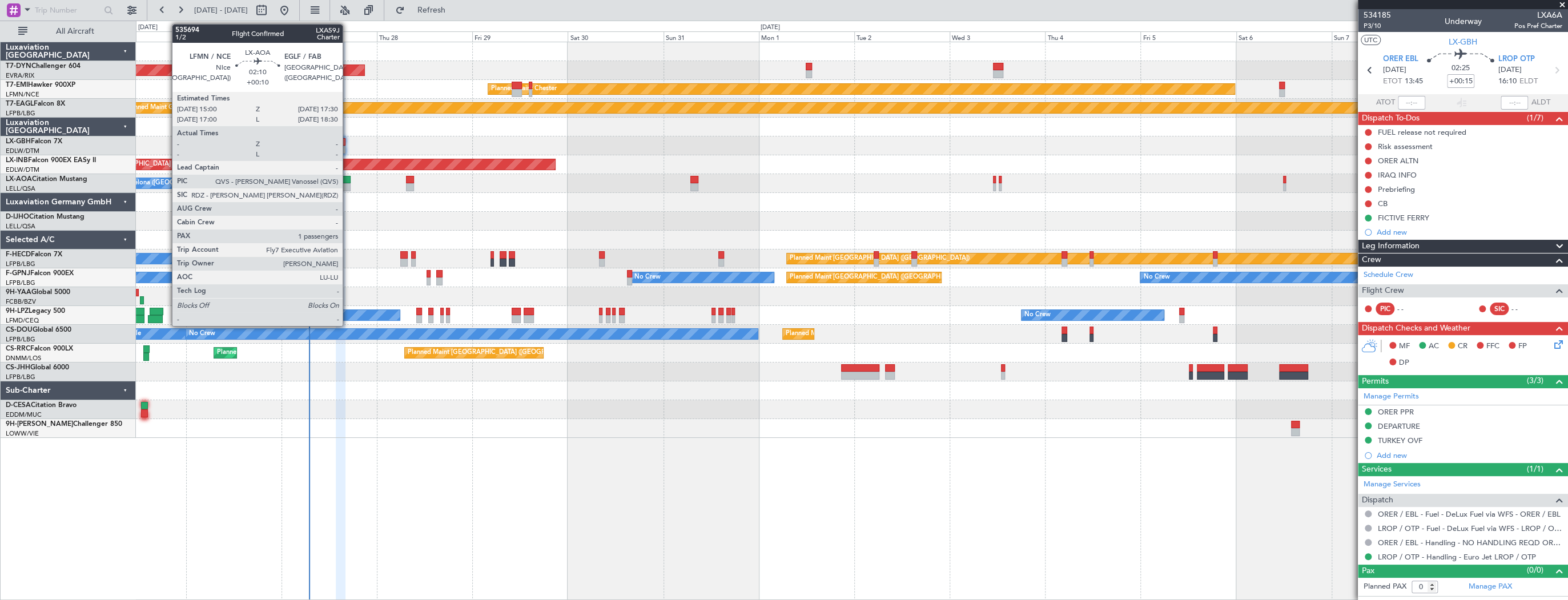
click at [348, 182] on div at bounding box center [345, 180] width 10 height 8
type input "+00:10"
type input "1"
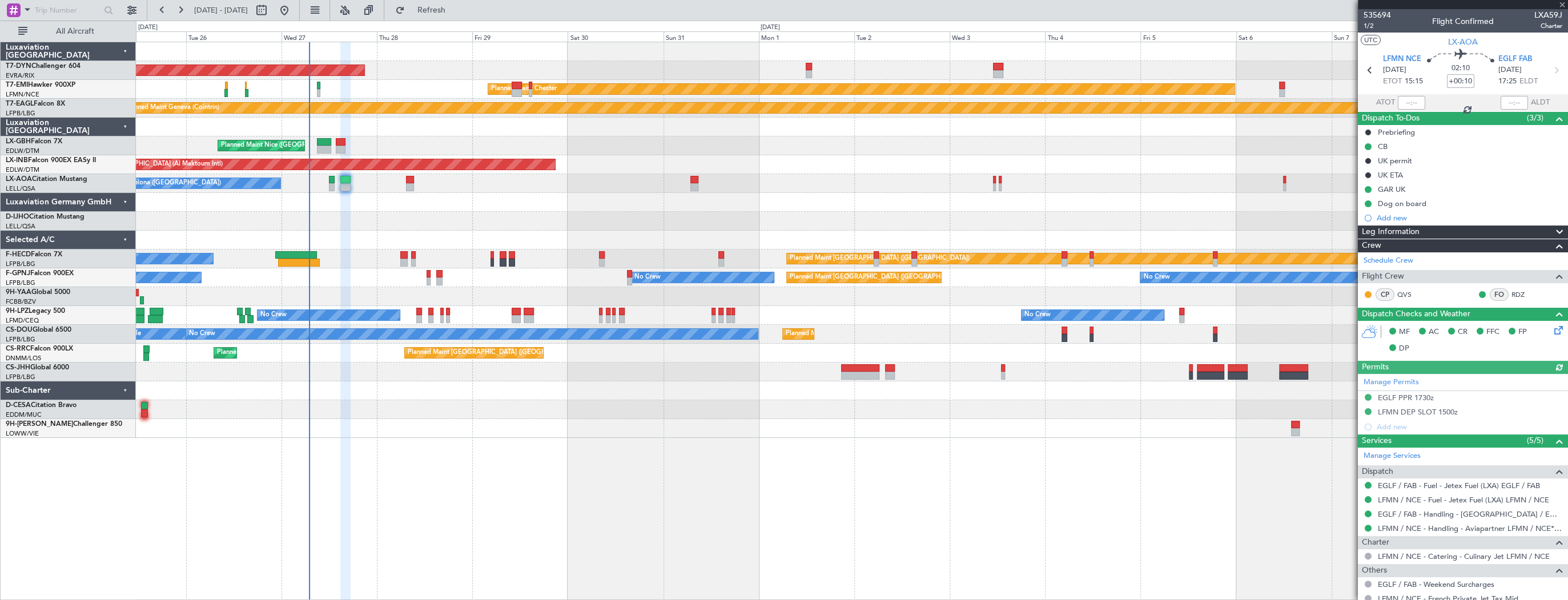
scroll to position [75, 0]
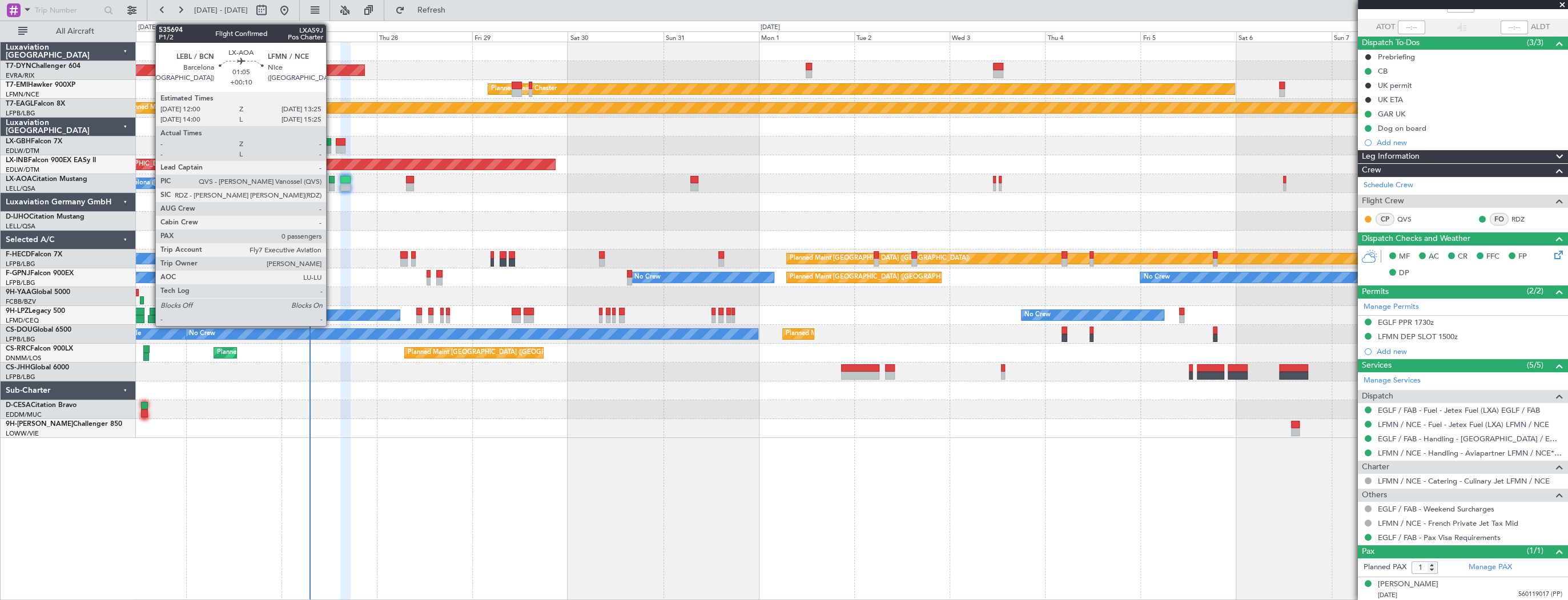
click at [332, 181] on div at bounding box center [332, 180] width 6 height 8
type input "0"
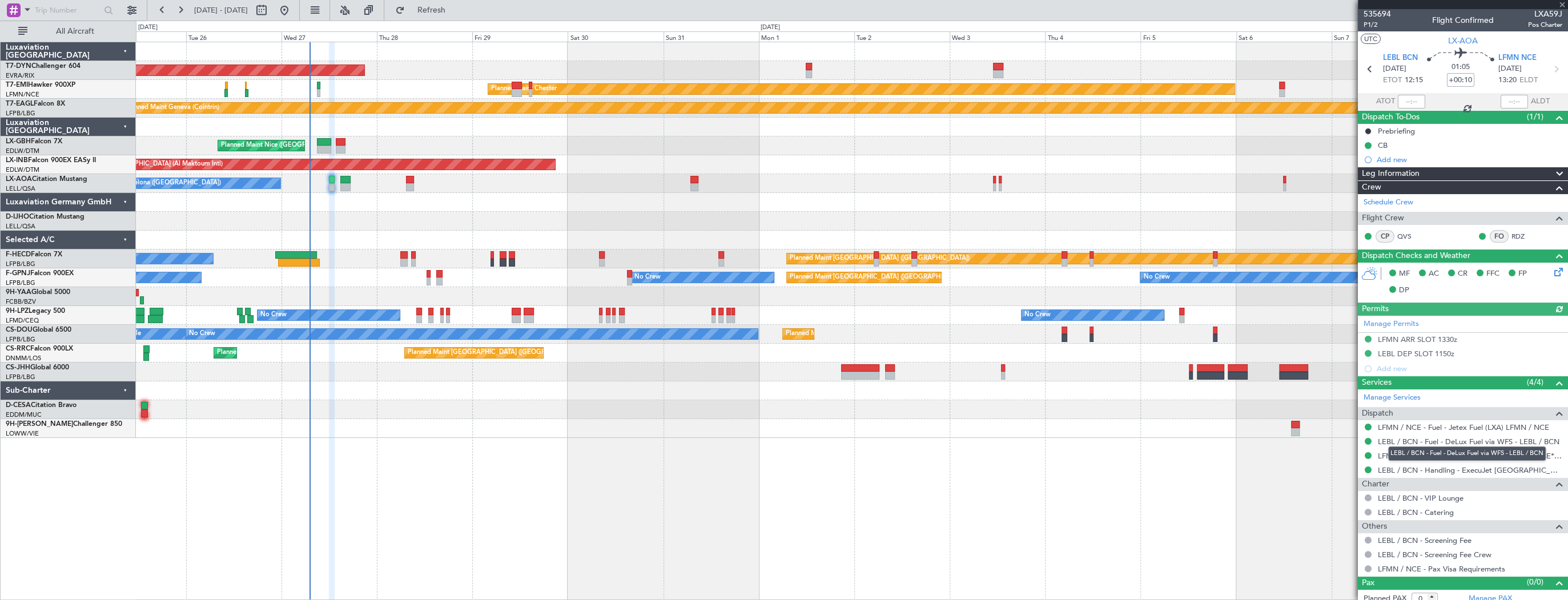
scroll to position [0, 0]
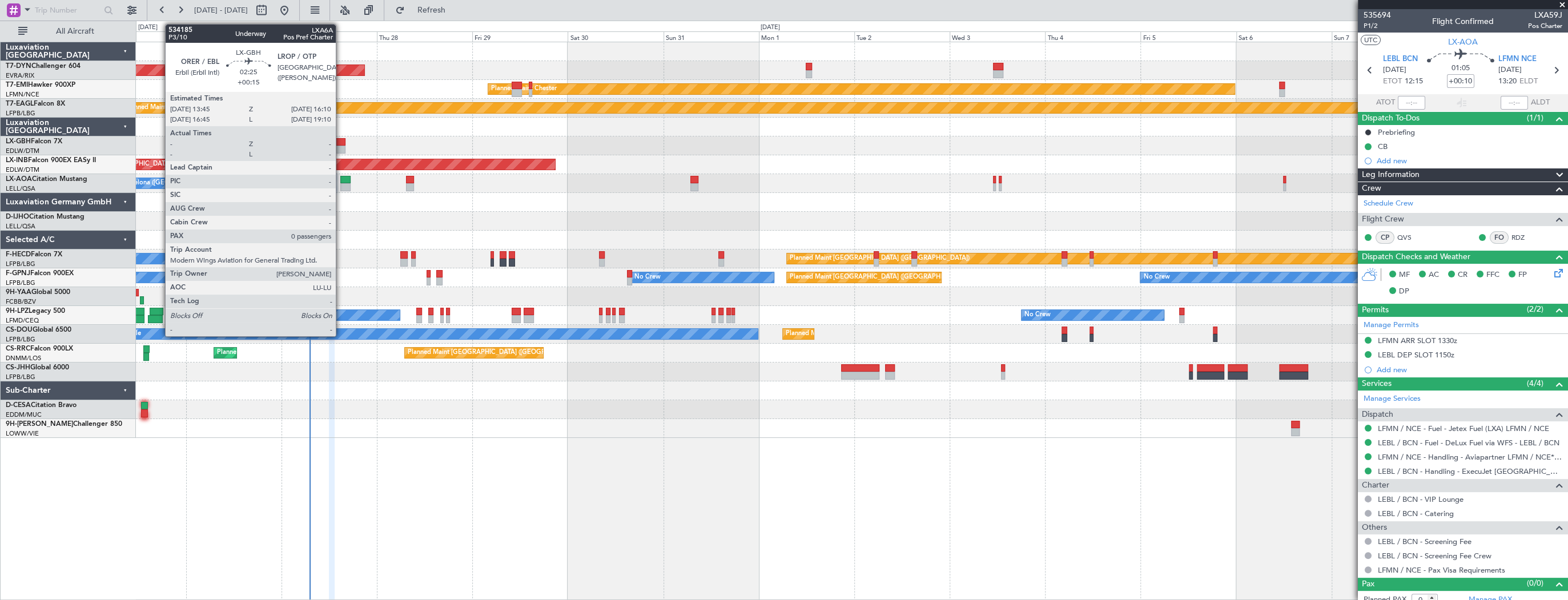
click at [341, 145] on div at bounding box center [341, 149] width 10 height 8
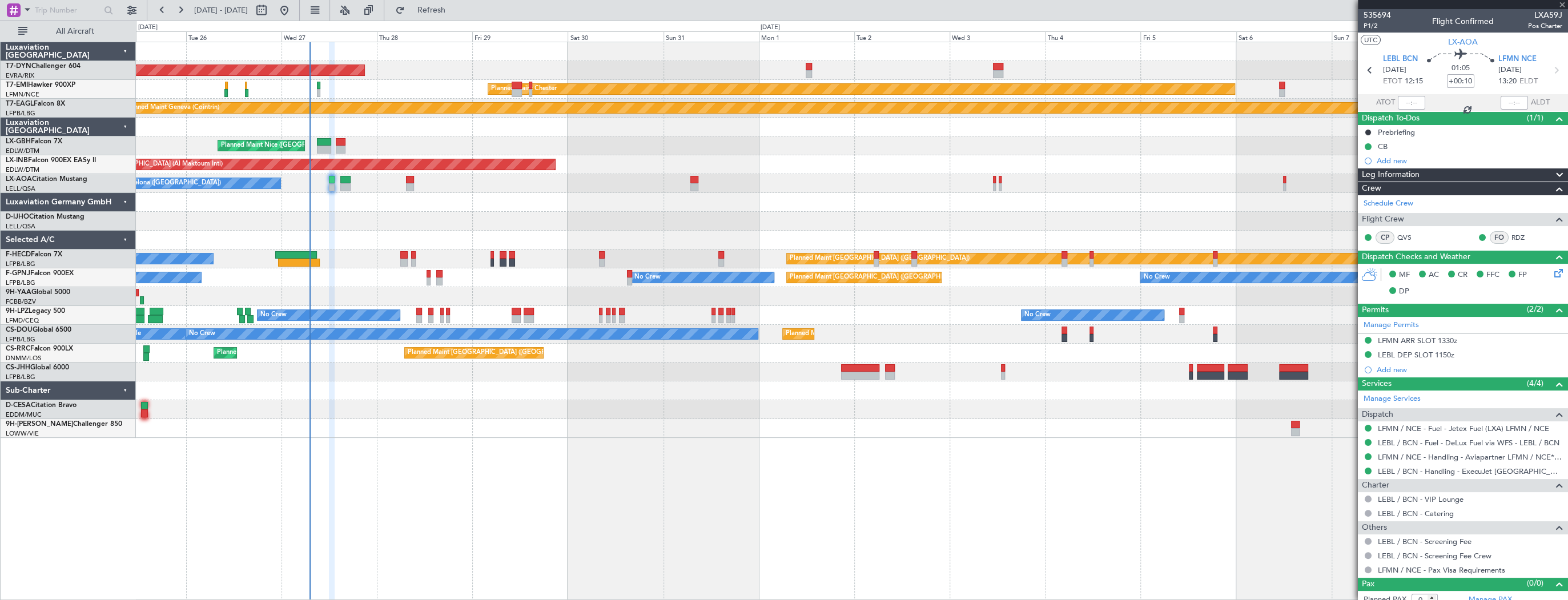
type input "+00:15"
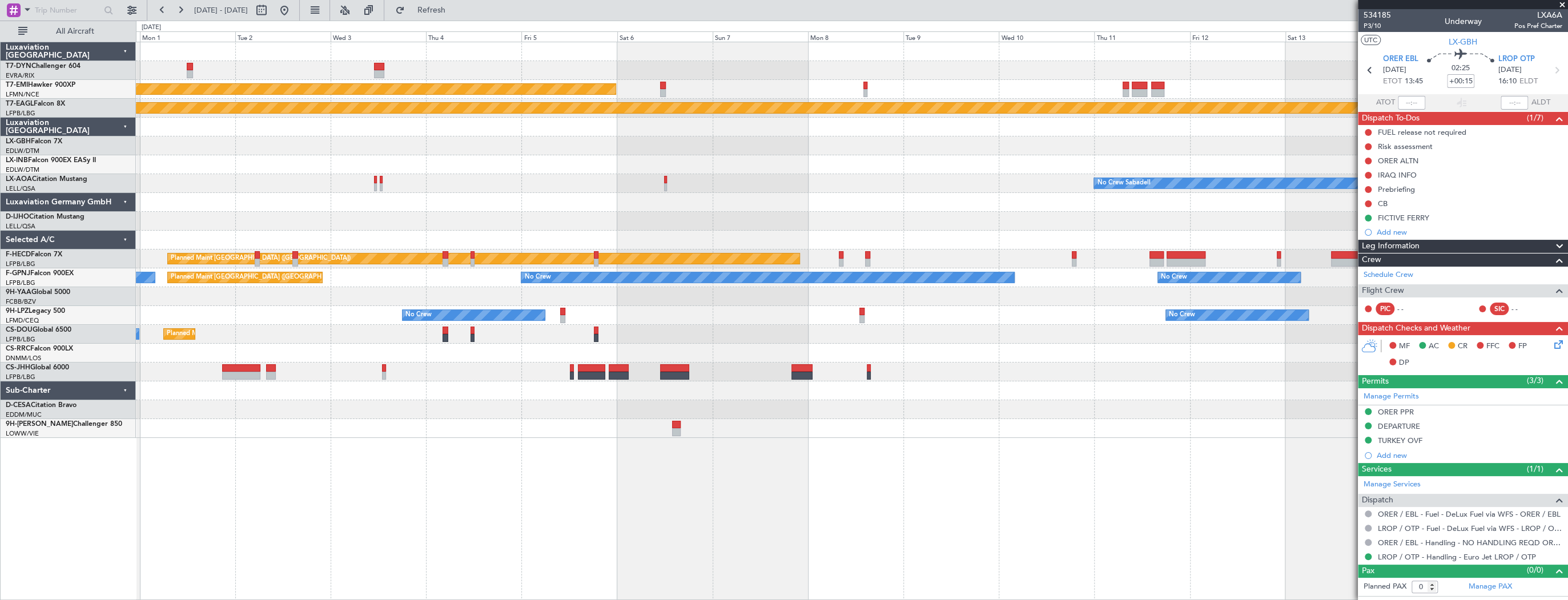
click at [220, 420] on div "Planned Maint [PERSON_NAME] Planned Maint Geneva ([GEOGRAPHIC_DATA]) Planned Ma…" at bounding box center [852, 321] width 1432 height 558
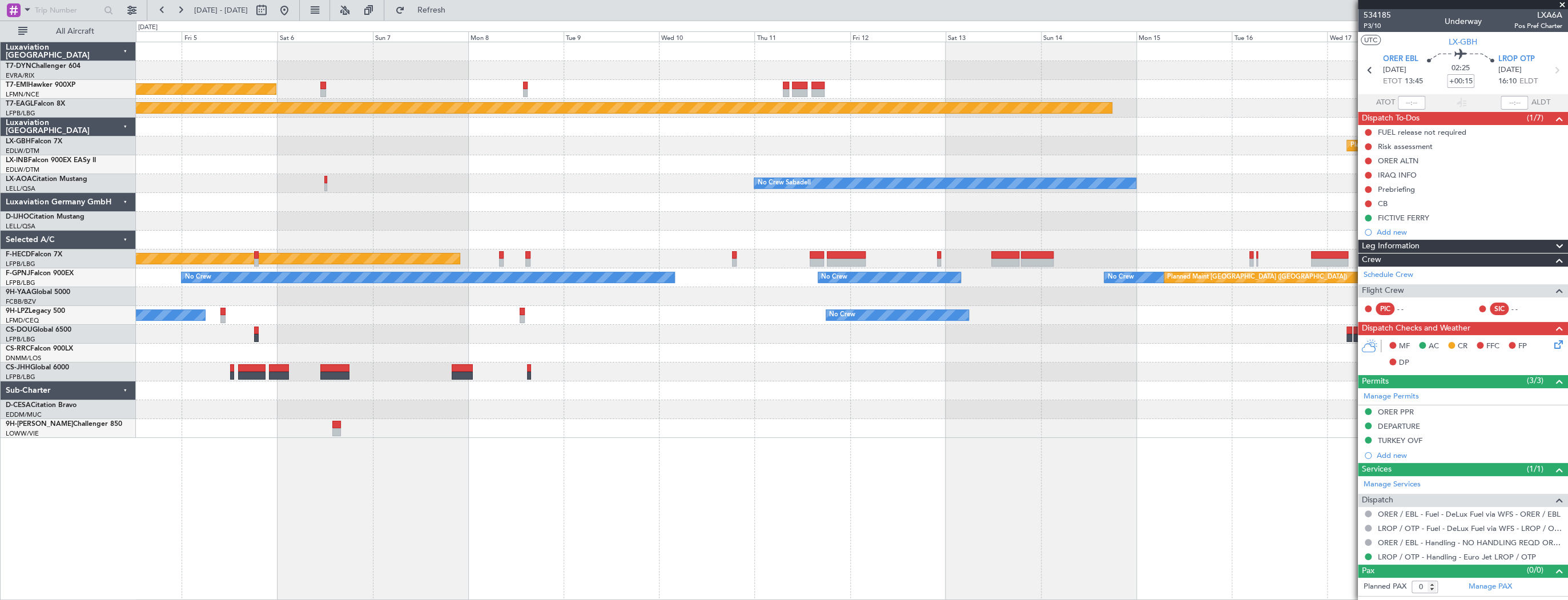
click at [376, 448] on div "Planned Maint [PERSON_NAME] Planned Maint Geneva ([GEOGRAPHIC_DATA]) Planned Ma…" at bounding box center [852, 321] width 1432 height 558
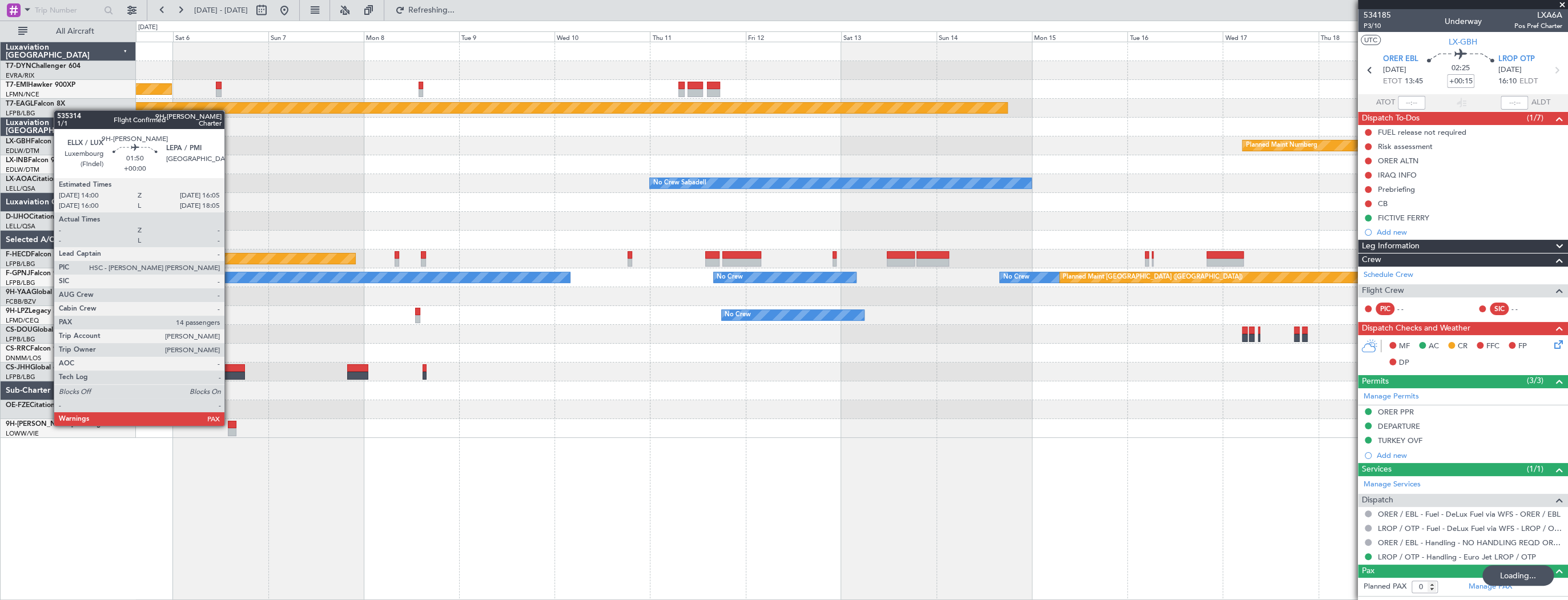
click at [230, 425] on div at bounding box center [232, 425] width 9 height 8
type input "14"
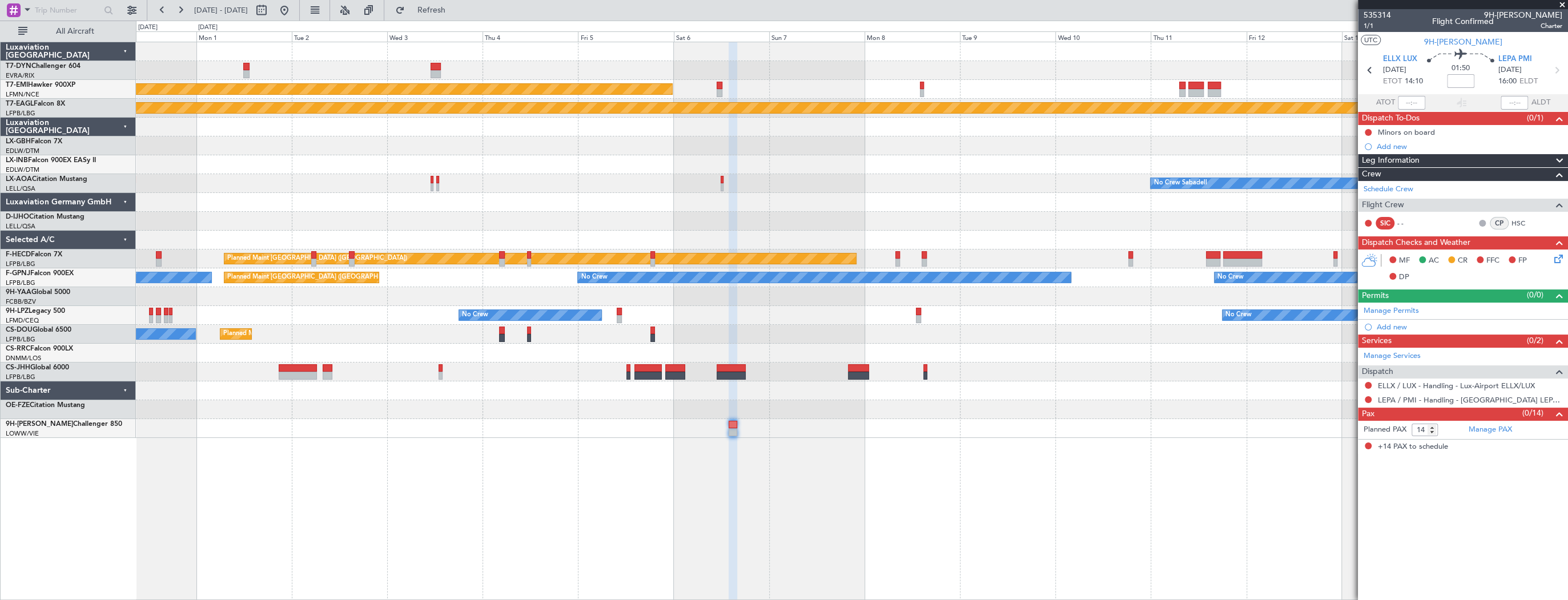
click at [833, 475] on div "AOG Maint Riga (Riga Intl) Planned Maint [PERSON_NAME] Planned Maint Geneva ([G…" at bounding box center [852, 321] width 1432 height 558
click at [646, 189] on div "AOG Maint Riga (Riga Intl) Planned Maint [PERSON_NAME] Planned Maint Geneva ([G…" at bounding box center [852, 231] width 1432 height 377
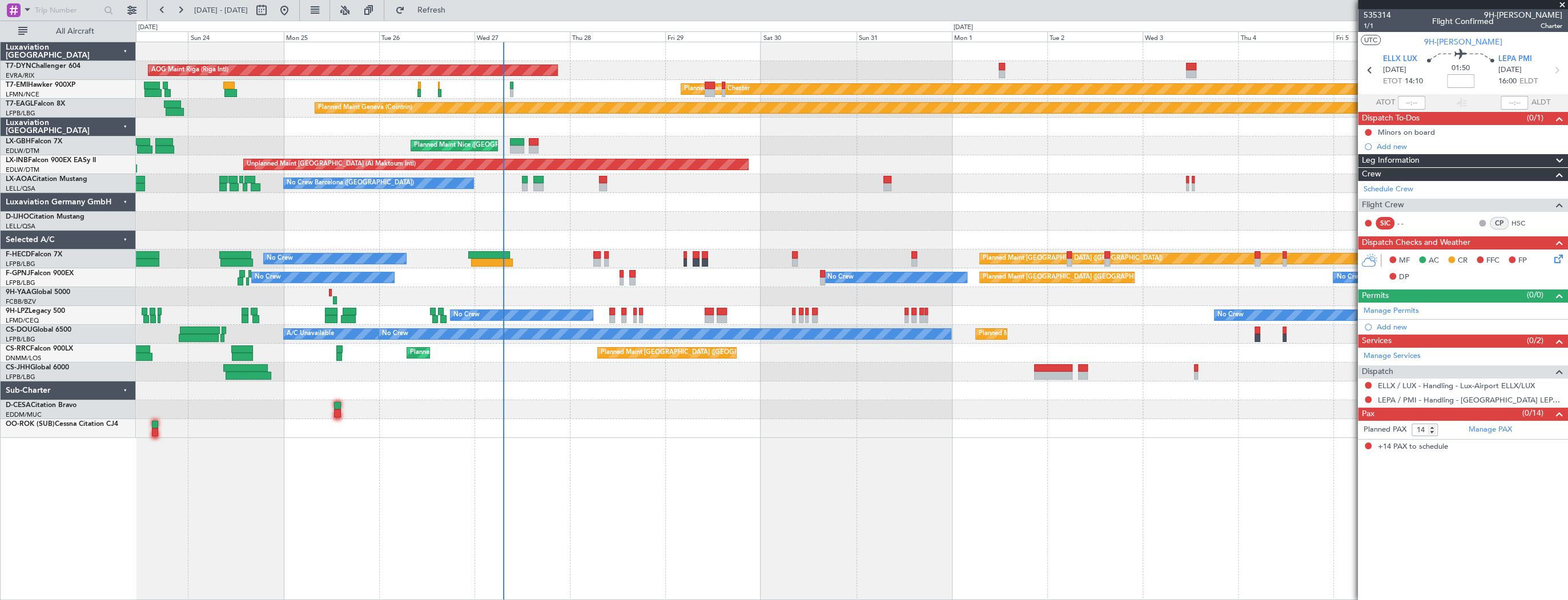
click at [523, 115] on div "AOG Maint Riga (Riga Intl) Planned Maint [GEOGRAPHIC_DATA]-[GEOGRAPHIC_DATA] Pl…" at bounding box center [852, 240] width 1432 height 396
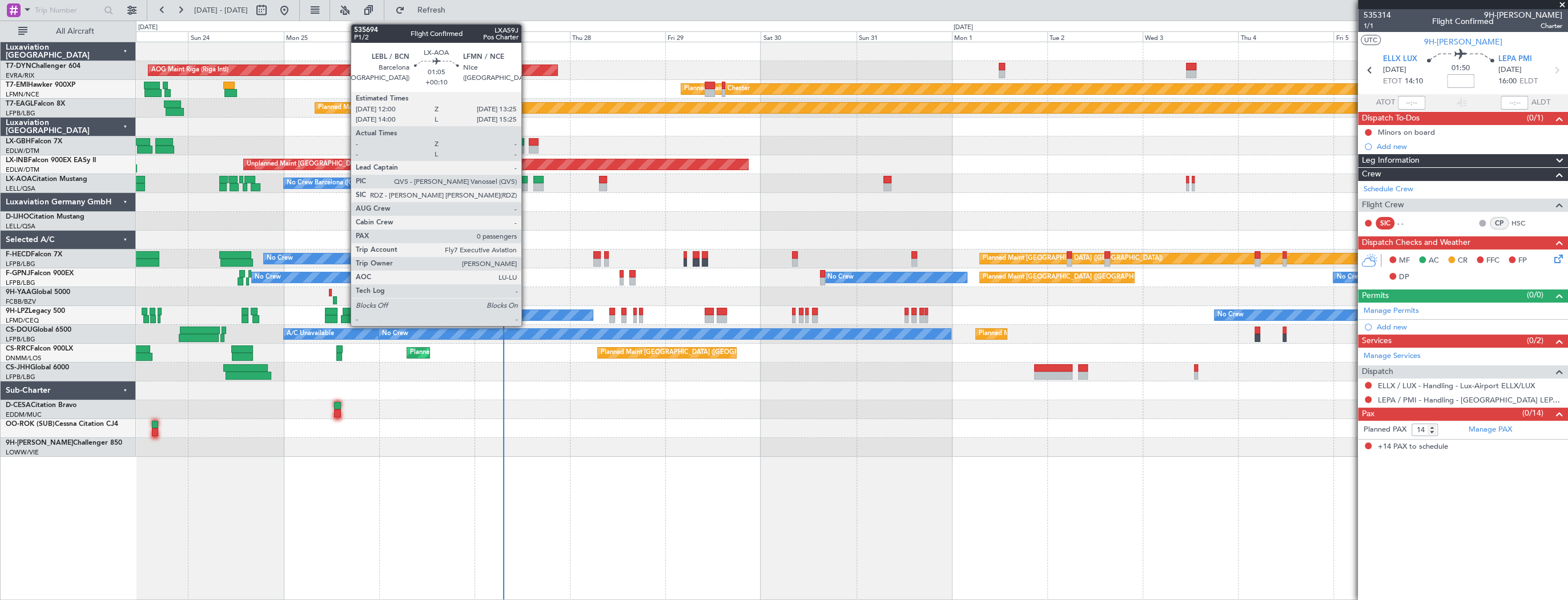
click at [527, 177] on div at bounding box center [524, 180] width 6 height 8
type input "+00:10"
type input "0"
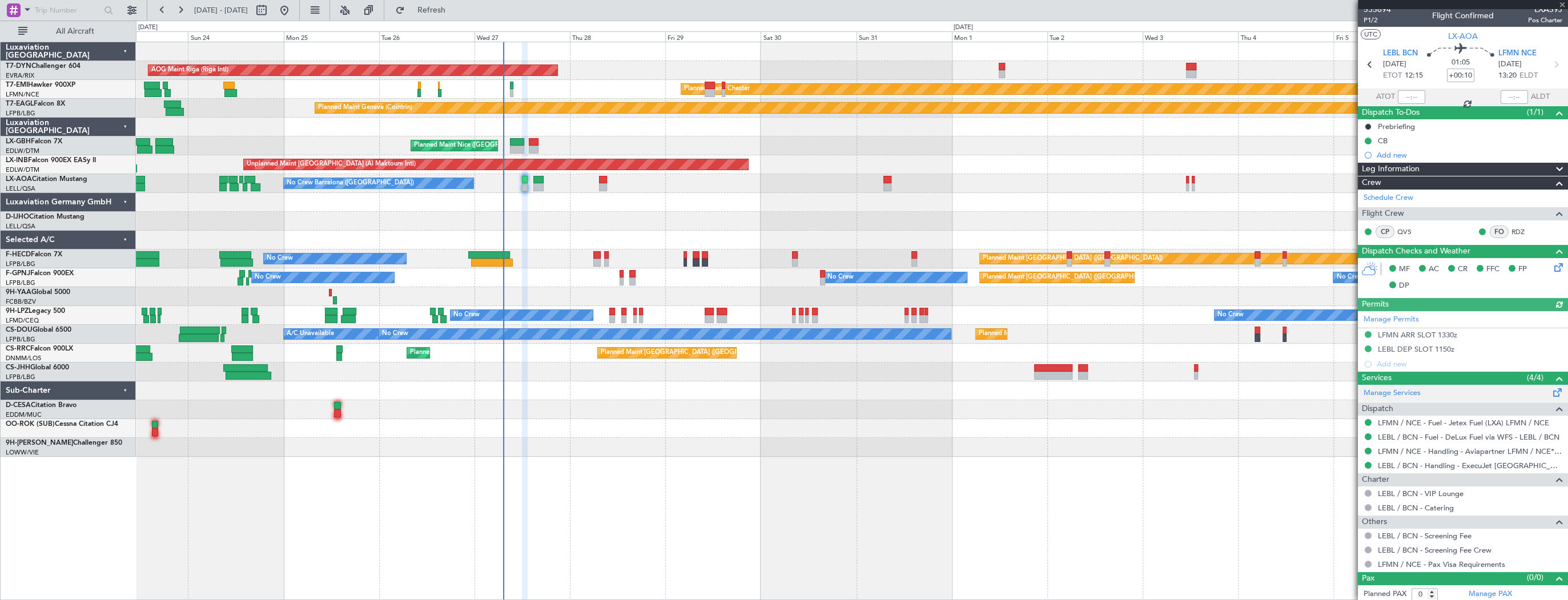
scroll to position [7, 0]
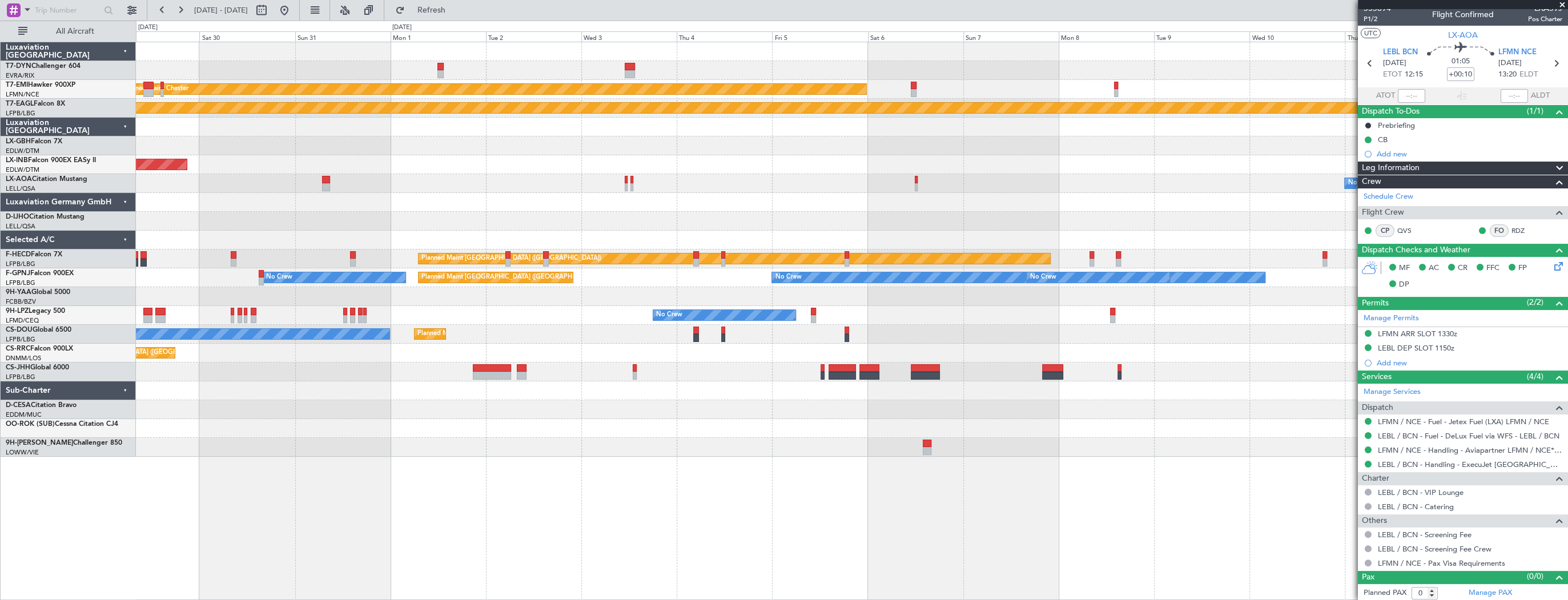
click at [297, 463] on div "AOG Maint Riga (Riga Intl) Planned Maint [PERSON_NAME] Planned Maint Geneva ([G…" at bounding box center [852, 321] width 1432 height 558
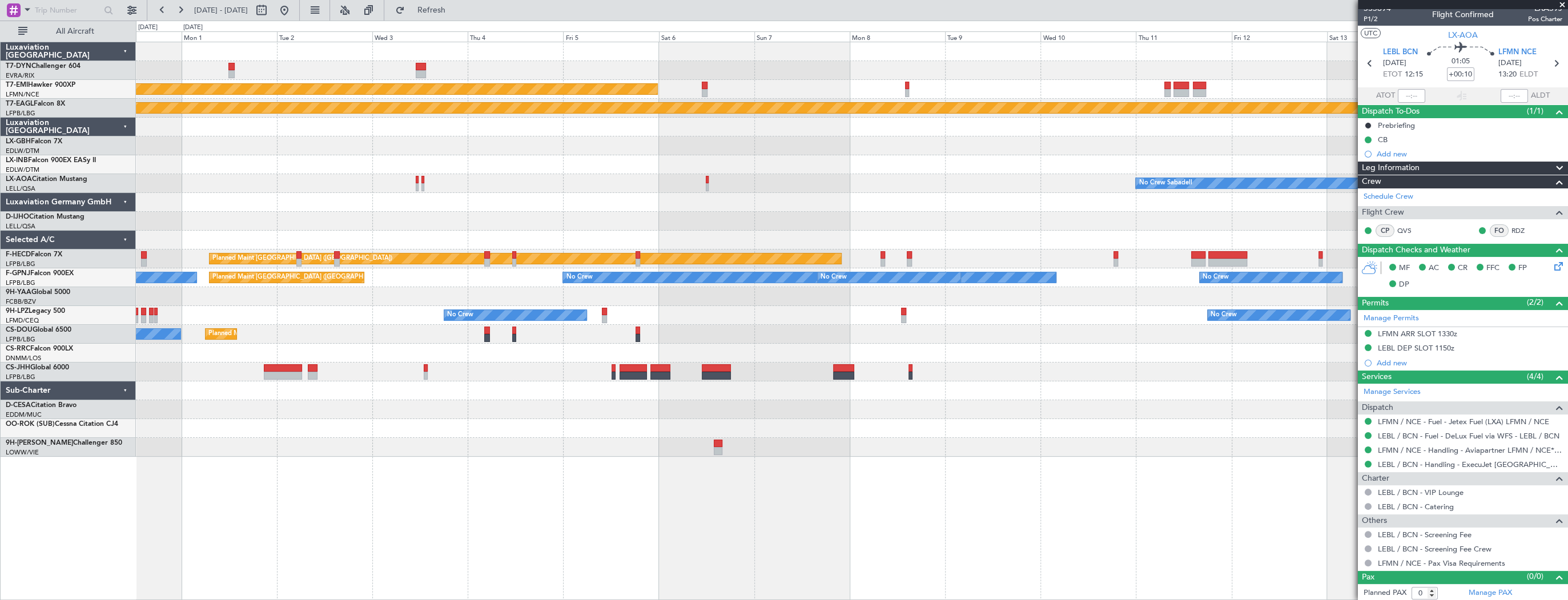
click at [503, 498] on div "AOG Maint Riga (Riga Intl) Planned Maint [PERSON_NAME] Planned Maint Geneva ([G…" at bounding box center [852, 321] width 1432 height 558
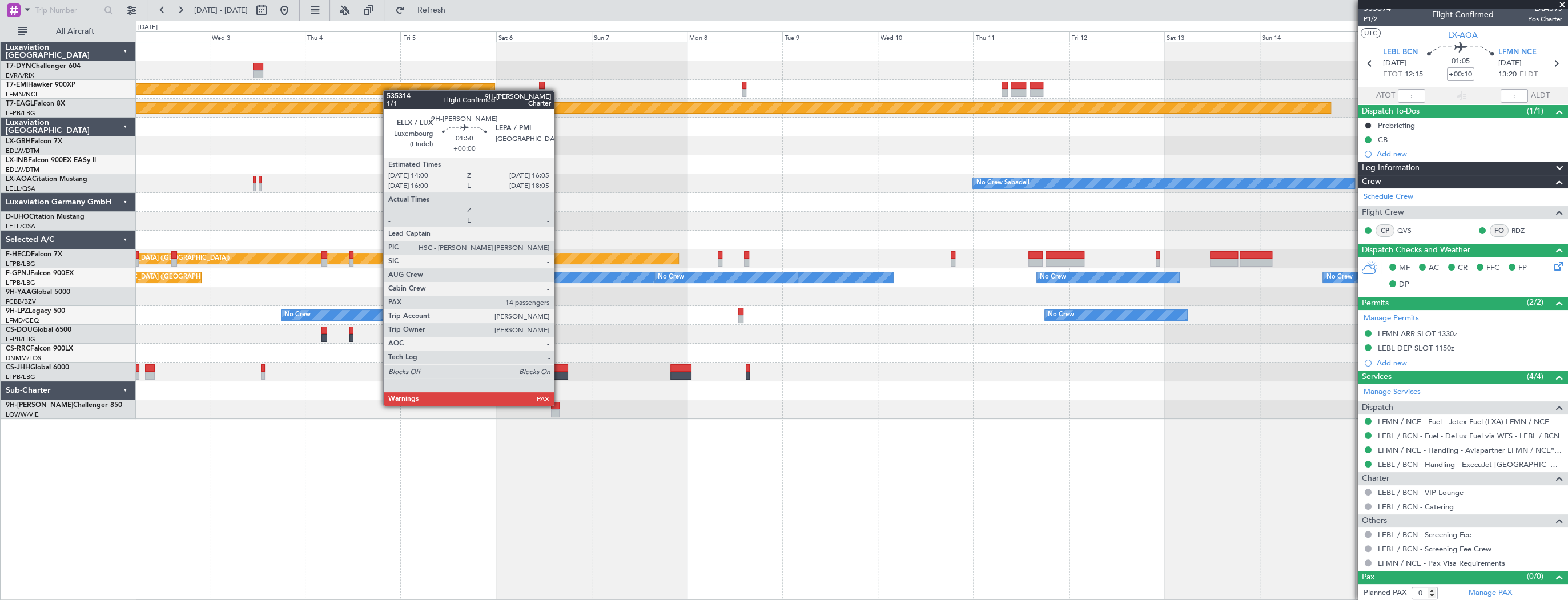
click at [559, 405] on div at bounding box center [556, 406] width 9 height 8
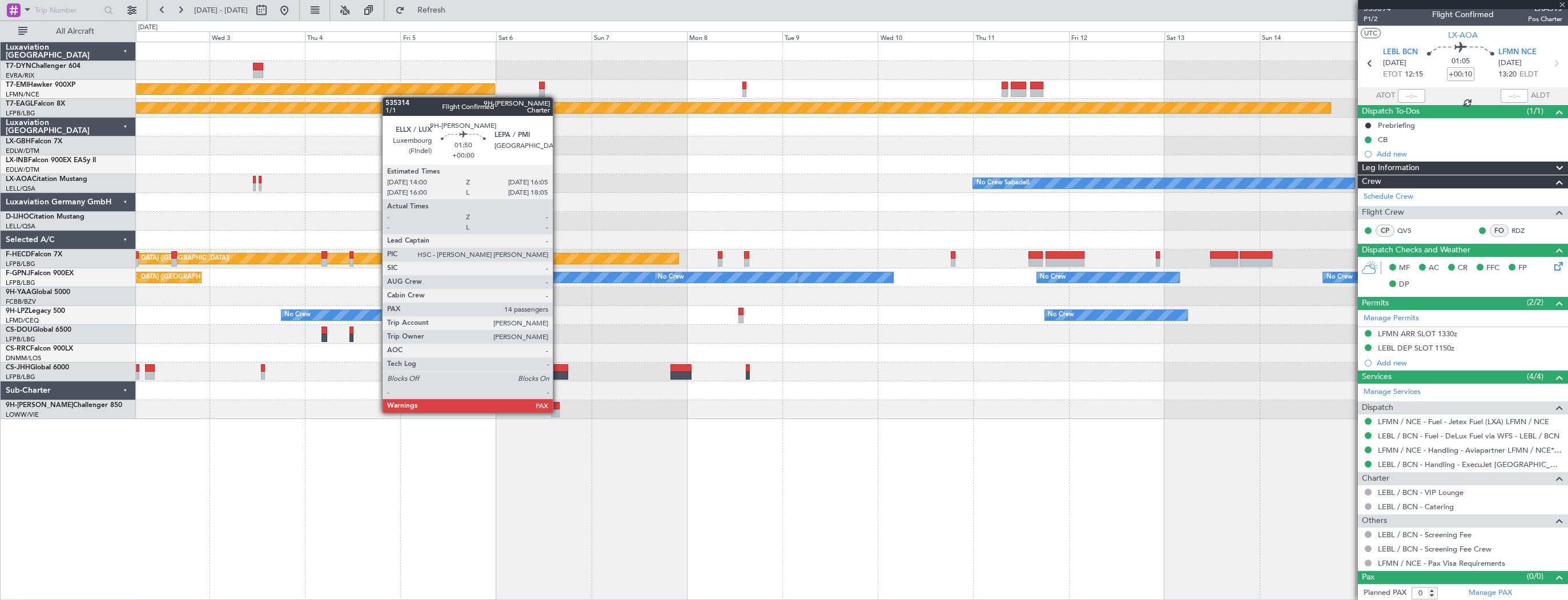
type input "14"
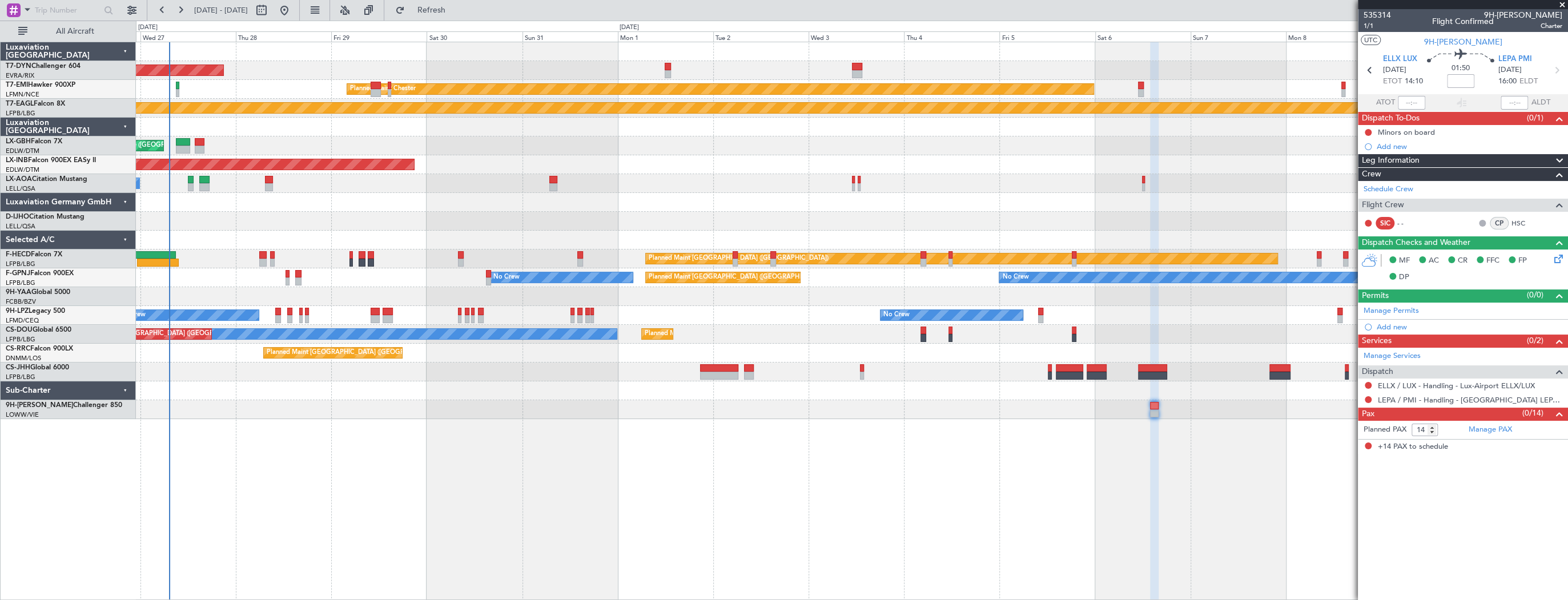
click at [1219, 441] on div "AOG Maint Riga (Riga Intl) Planned Maint [PERSON_NAME] Planned Maint Geneva ([G…" at bounding box center [852, 321] width 1432 height 558
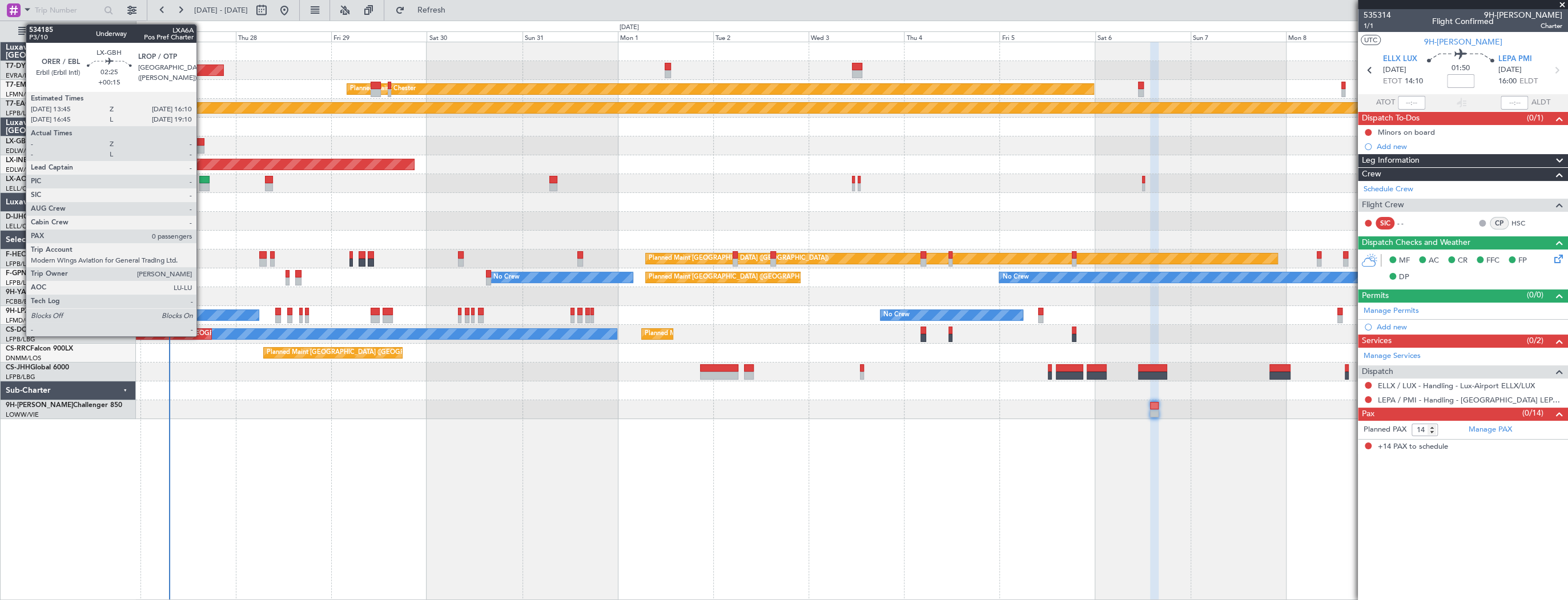
click at [201, 145] on div at bounding box center [200, 149] width 10 height 8
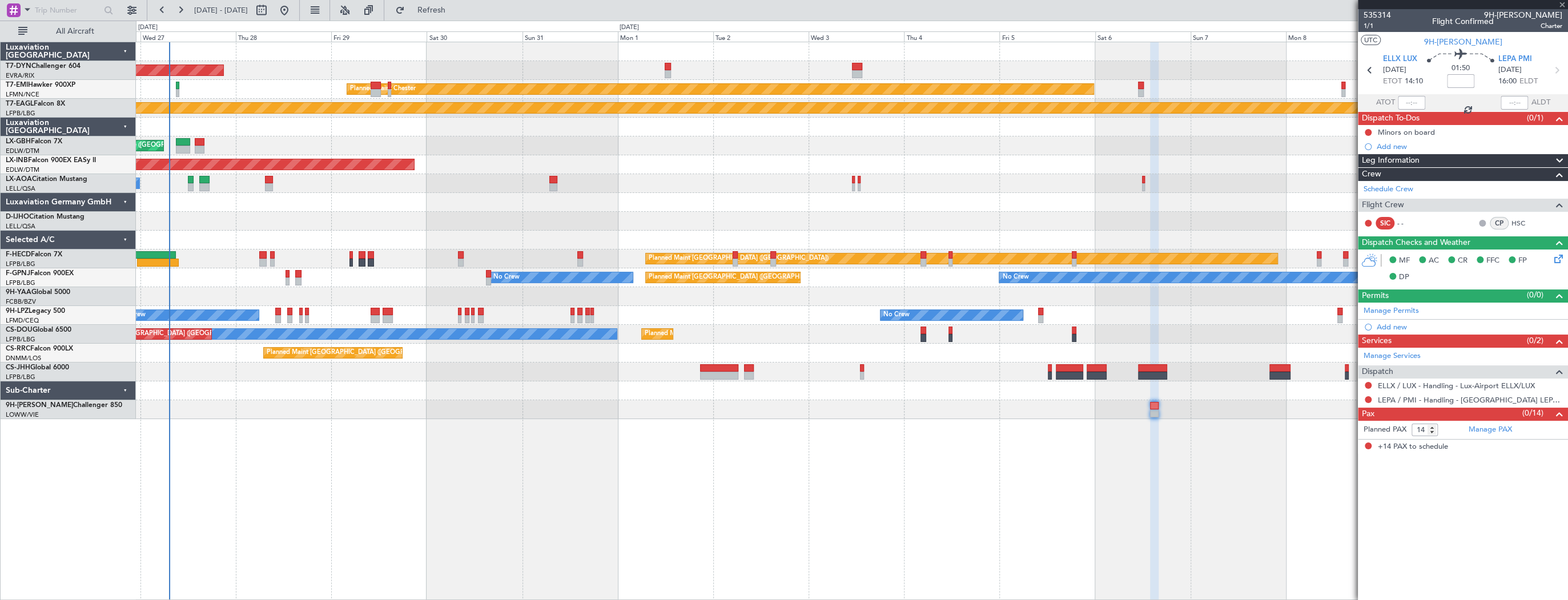
type input "+00:15"
type input "0"
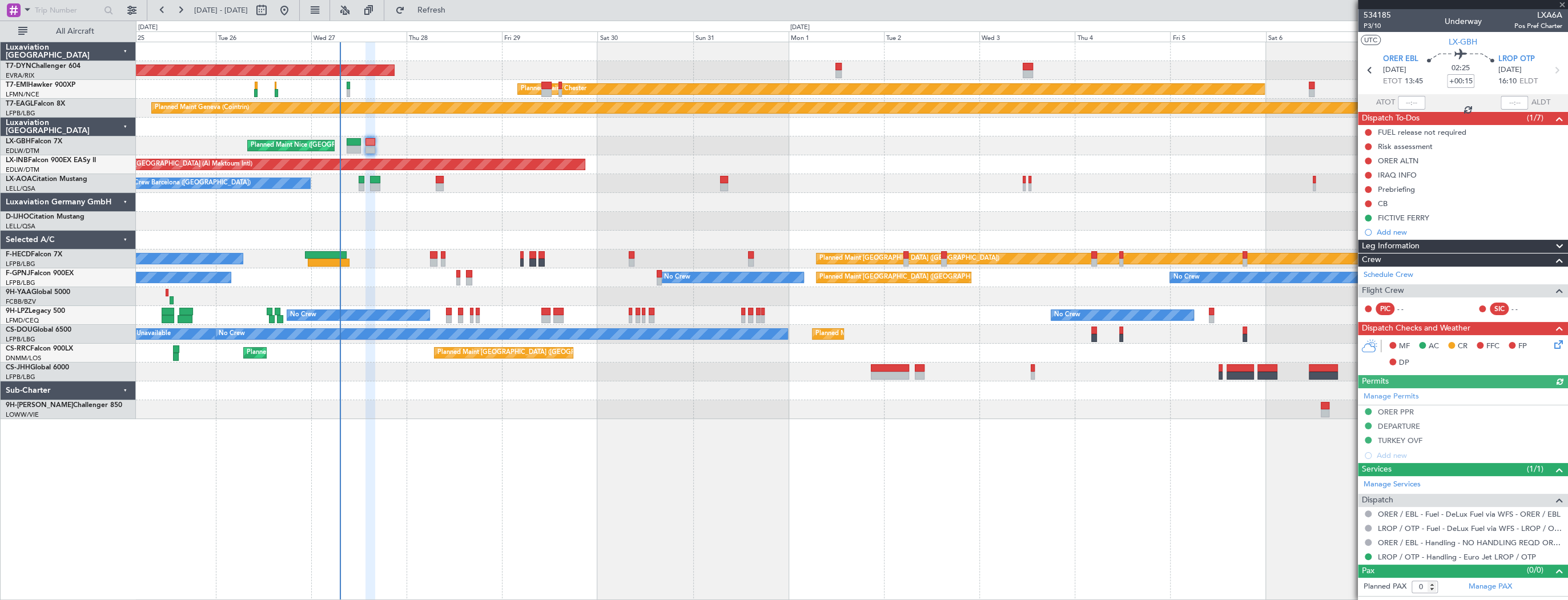
click at [576, 152] on div "Planned Maint Nice ([GEOGRAPHIC_DATA]) [GEOGRAPHIC_DATA] ([GEOGRAPHIC_DATA])" at bounding box center [852, 145] width 1432 height 19
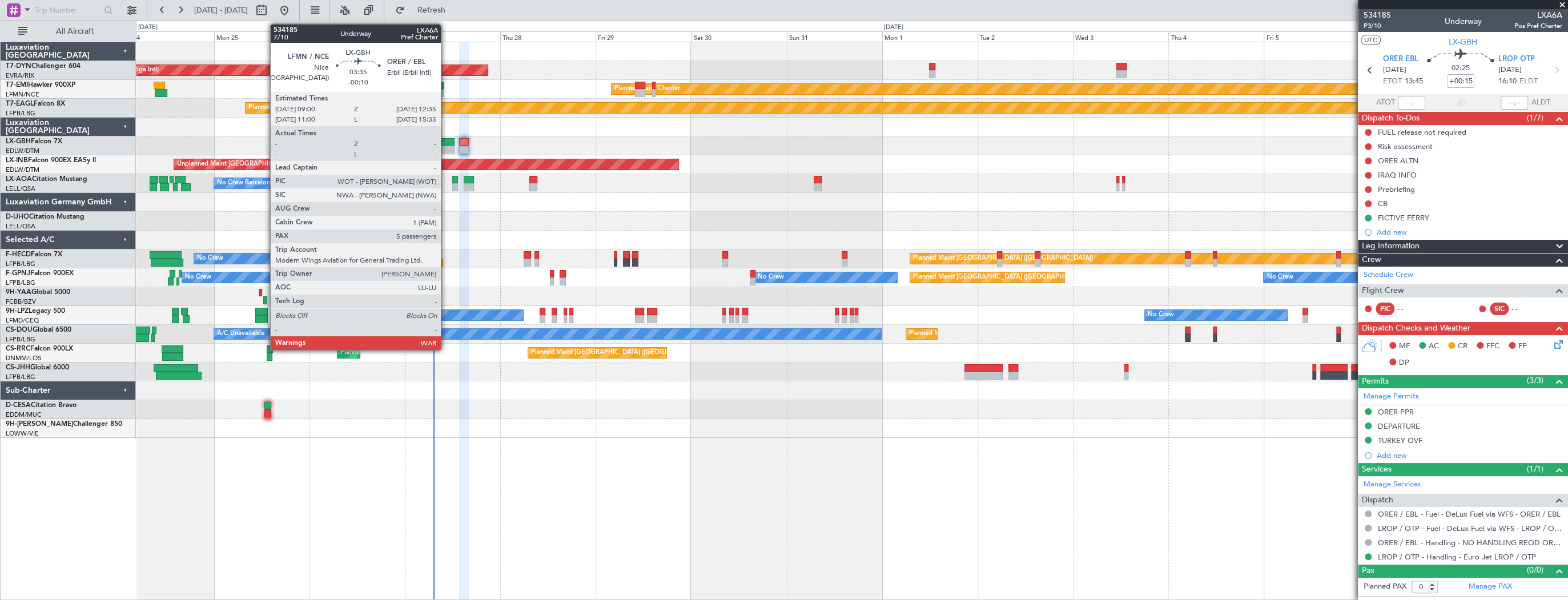
click at [446, 139] on div at bounding box center [447, 142] width 14 height 8
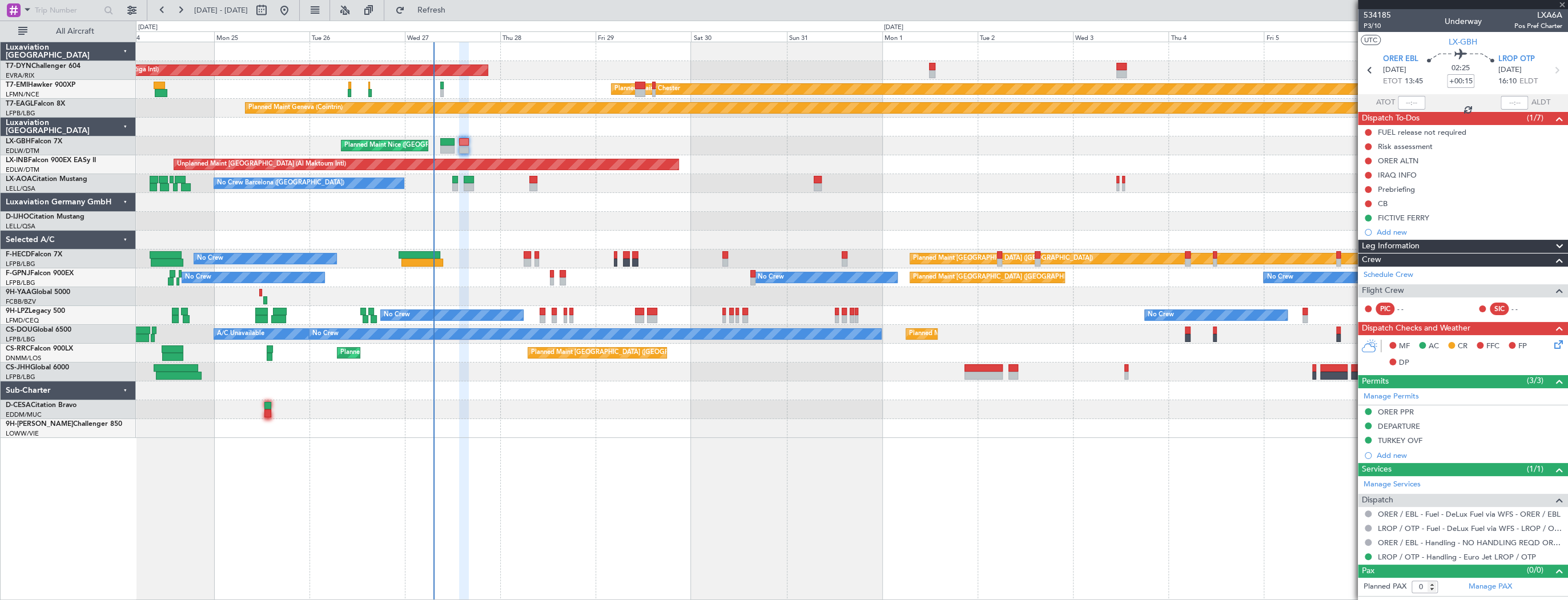
type input "-00:10"
type input "5"
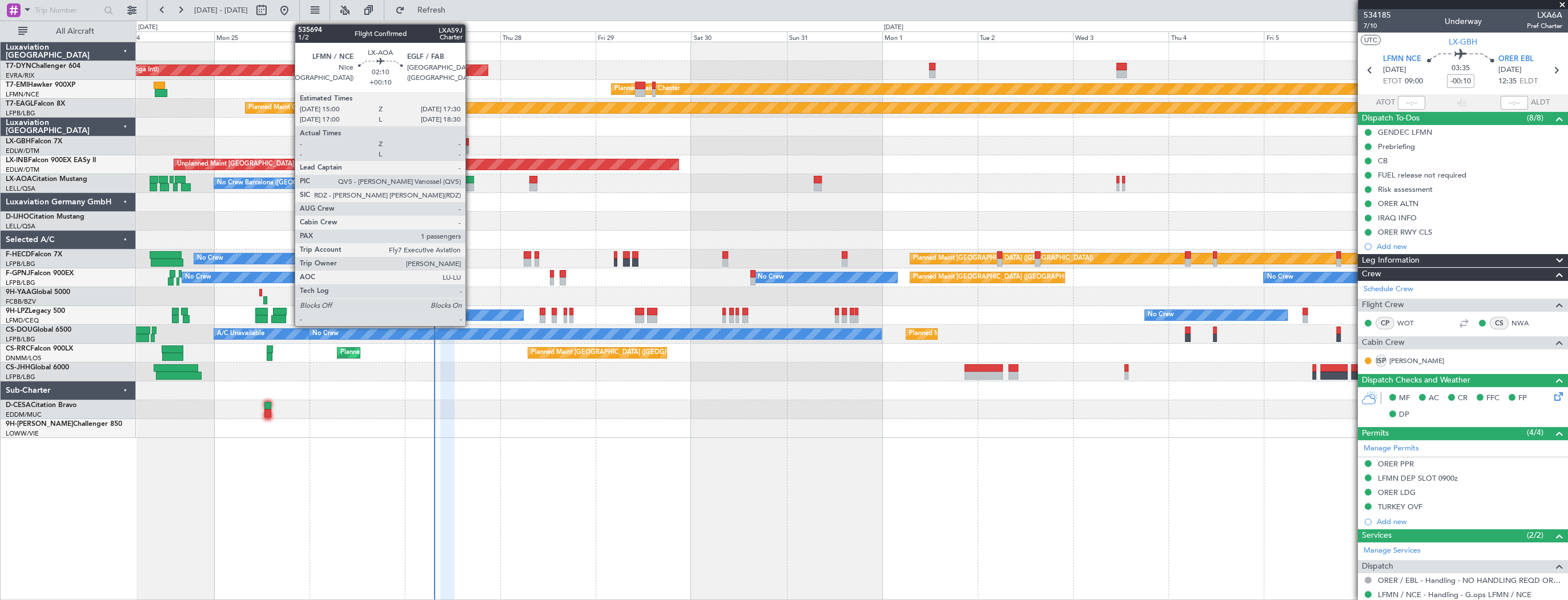
click at [470, 180] on div at bounding box center [468, 180] width 10 height 8
type input "+00:10"
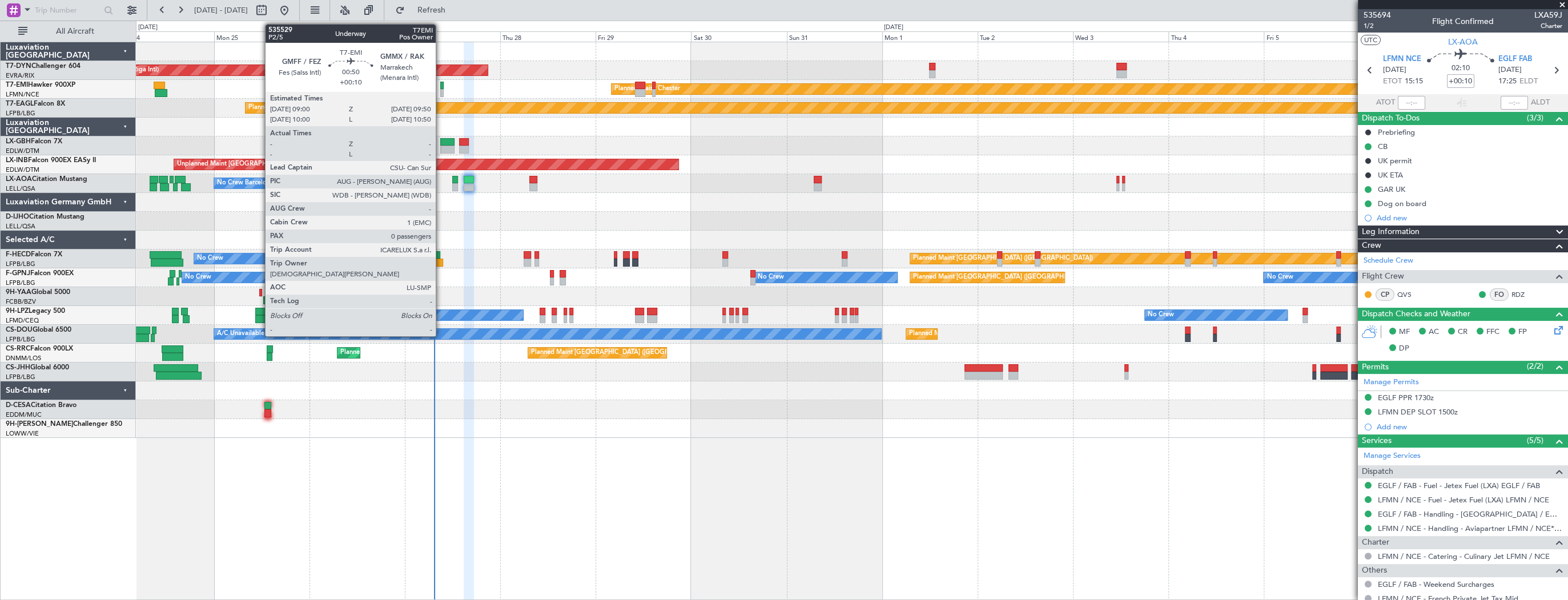
click at [441, 90] on div at bounding box center [442, 93] width 4 height 8
type input "0"
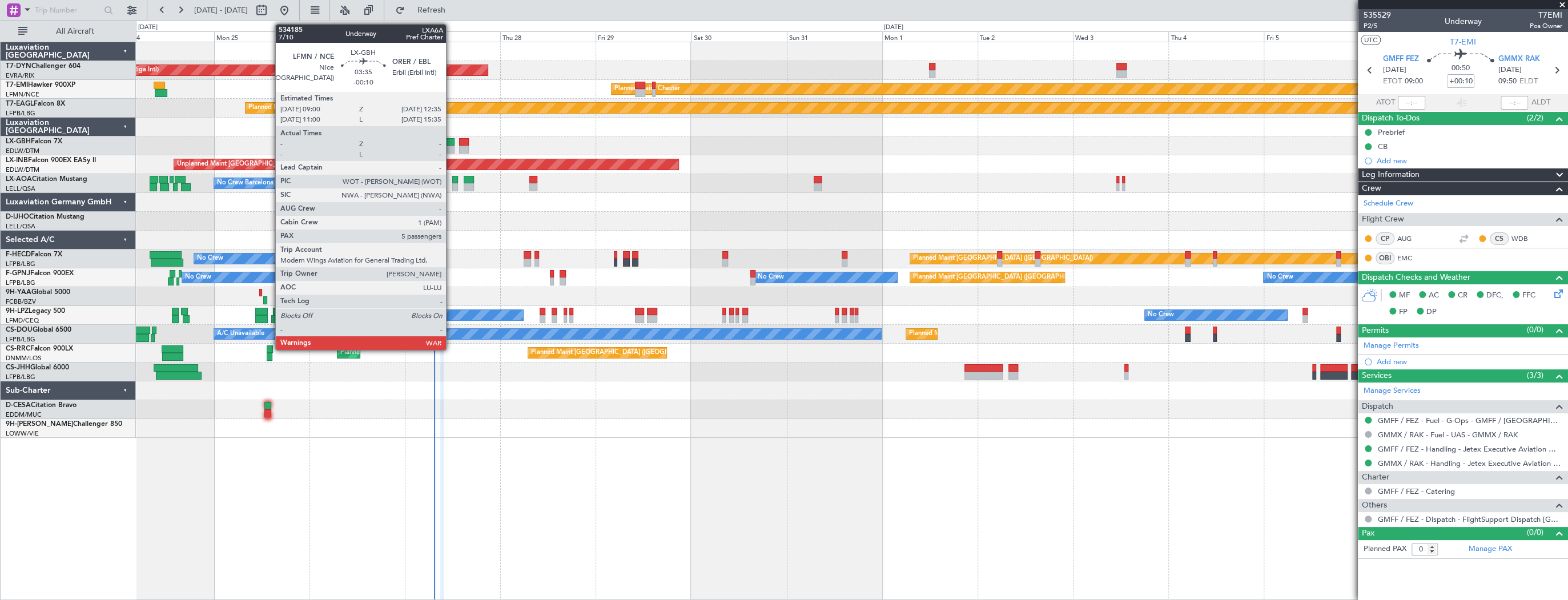
click at [451, 146] on div at bounding box center [447, 149] width 14 height 8
type input "-00:10"
type input "5"
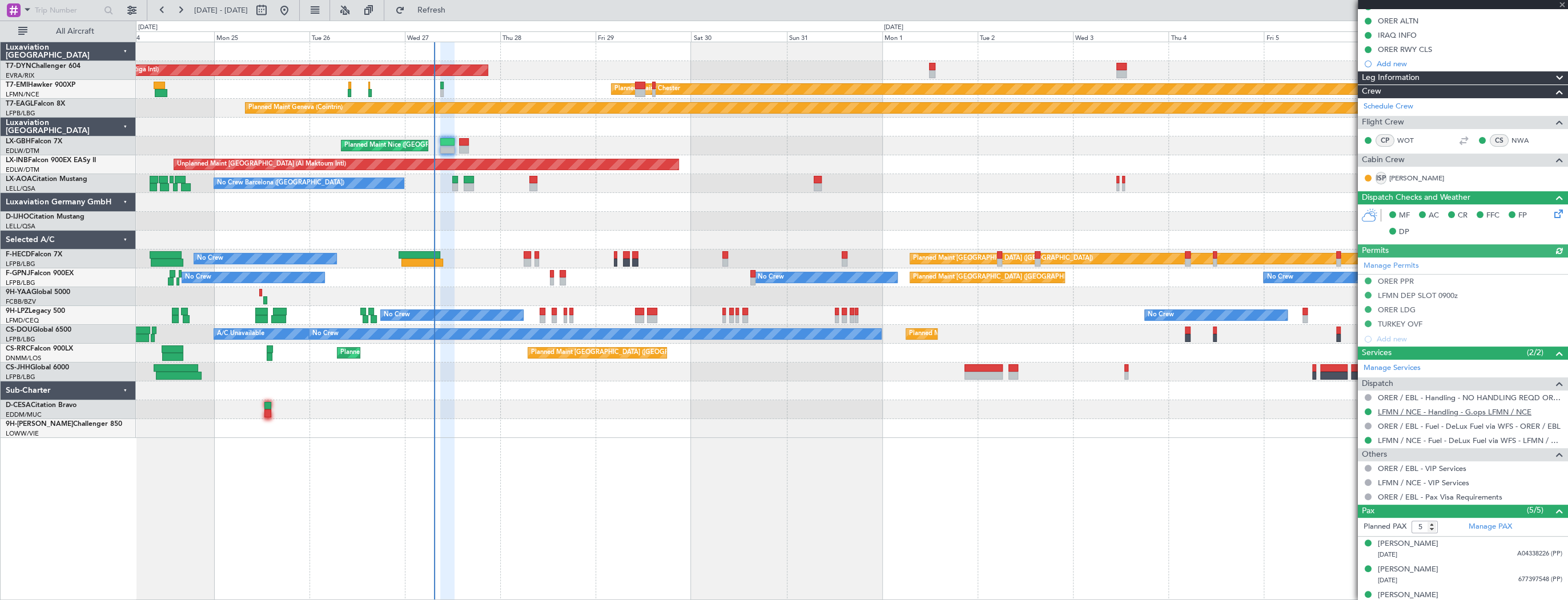
scroll to position [245, 0]
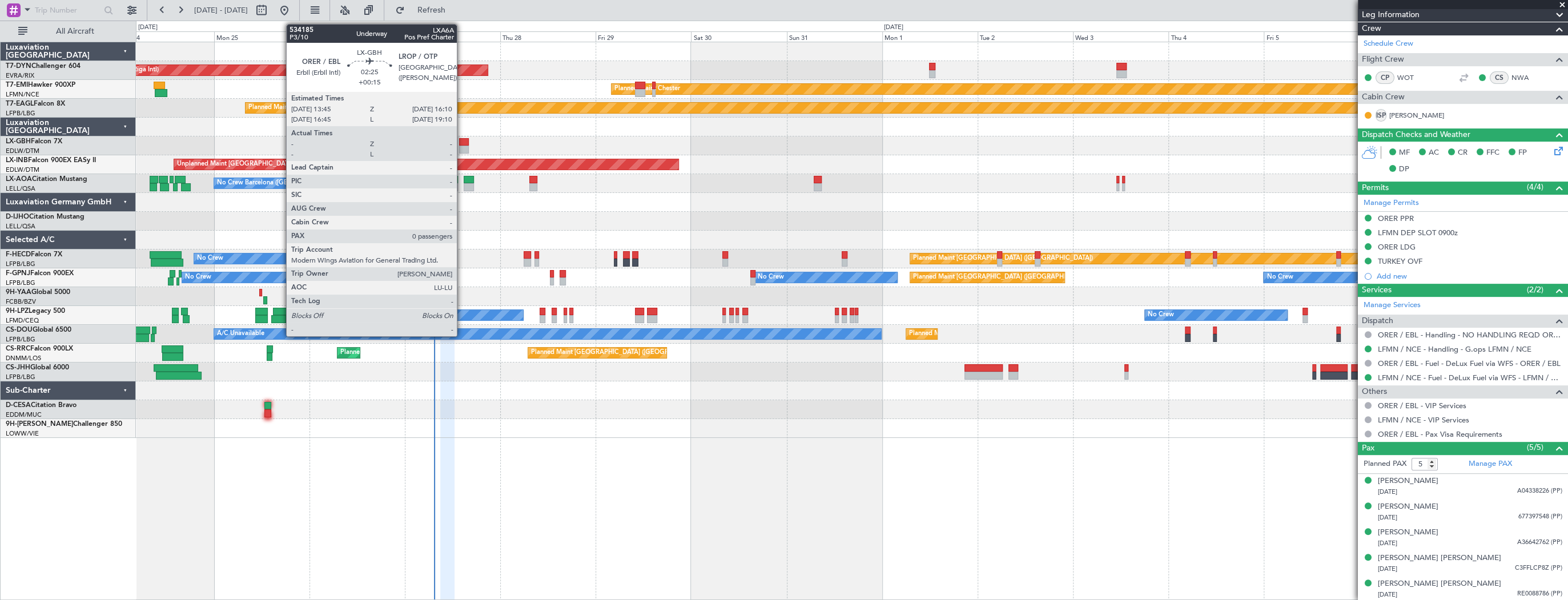
click at [462, 142] on div at bounding box center [464, 142] width 10 height 8
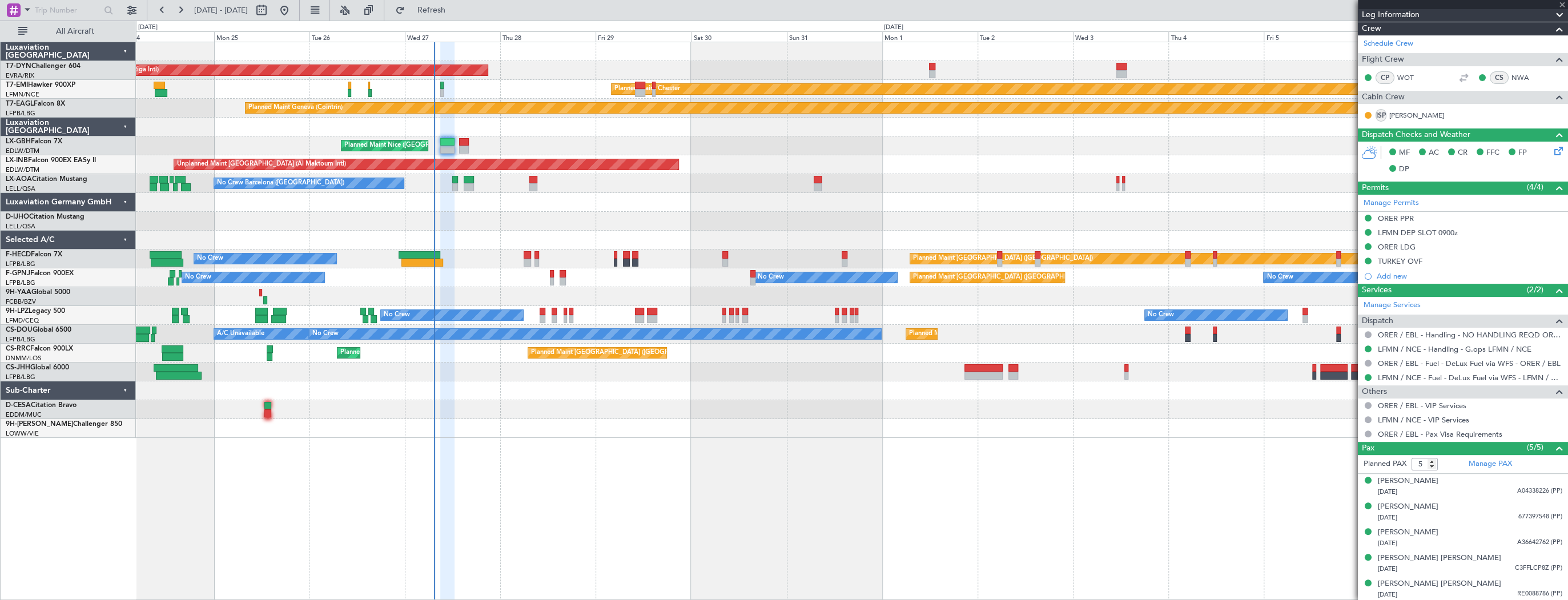
type input "+00:15"
type input "0"
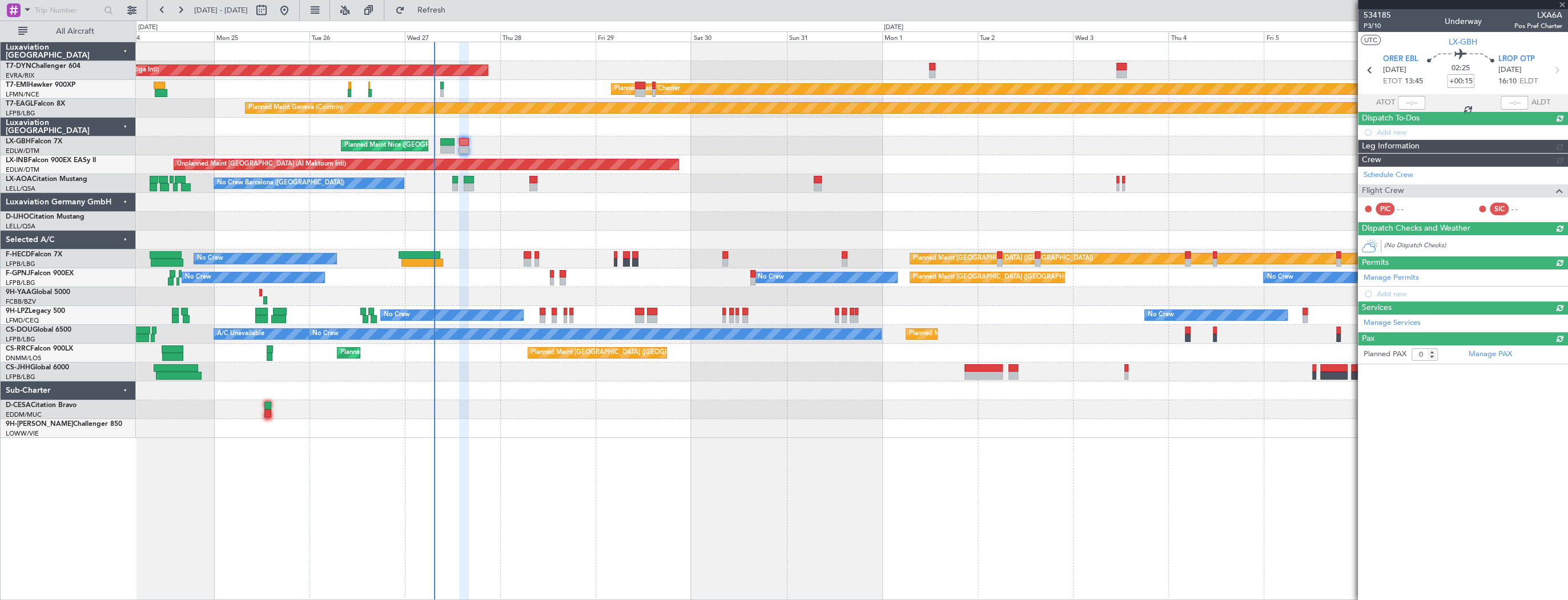
scroll to position [0, 0]
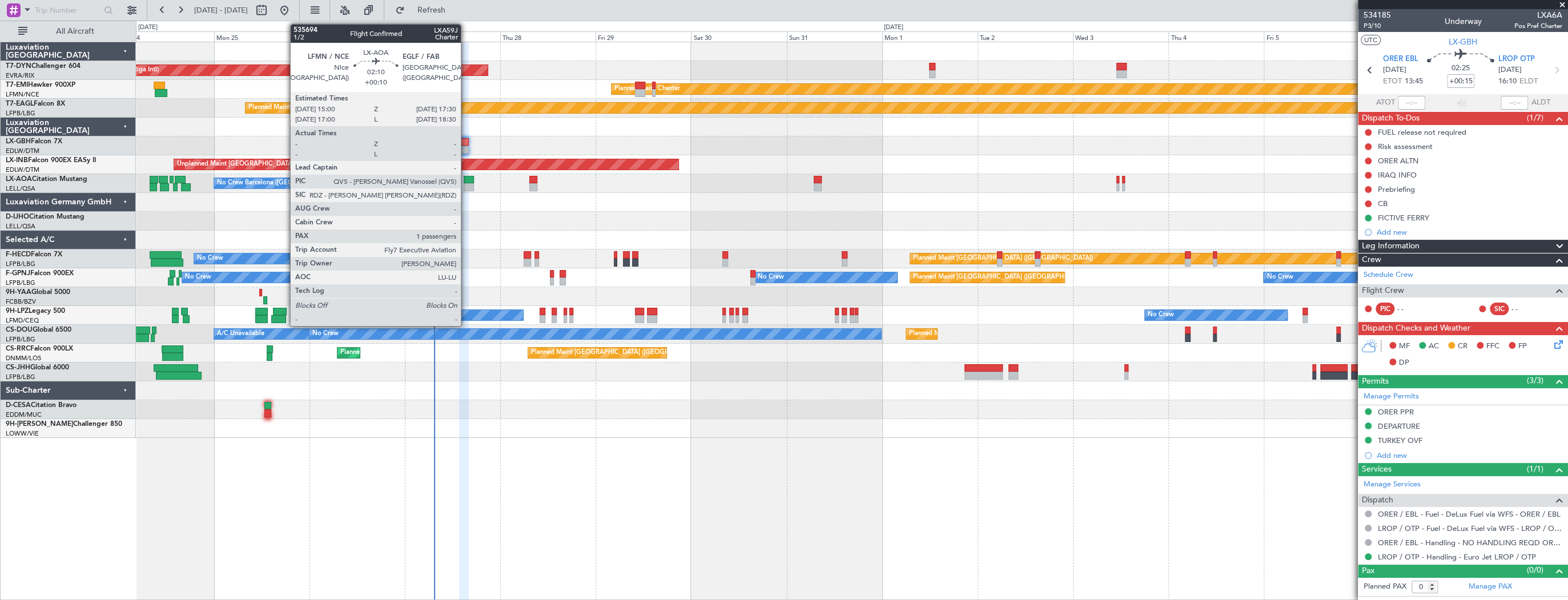
click at [466, 178] on div at bounding box center [468, 180] width 10 height 8
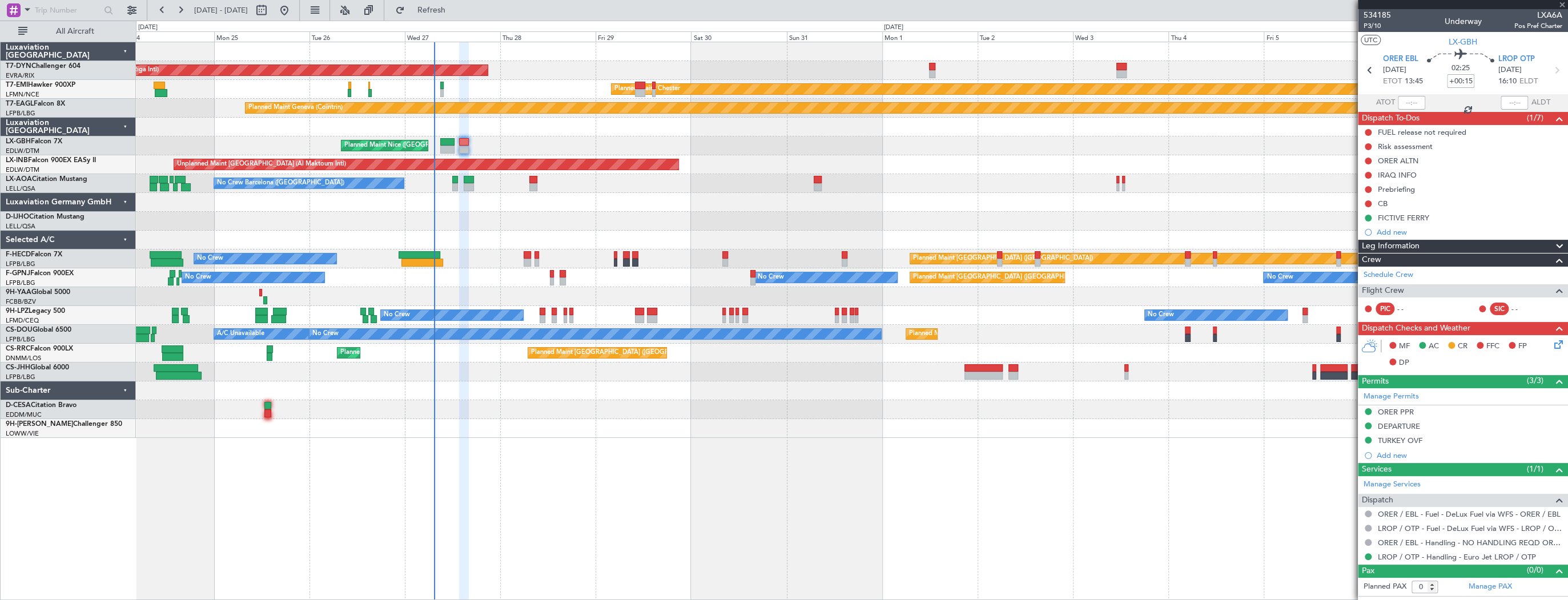
type input "+00:10"
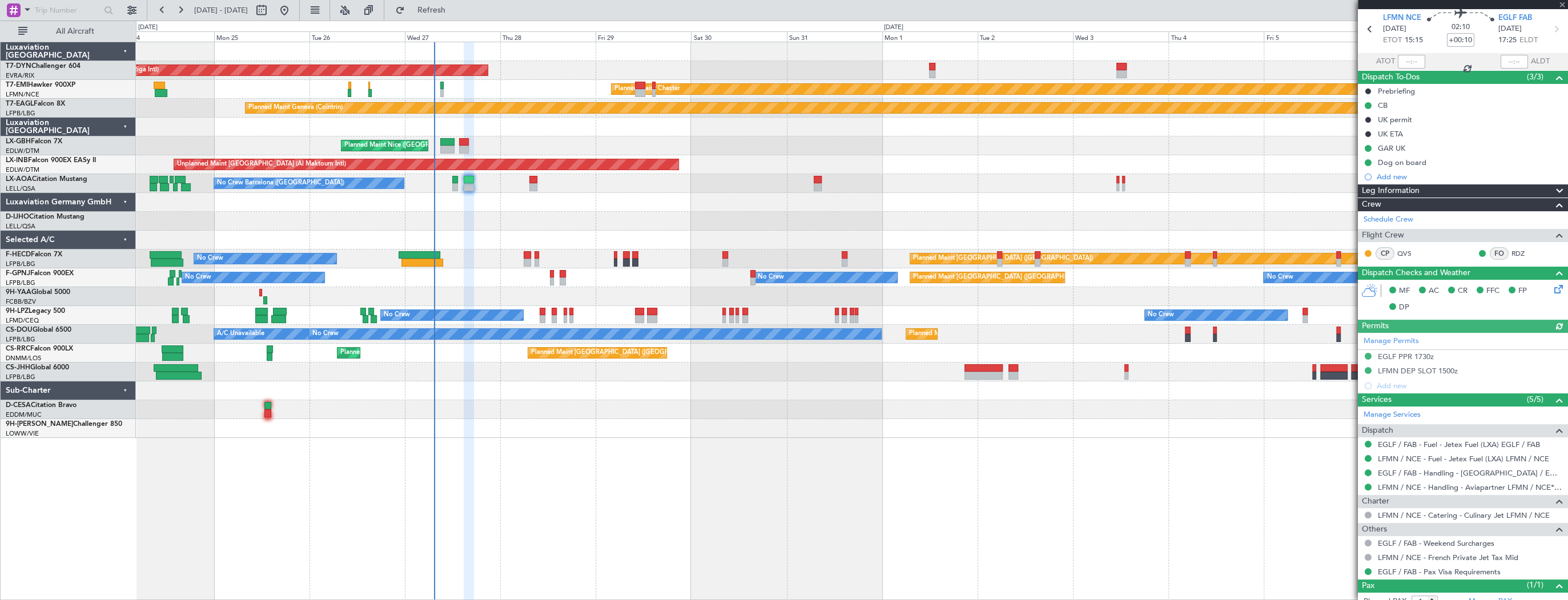
scroll to position [75, 0]
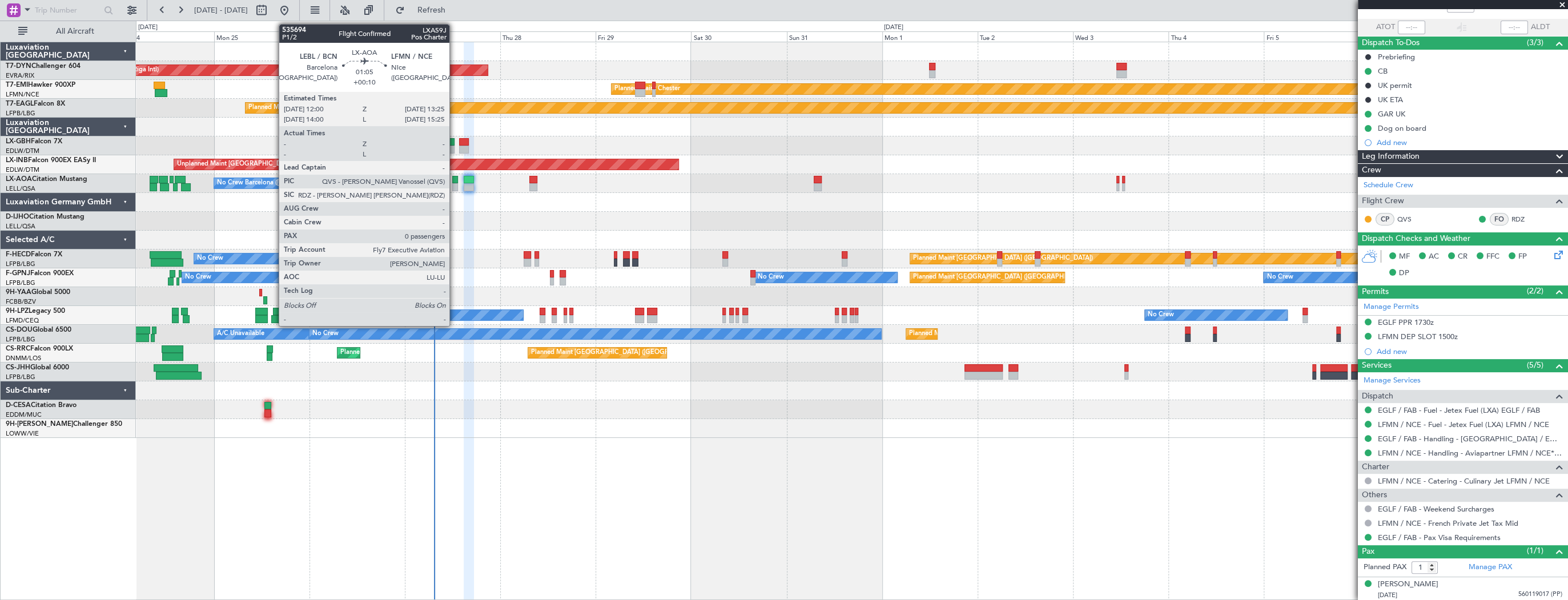
click at [454, 178] on div at bounding box center [455, 180] width 6 height 8
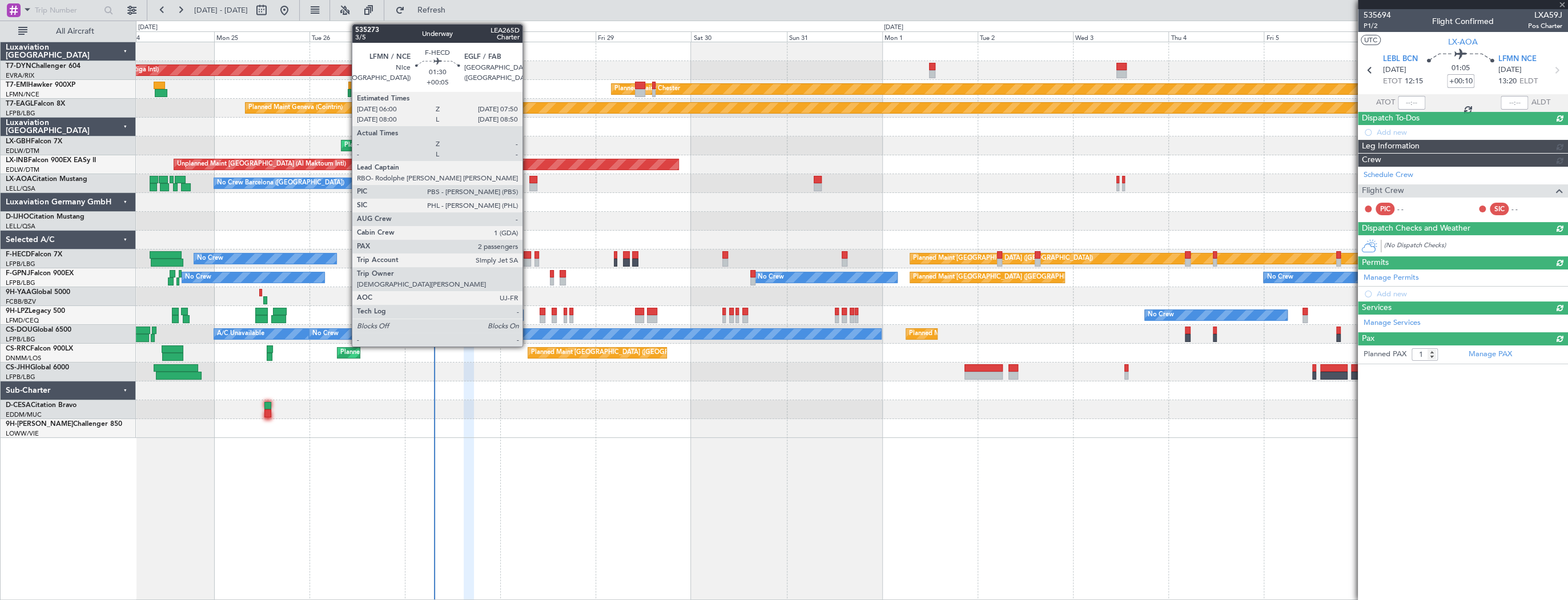
type input "0"
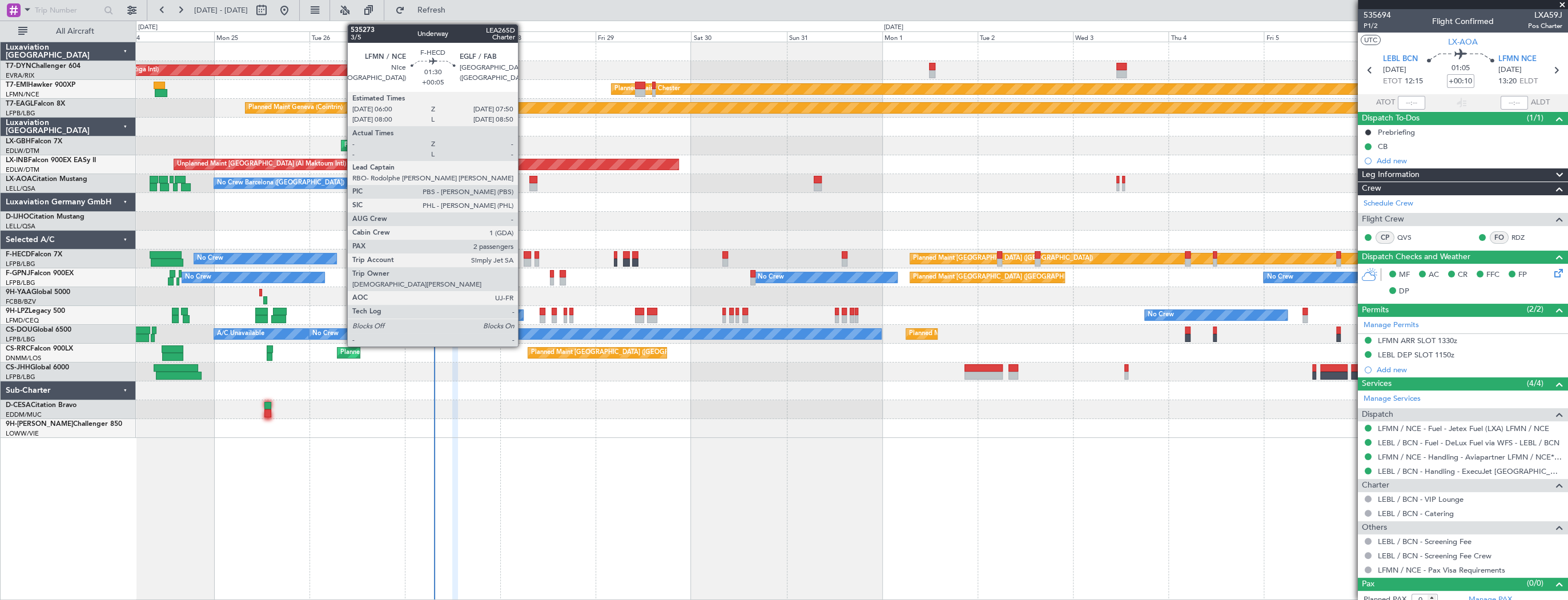
click at [524, 252] on div at bounding box center [527, 255] width 7 height 8
type input "+00:05"
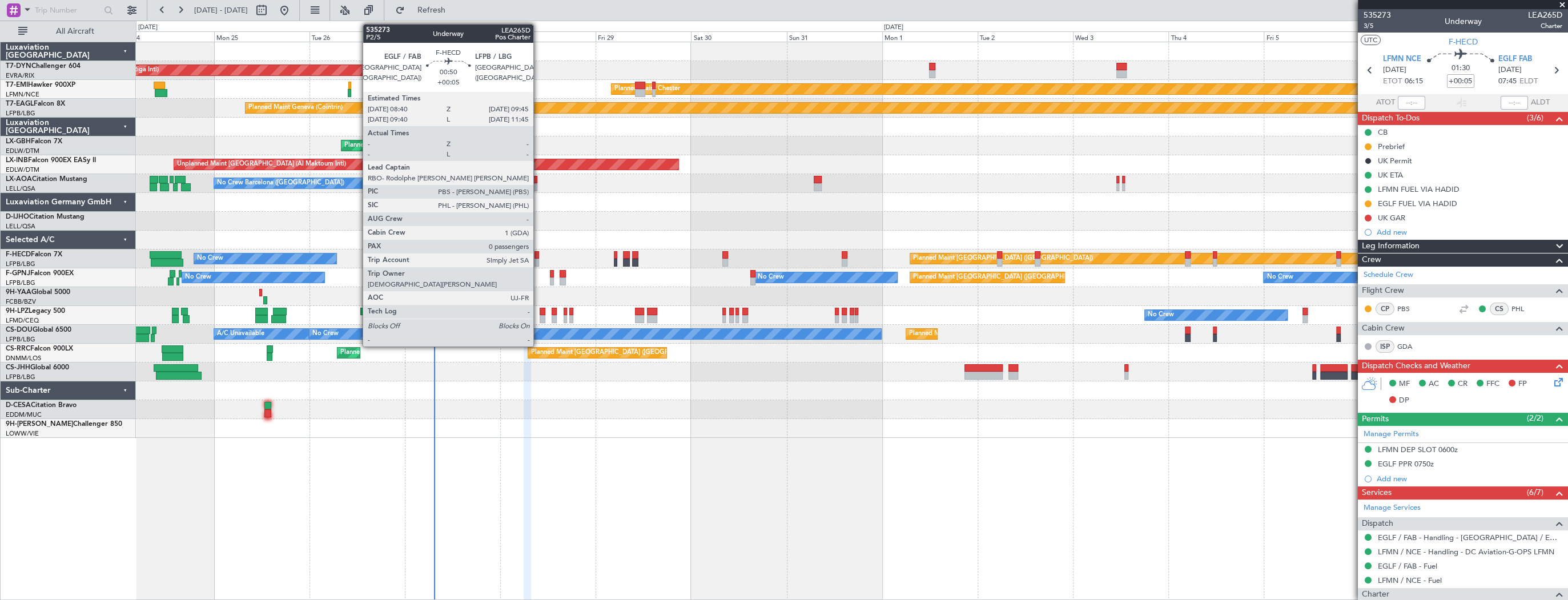
click at [538, 260] on div at bounding box center [537, 262] width 4 height 8
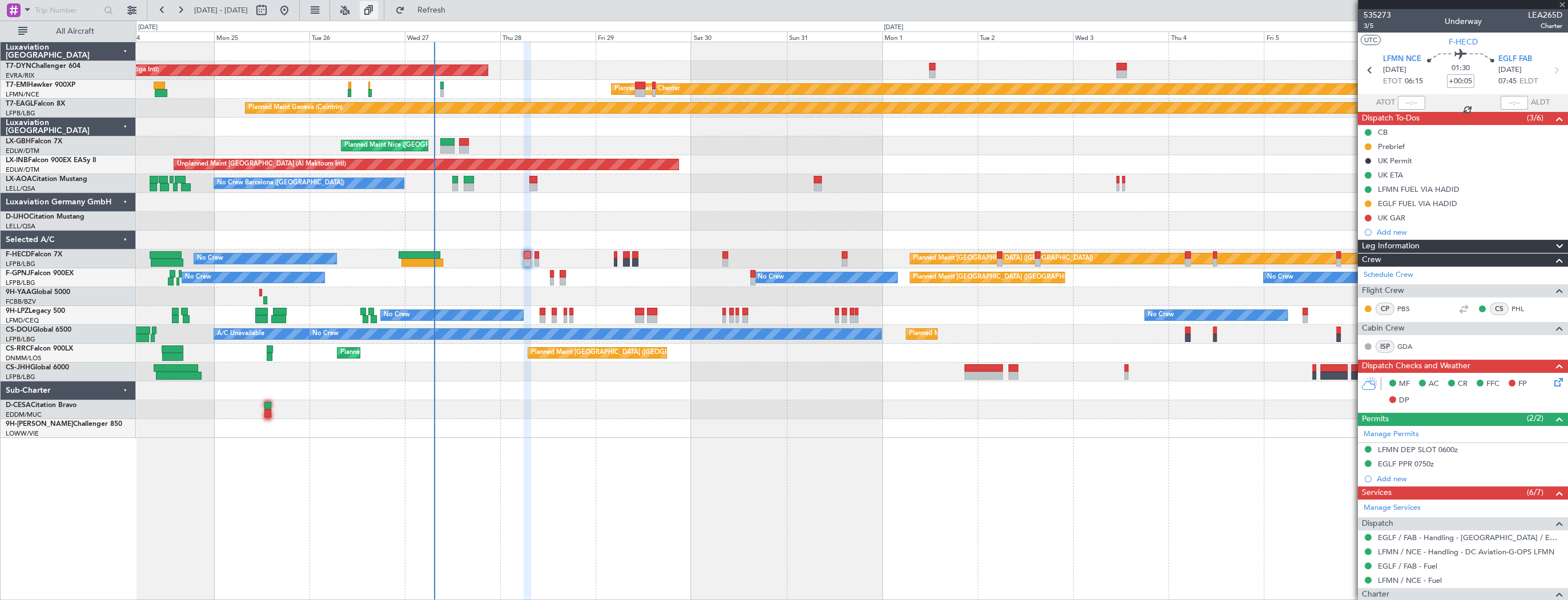
type input "0"
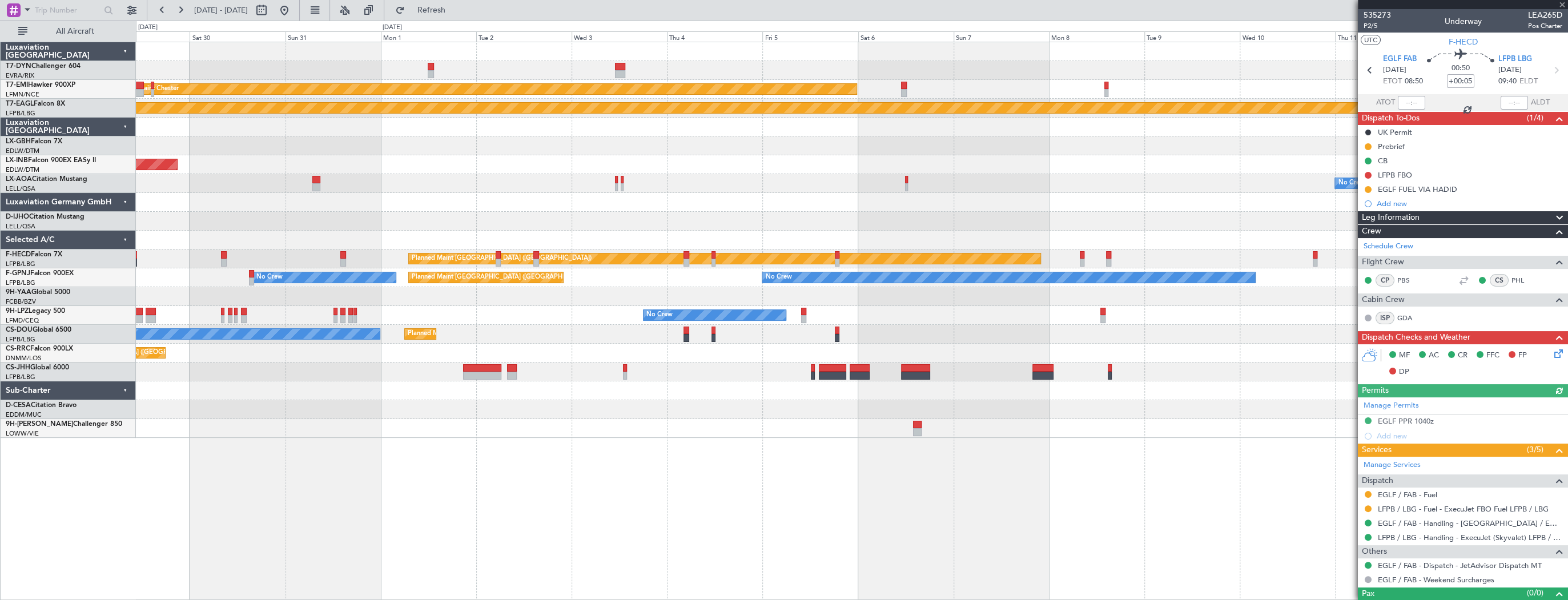
click at [341, 479] on div "Planned Maint [PERSON_NAME] Planned Maint Geneva ([GEOGRAPHIC_DATA]) Unplanned …" at bounding box center [852, 321] width 1432 height 558
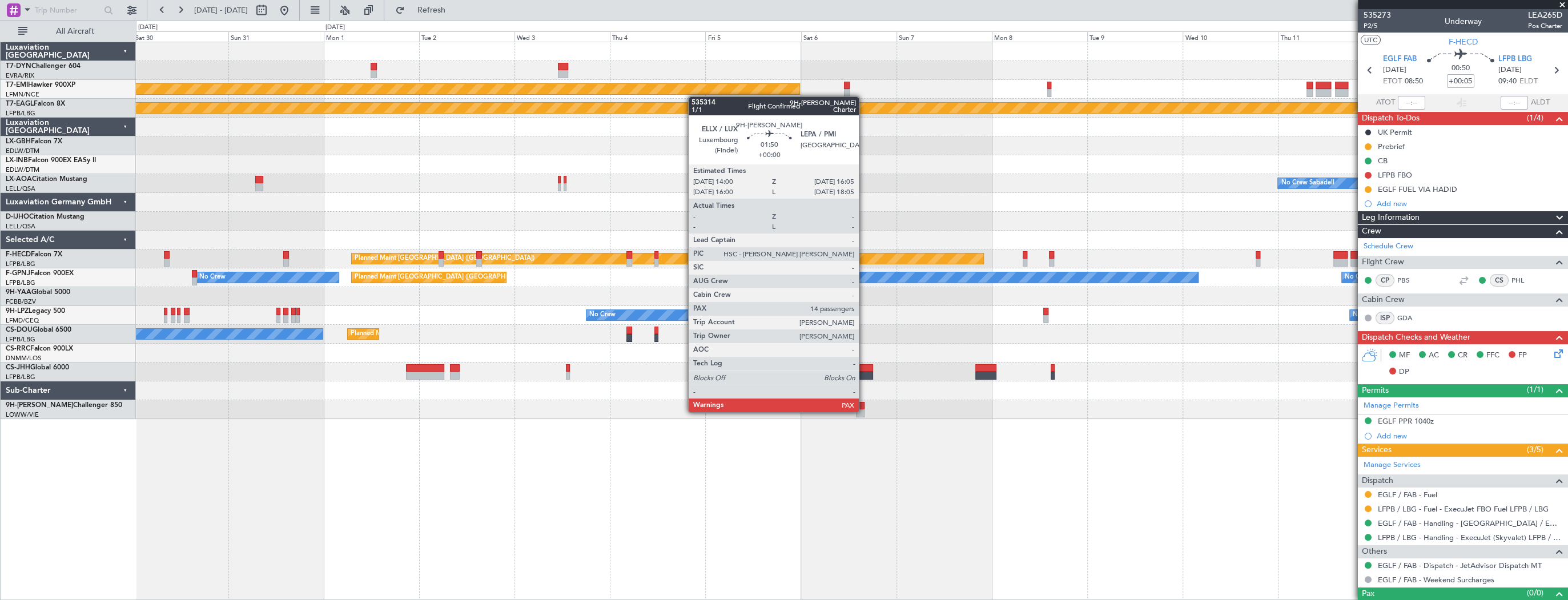
click at [864, 411] on div at bounding box center [860, 413] width 9 height 8
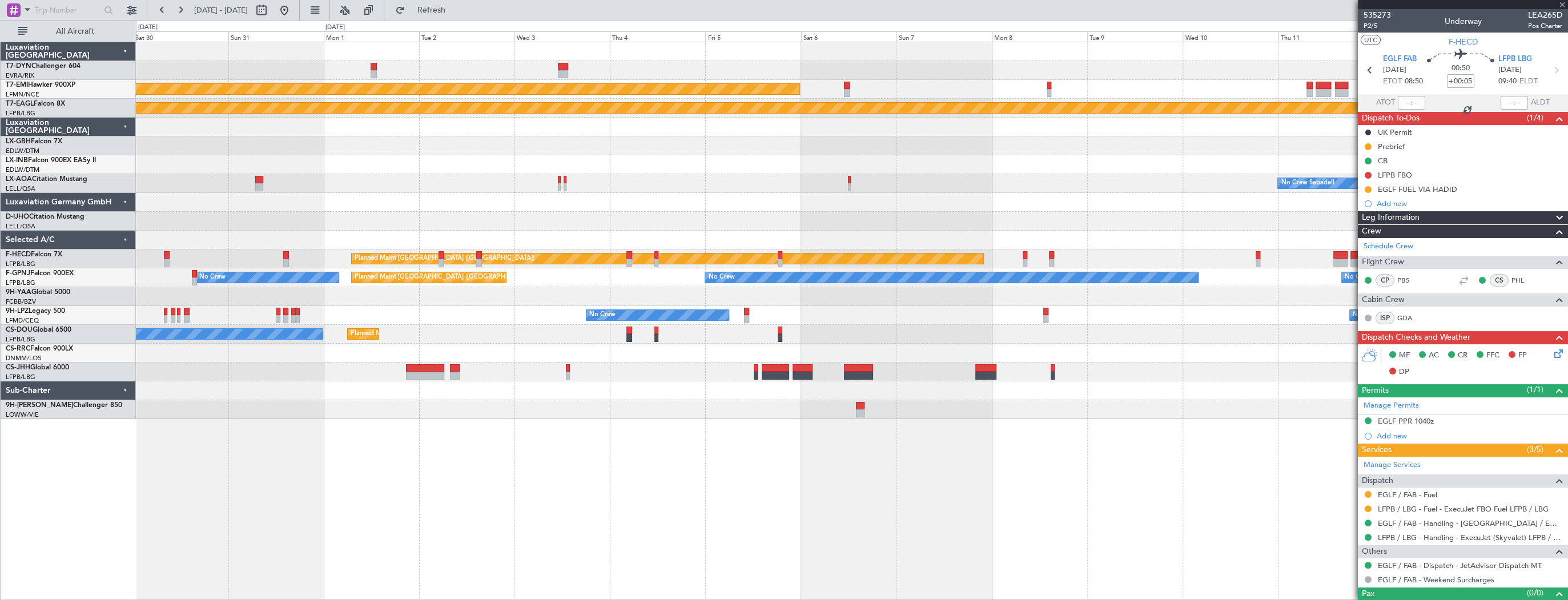
type input "14"
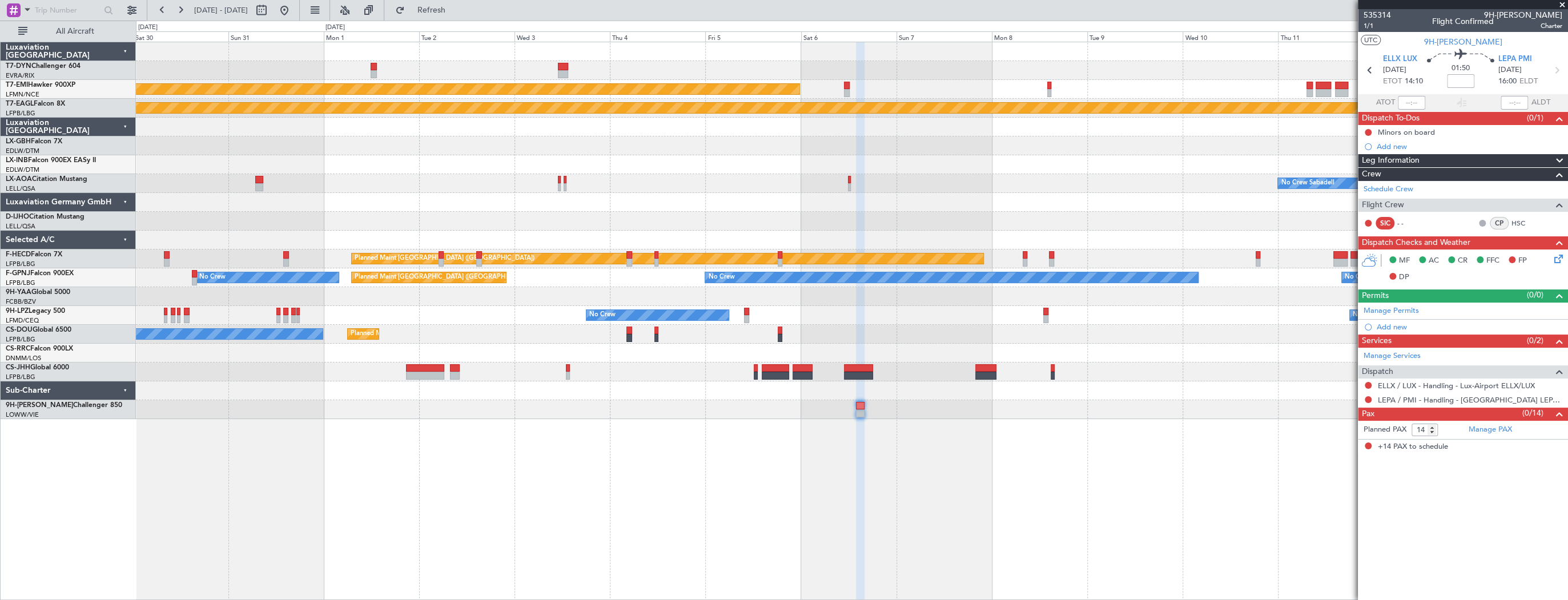
click at [447, 168] on div "Unplanned Maint [GEOGRAPHIC_DATA] (Al Maktoum Intl)" at bounding box center [852, 164] width 1432 height 19
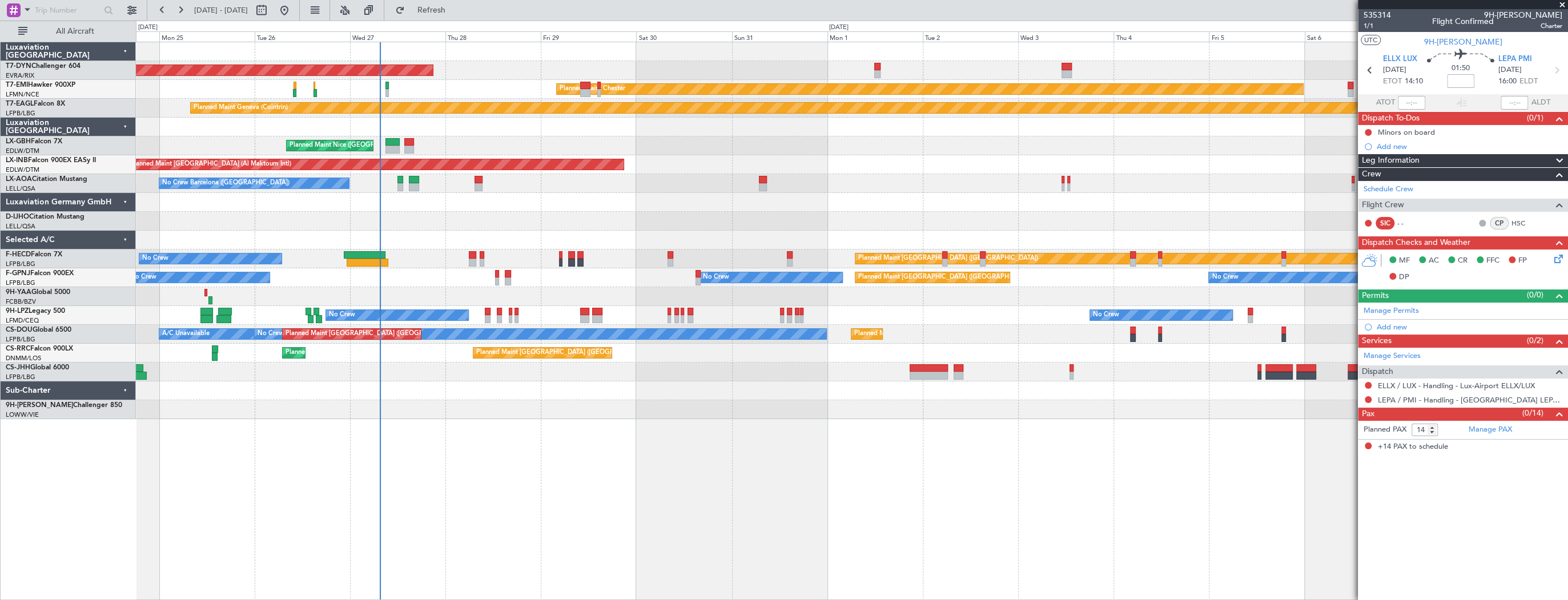
click at [1081, 176] on div "AOG Maint Riga (Riga Intl) Planned Maint [GEOGRAPHIC_DATA]-[GEOGRAPHIC_DATA] Pl…" at bounding box center [852, 231] width 1432 height 377
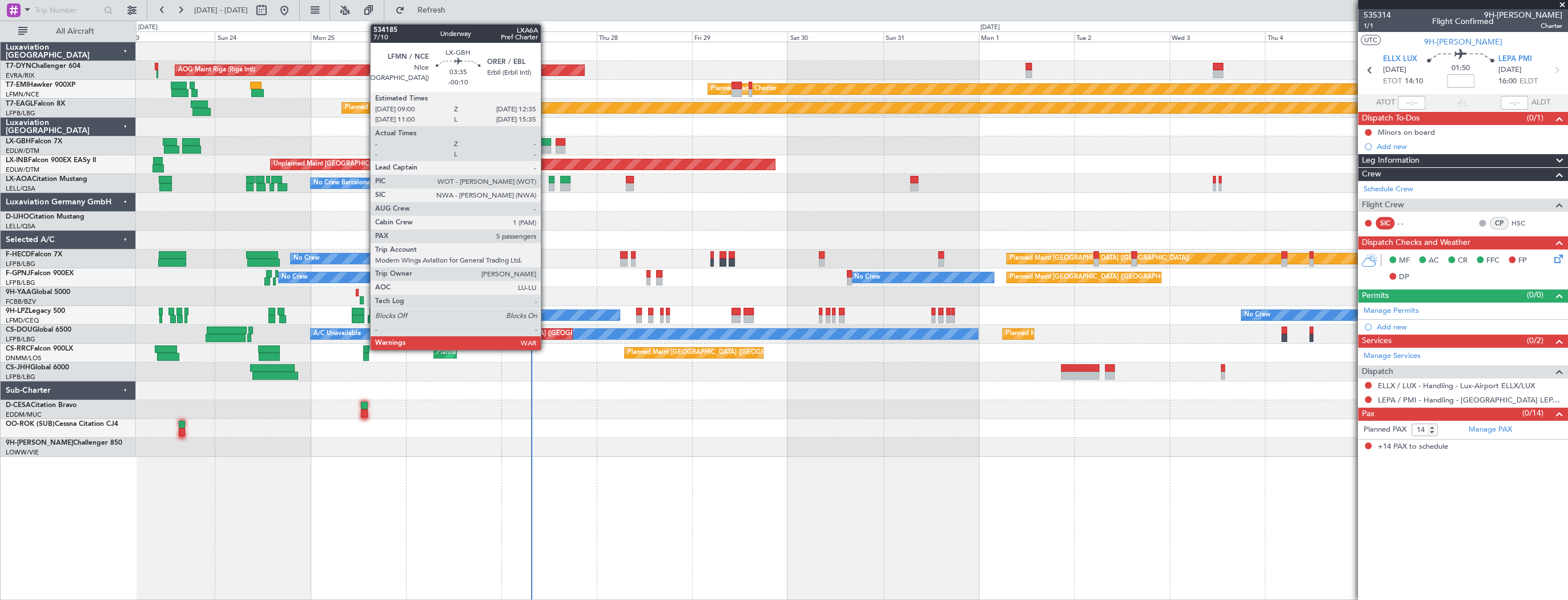
click at [546, 144] on div at bounding box center [543, 142] width 14 height 8
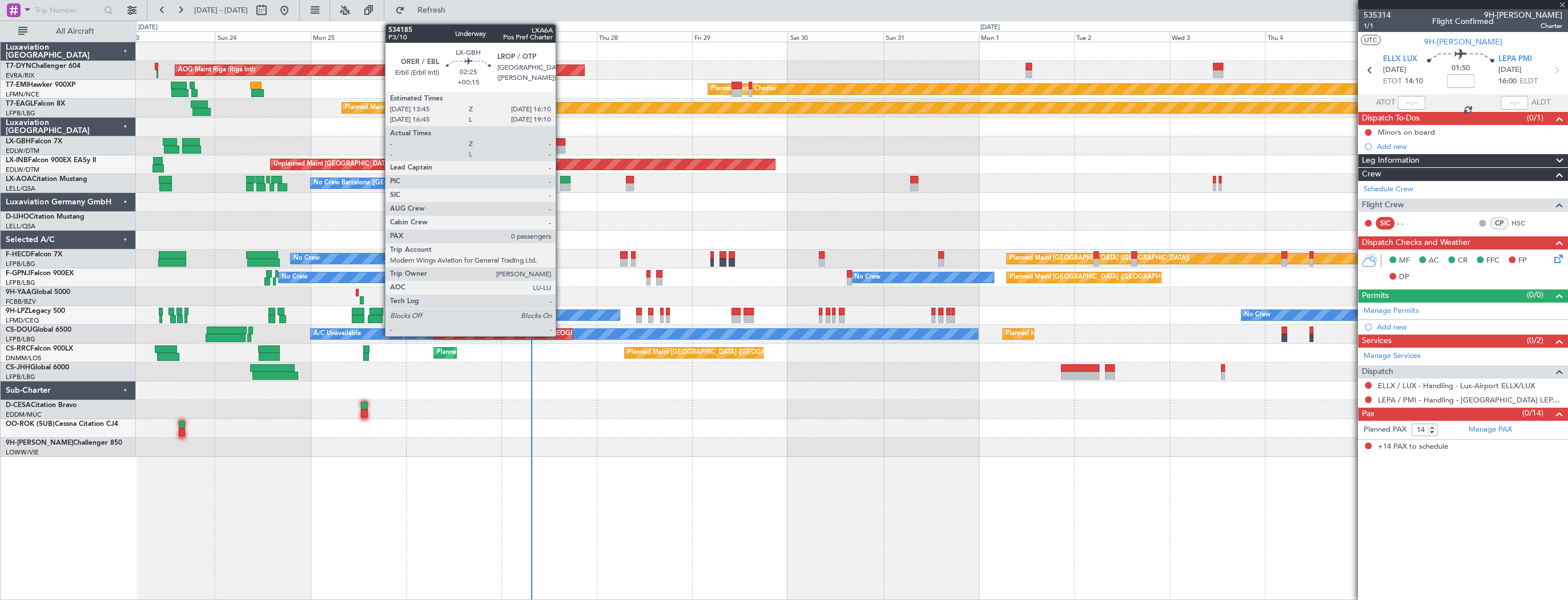
type input "-00:10"
type input "5"
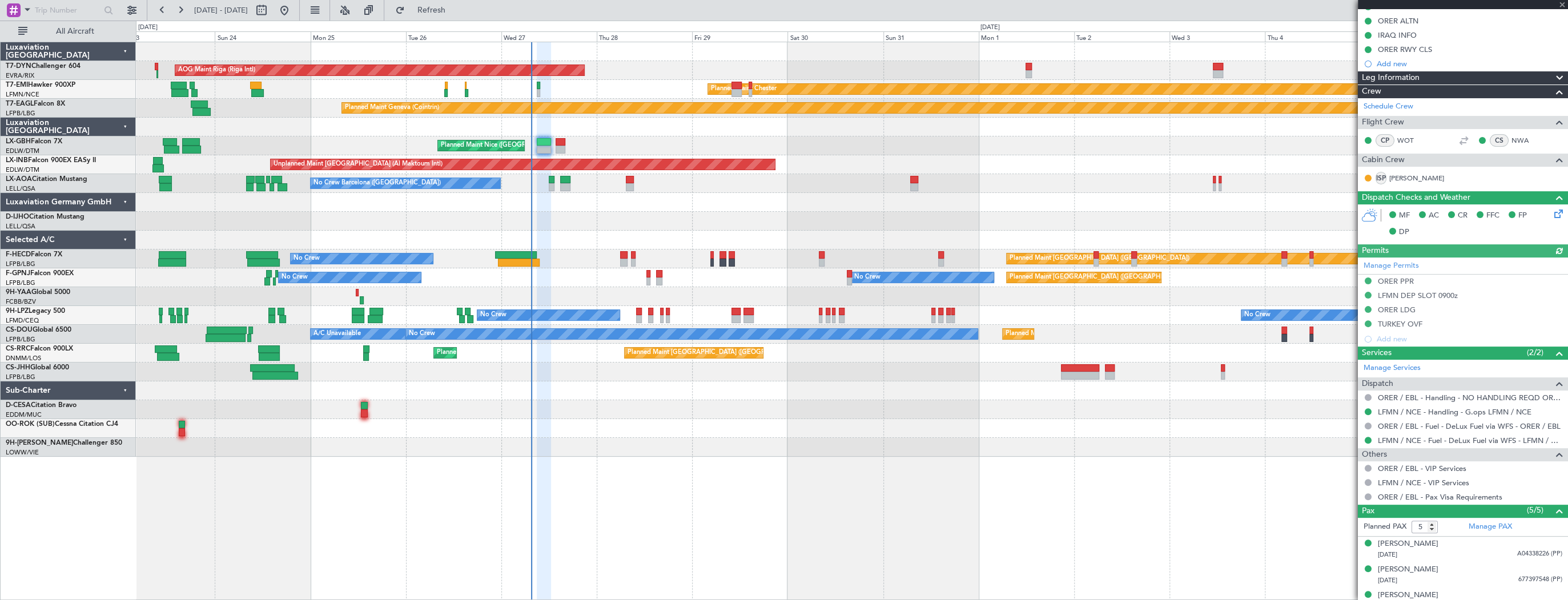
scroll to position [245, 0]
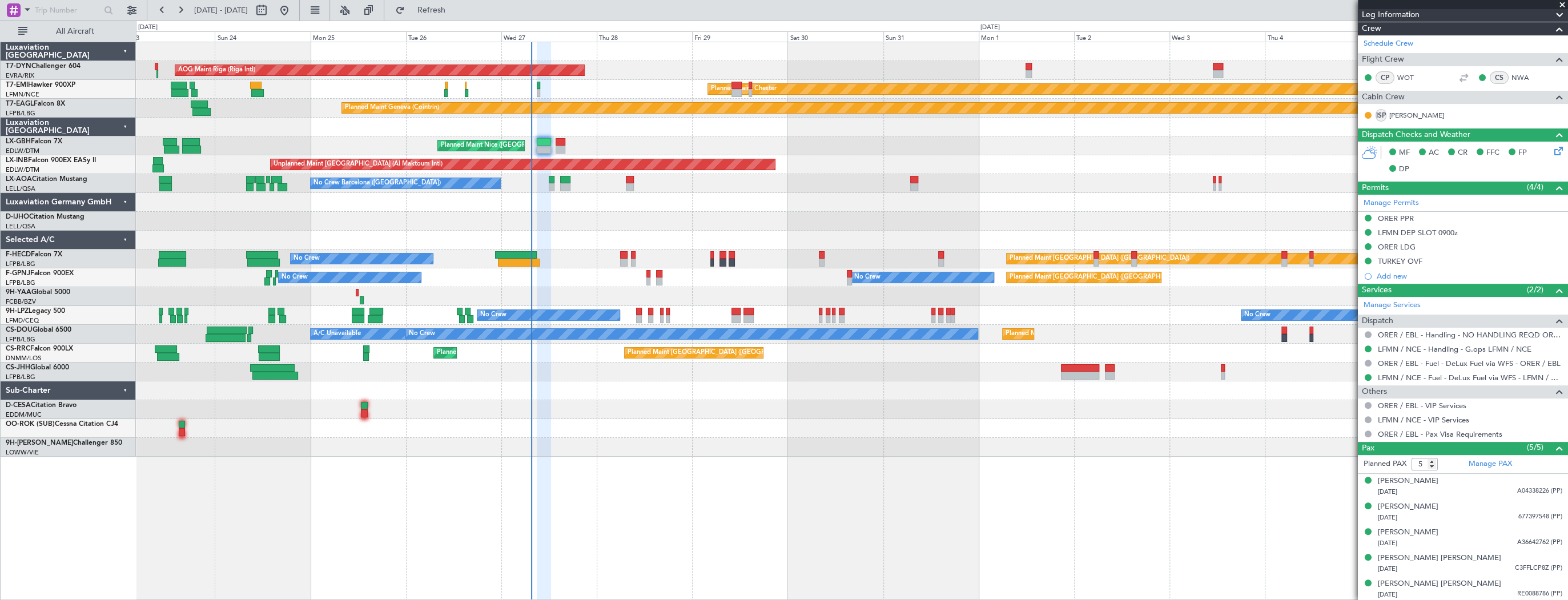
click at [626, 182] on div "No Crew Barcelona ([GEOGRAPHIC_DATA]) No Crew Sabadell" at bounding box center [852, 183] width 1432 height 19
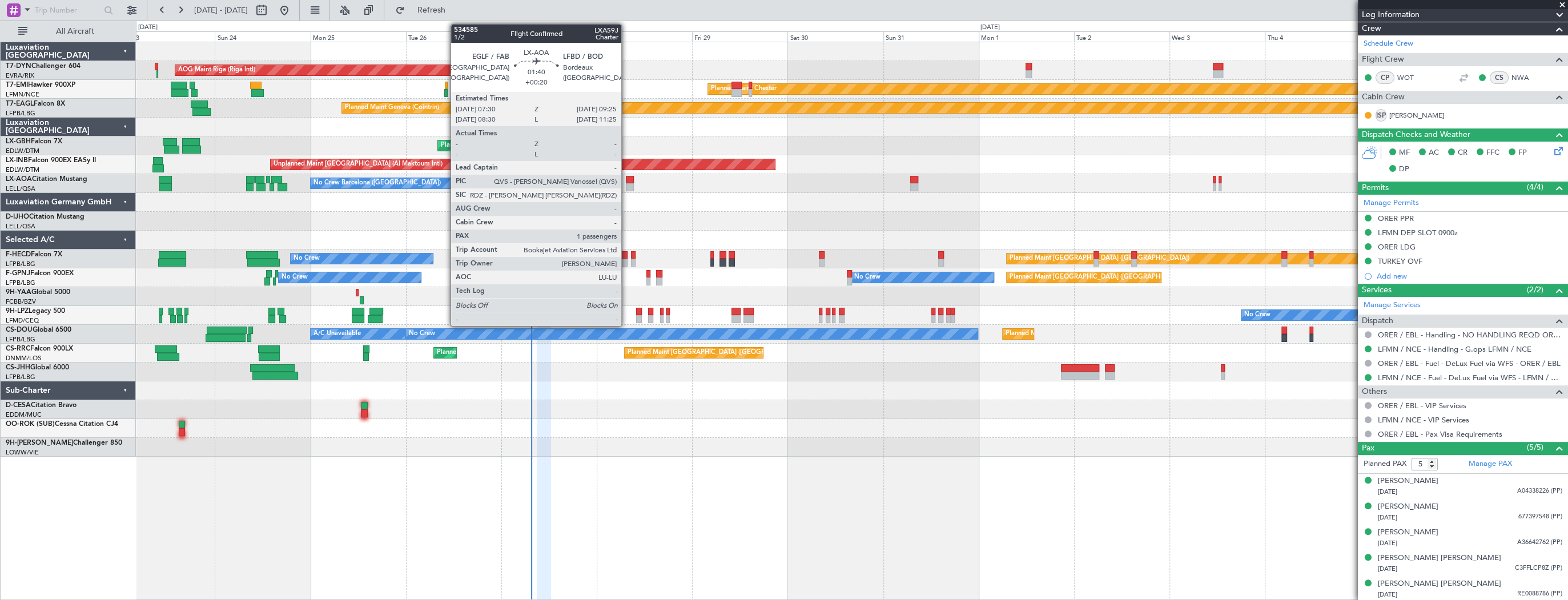
click at [626, 182] on div at bounding box center [630, 180] width 8 height 8
type input "+00:20"
type input "1"
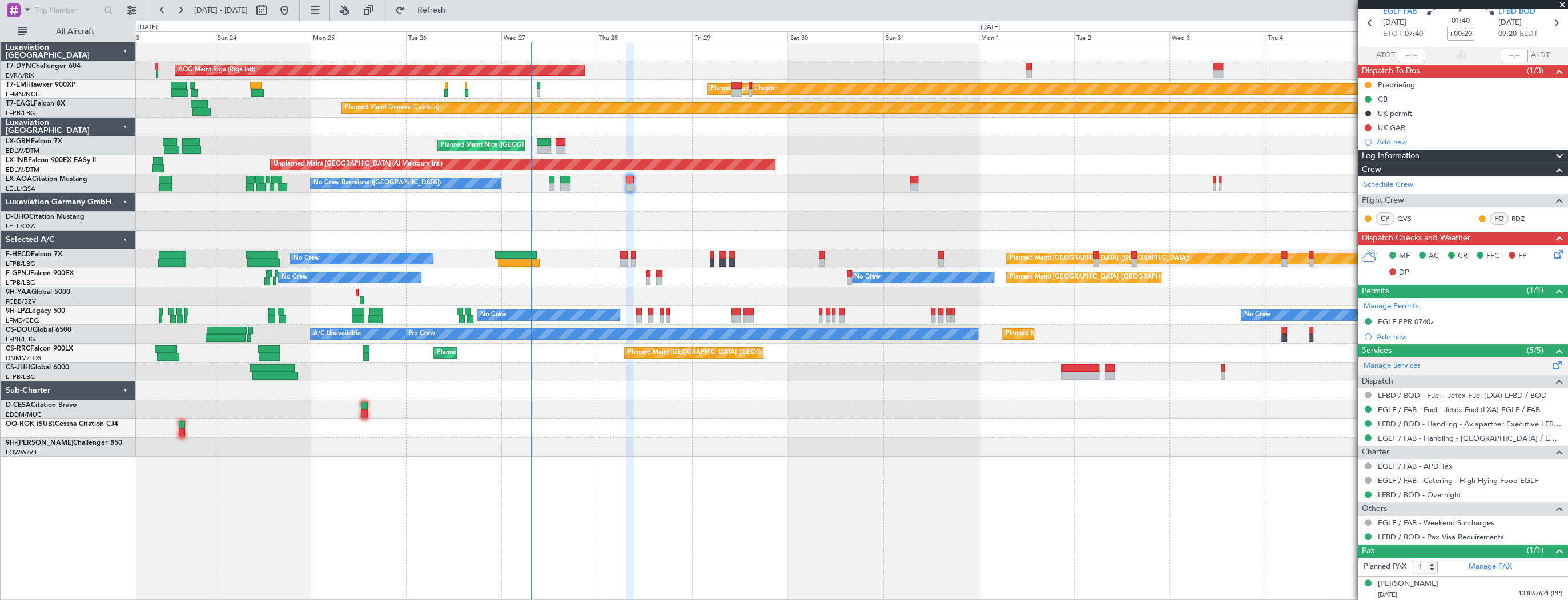
scroll to position [0, 0]
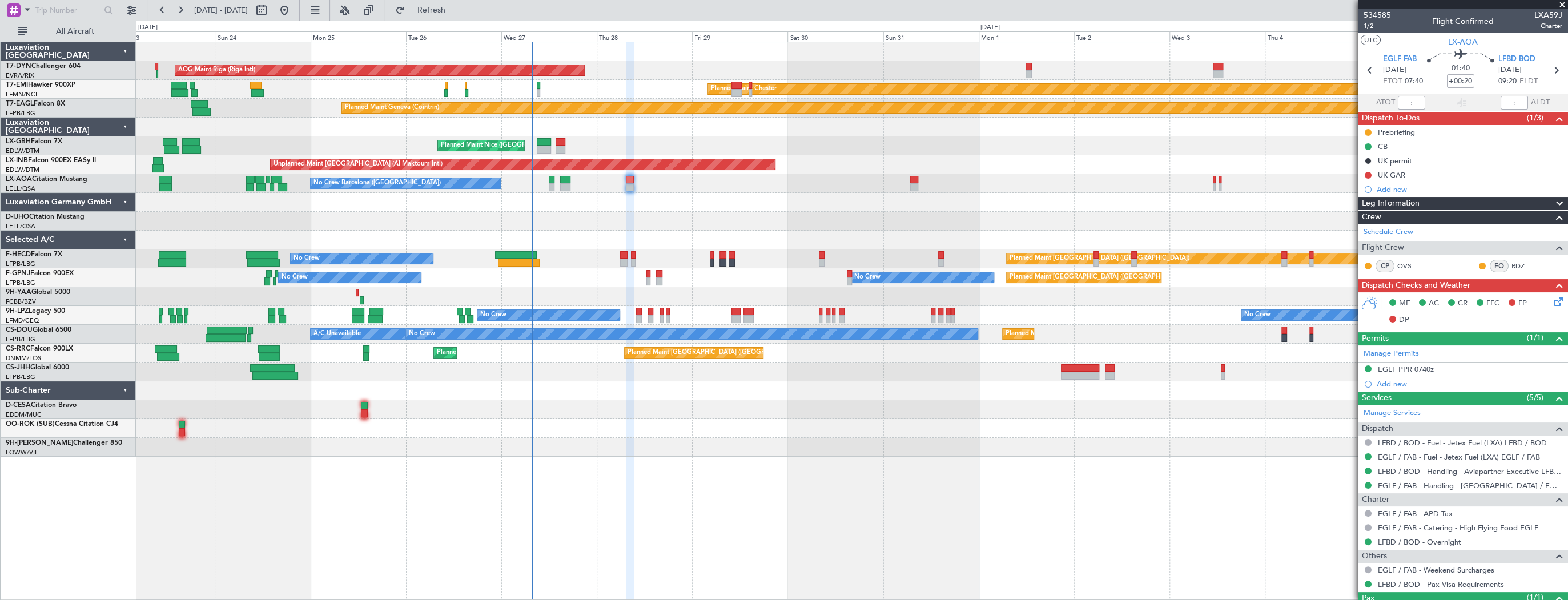
click at [1375, 28] on span "1/2" at bounding box center [1377, 26] width 28 height 10
click at [1384, 14] on span "534585" at bounding box center [1377, 15] width 28 height 12
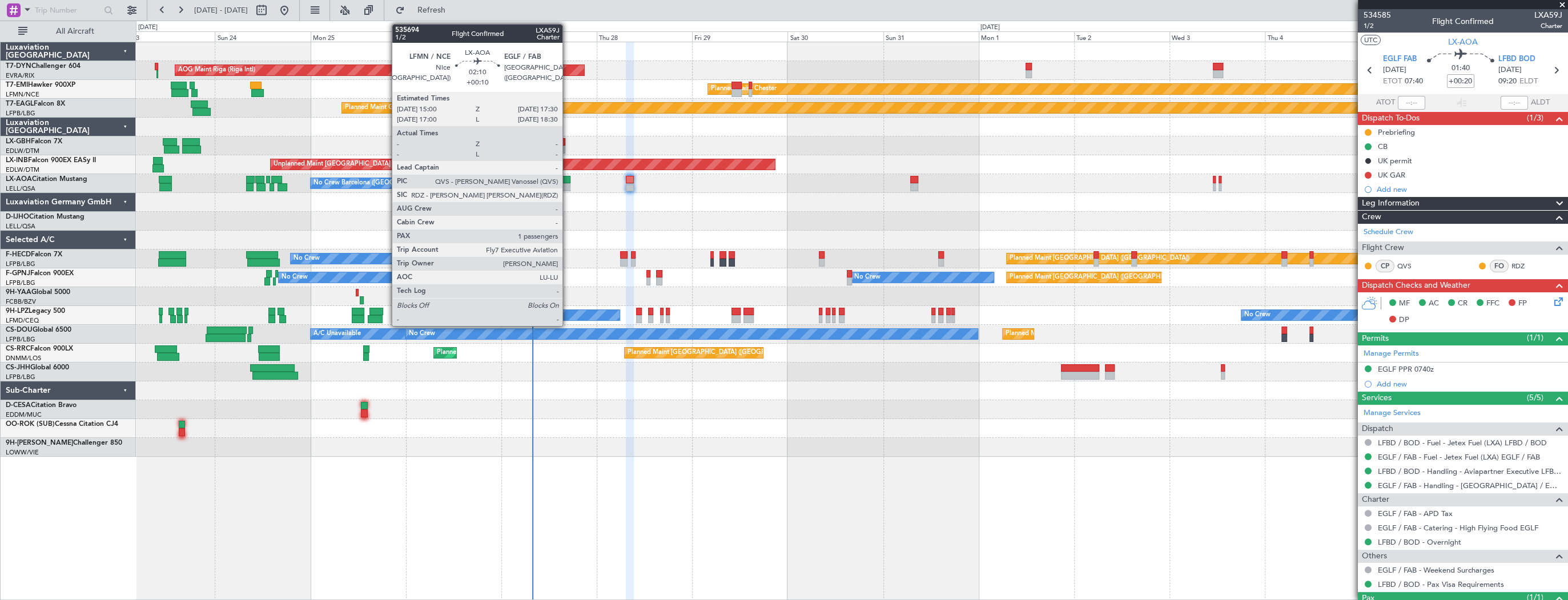
click at [568, 182] on div at bounding box center [565, 180] width 10 height 8
type input "+00:10"
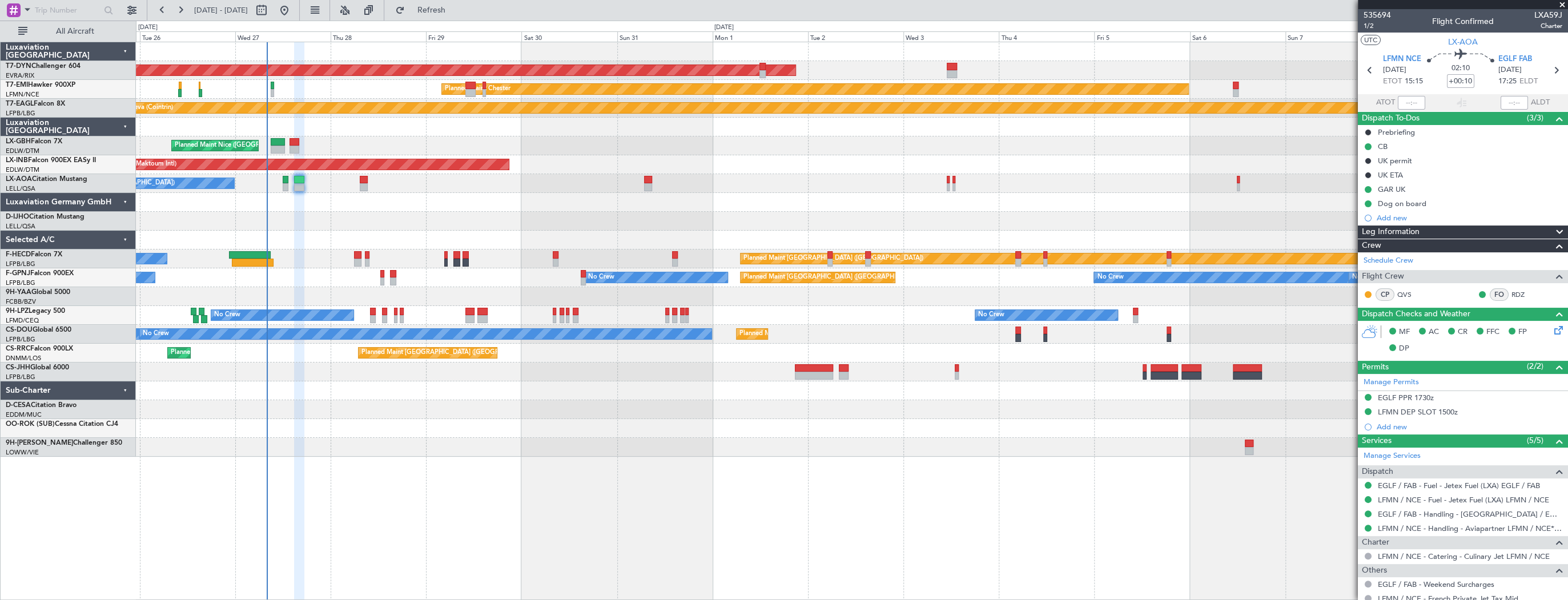
click at [416, 424] on div "AOG Maint Riga (Riga Intl) Planned Maint [GEOGRAPHIC_DATA]-[GEOGRAPHIC_DATA] Pl…" at bounding box center [852, 249] width 1432 height 414
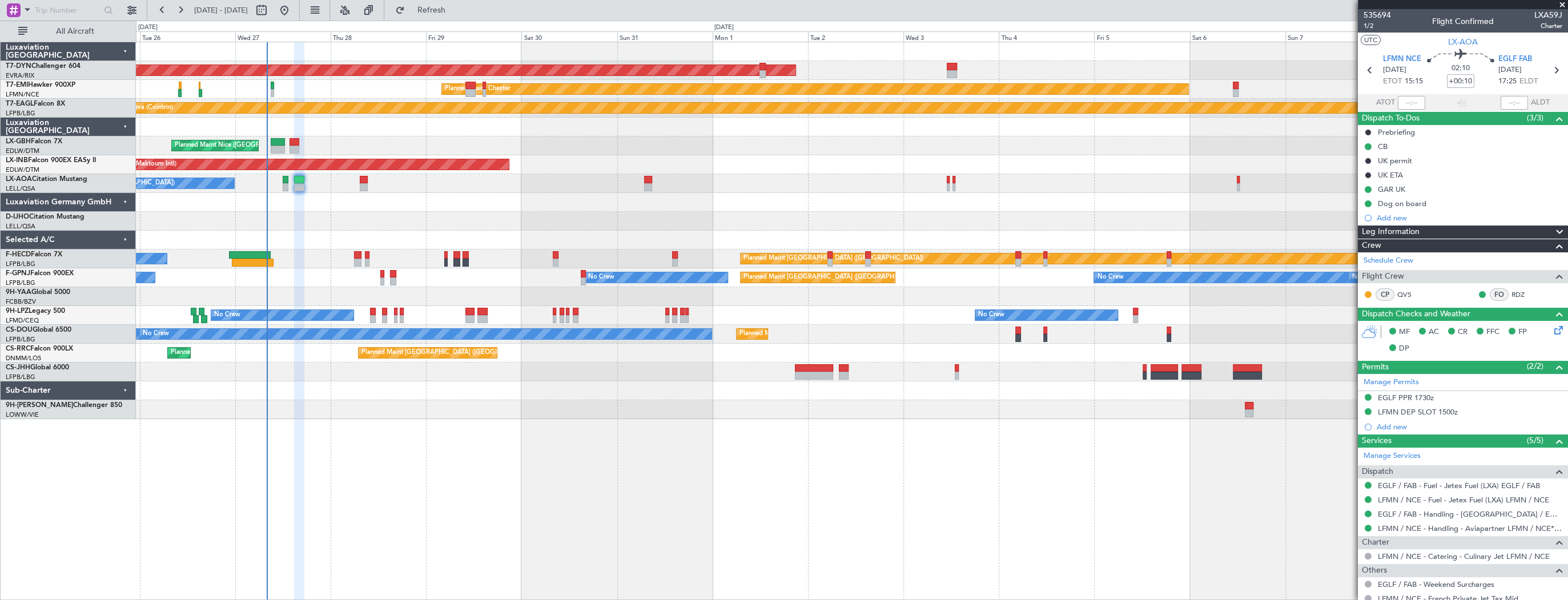
click at [384, 274] on div at bounding box center [382, 274] width 4 height 8
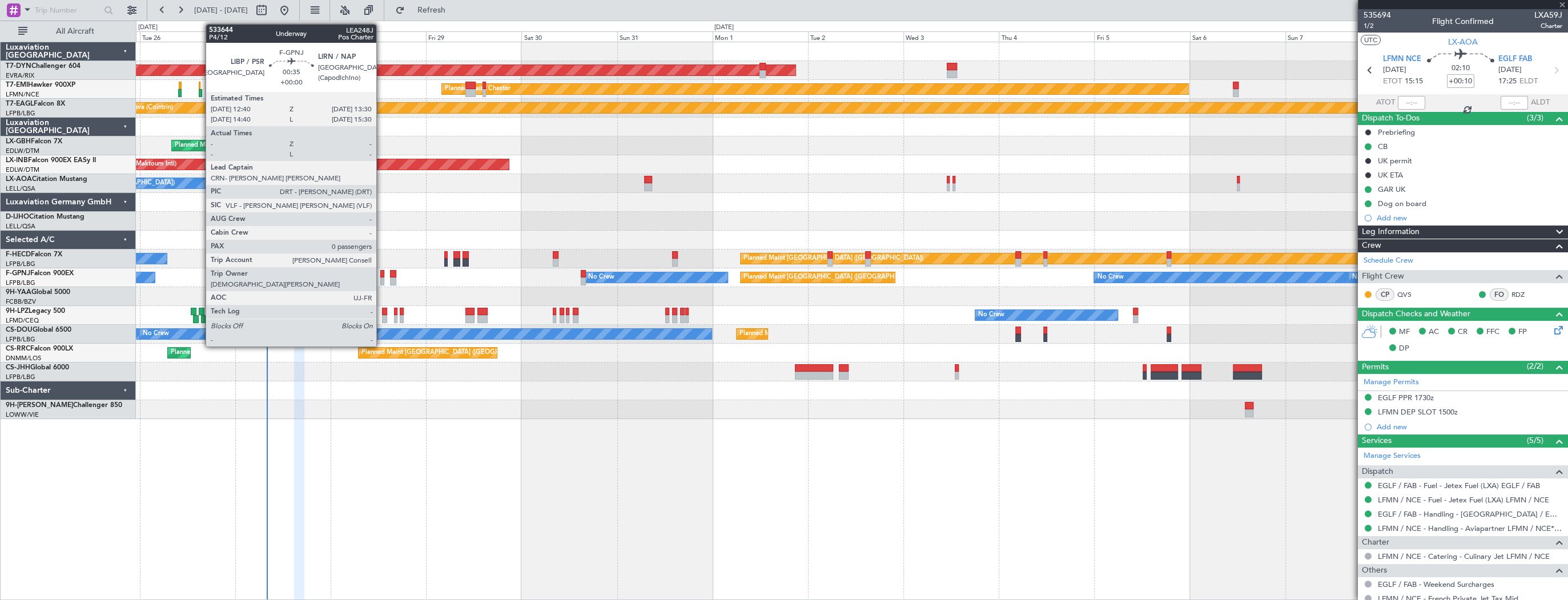
type input "0"
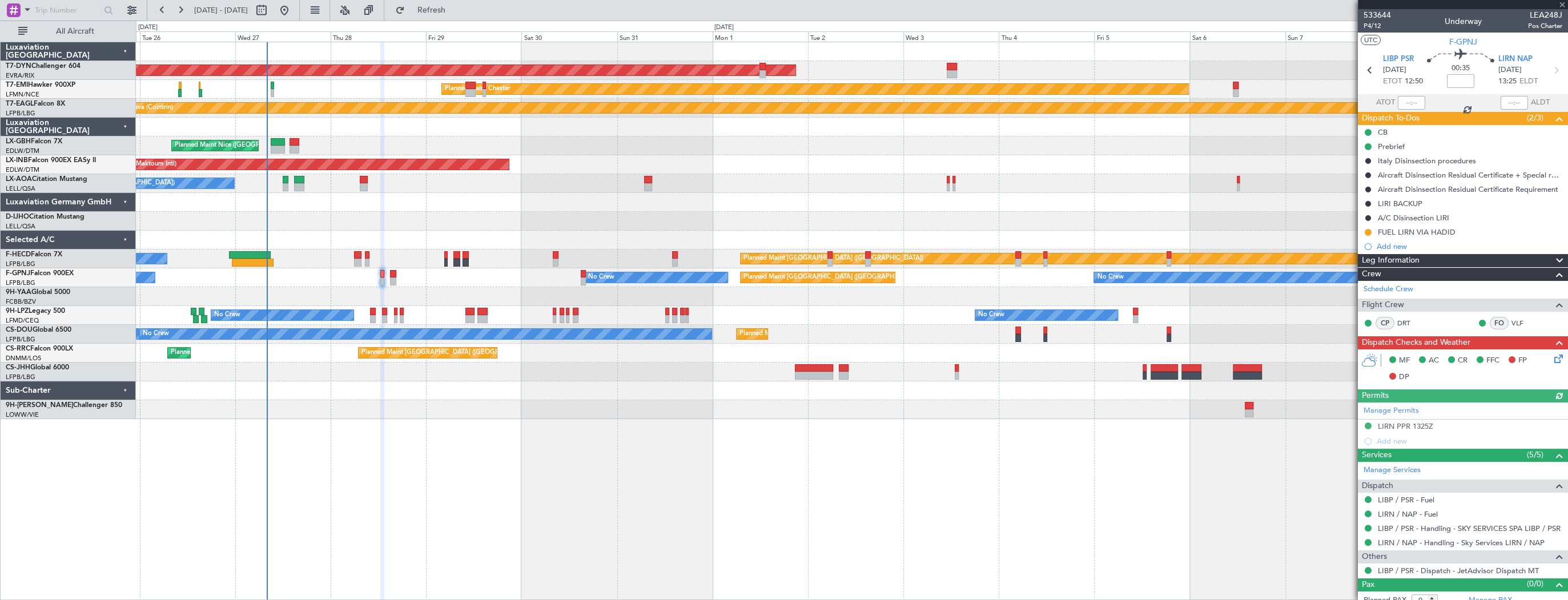
scroll to position [8, 0]
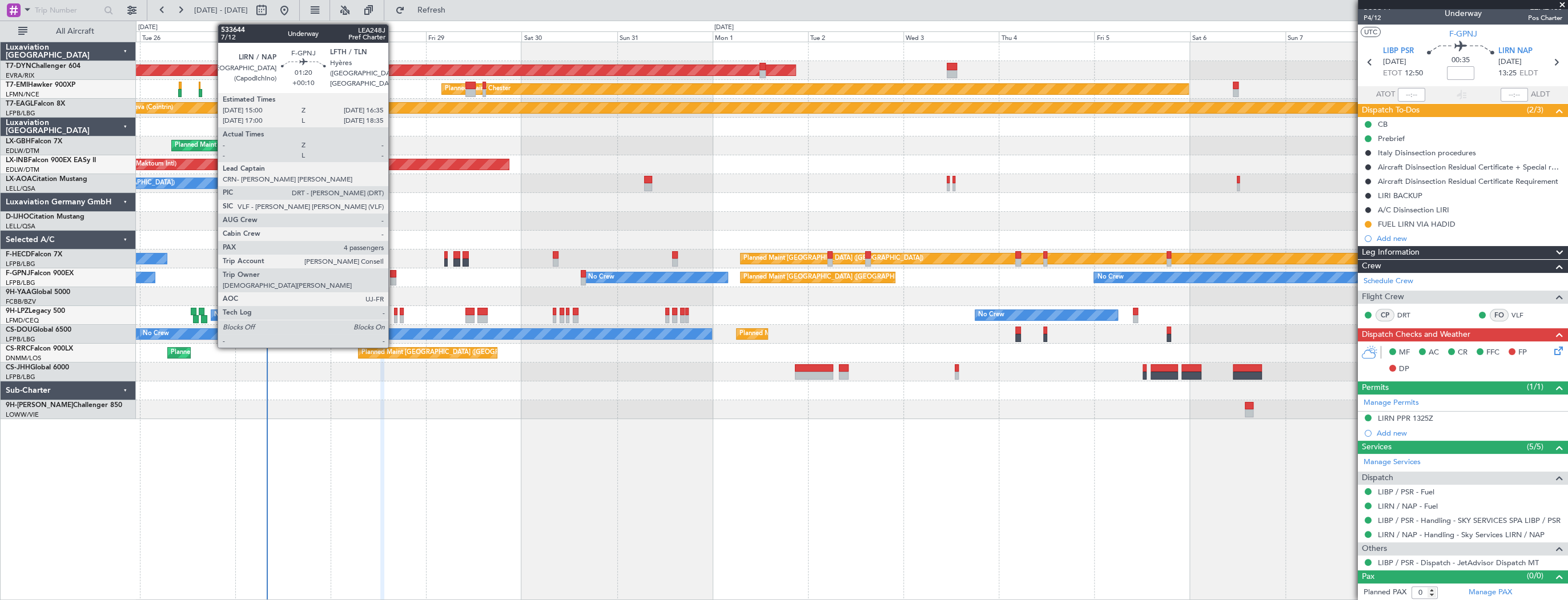
click at [394, 276] on div at bounding box center [393, 274] width 7 height 8
type input "+00:10"
type input "4"
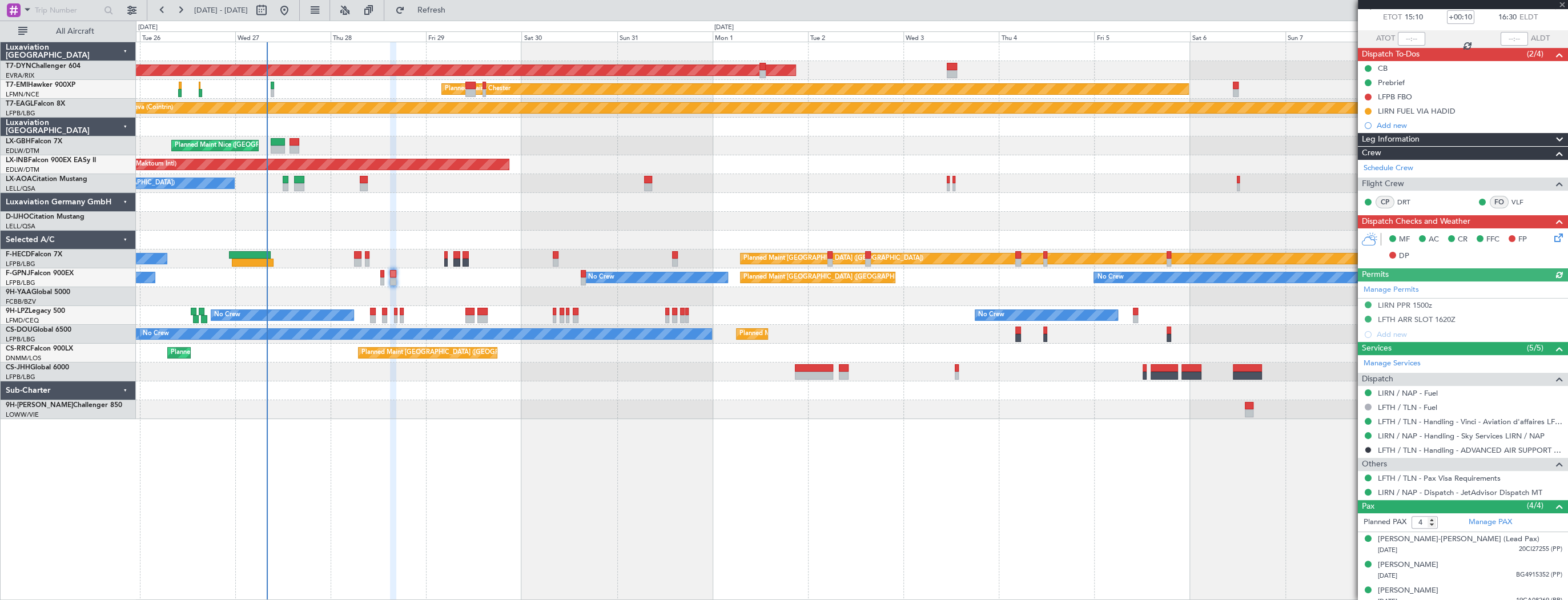
scroll to position [96, 0]
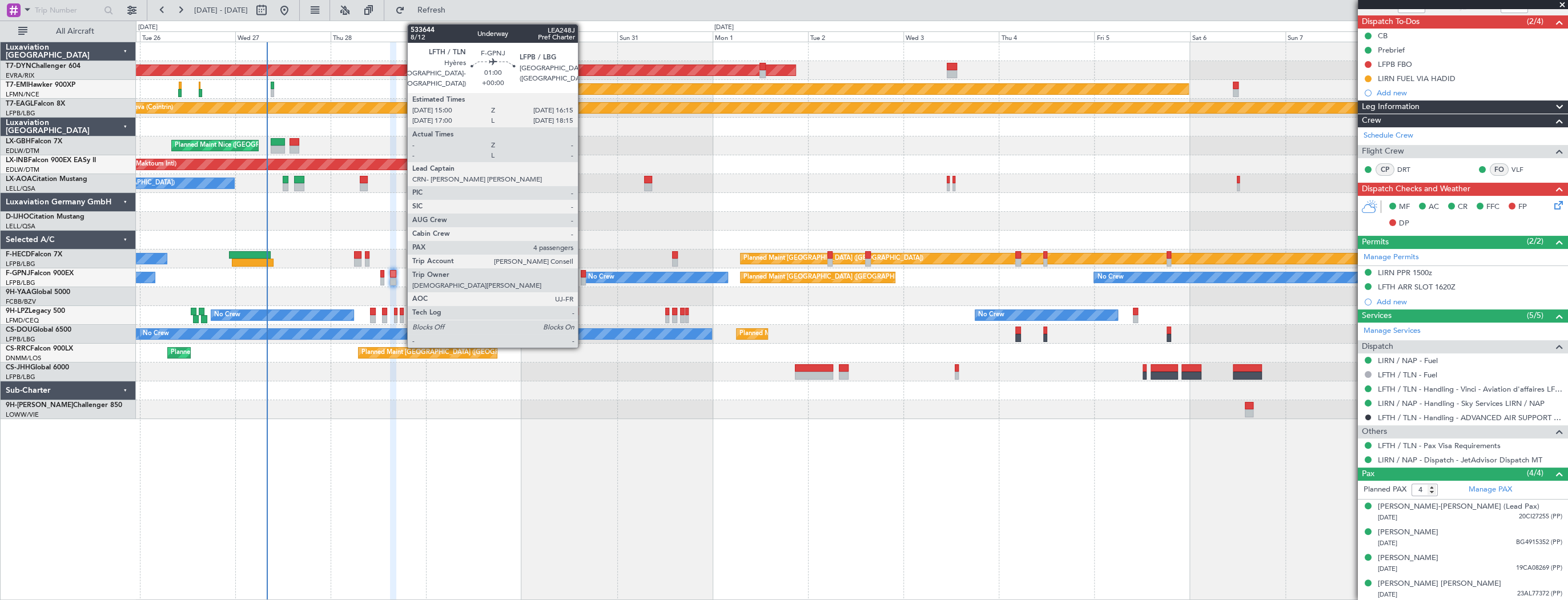
click at [583, 275] on div at bounding box center [583, 274] width 5 height 8
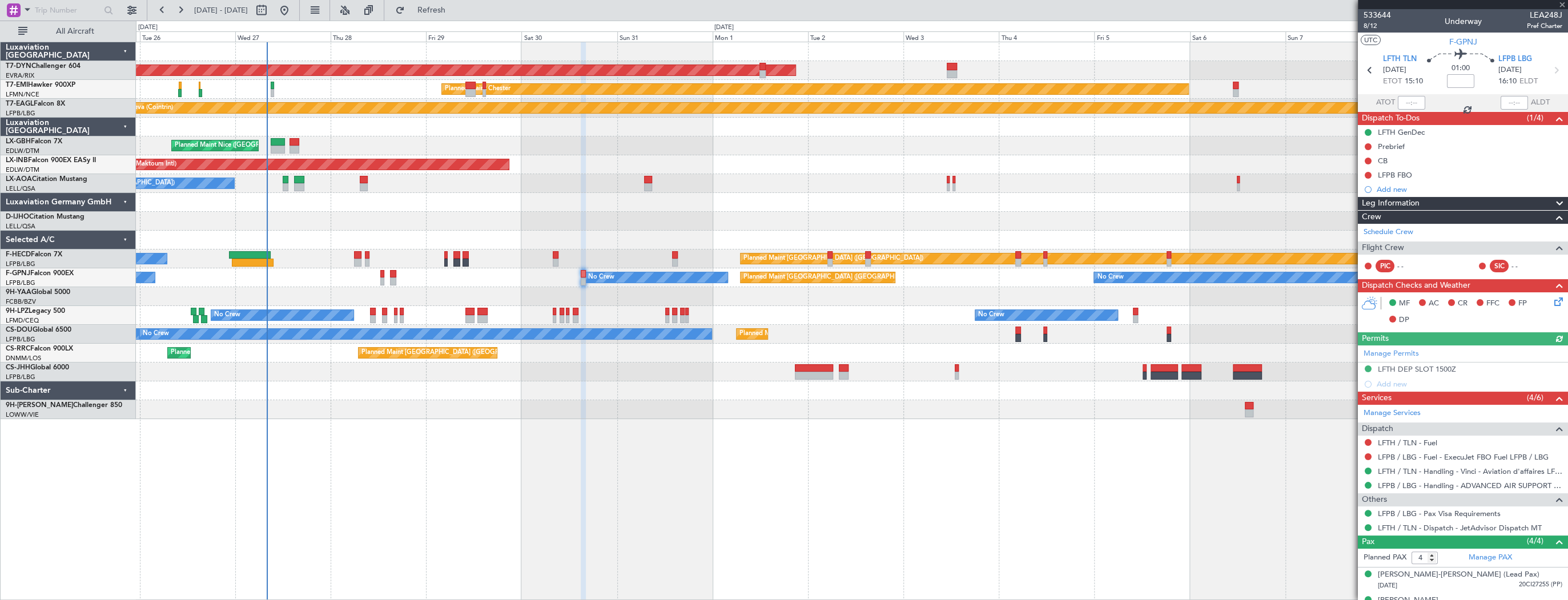
scroll to position [0, 0]
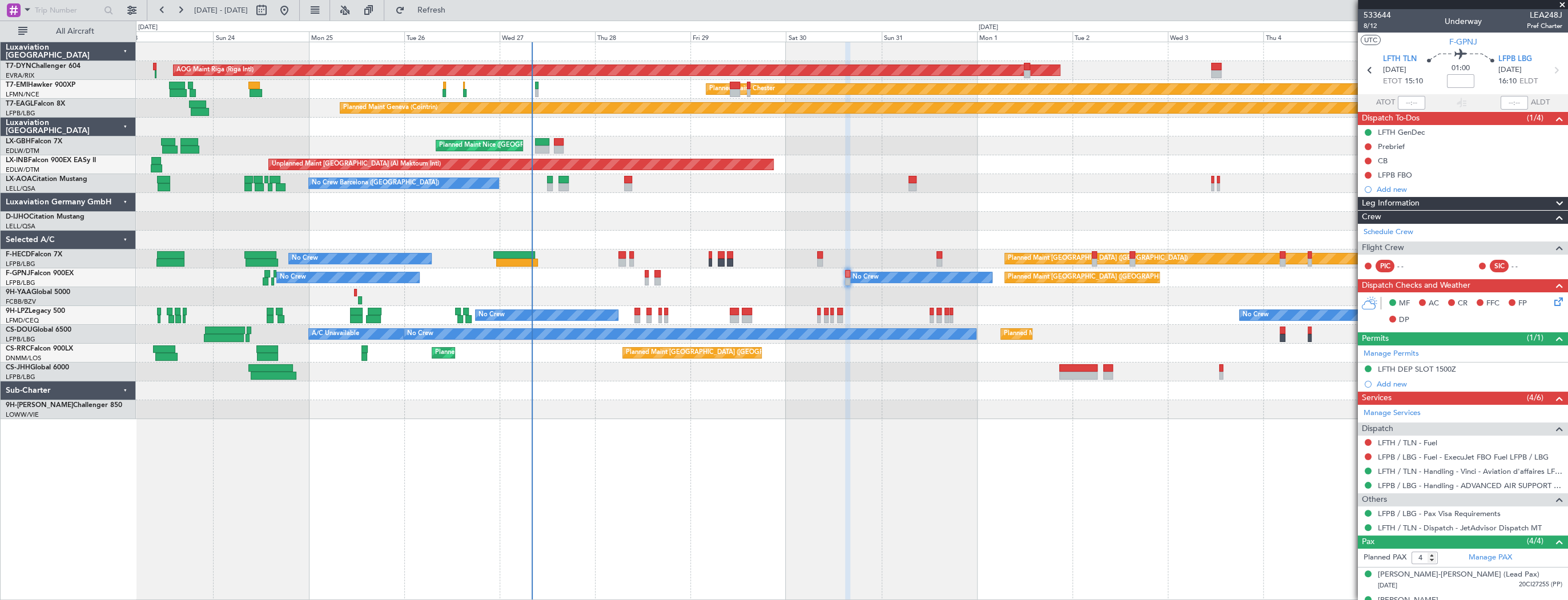
click at [638, 218] on div at bounding box center [852, 221] width 1432 height 19
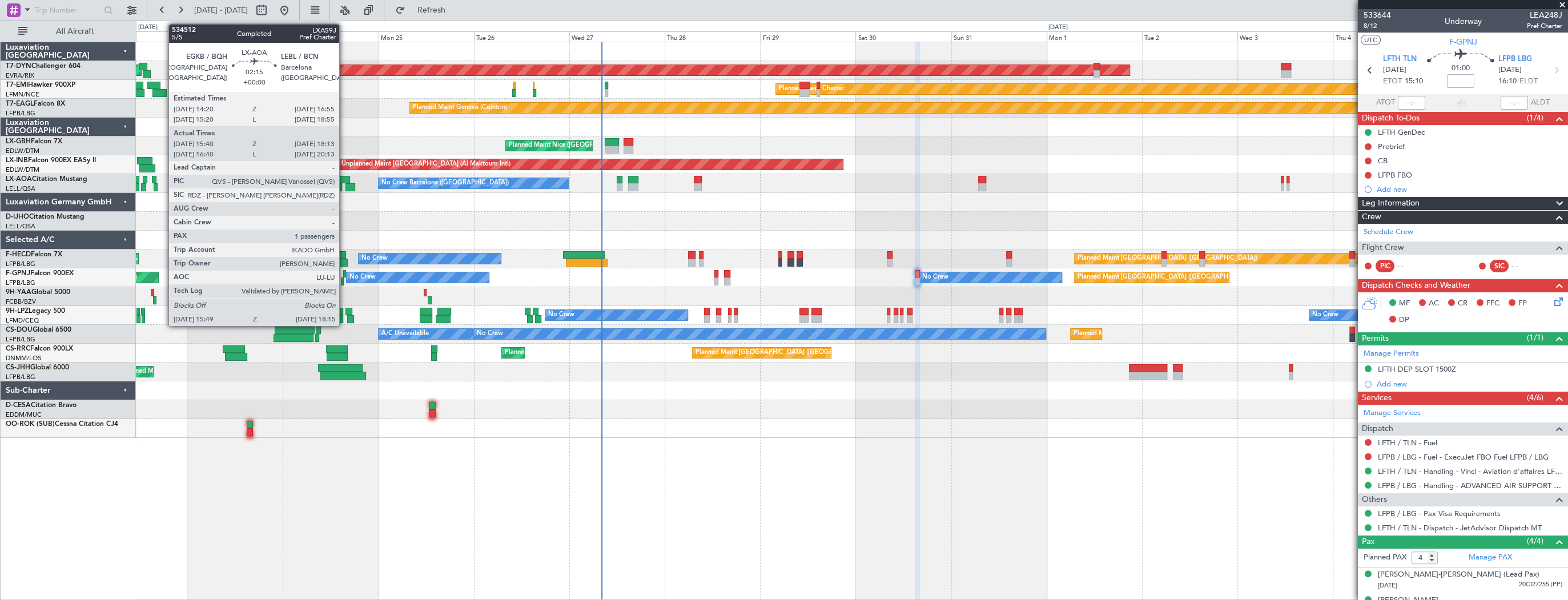
click at [344, 178] on div at bounding box center [344, 180] width 10 height 8
type input "15:50"
type input "18:03"
type input "1"
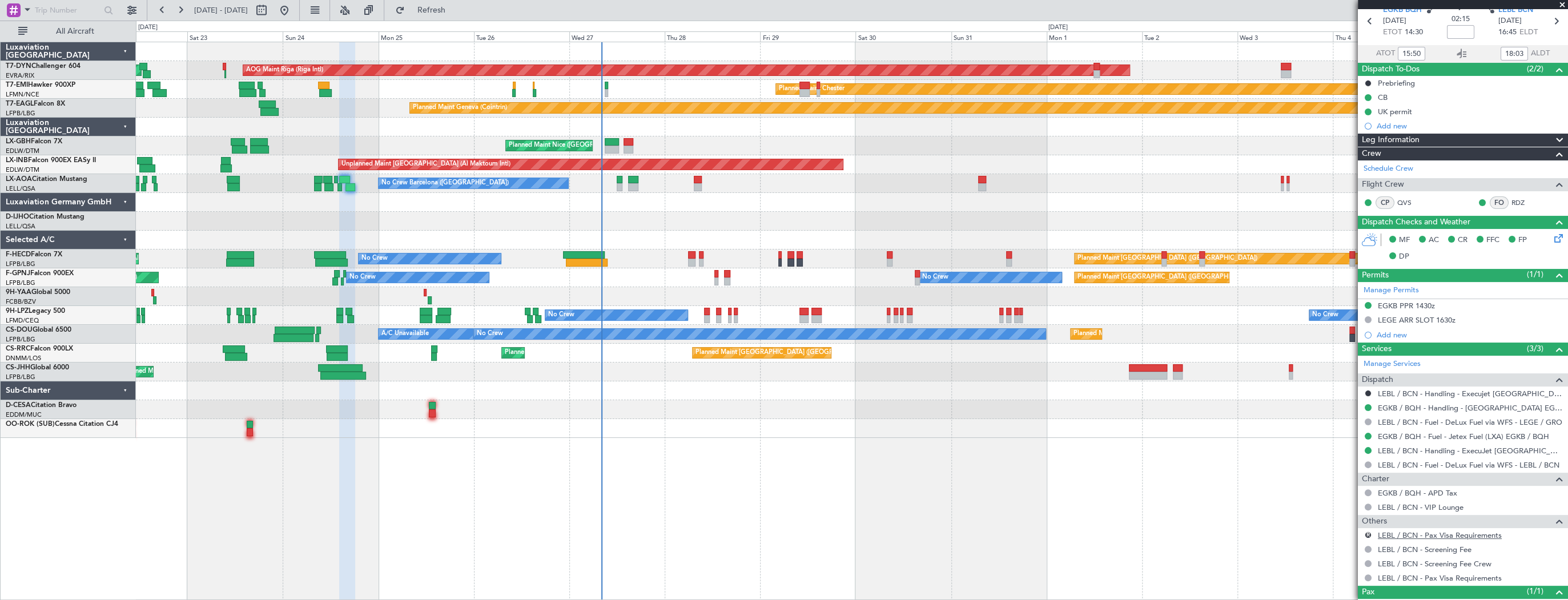
scroll to position [90, 0]
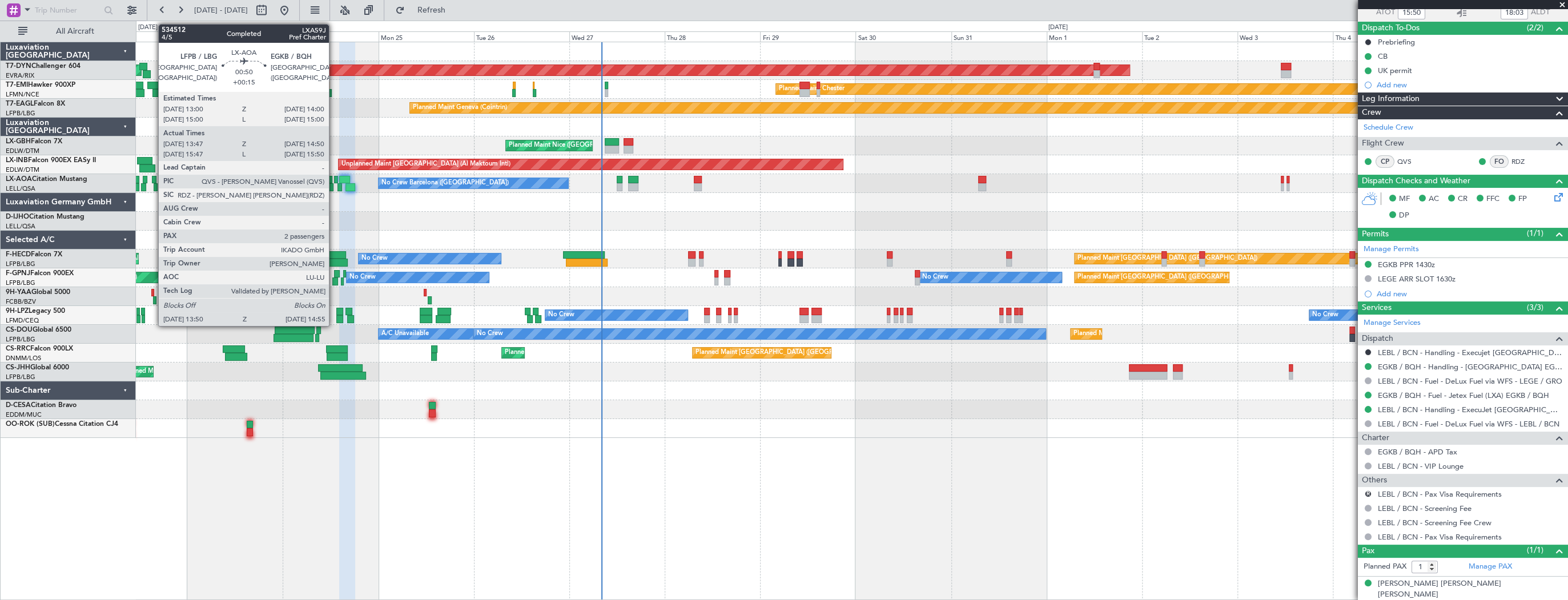
click at [334, 180] on div at bounding box center [336, 180] width 4 height 8
type input "+00:15"
type input "13:57"
type input "14:50"
type input "2"
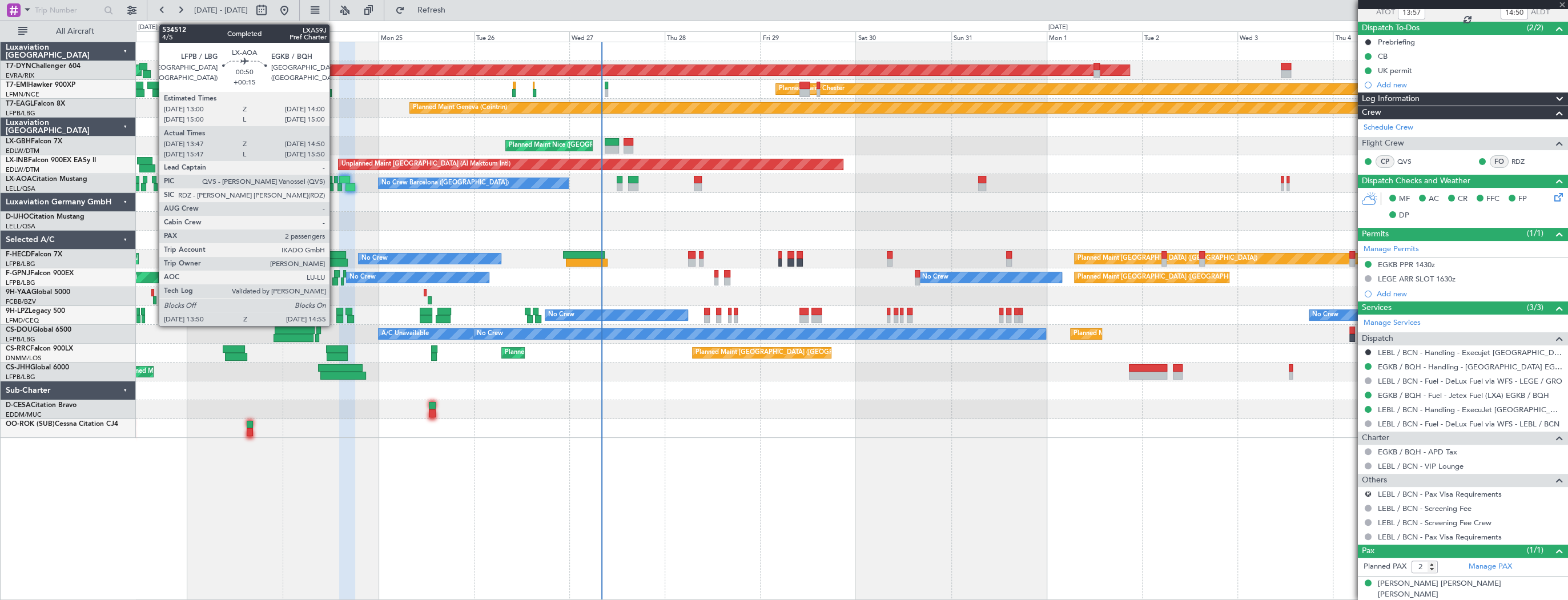
scroll to position [0, 0]
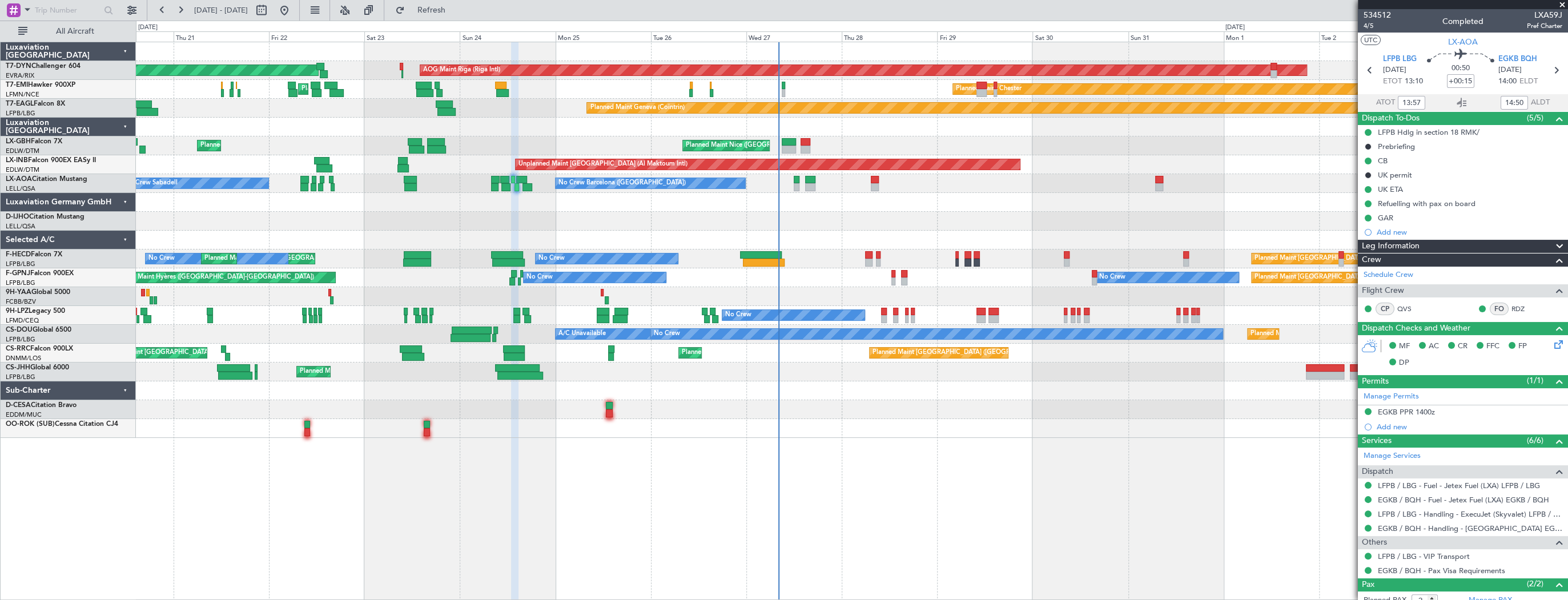
click at [460, 201] on div at bounding box center [852, 202] width 1432 height 19
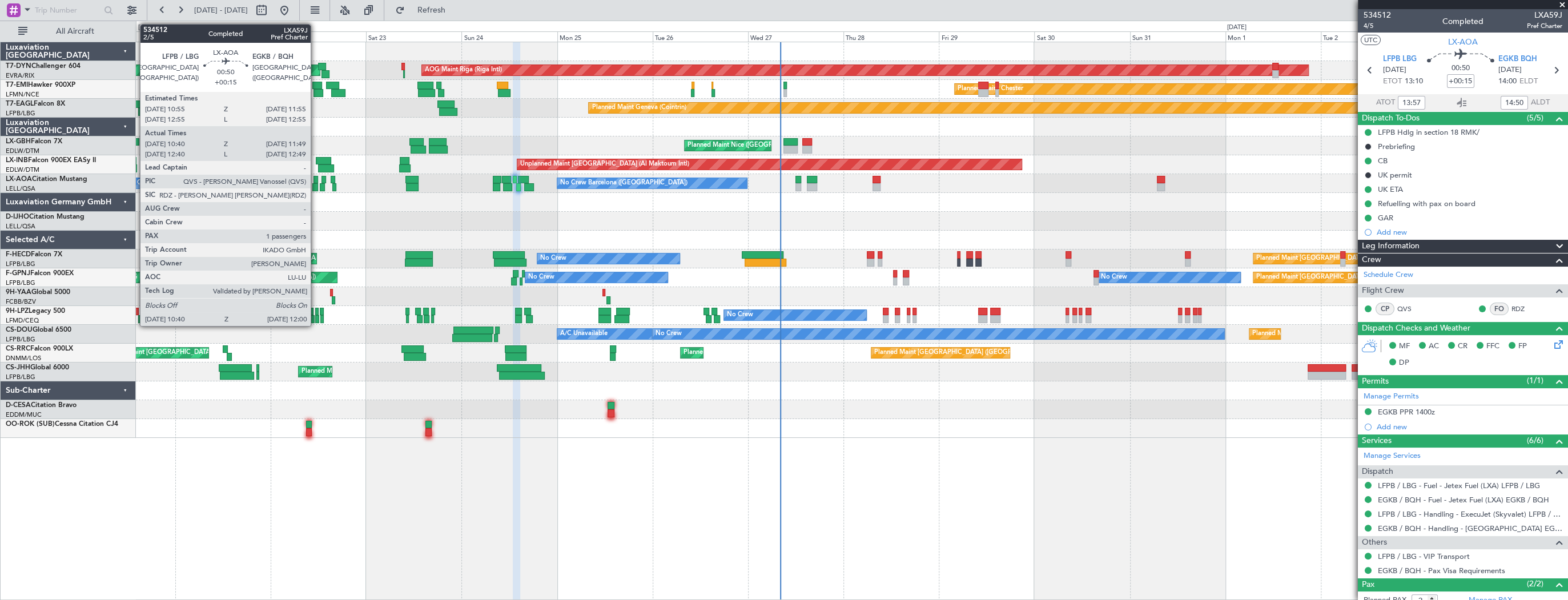
click at [316, 180] on div at bounding box center [316, 180] width 4 height 8
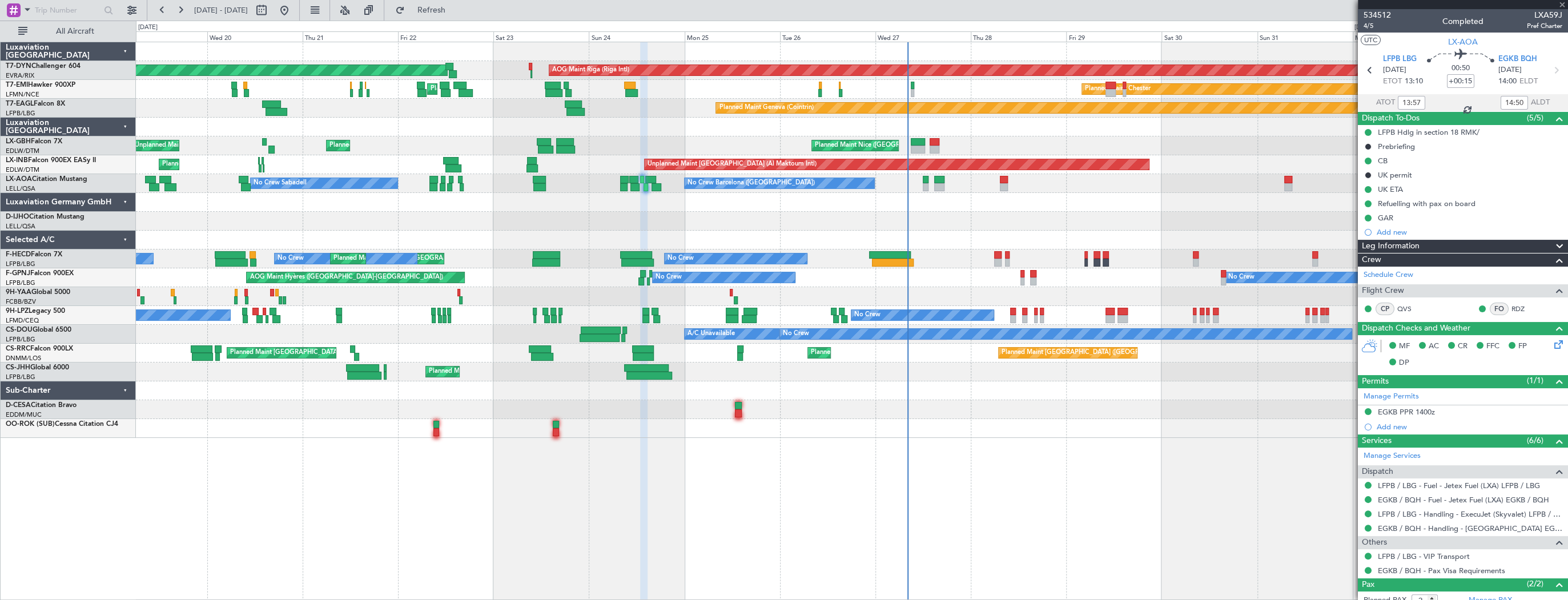
click at [454, 224] on div at bounding box center [852, 221] width 1432 height 19
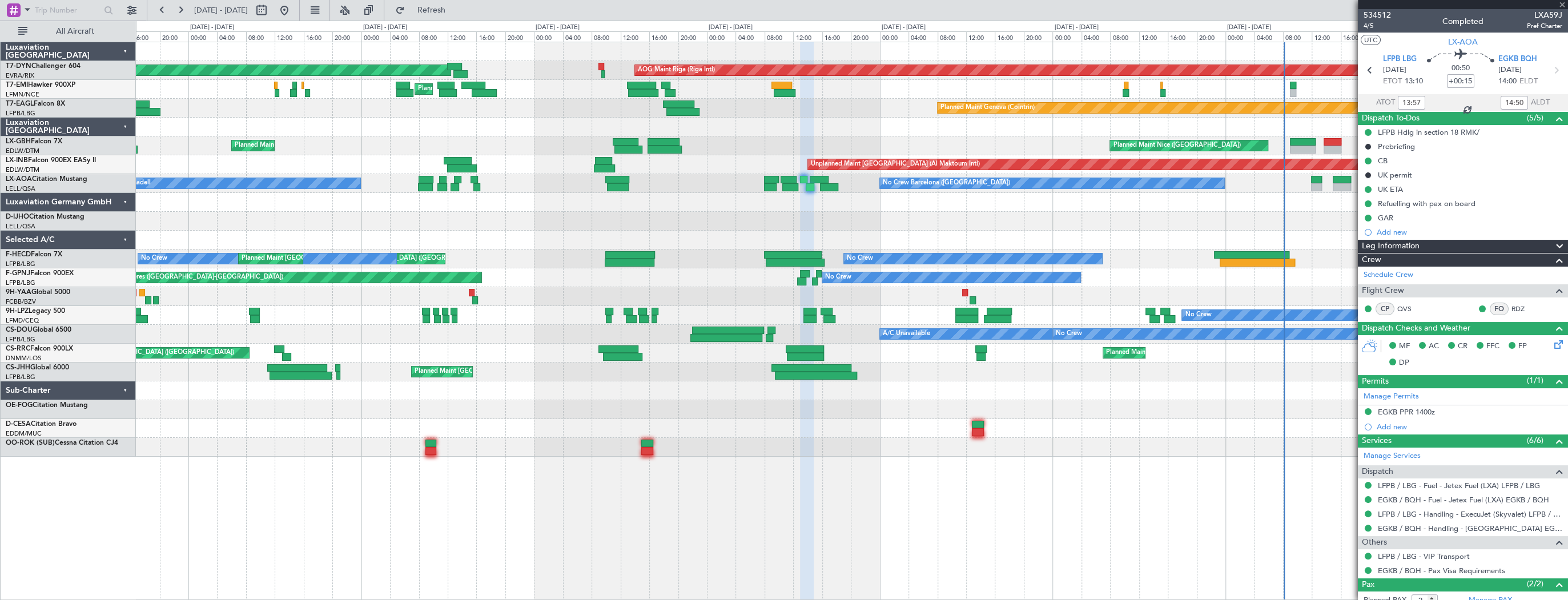
type input "10:50"
type input "11:49"
type input "1"
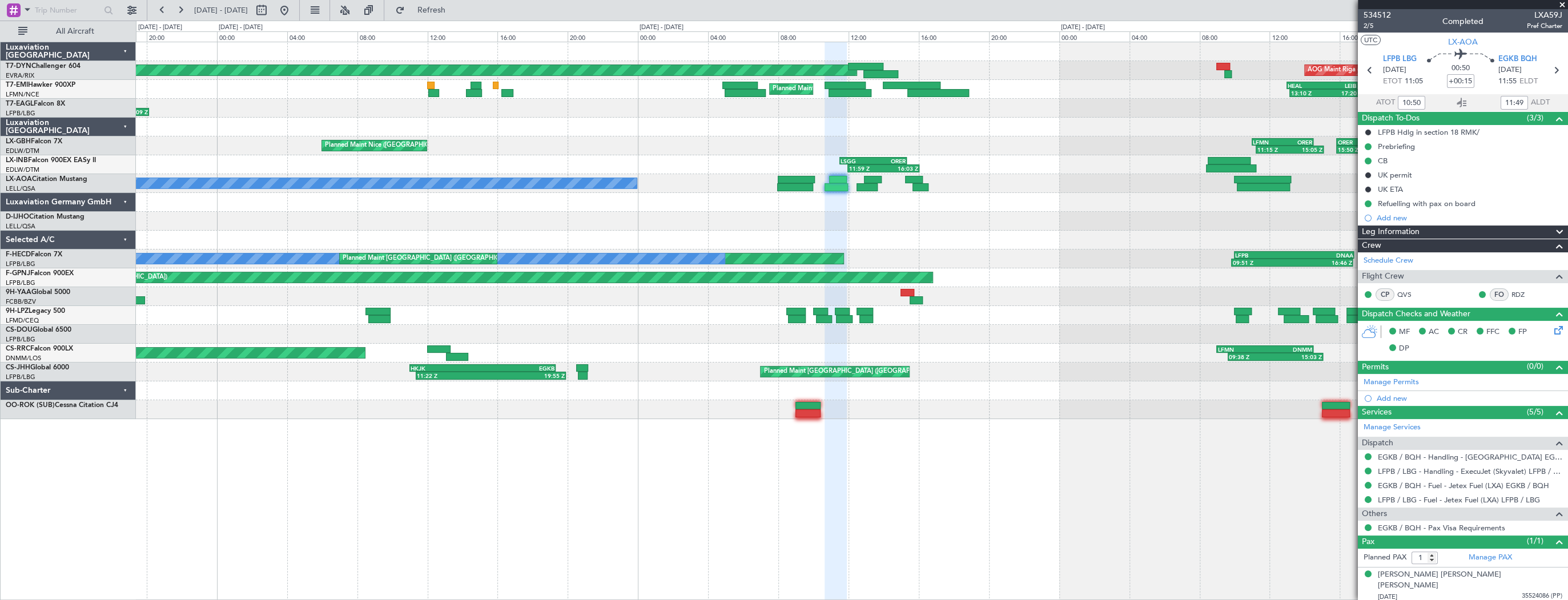
click at [1036, 242] on div at bounding box center [852, 240] width 1432 height 19
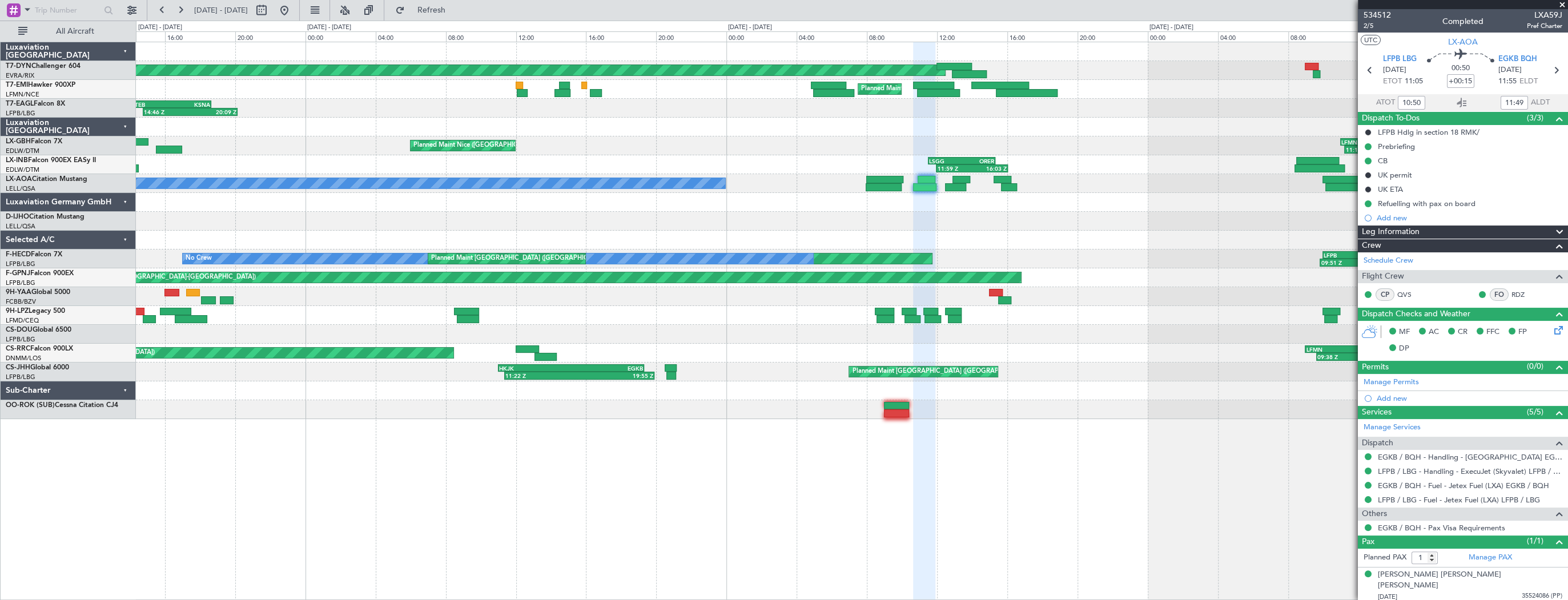
click at [930, 234] on div at bounding box center [852, 240] width 1432 height 19
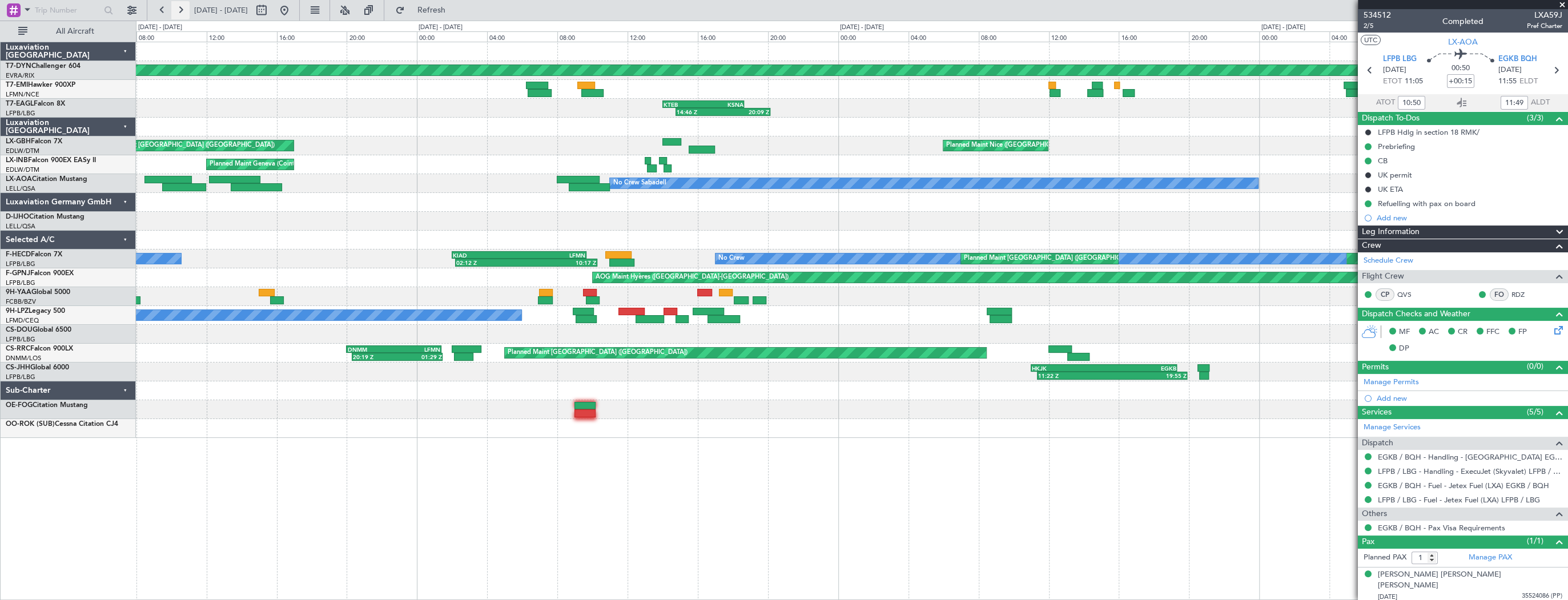
click at [176, 12] on button at bounding box center [180, 10] width 18 height 18
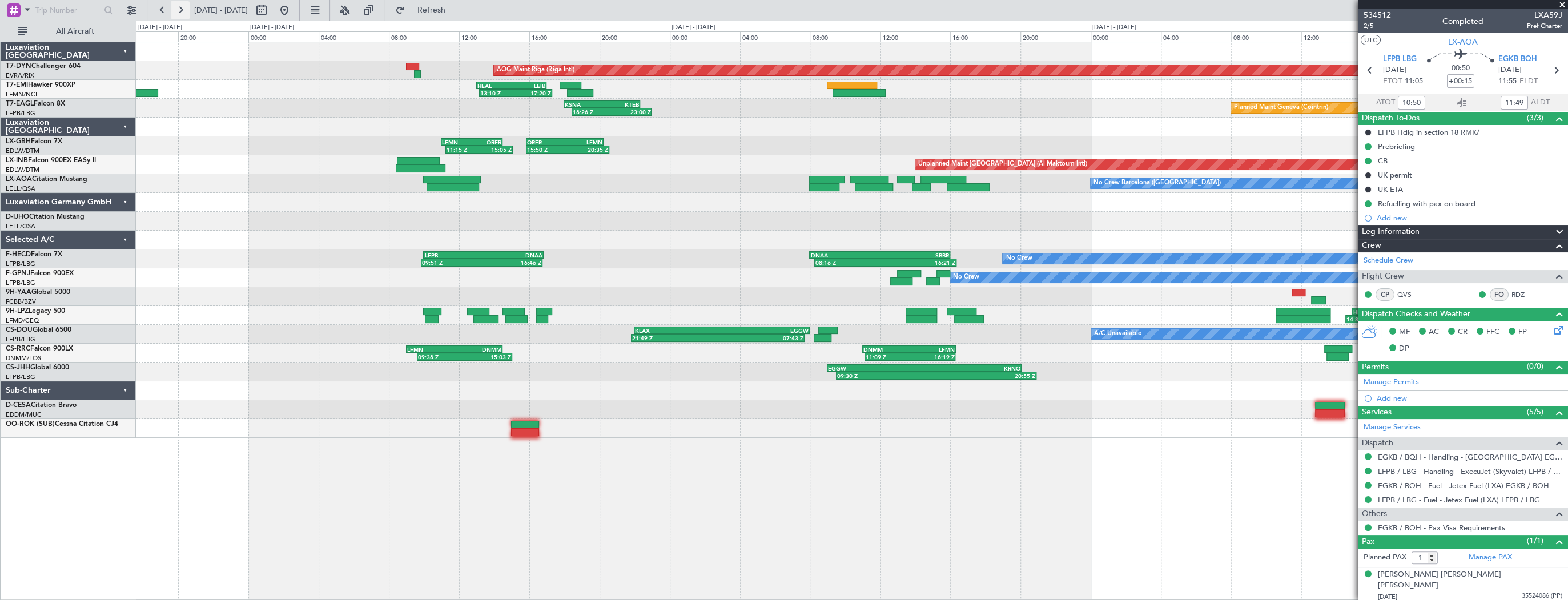
click at [176, 12] on button at bounding box center [180, 10] width 18 height 18
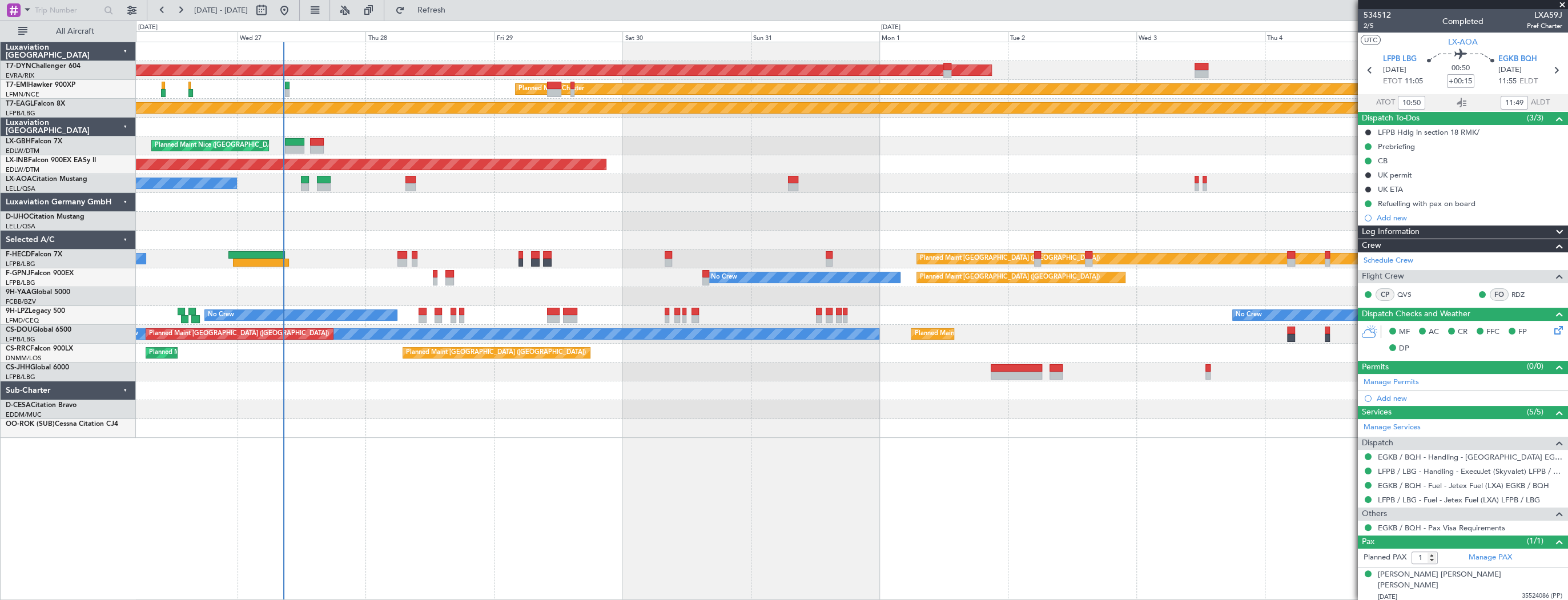
click at [70, 130] on div "AOG Maint Riga (Riga Intl) Planned Maint Chester Planned Maint Geneva (Cointrin…" at bounding box center [784, 310] width 1568 height 579
